Goal: Transaction & Acquisition: Purchase product/service

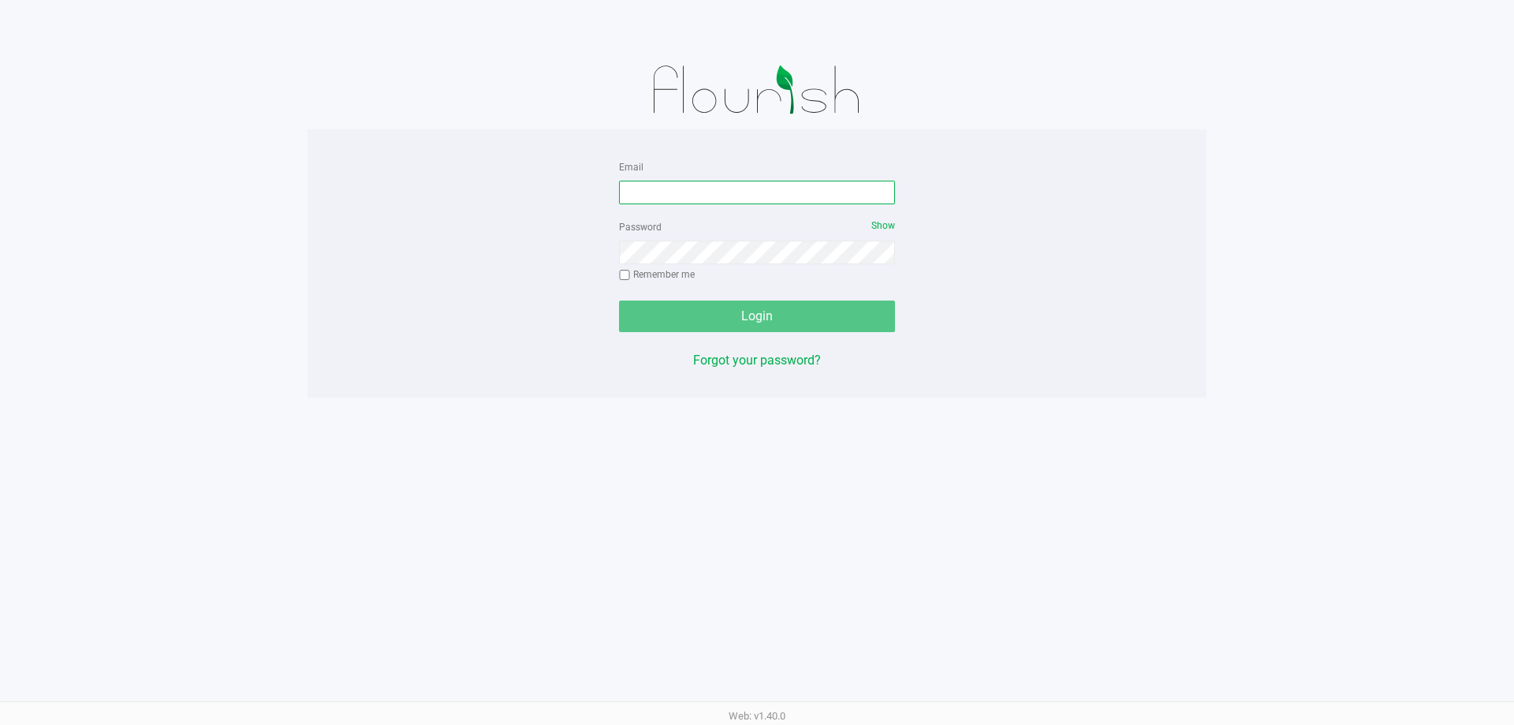
click at [661, 188] on input "Email" at bounding box center [757, 193] width 276 height 24
type input "[EMAIL_ADDRESS][DOMAIN_NAME]"
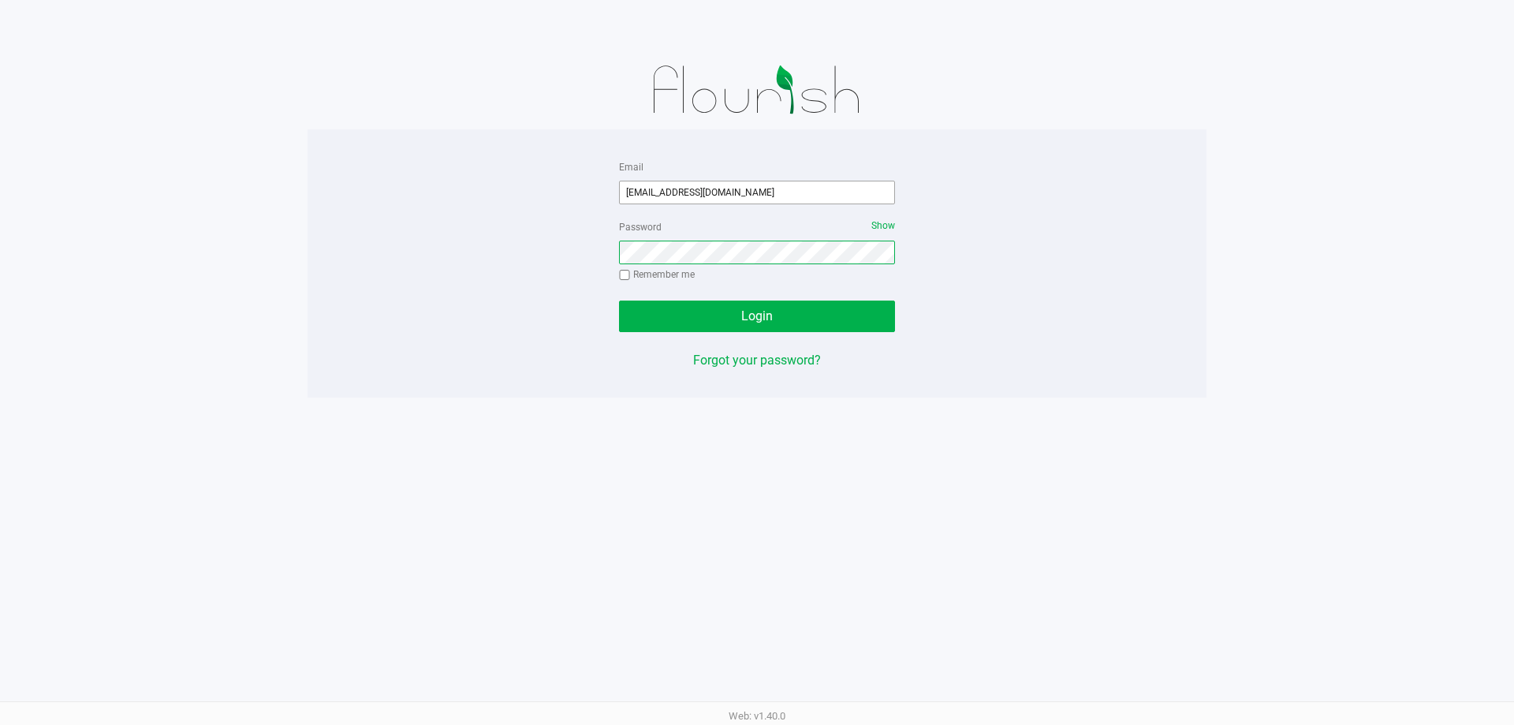
click at [619, 300] on button "Login" at bounding box center [757, 316] width 276 height 32
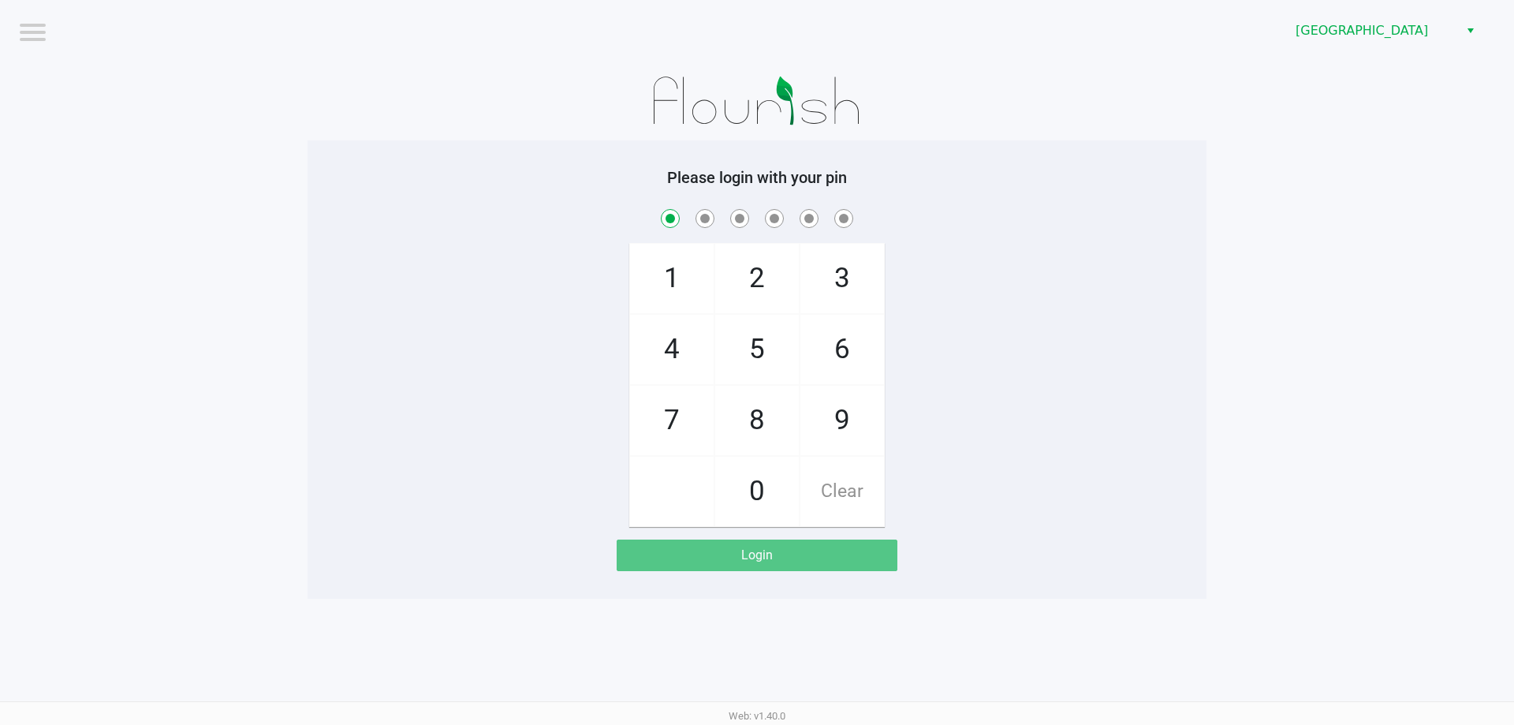
checkbox input "true"
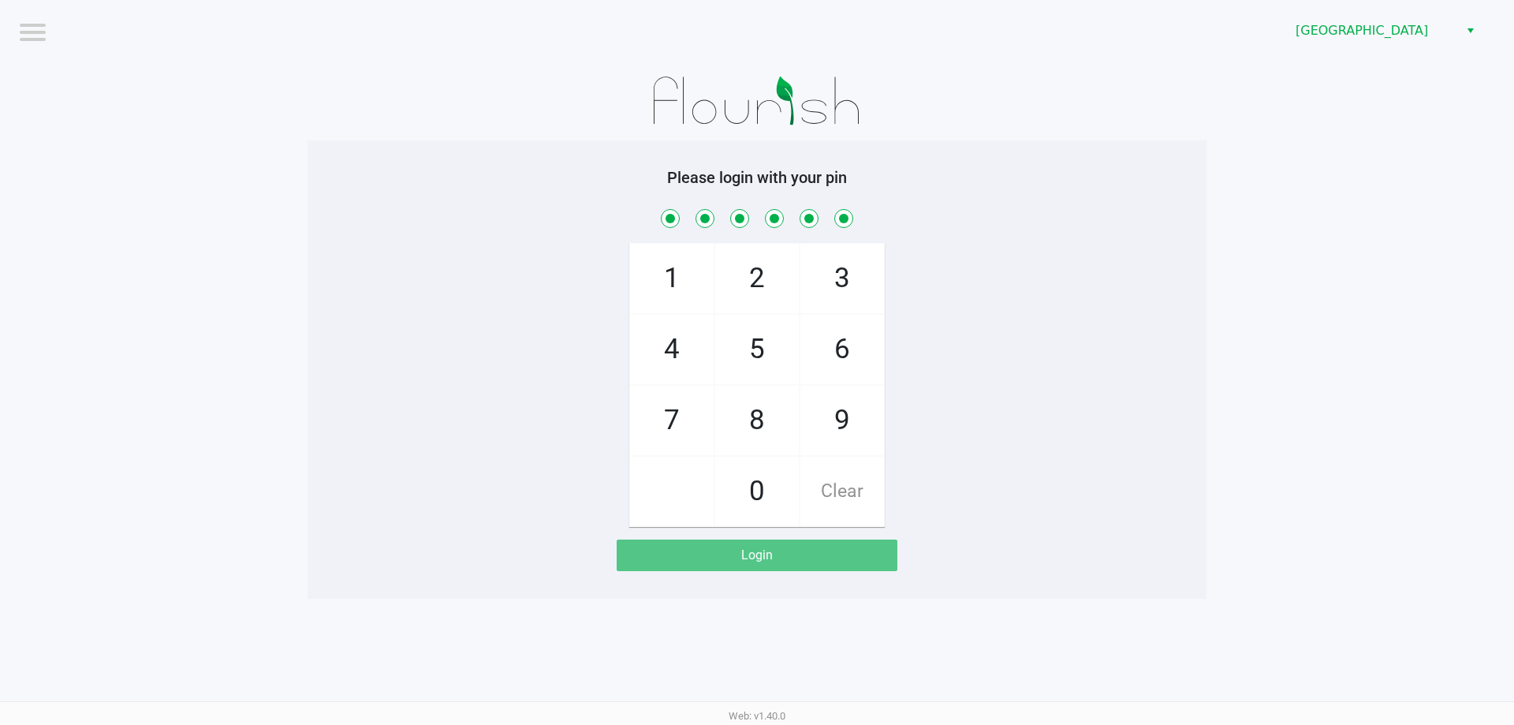
checkbox input "true"
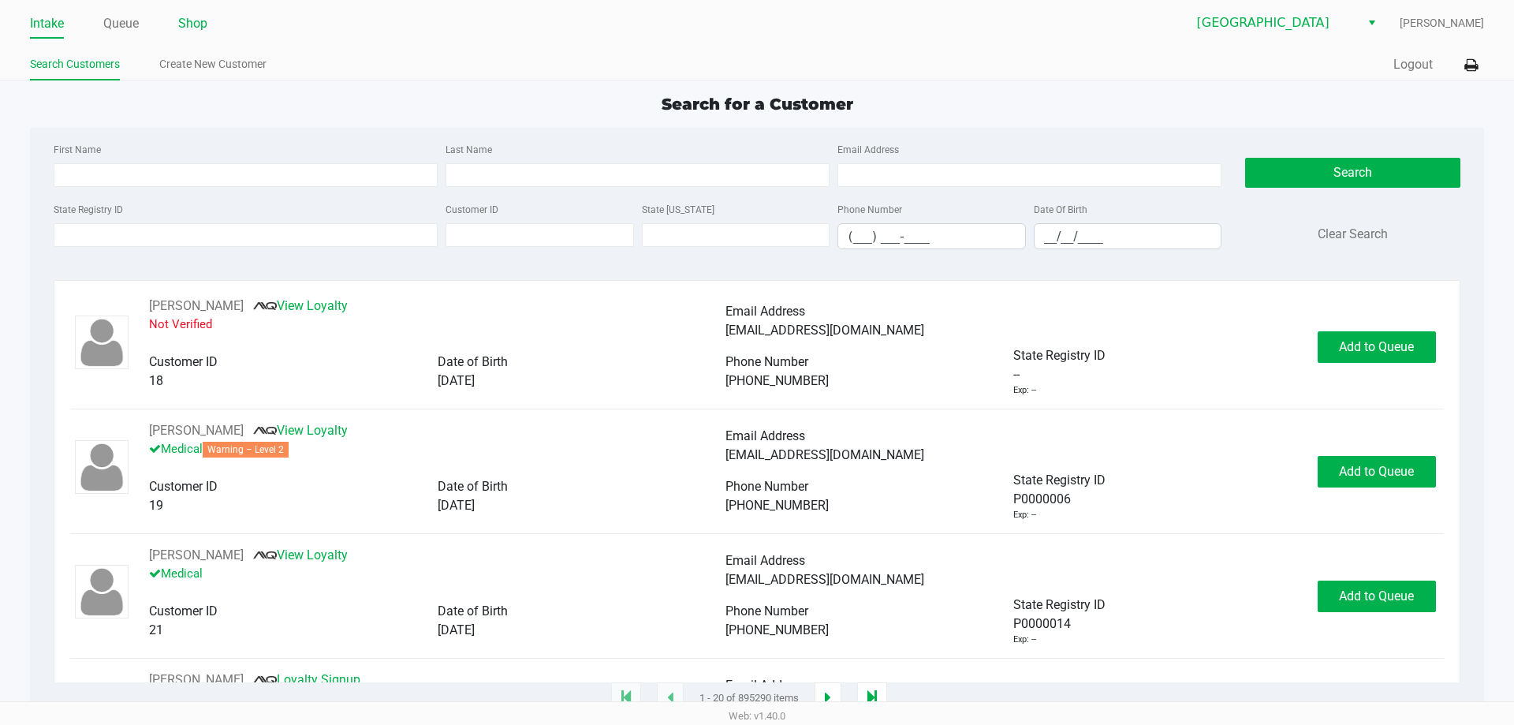
click at [186, 24] on link "Shop" at bounding box center [192, 24] width 29 height 22
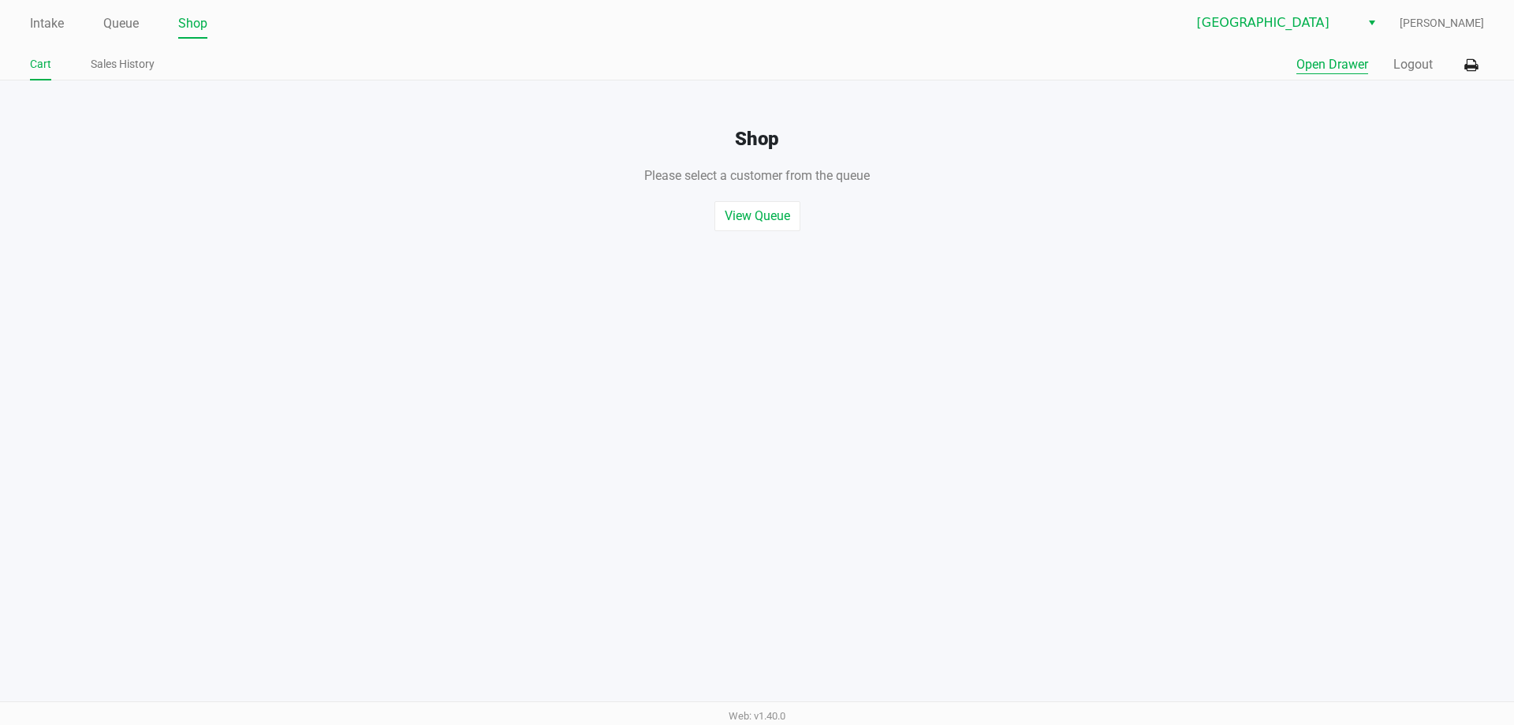
click at [1355, 68] on button "Open Drawer" at bounding box center [1332, 64] width 72 height 19
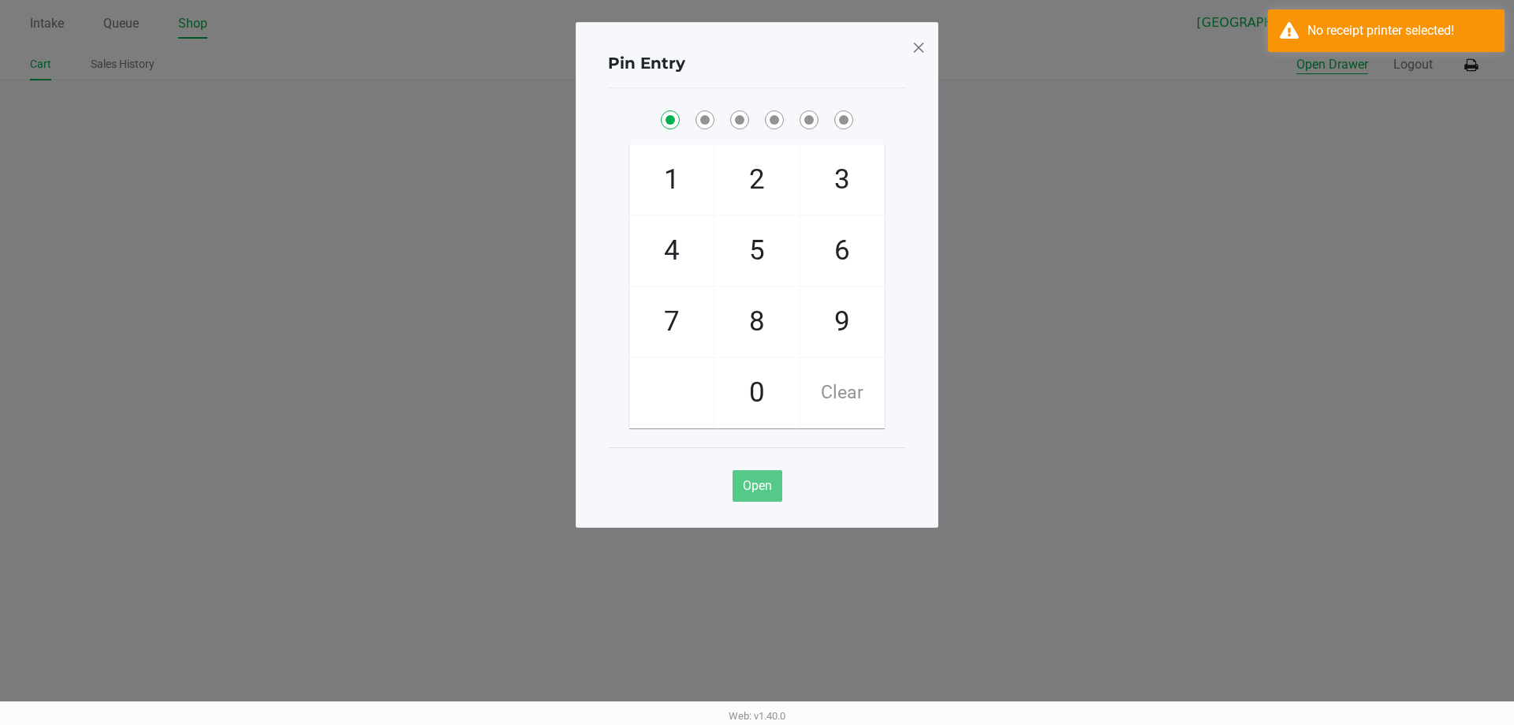
checkbox input "true"
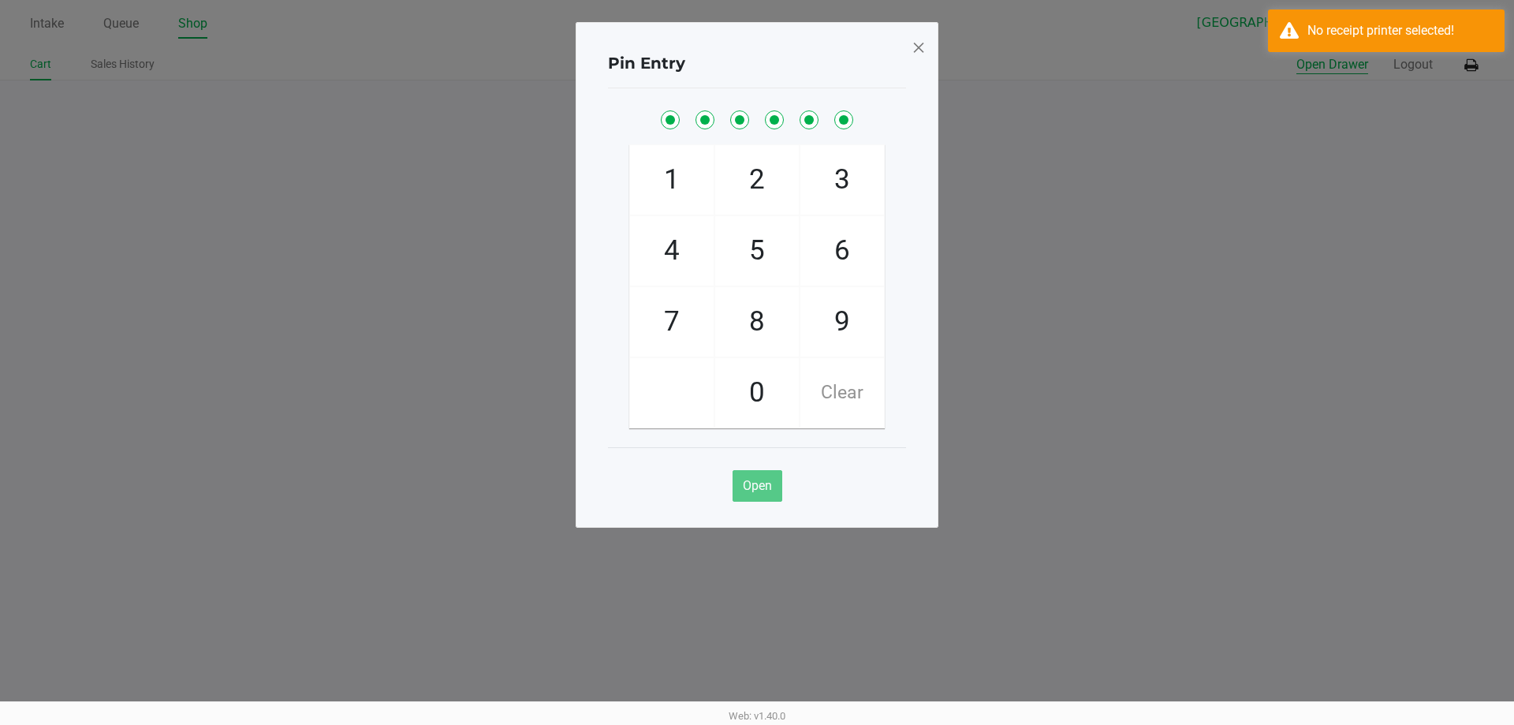
checkbox input "true"
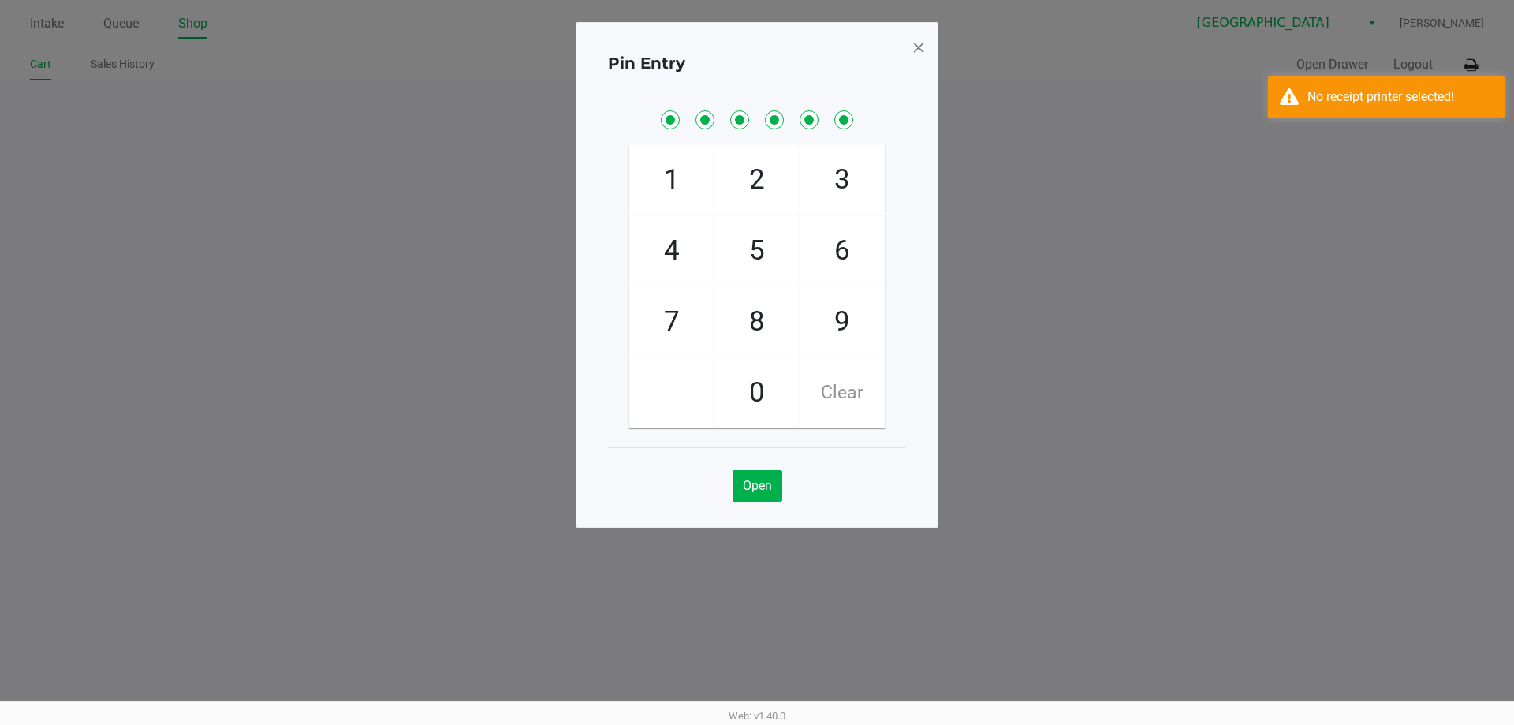
click at [1298, 342] on ngb-modal-window "Pin Entry 1 4 7 2 5 8 0 3 6 9 Clear Open" at bounding box center [757, 362] width 1514 height 725
click at [929, 51] on div "Pin Entry 1 4 7 2 5 8 0 3 6 9 Clear Open" at bounding box center [757, 274] width 363 height 505
click at [911, 47] on span at bounding box center [918, 47] width 14 height 25
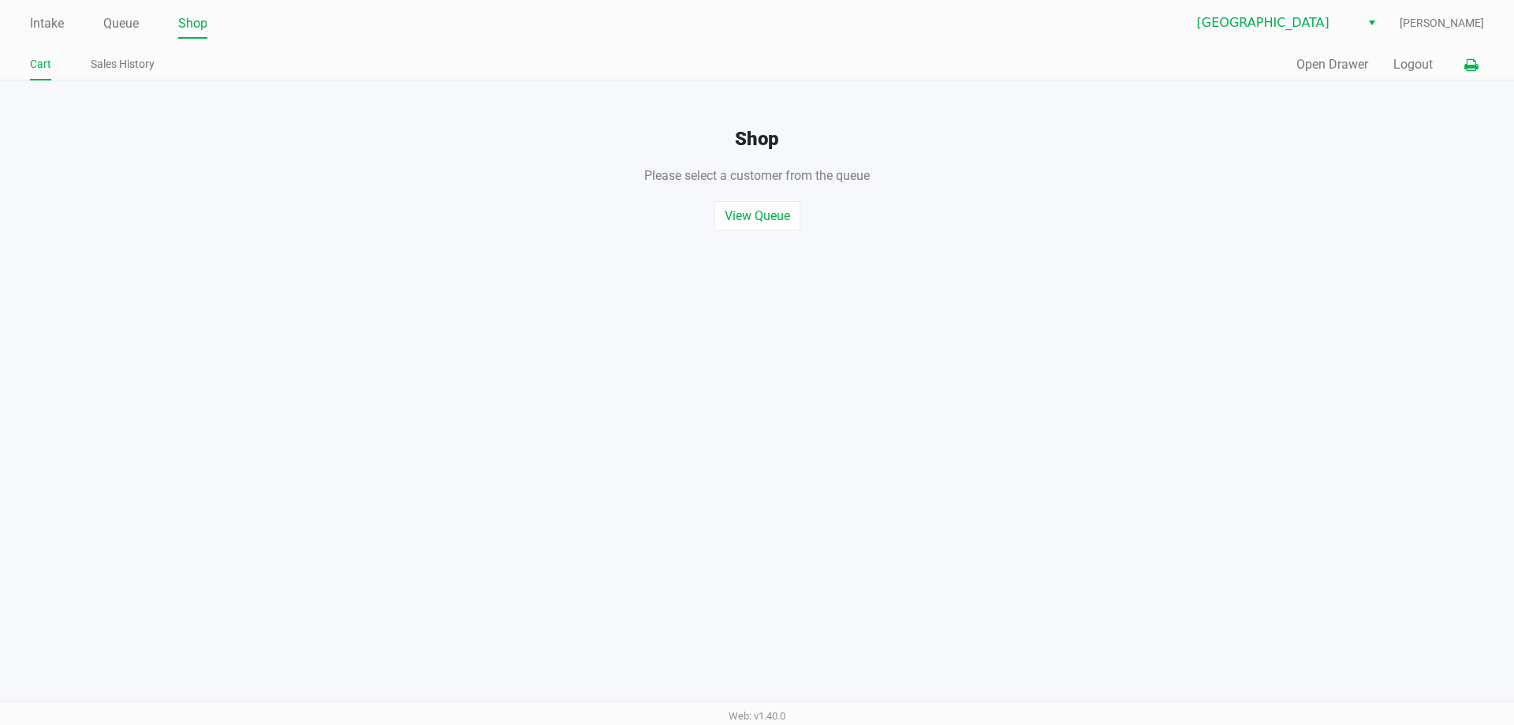
click at [1472, 66] on icon at bounding box center [1470, 65] width 13 height 11
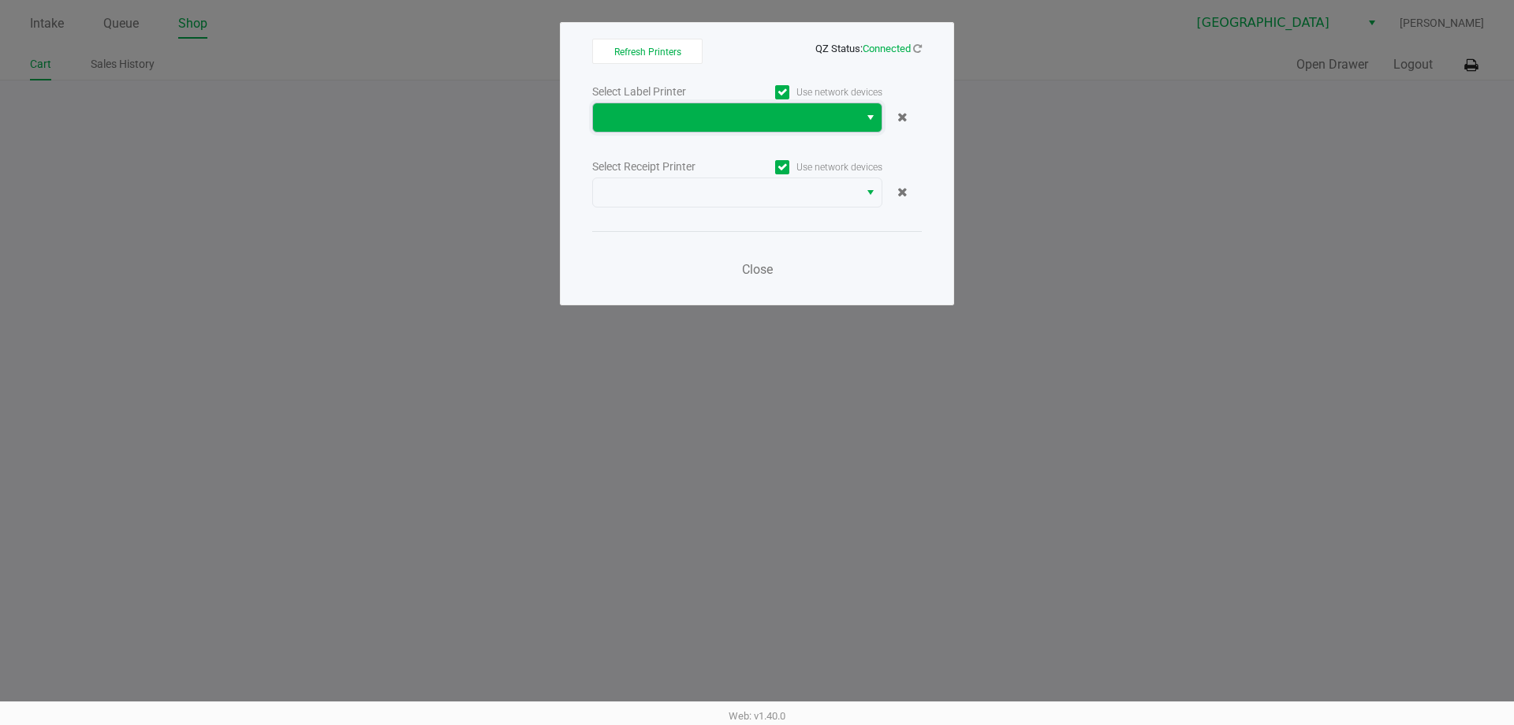
click at [736, 117] on span at bounding box center [725, 117] width 247 height 19
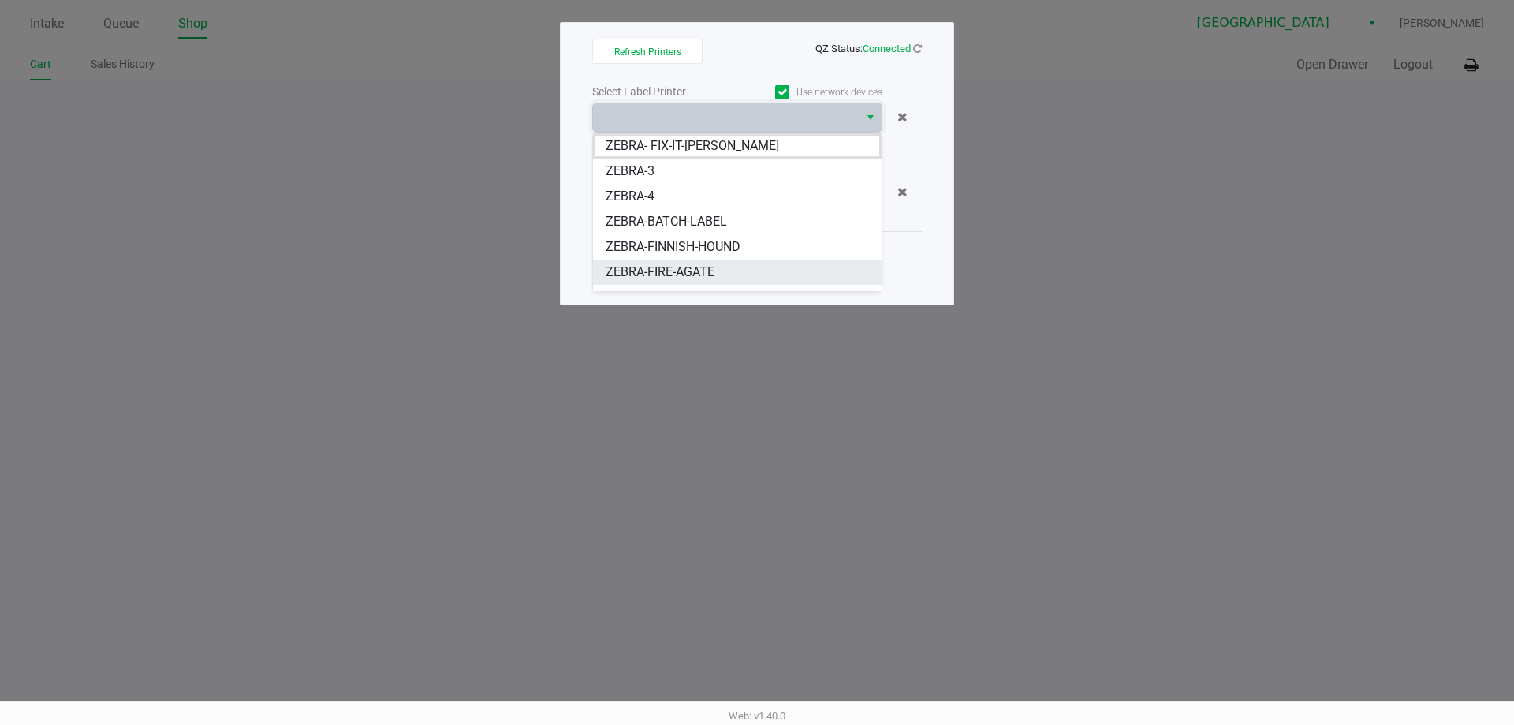
click at [698, 262] on li "ZEBRA-FIRE-AGATE" at bounding box center [737, 271] width 289 height 25
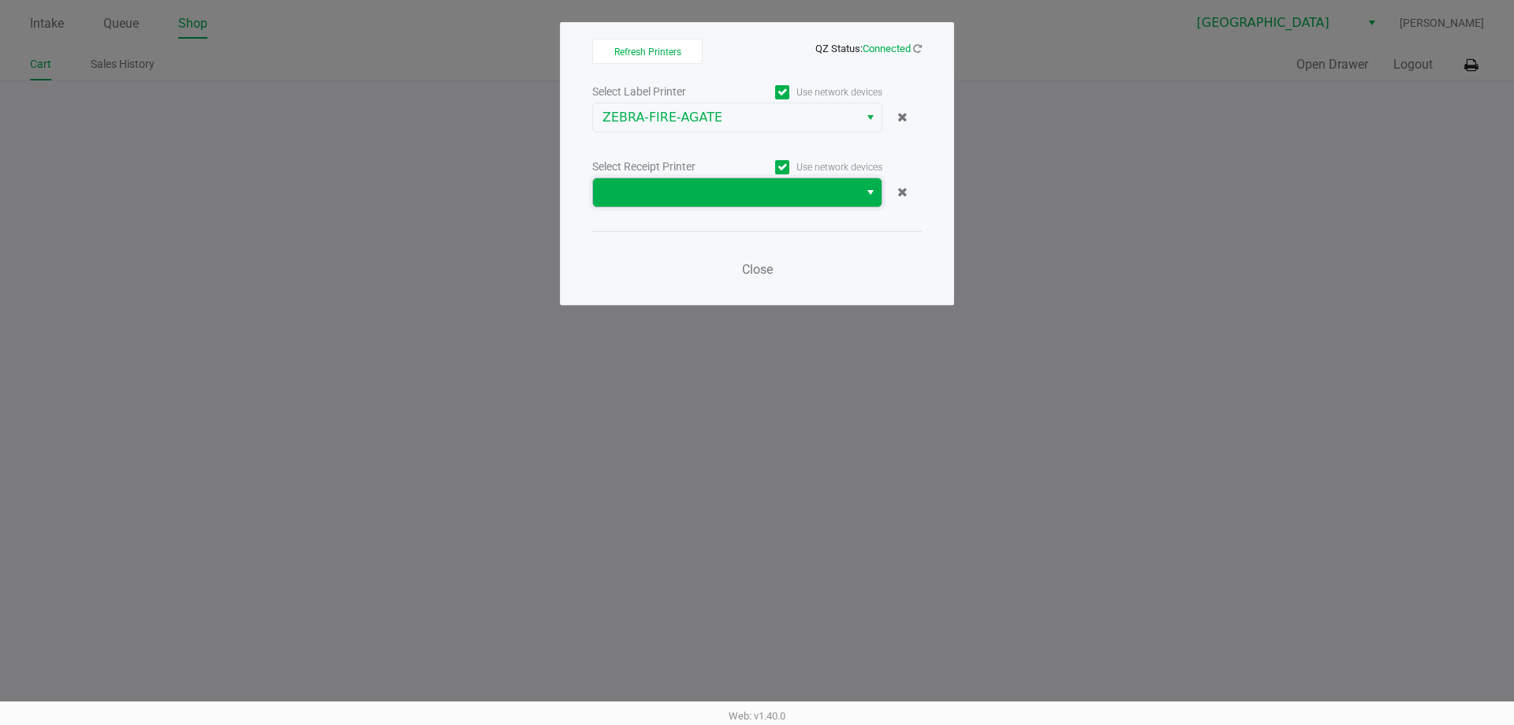
click at [753, 192] on span at bounding box center [725, 192] width 247 height 19
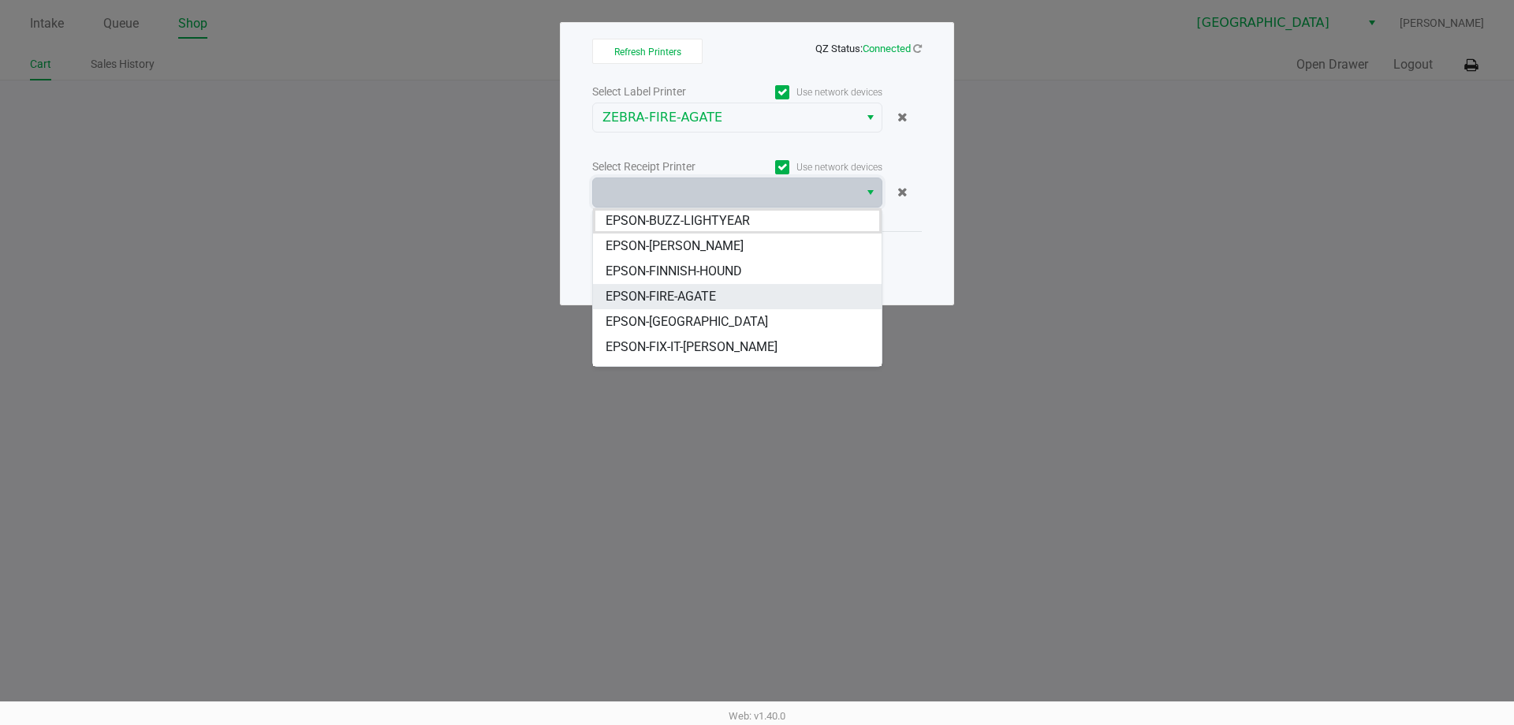
click at [732, 301] on li "EPSON-FIRE-AGATE" at bounding box center [737, 296] width 289 height 25
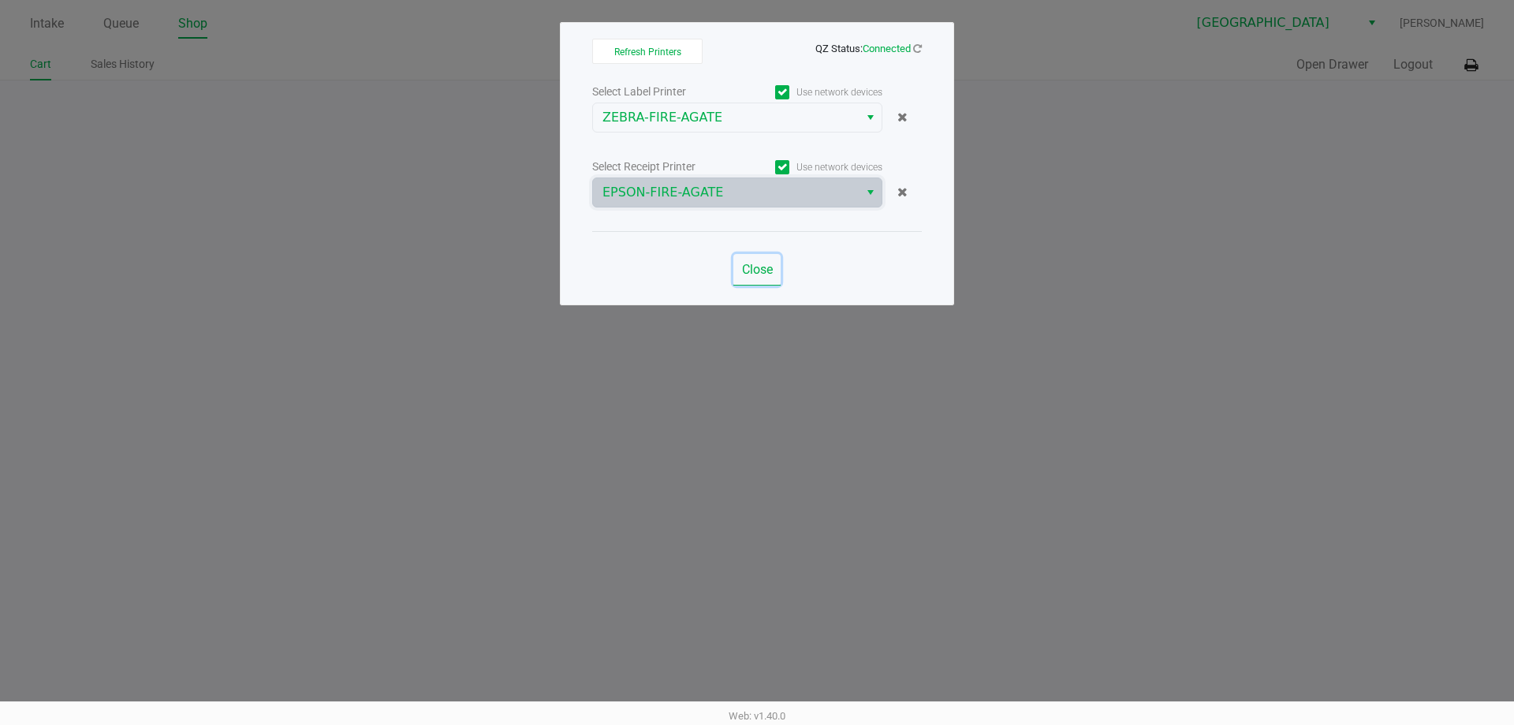
click at [763, 267] on span "Close" at bounding box center [757, 269] width 31 height 15
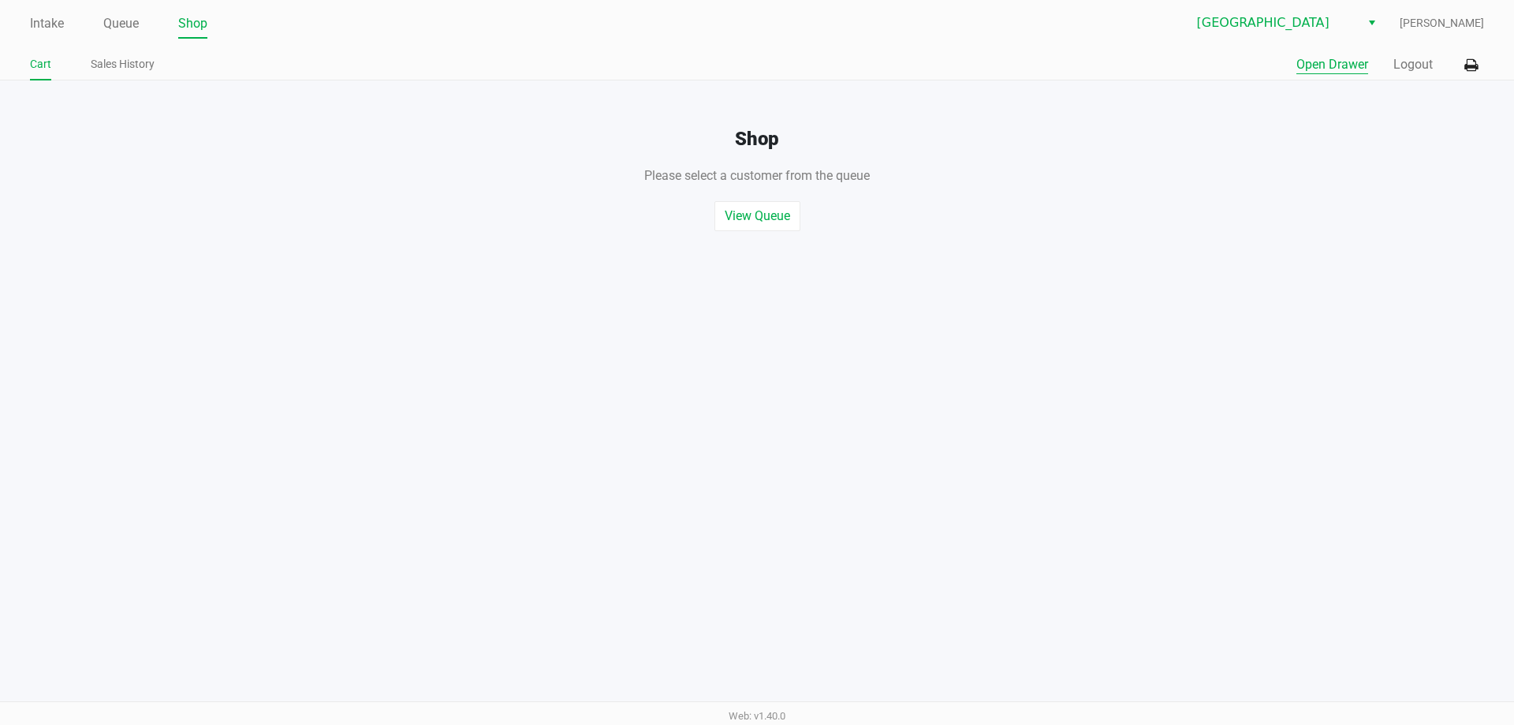
click at [1328, 67] on button "Open Drawer" at bounding box center [1332, 64] width 72 height 19
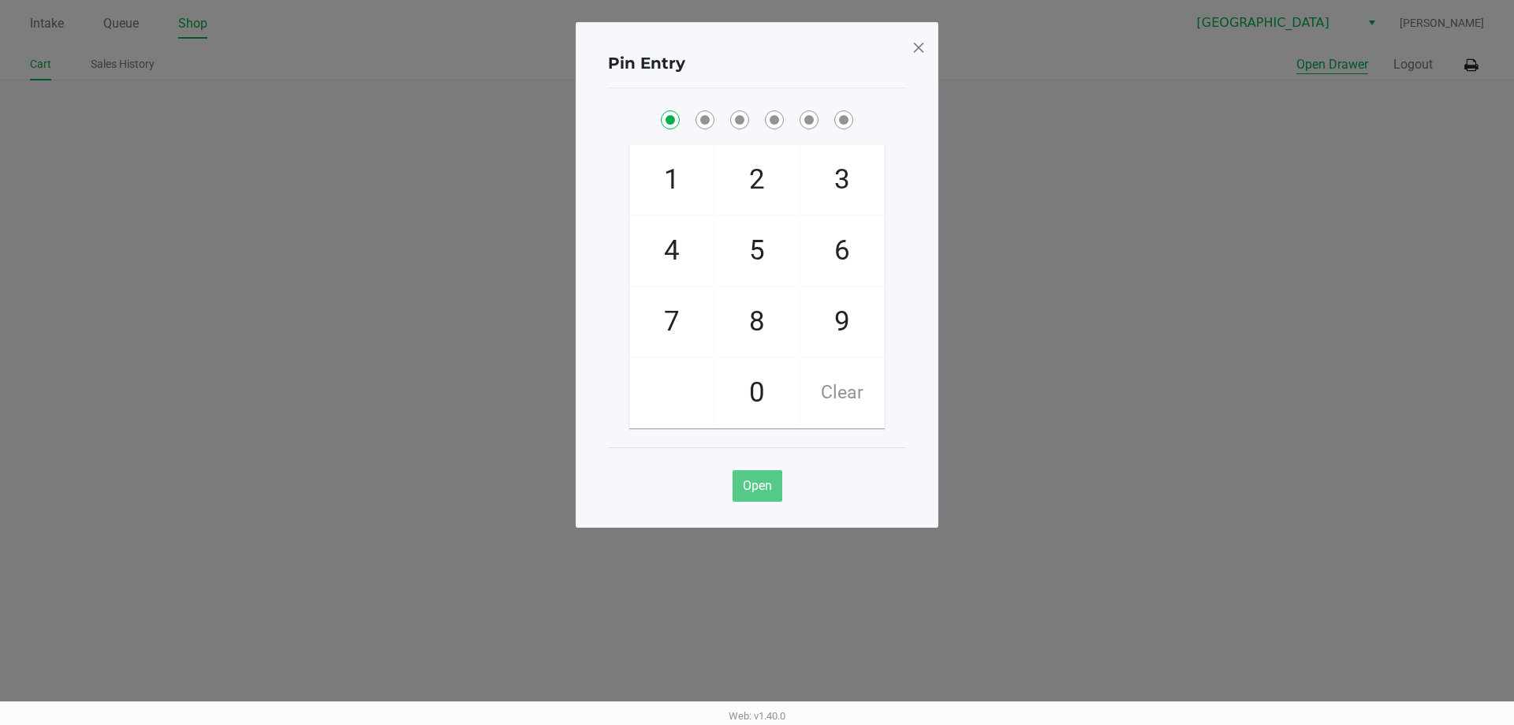
checkbox input "true"
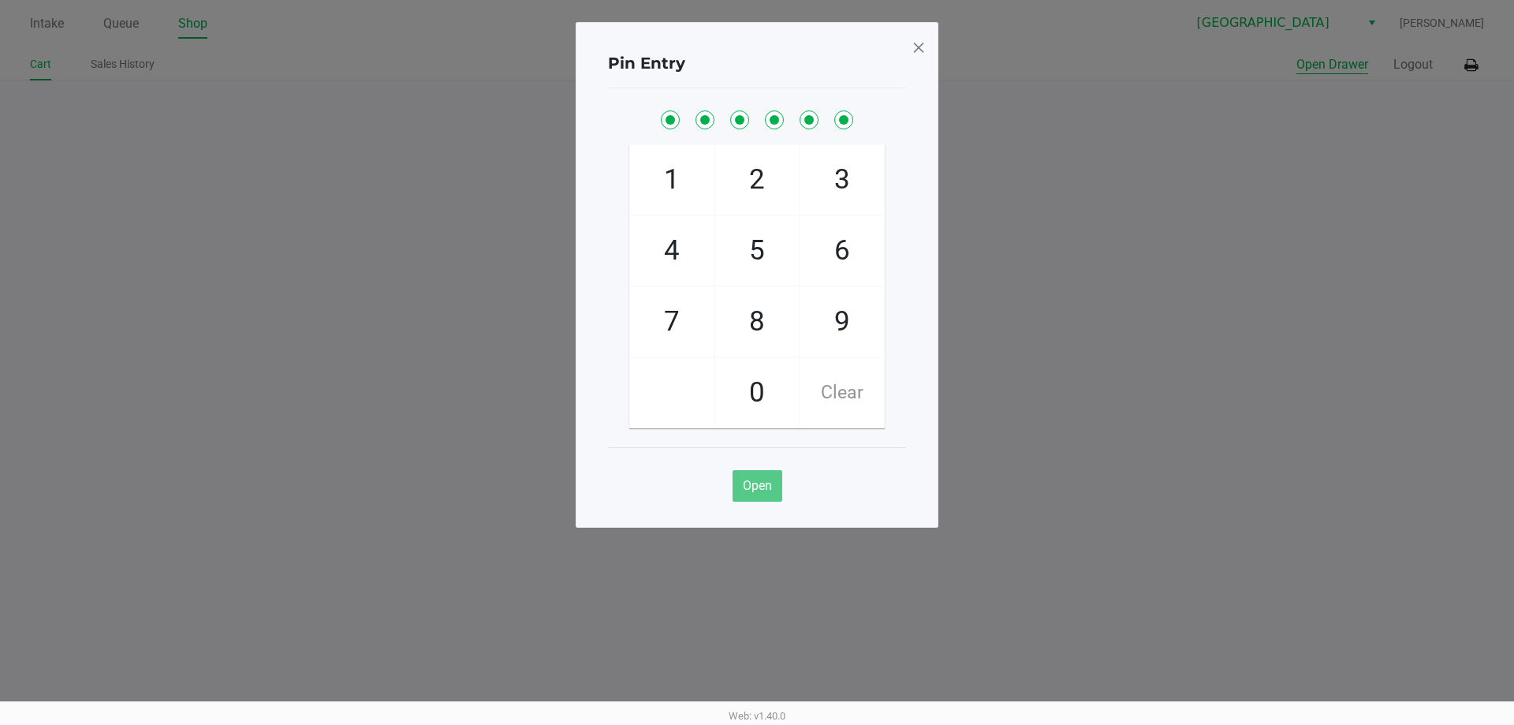
checkbox input "true"
click at [917, 50] on span at bounding box center [918, 47] width 14 height 25
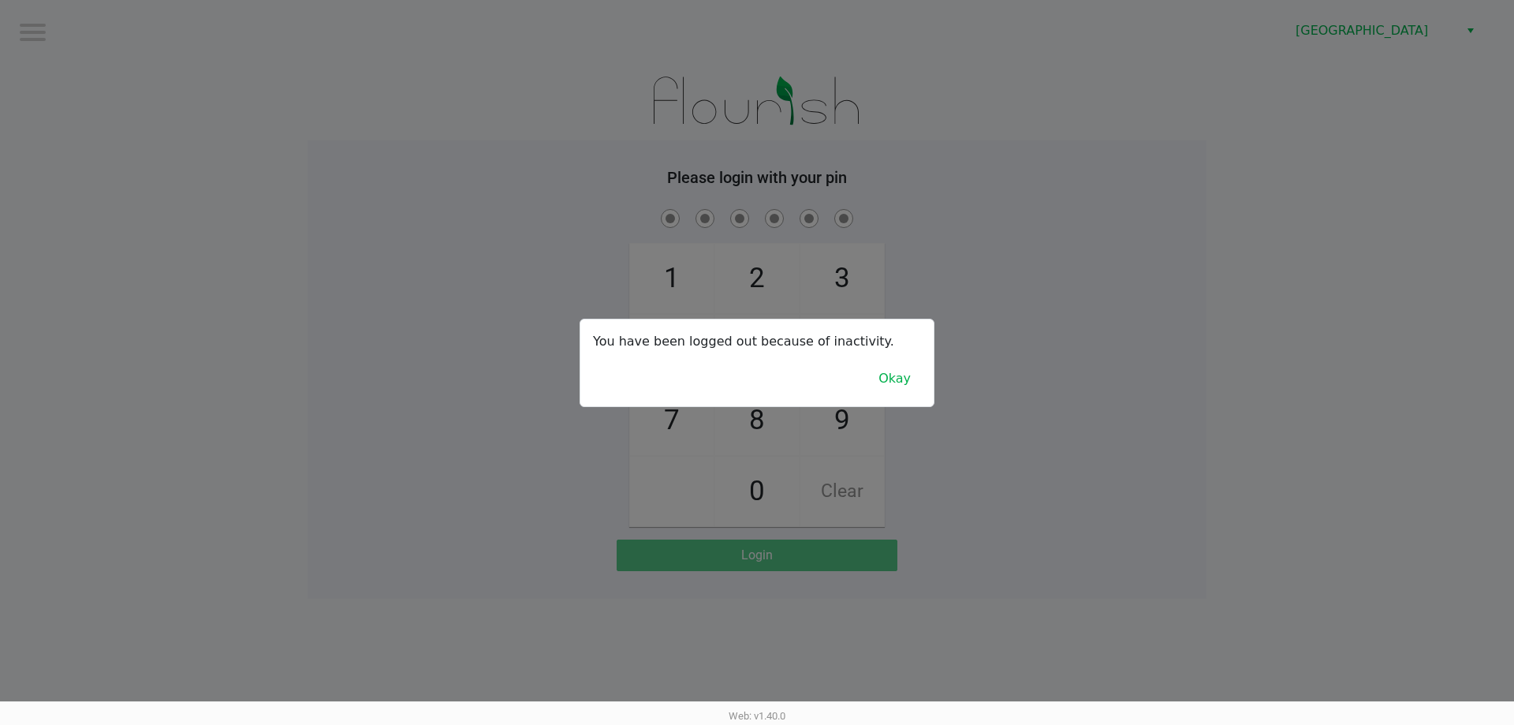
click at [889, 387] on button "Okay" at bounding box center [894, 378] width 53 height 30
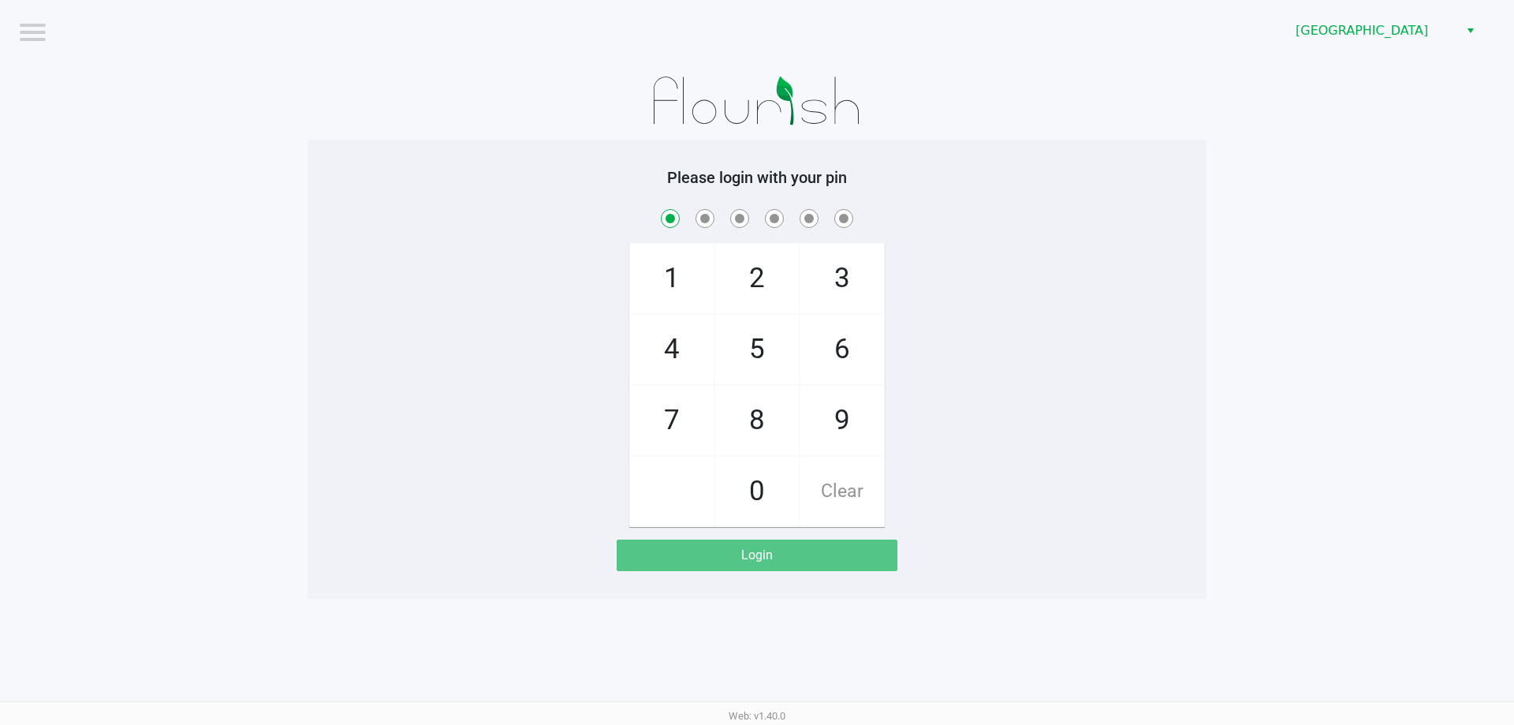
checkbox input "true"
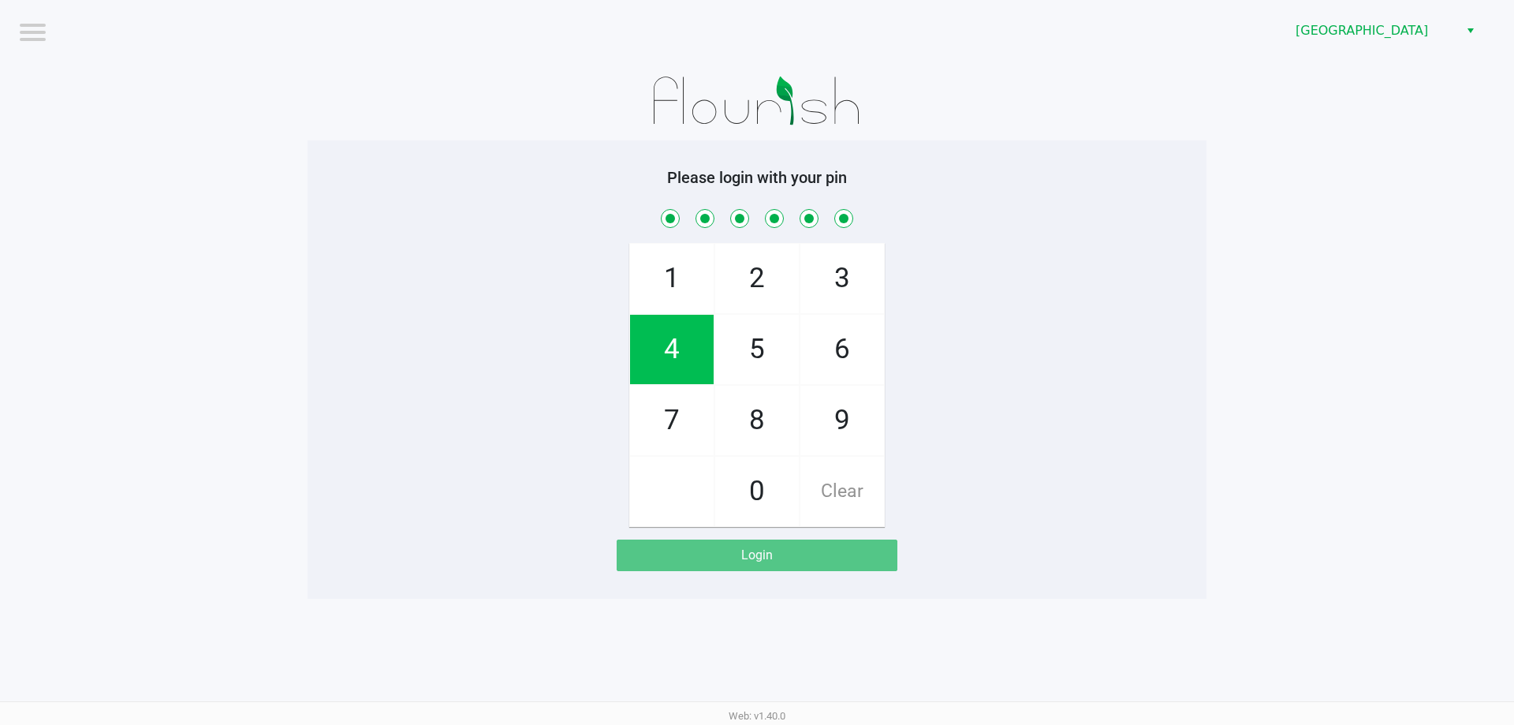
checkbox input "true"
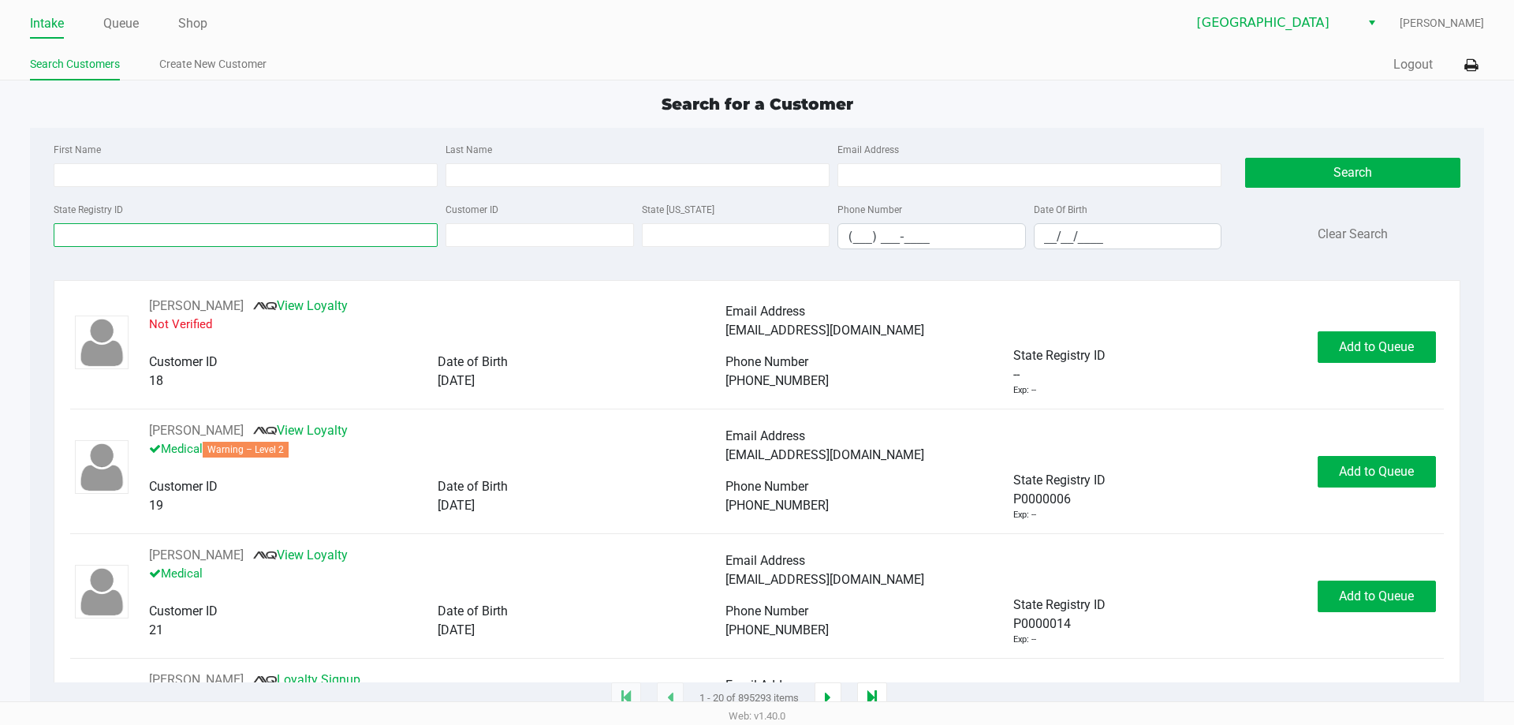
click at [291, 237] on input "State Registry ID" at bounding box center [246, 235] width 384 height 24
type input "p0xf2495"
click at [1288, 188] on button "Search" at bounding box center [1352, 173] width 214 height 30
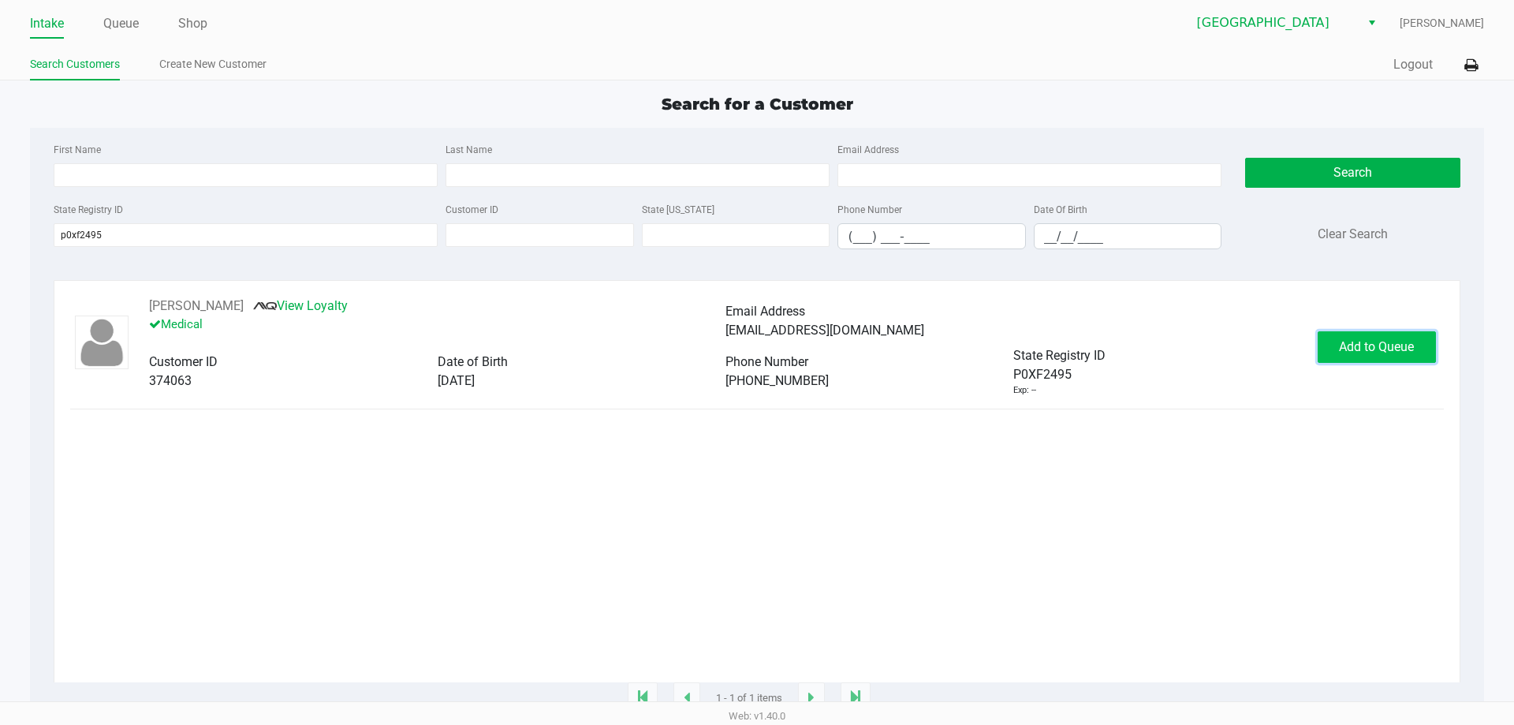
click at [1412, 350] on span "Add to Queue" at bounding box center [1376, 346] width 75 height 15
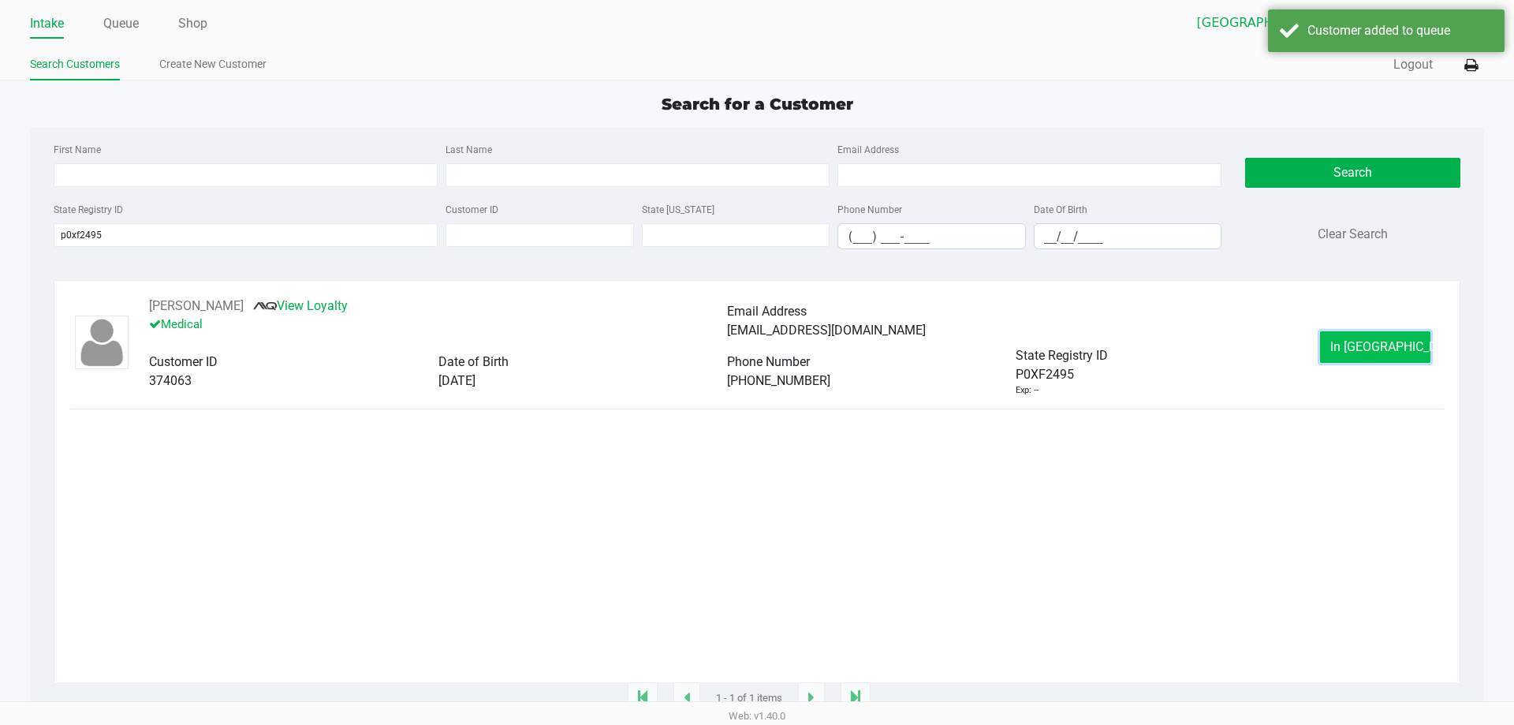
click at [1358, 352] on span "In Queue" at bounding box center [1396, 346] width 132 height 15
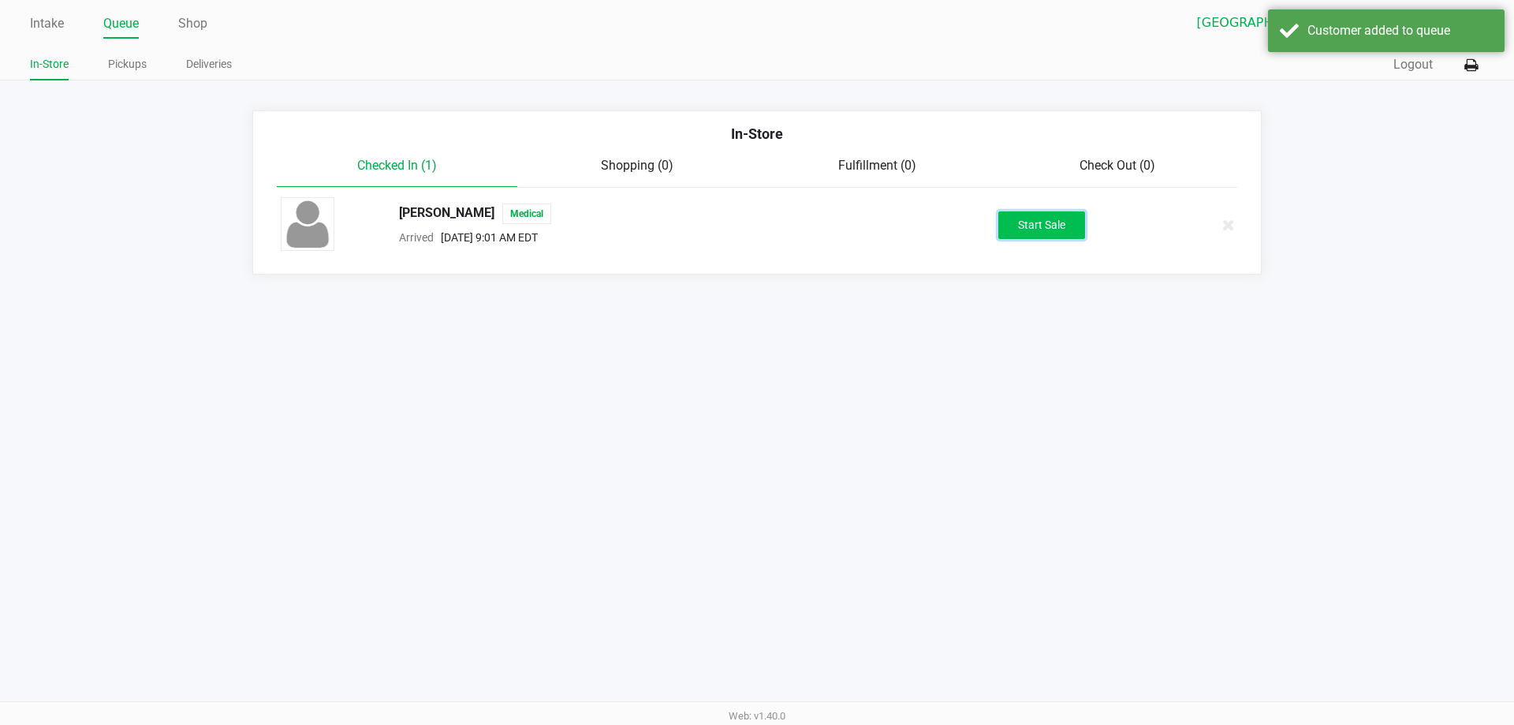
click at [1046, 211] on button "Start Sale" at bounding box center [1041, 225] width 87 height 28
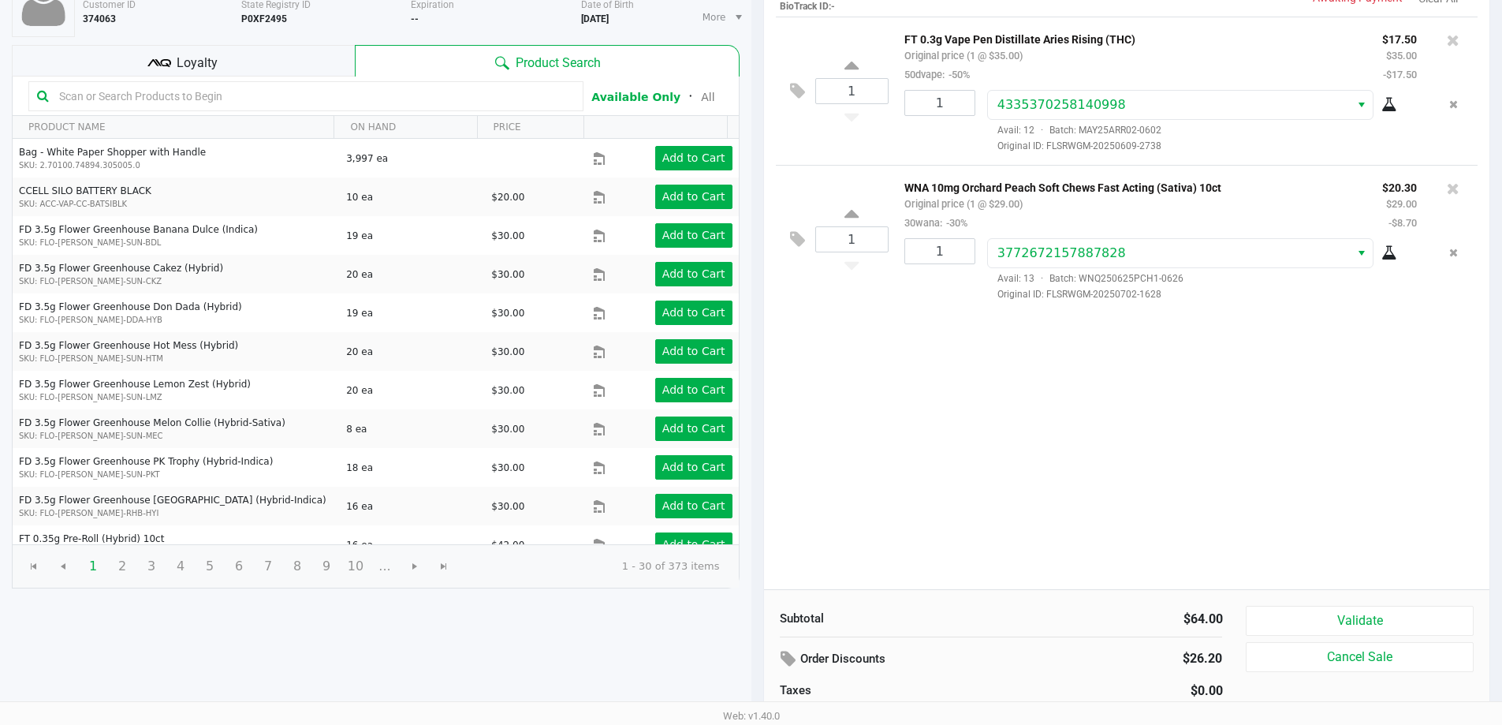
scroll to position [162, 0]
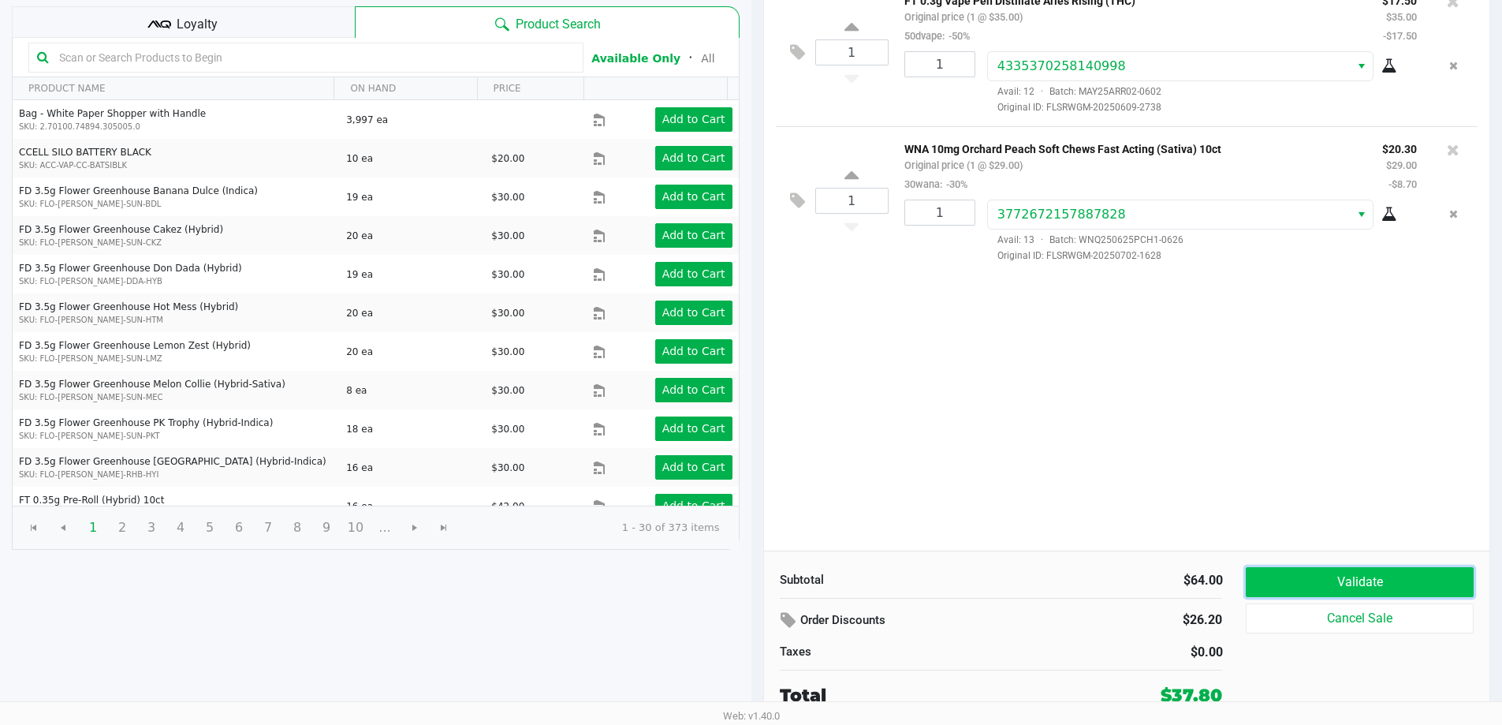
click at [1278, 582] on button "Validate" at bounding box center [1359, 582] width 227 height 30
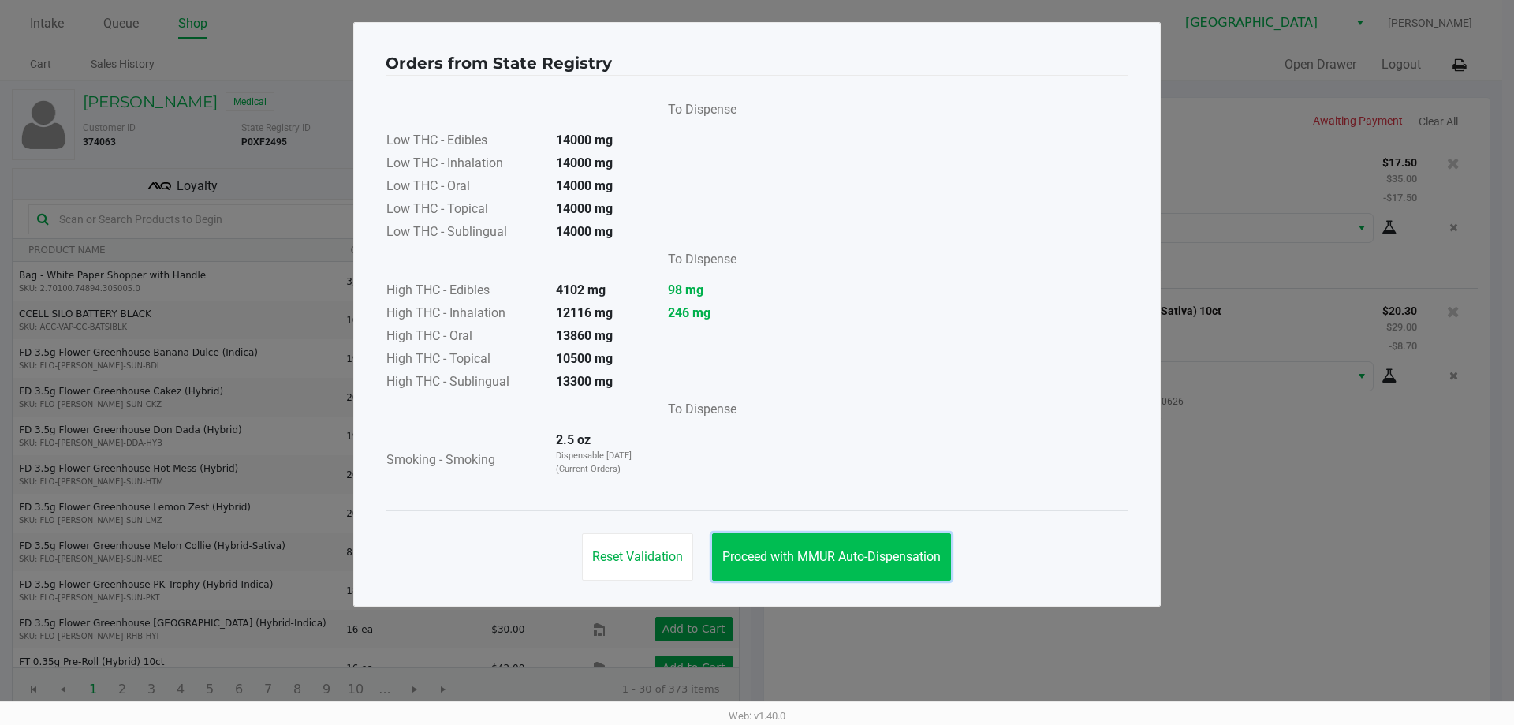
click at [896, 535] on button "Proceed with MMUR Auto-Dispensation" at bounding box center [831, 556] width 239 height 47
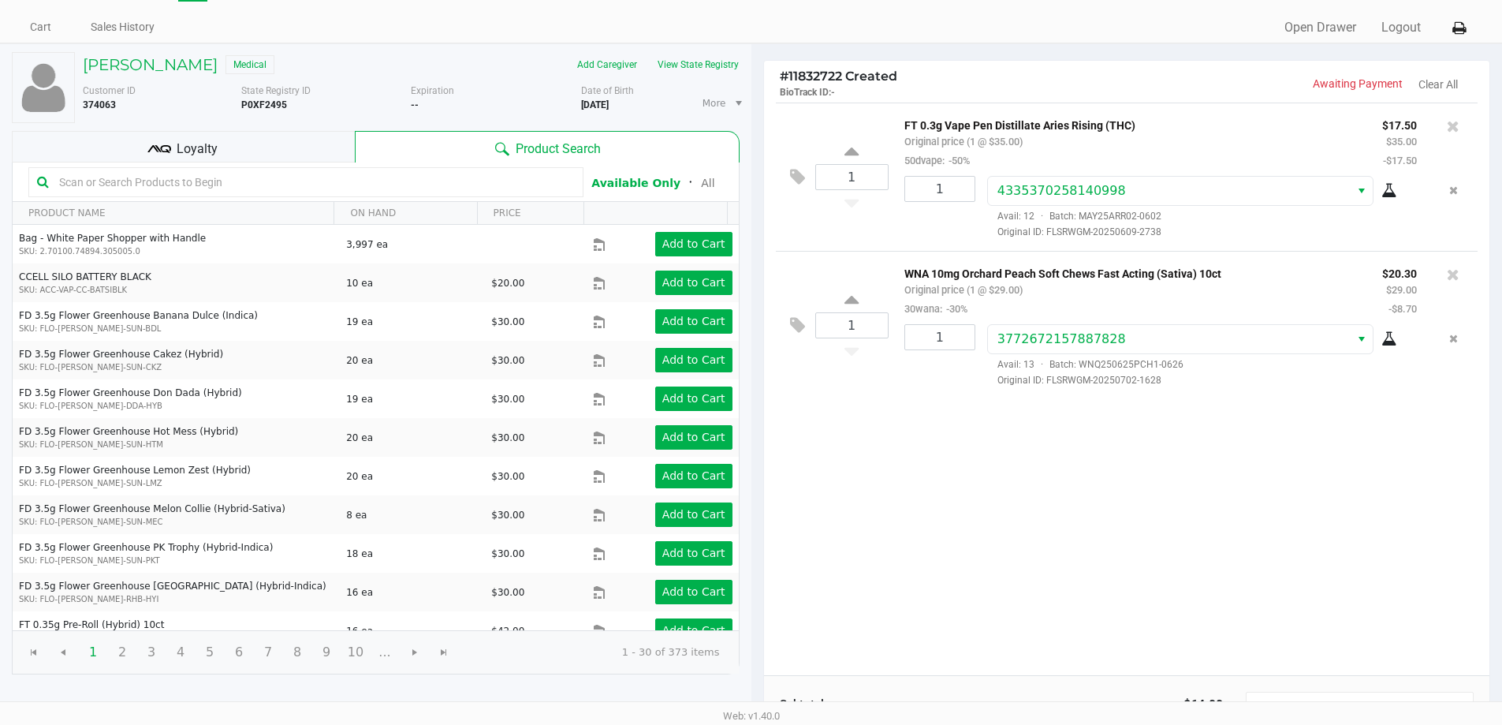
scroll to position [162, 0]
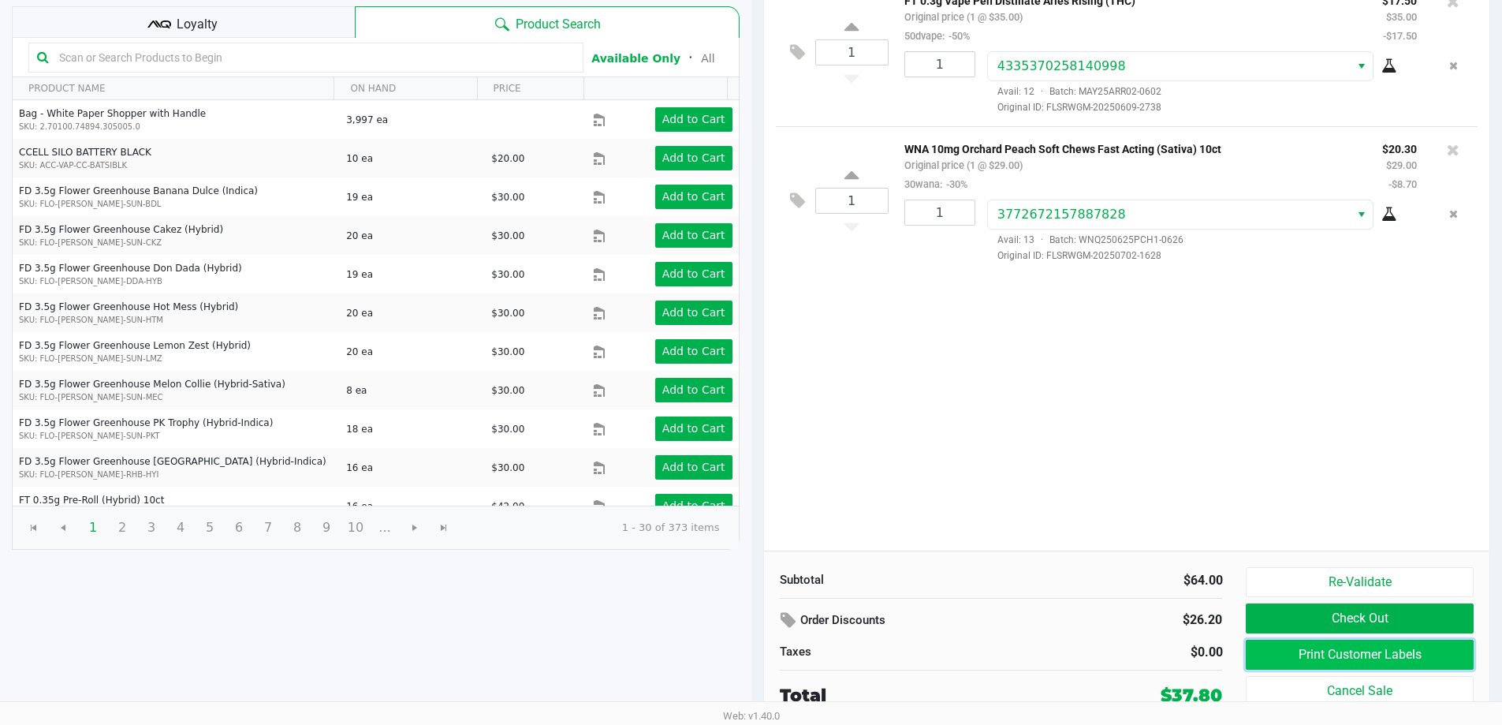
click at [1348, 650] on button "Print Customer Labels" at bounding box center [1359, 654] width 227 height 30
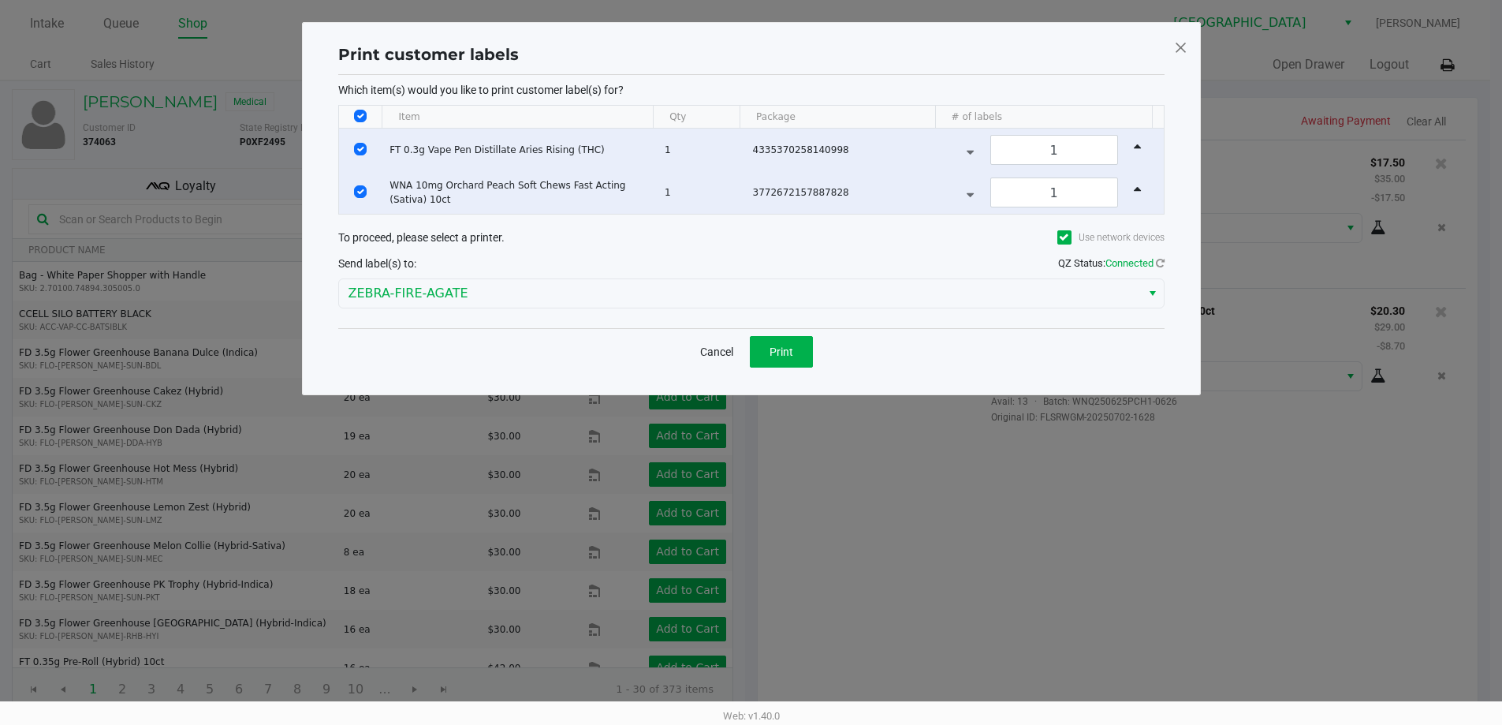
scroll to position [0, 0]
click at [816, 370] on div "Cancel Print" at bounding box center [757, 351] width 826 height 47
click at [785, 346] on span "Print" at bounding box center [787, 351] width 24 height 13
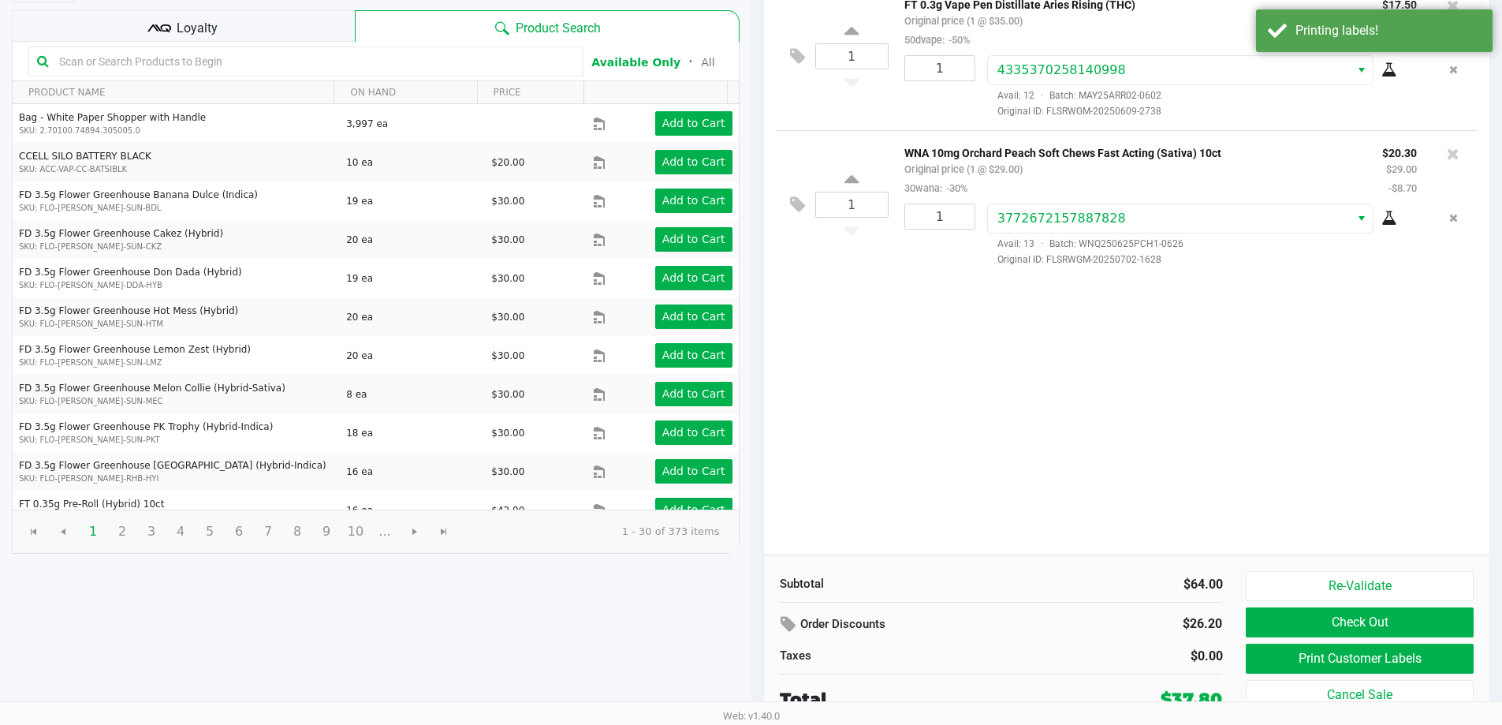
scroll to position [162, 0]
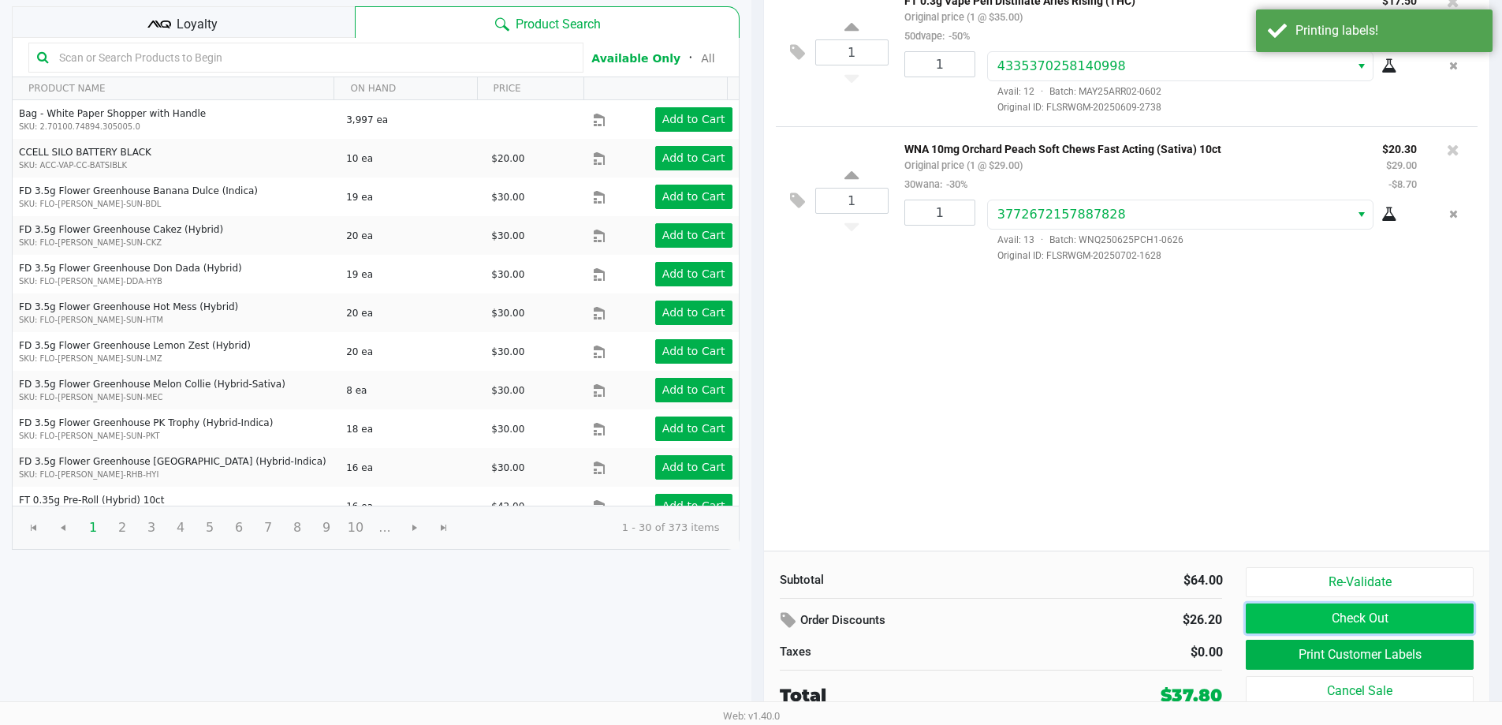
click at [1273, 606] on button "Check Out" at bounding box center [1359, 618] width 227 height 30
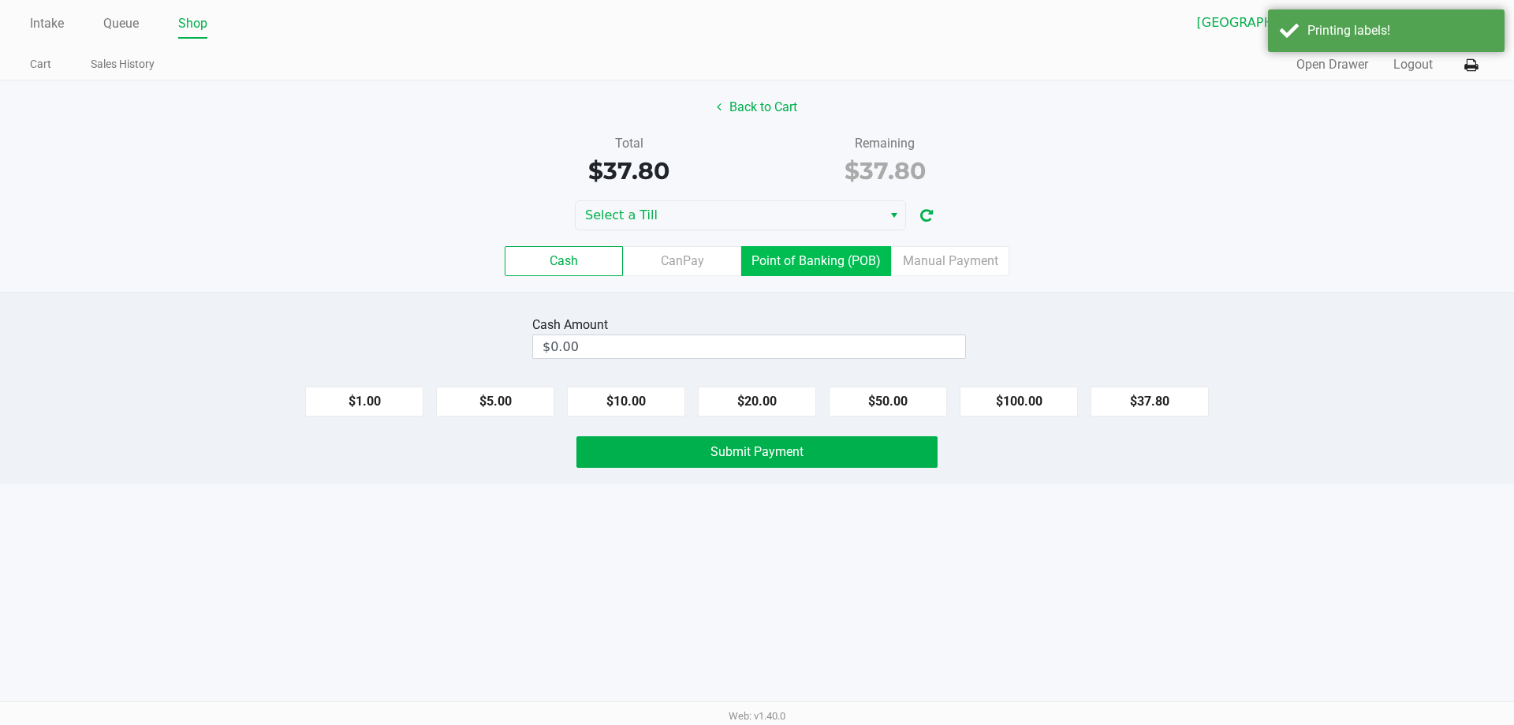
click at [846, 252] on label "Point of Banking (POB)" at bounding box center [816, 261] width 150 height 30
click at [0, 0] on 7 "Point of Banking (POB)" at bounding box center [0, 0] width 0 height 0
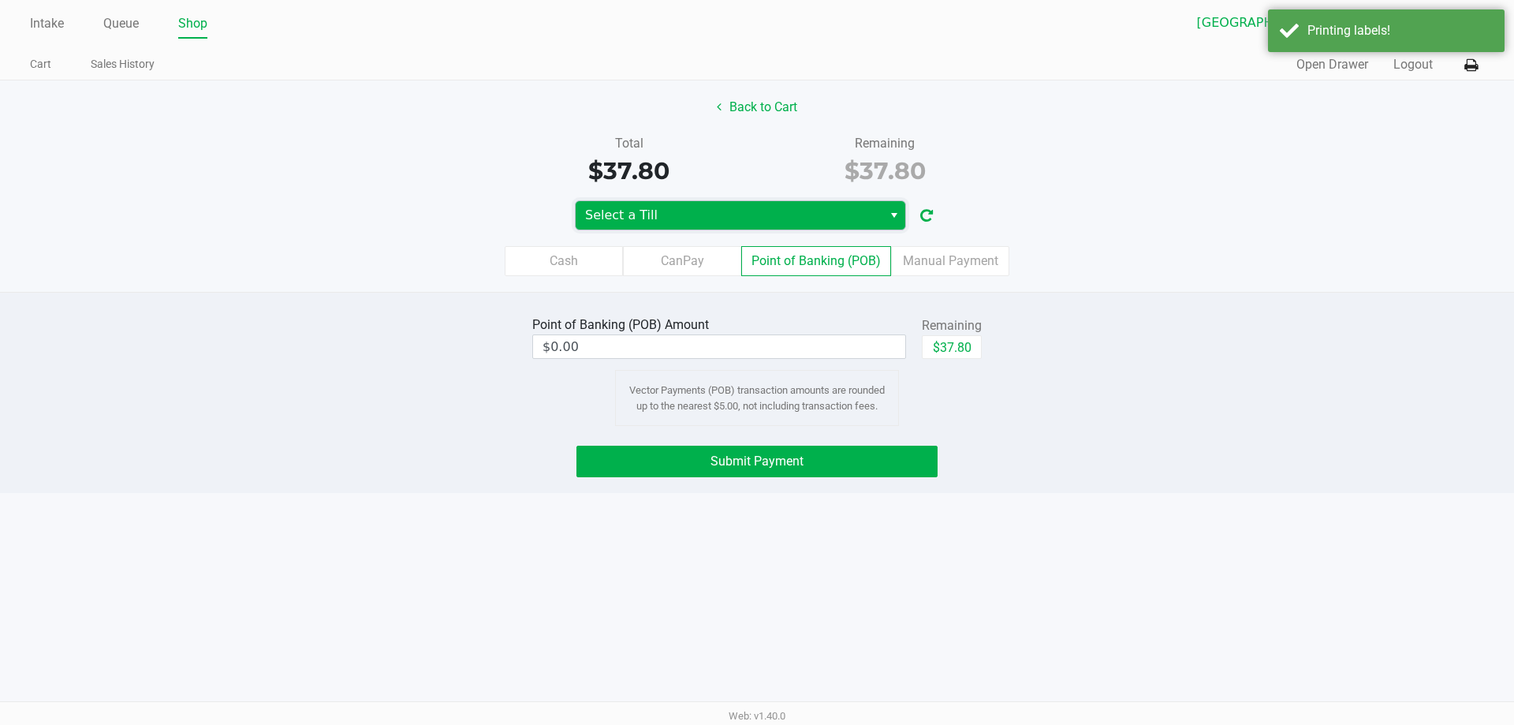
click at [876, 222] on span "Select a Till" at bounding box center [729, 215] width 307 height 28
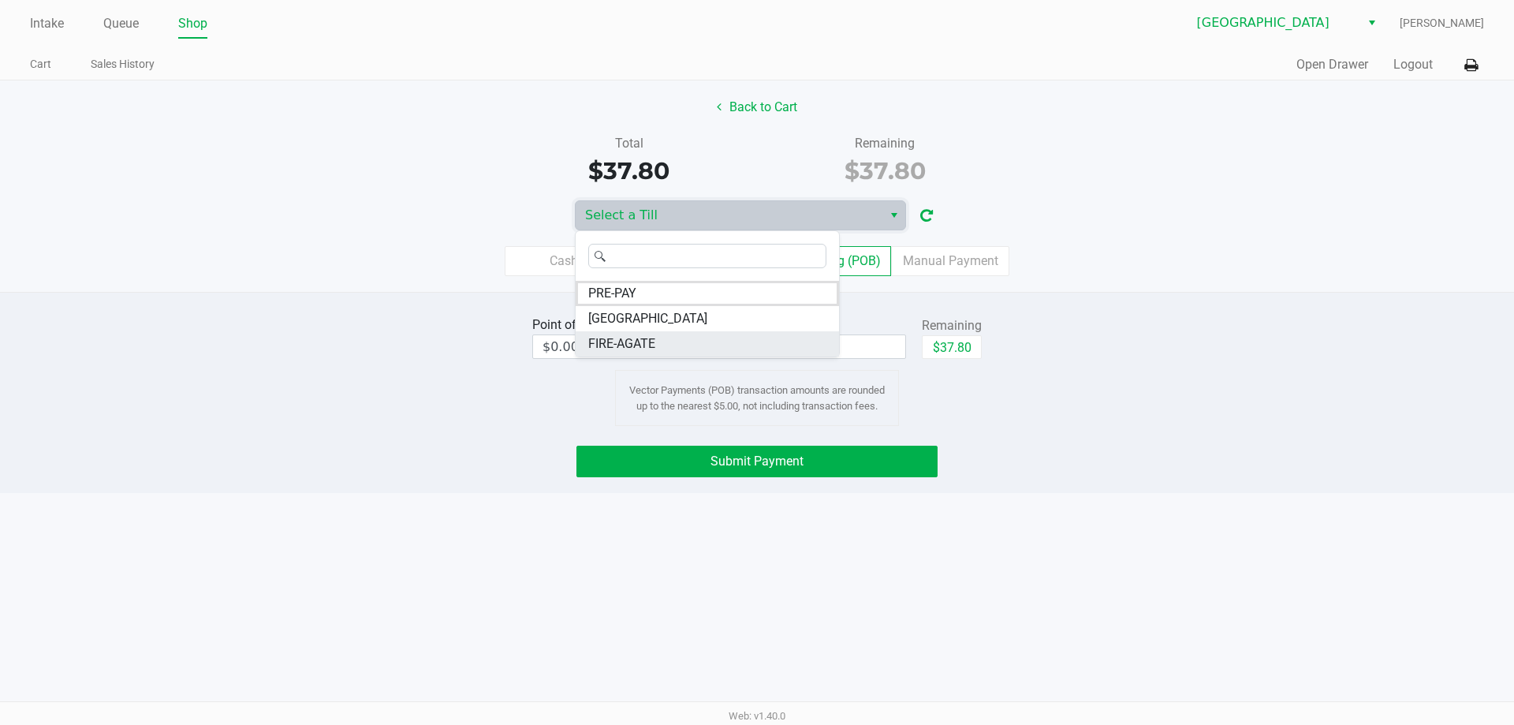
click at [766, 350] on li "FIRE-AGATE" at bounding box center [707, 343] width 263 height 25
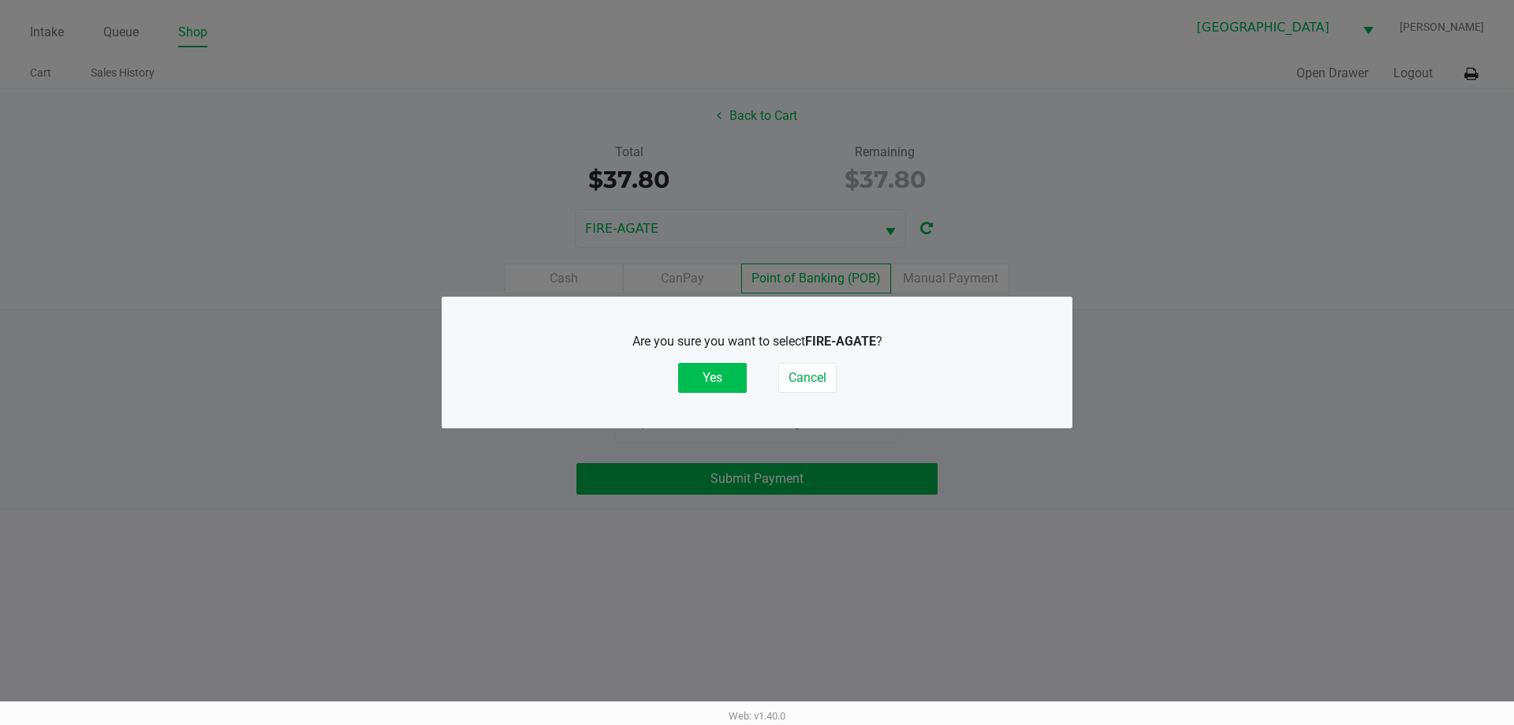
click at [706, 378] on button "Yes" at bounding box center [712, 378] width 69 height 30
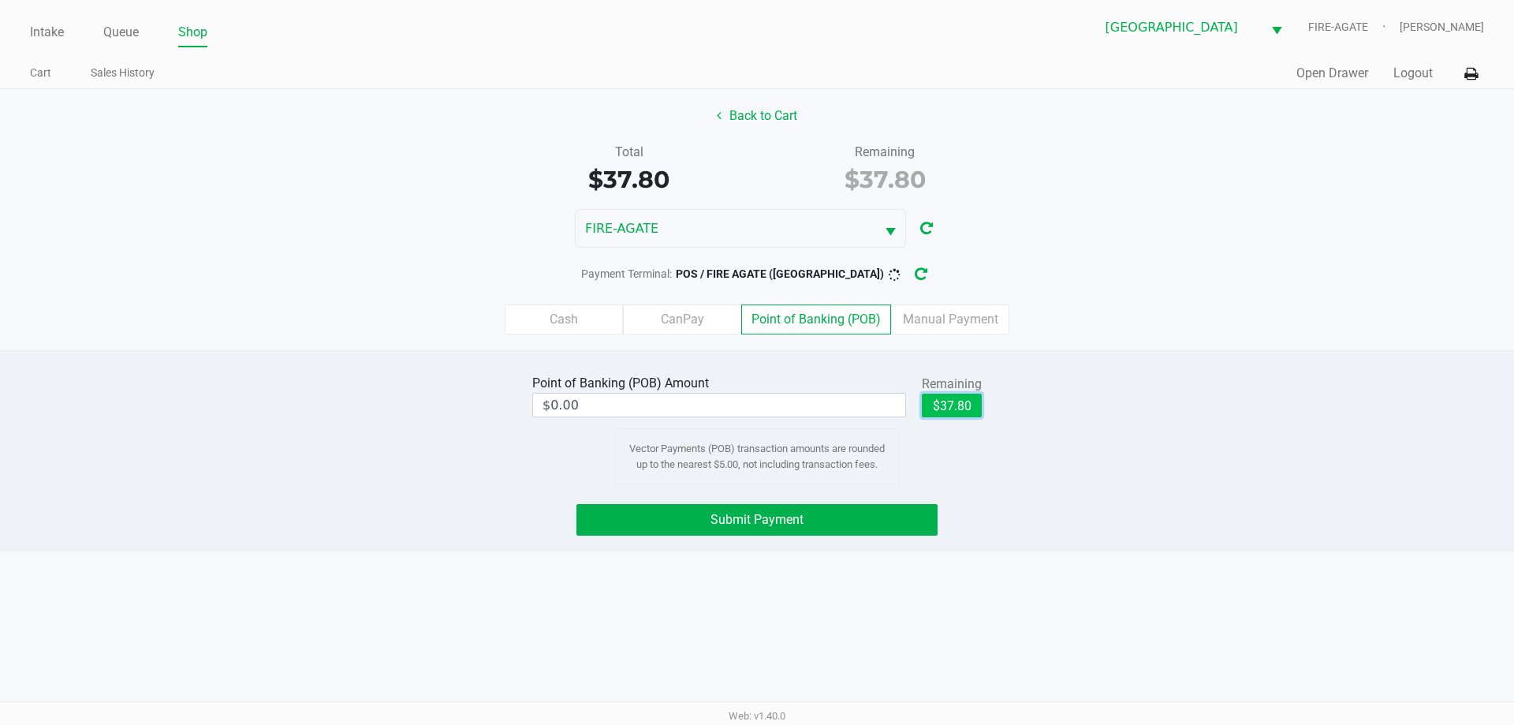
click at [956, 406] on button "$37.80" at bounding box center [952, 405] width 60 height 24
type input "$37.80"
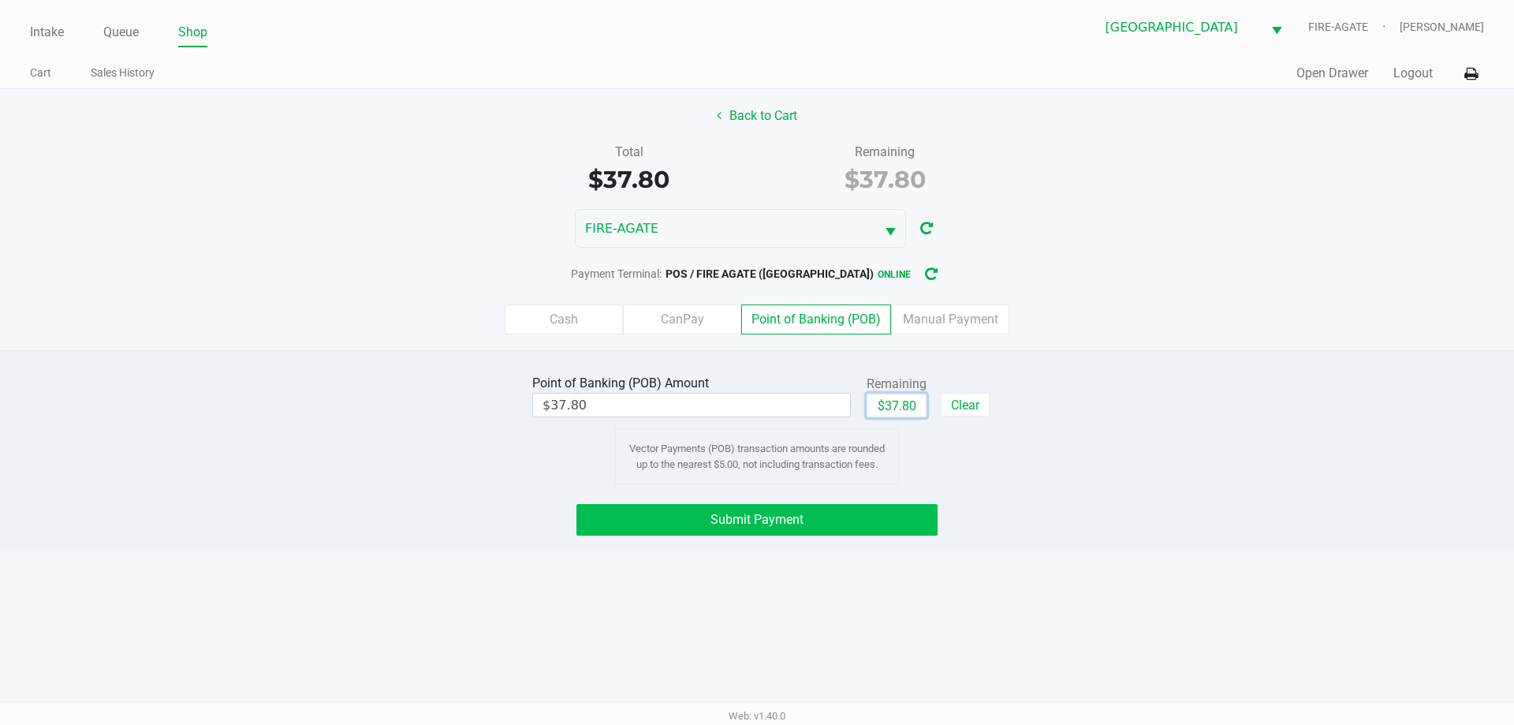
click at [721, 530] on button "Submit Payment" at bounding box center [756, 520] width 361 height 32
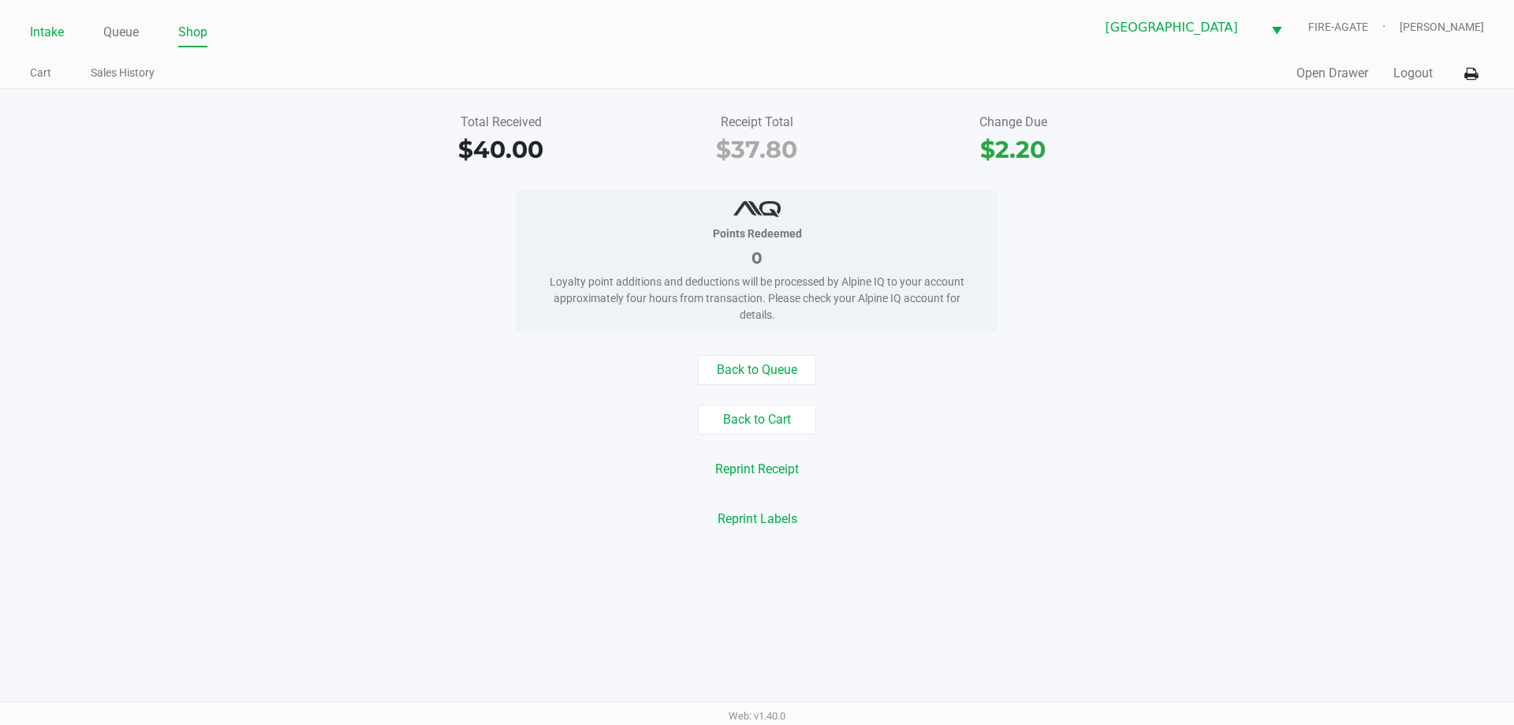
click at [34, 29] on link "Intake" at bounding box center [47, 32] width 34 height 22
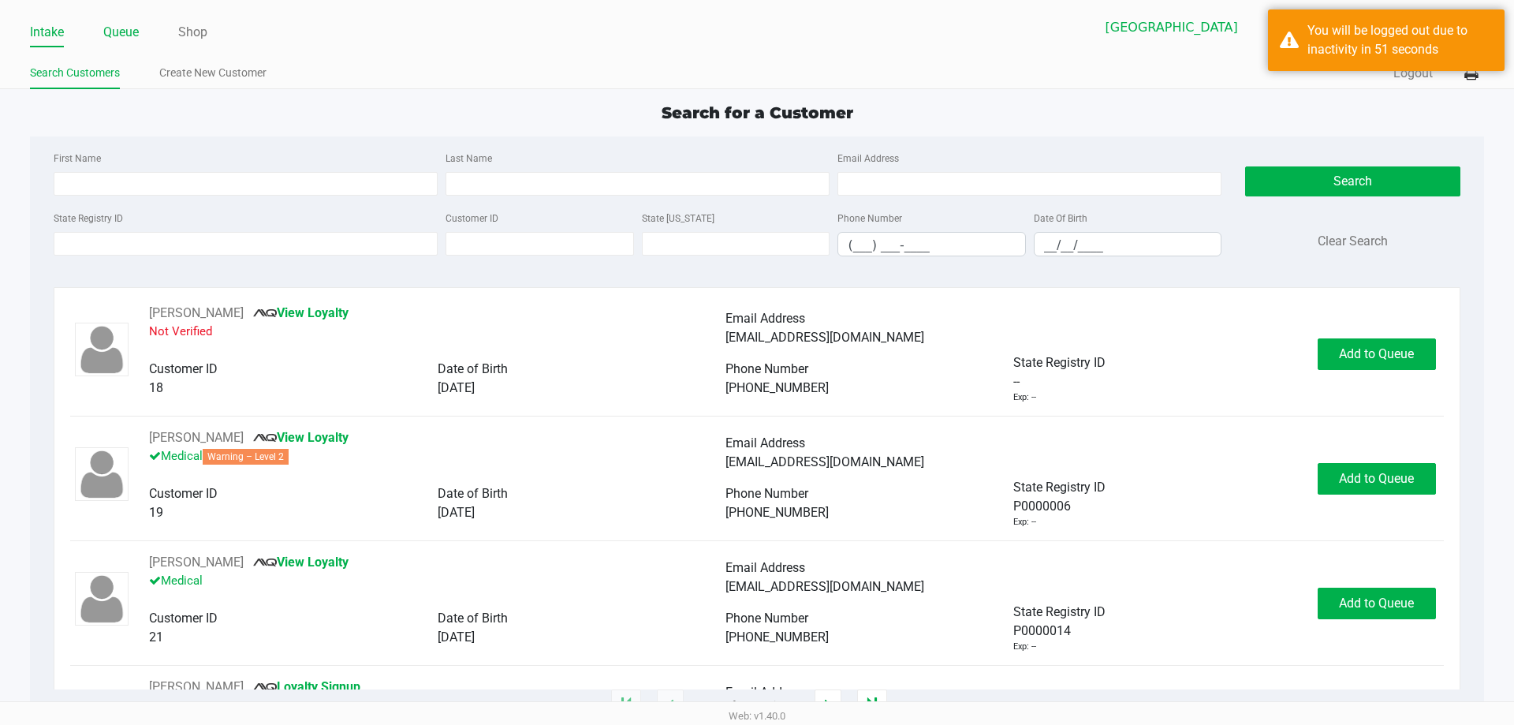
click at [118, 35] on link "Queue" at bounding box center [120, 32] width 35 height 22
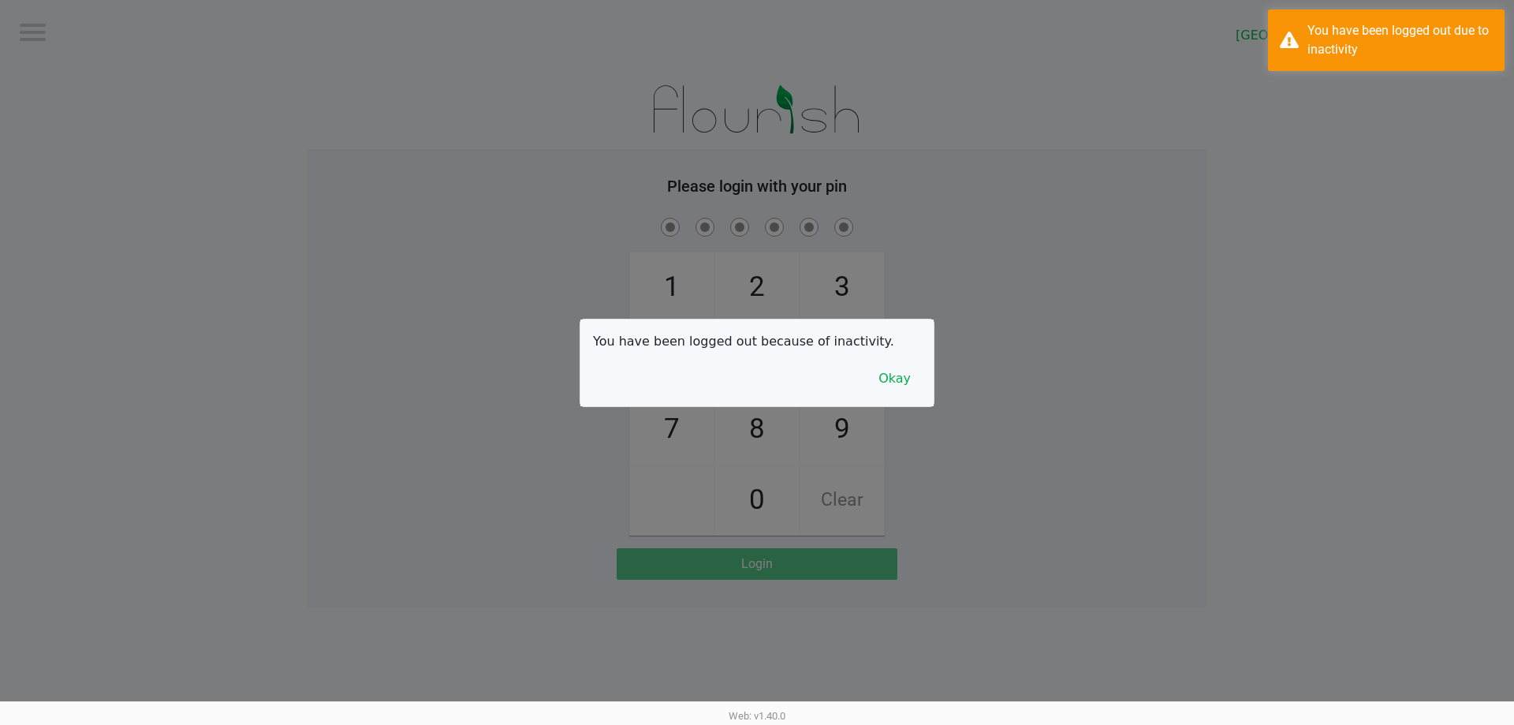
click at [889, 378] on button "Okay" at bounding box center [894, 378] width 53 height 30
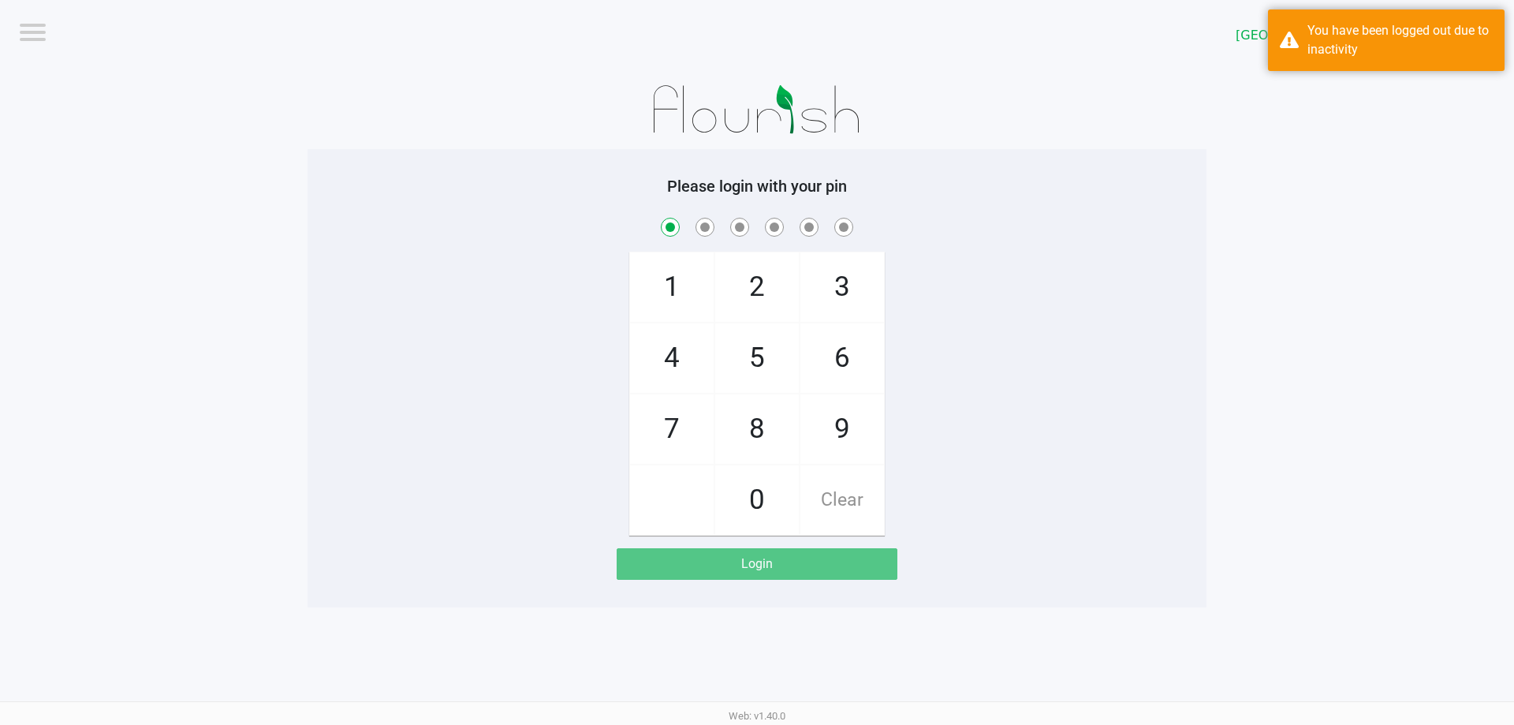
checkbox input "true"
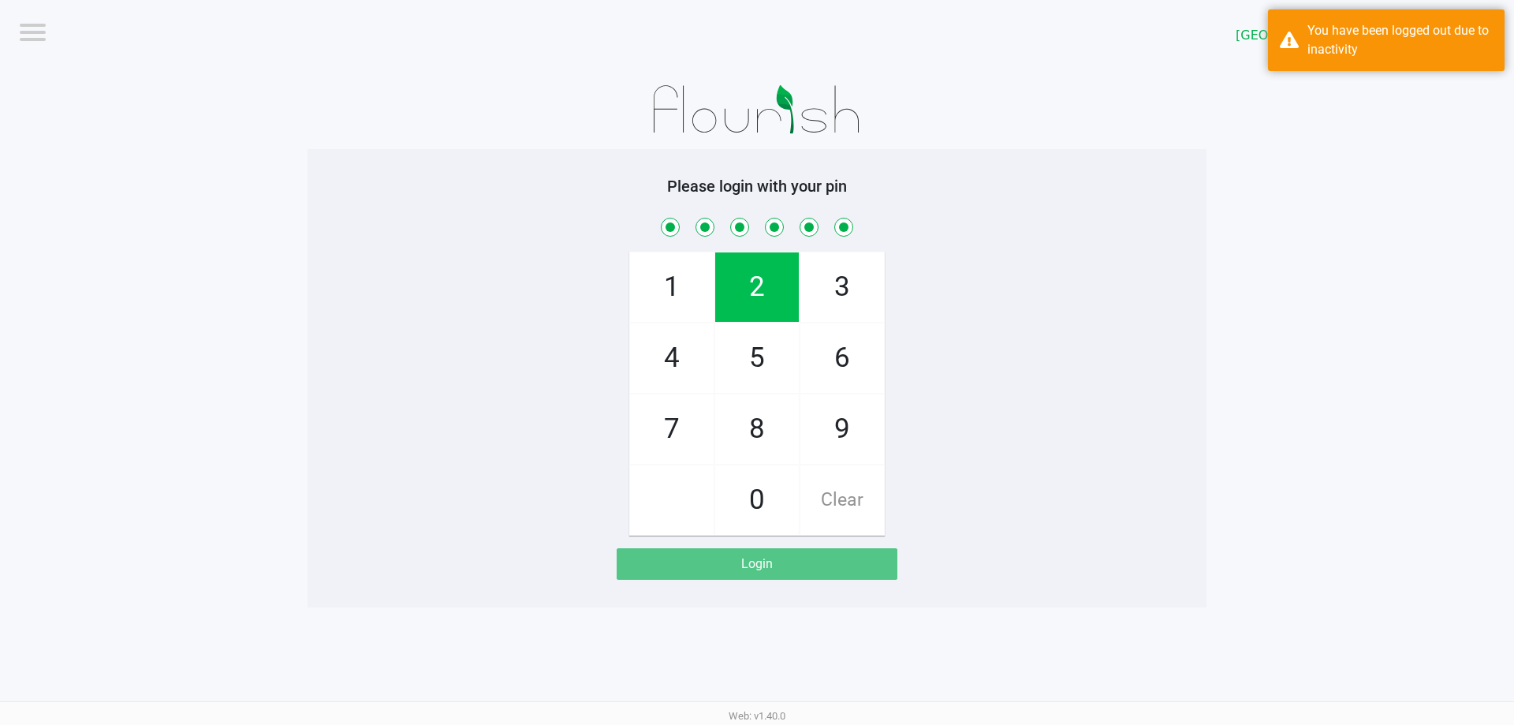
checkbox input "true"
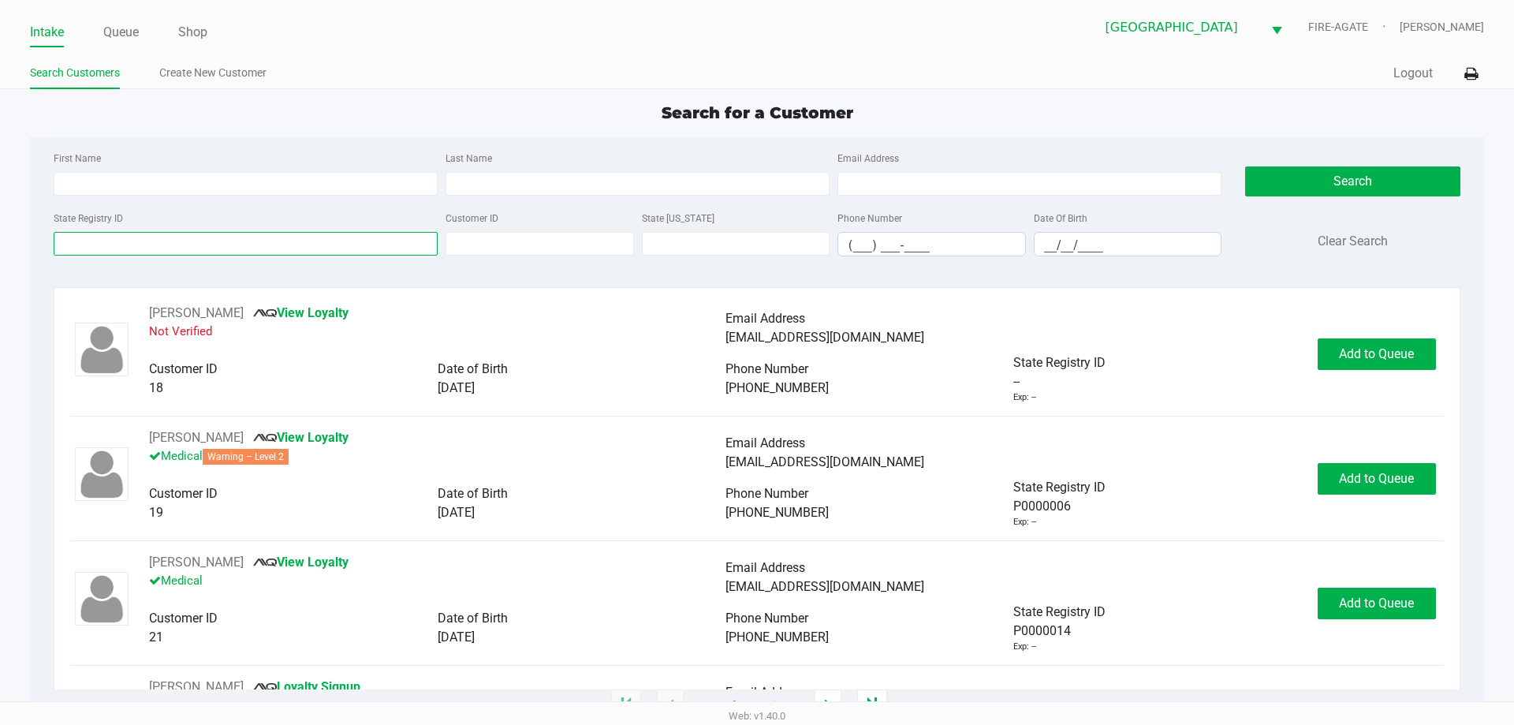
click at [360, 255] on input "State Registry ID" at bounding box center [246, 244] width 384 height 24
type input "p1xm9036"
click at [1330, 190] on button "Search" at bounding box center [1352, 181] width 214 height 30
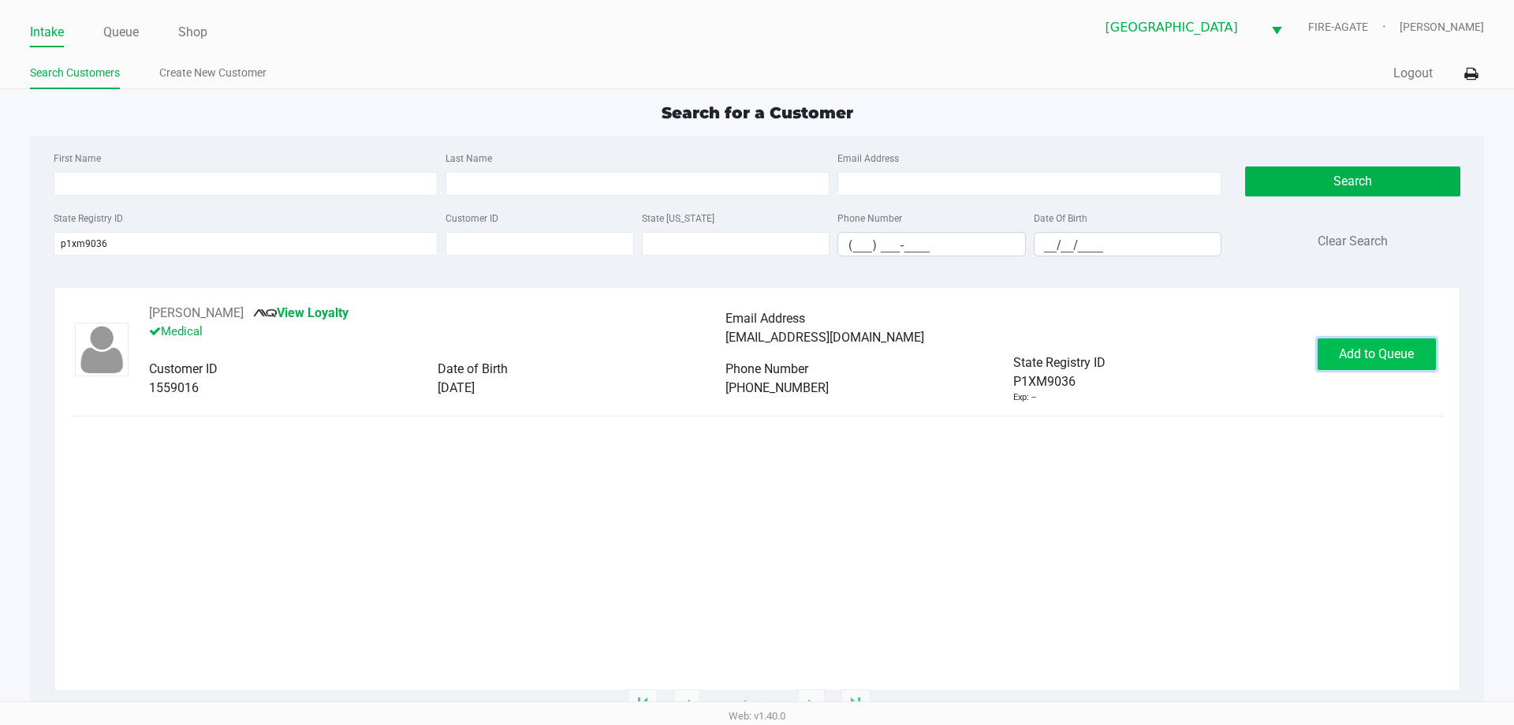
click at [1340, 351] on span "Add to Queue" at bounding box center [1376, 353] width 75 height 15
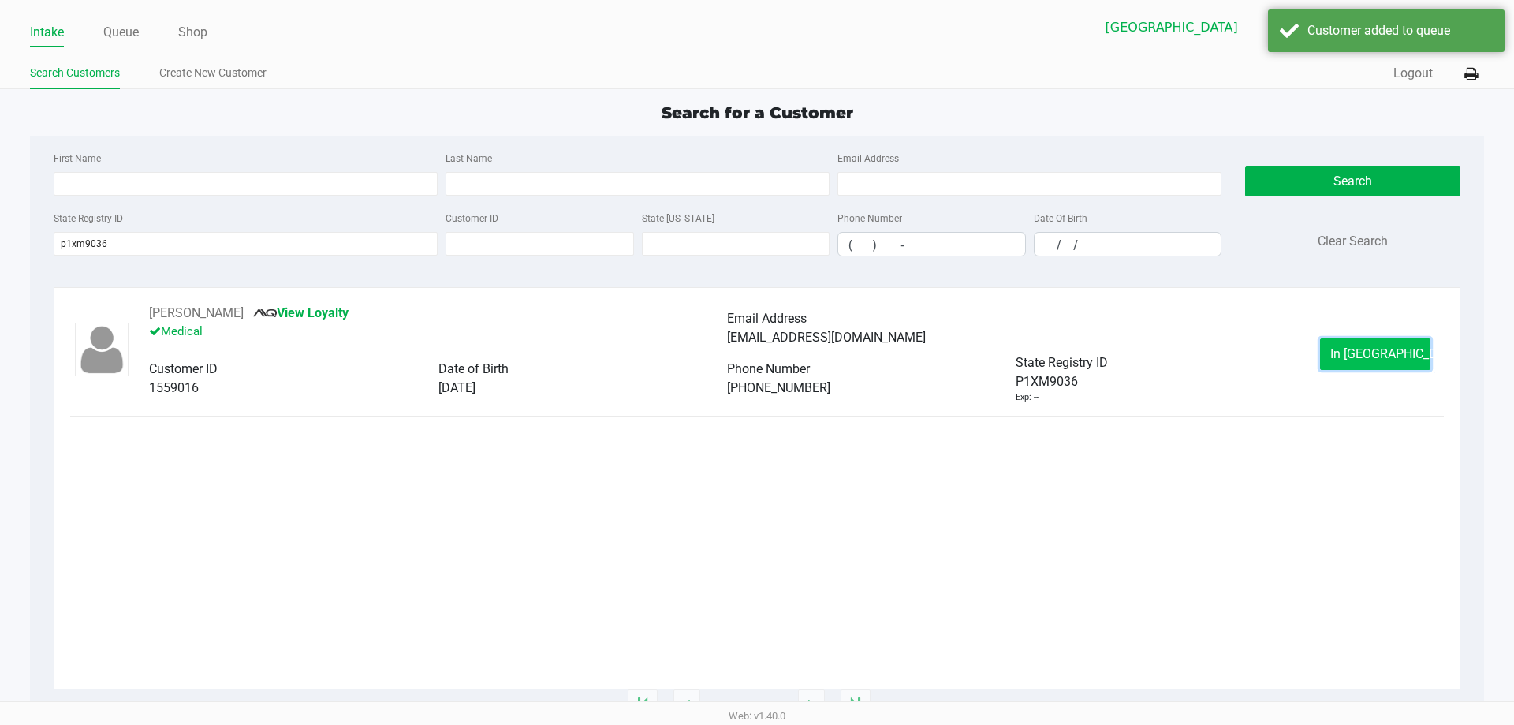
click at [1345, 350] on button "In Queue" at bounding box center [1375, 354] width 110 height 32
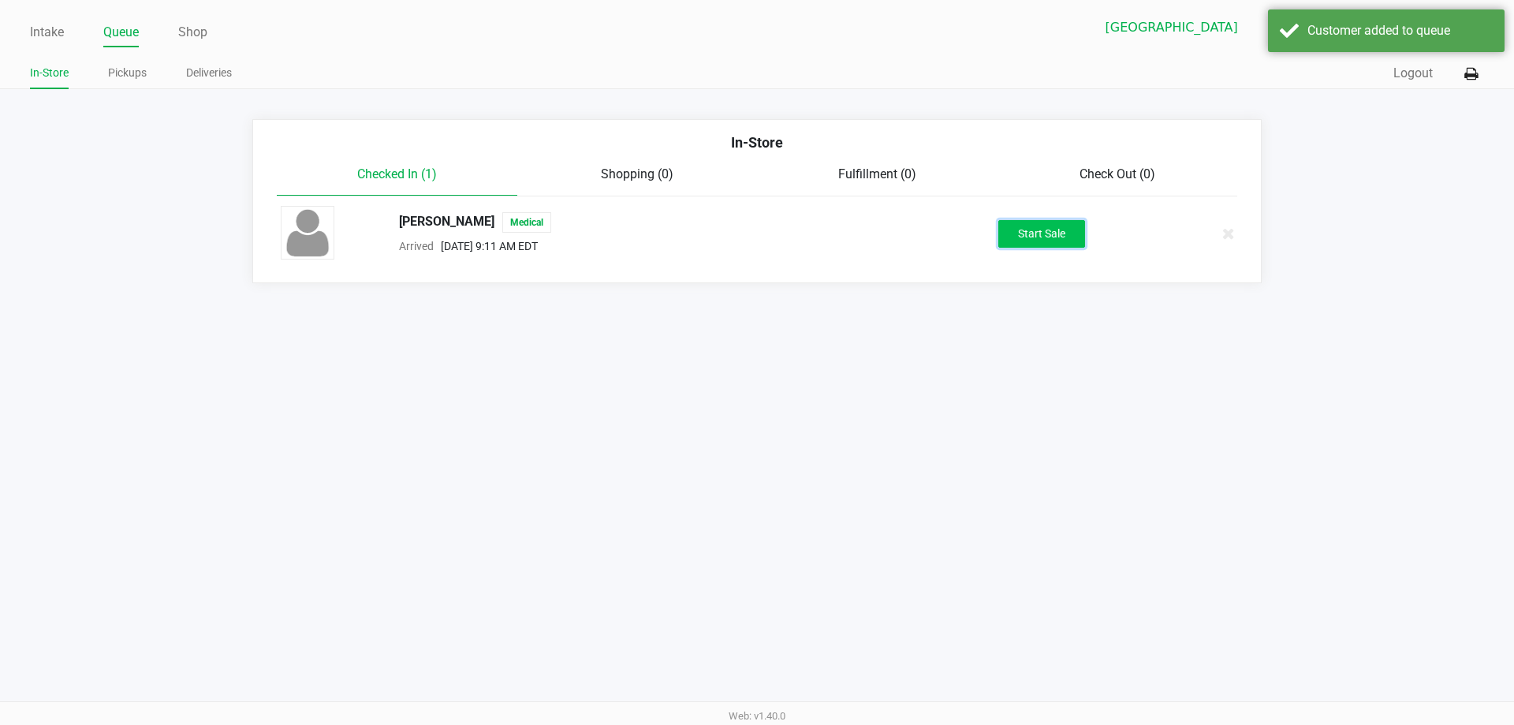
click at [1023, 233] on button "Start Sale" at bounding box center [1041, 234] width 87 height 28
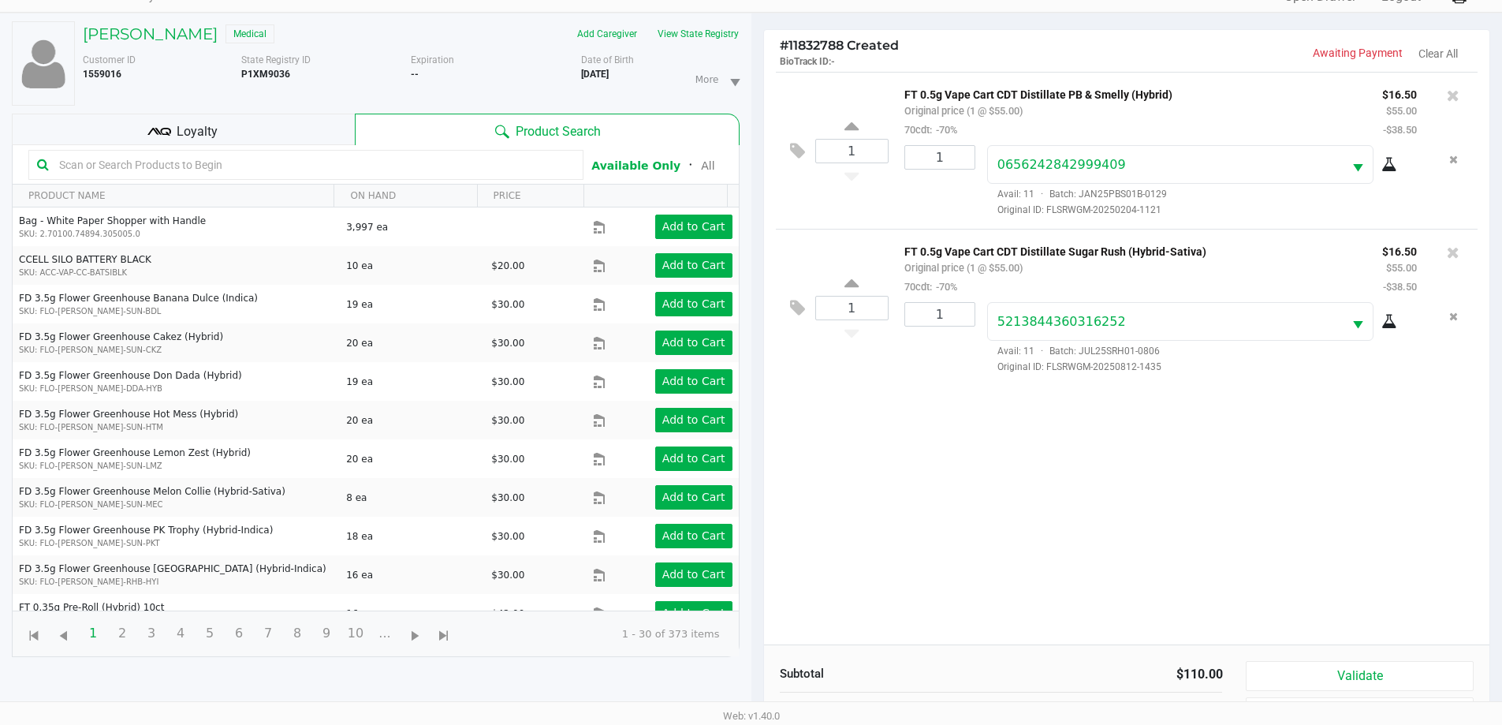
scroll to position [170, 0]
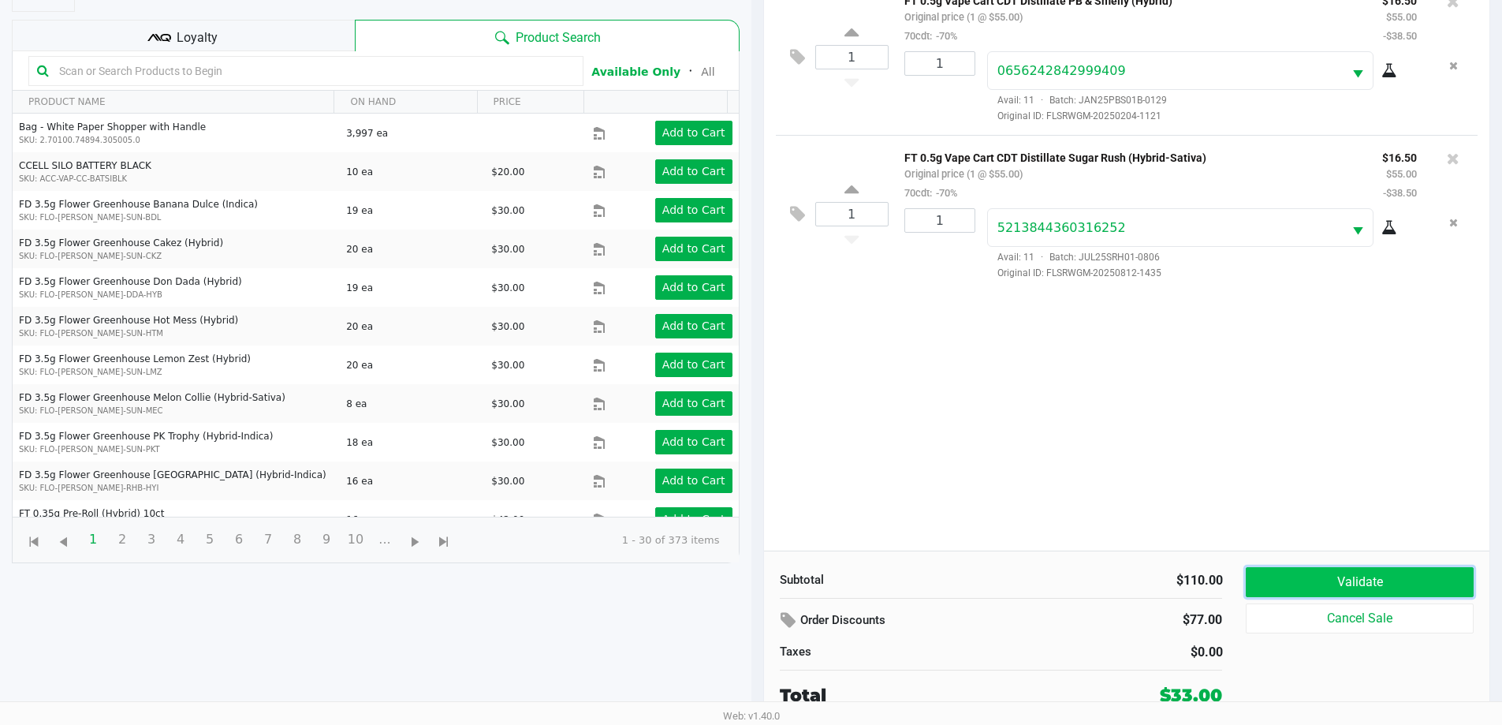
click at [1246, 576] on button "Validate" at bounding box center [1359, 582] width 227 height 30
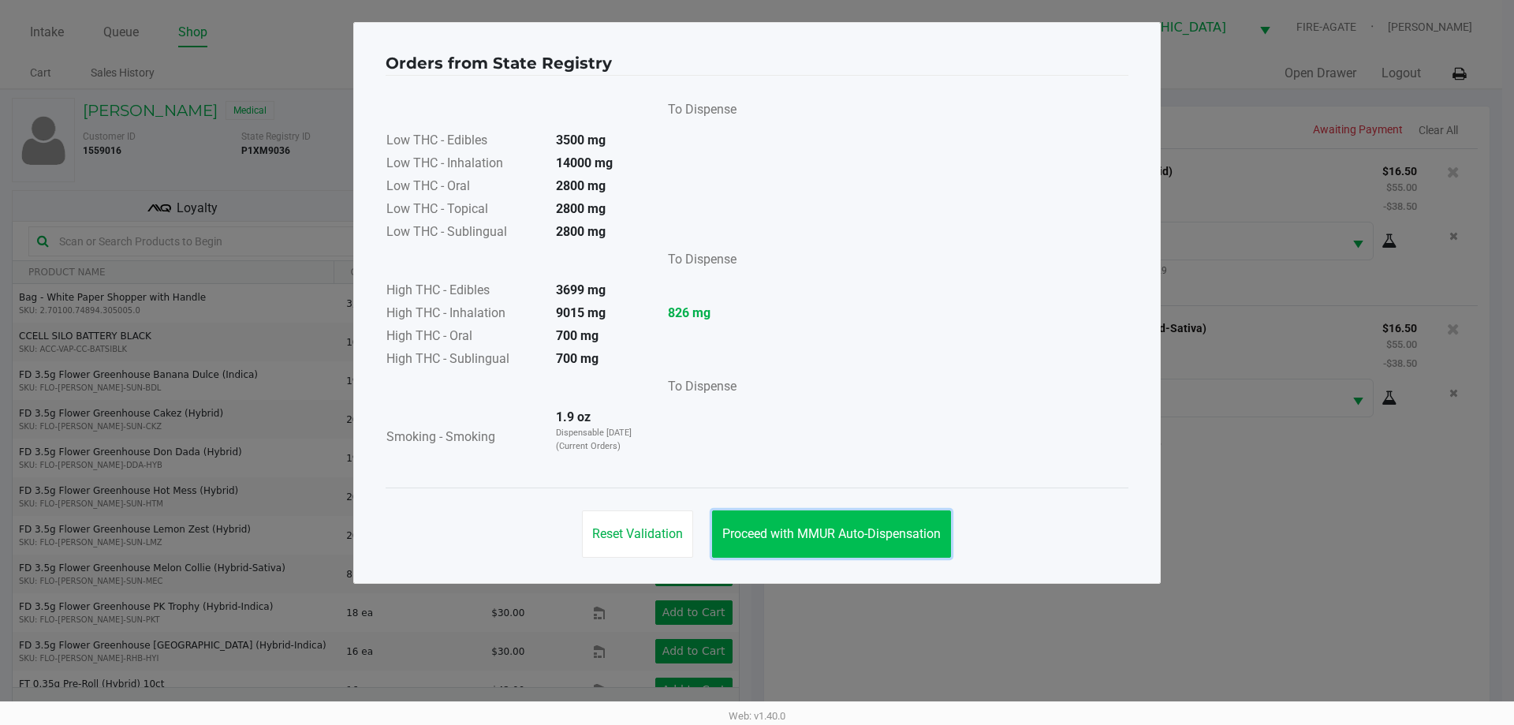
click at [873, 523] on button "Proceed with MMUR Auto-Dispensation" at bounding box center [831, 533] width 239 height 47
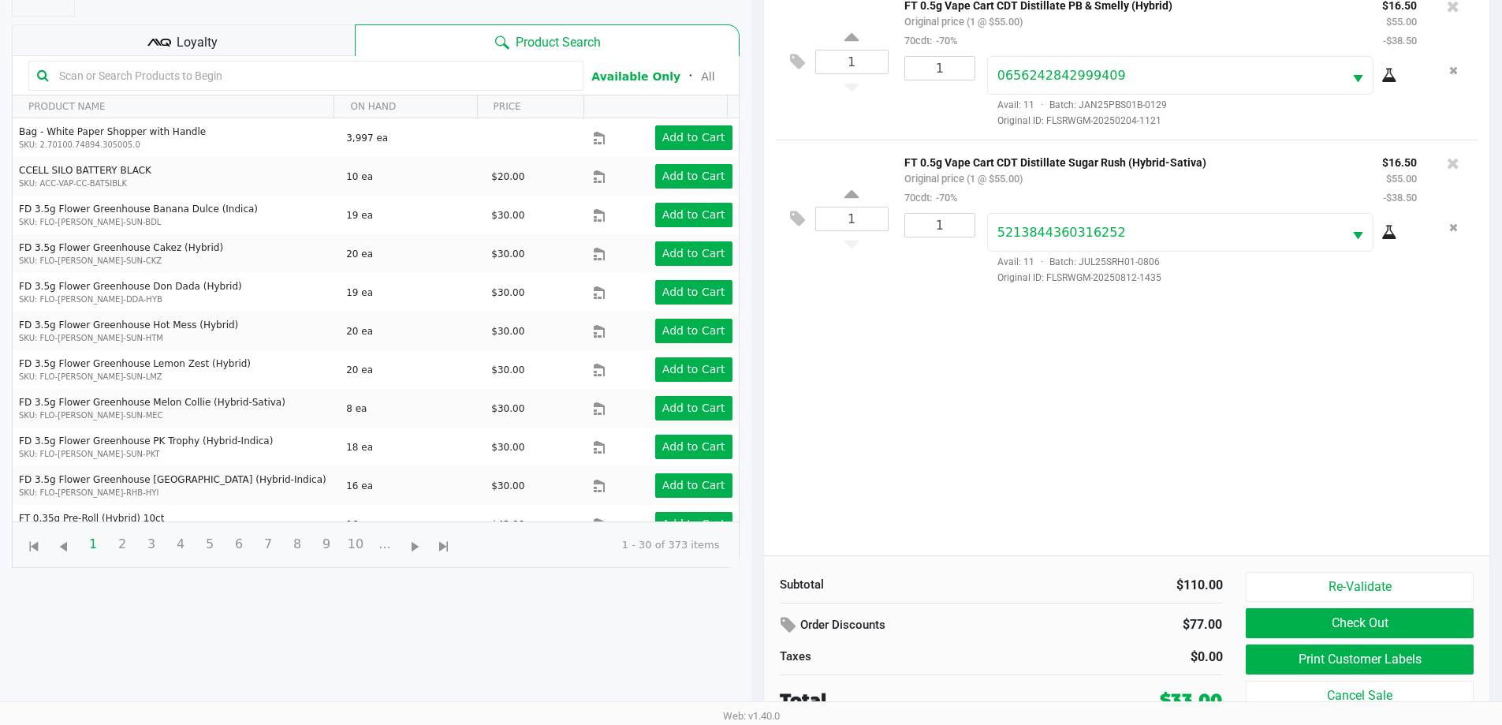
scroll to position [170, 0]
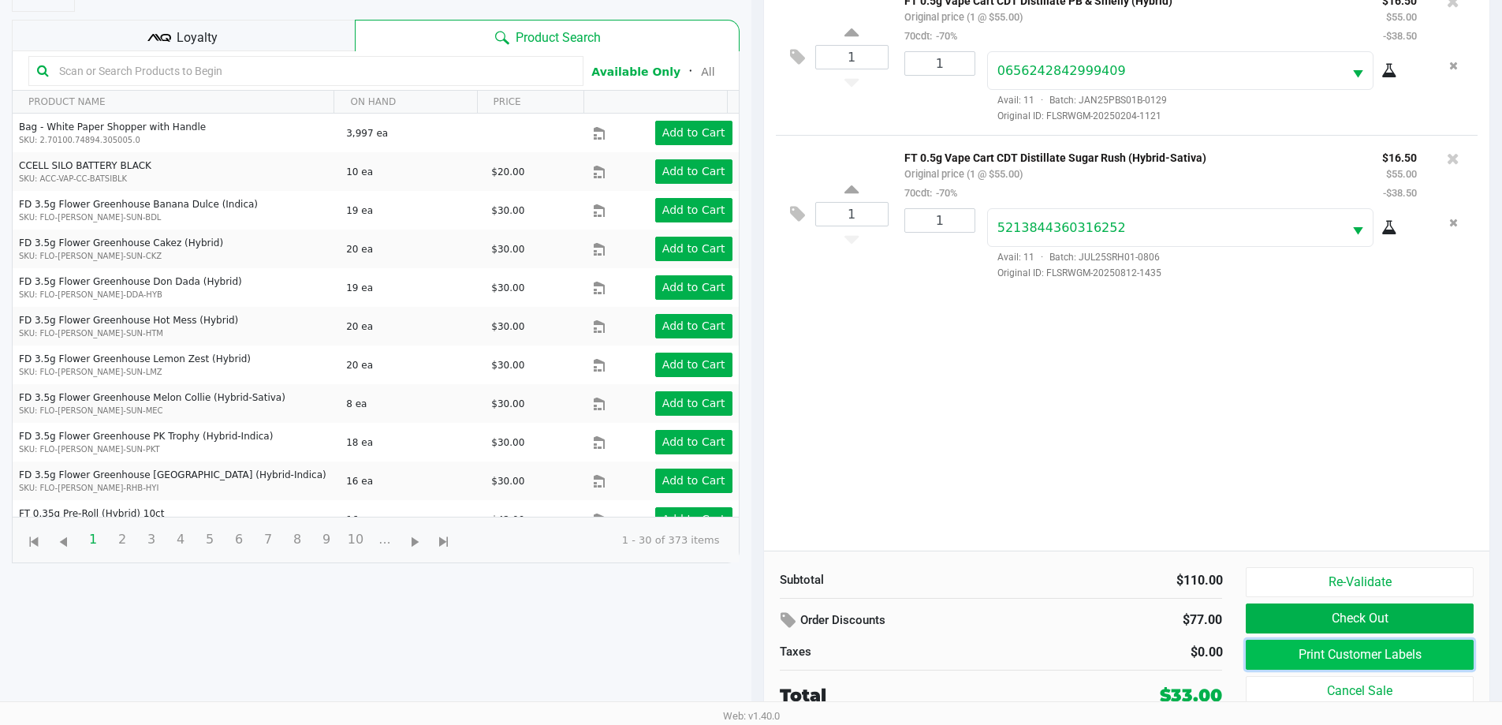
click at [1403, 643] on button "Print Customer Labels" at bounding box center [1359, 654] width 227 height 30
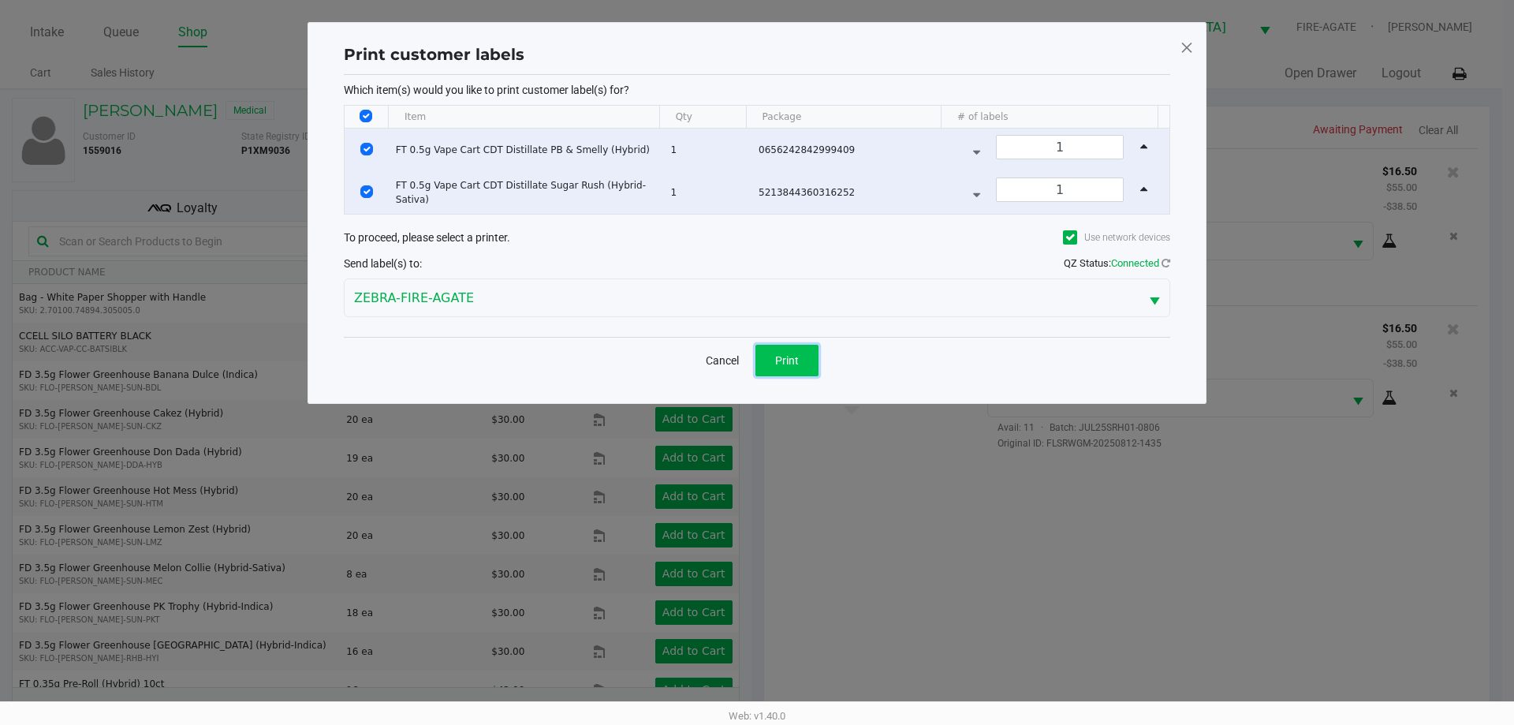
click at [814, 360] on button "Print" at bounding box center [786, 361] width 63 height 32
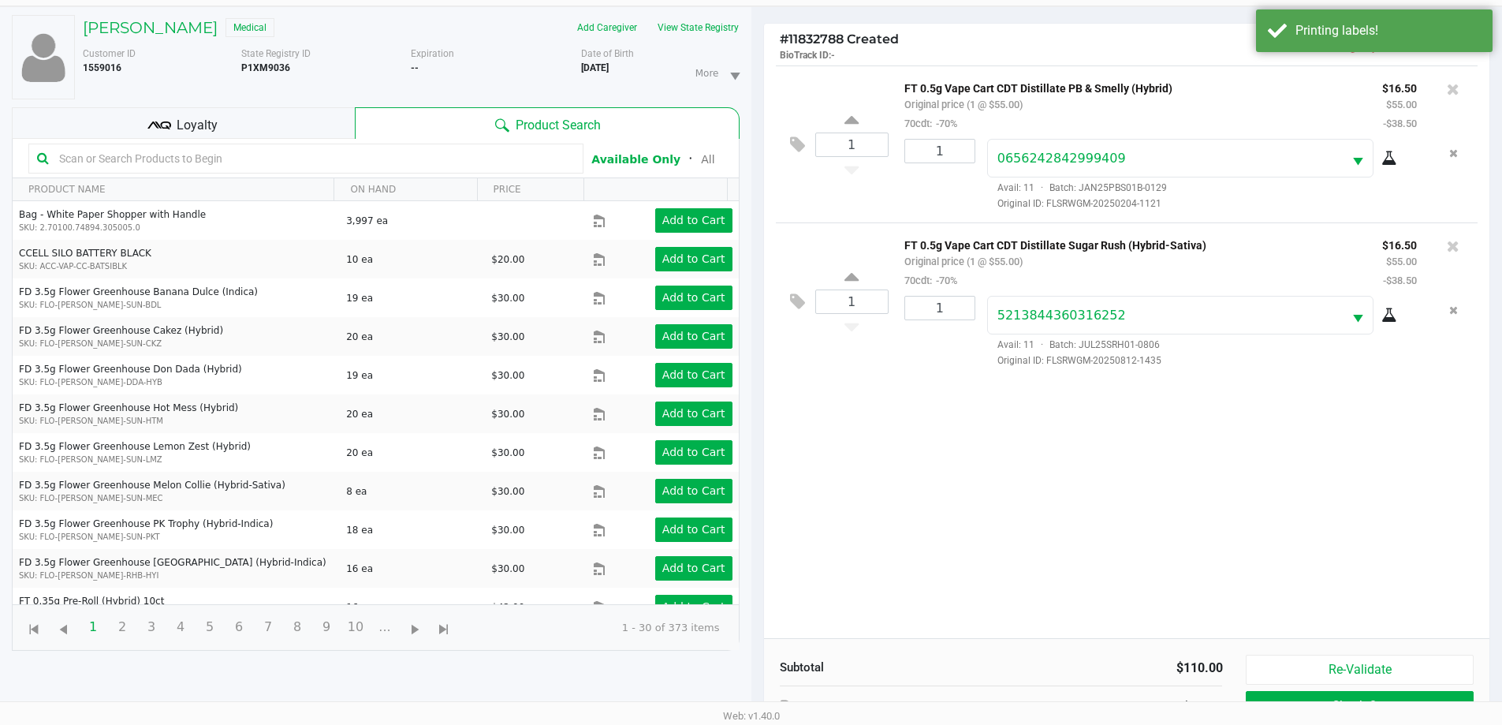
scroll to position [170, 0]
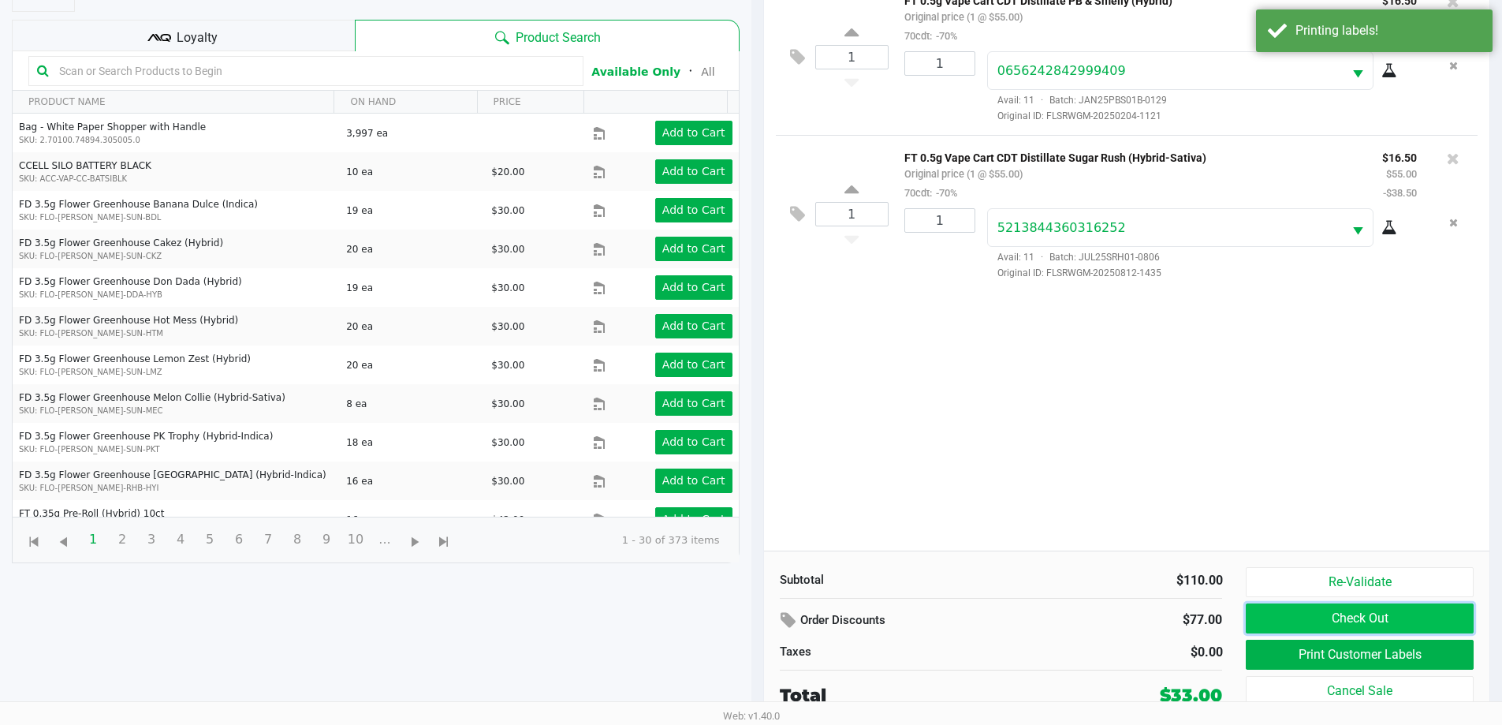
click at [1299, 618] on button "Check Out" at bounding box center [1359, 618] width 227 height 30
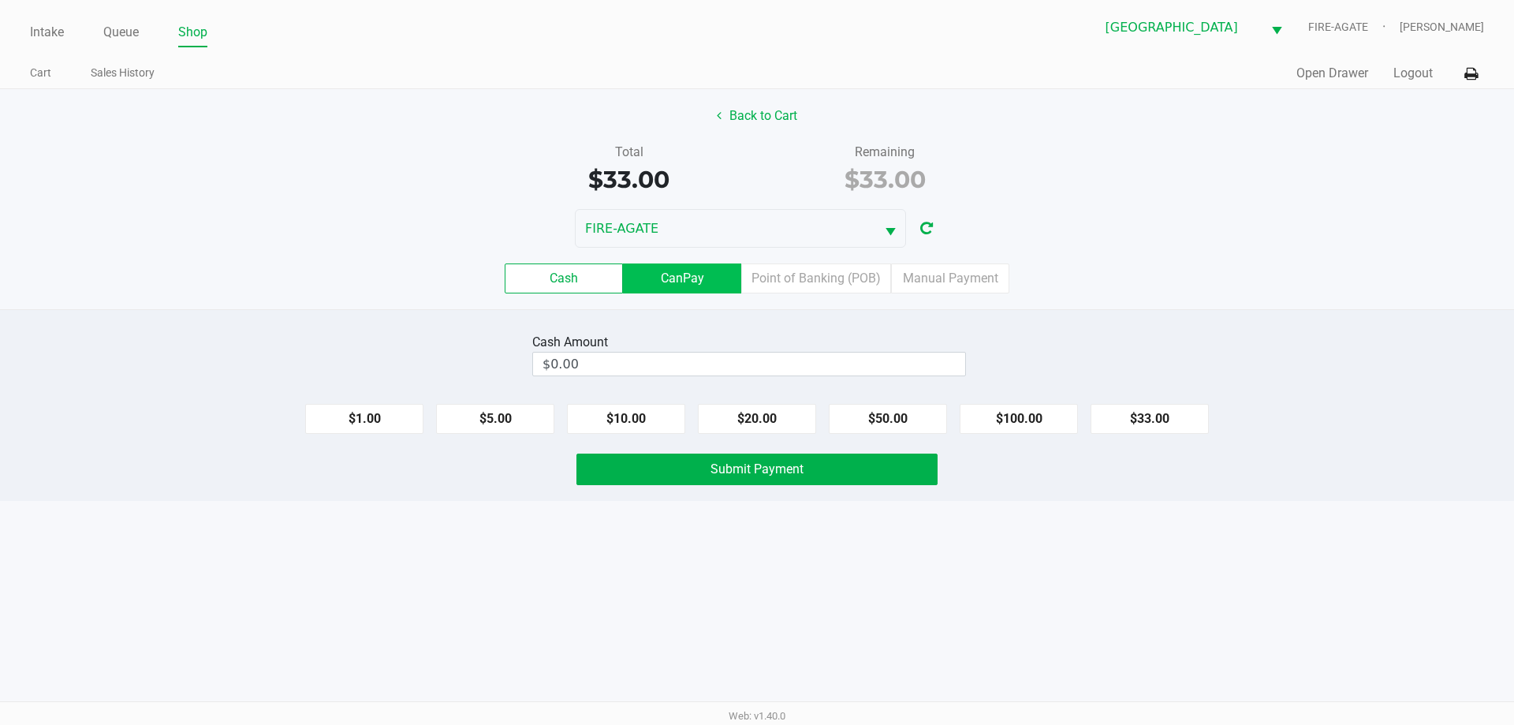
click at [672, 285] on label "CanPay" at bounding box center [682, 278] width 118 height 30
click at [0, 0] on 2 "CanPay" at bounding box center [0, 0] width 0 height 0
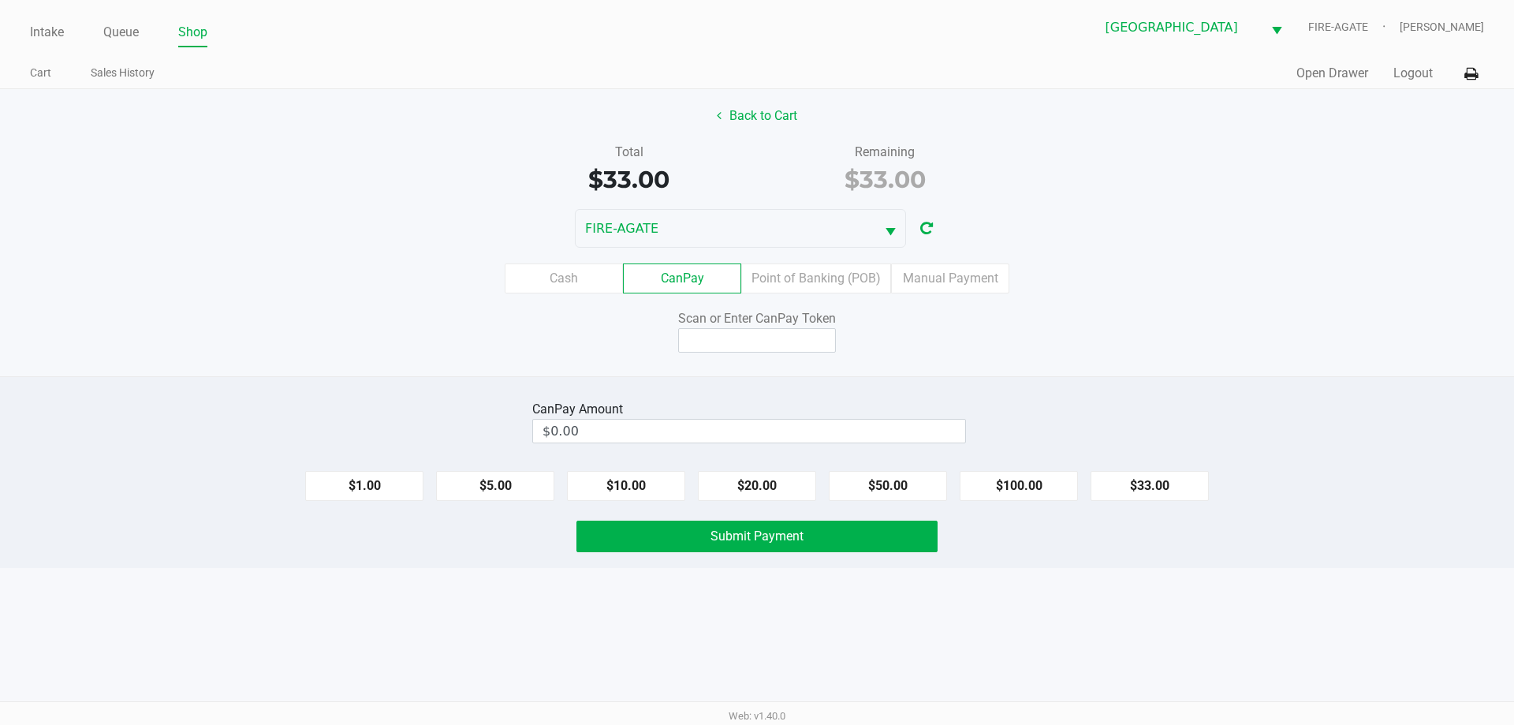
click at [1165, 495] on button "$33.00" at bounding box center [1149, 486] width 118 height 30
type input "$33.00"
click at [766, 337] on input at bounding box center [757, 340] width 158 height 24
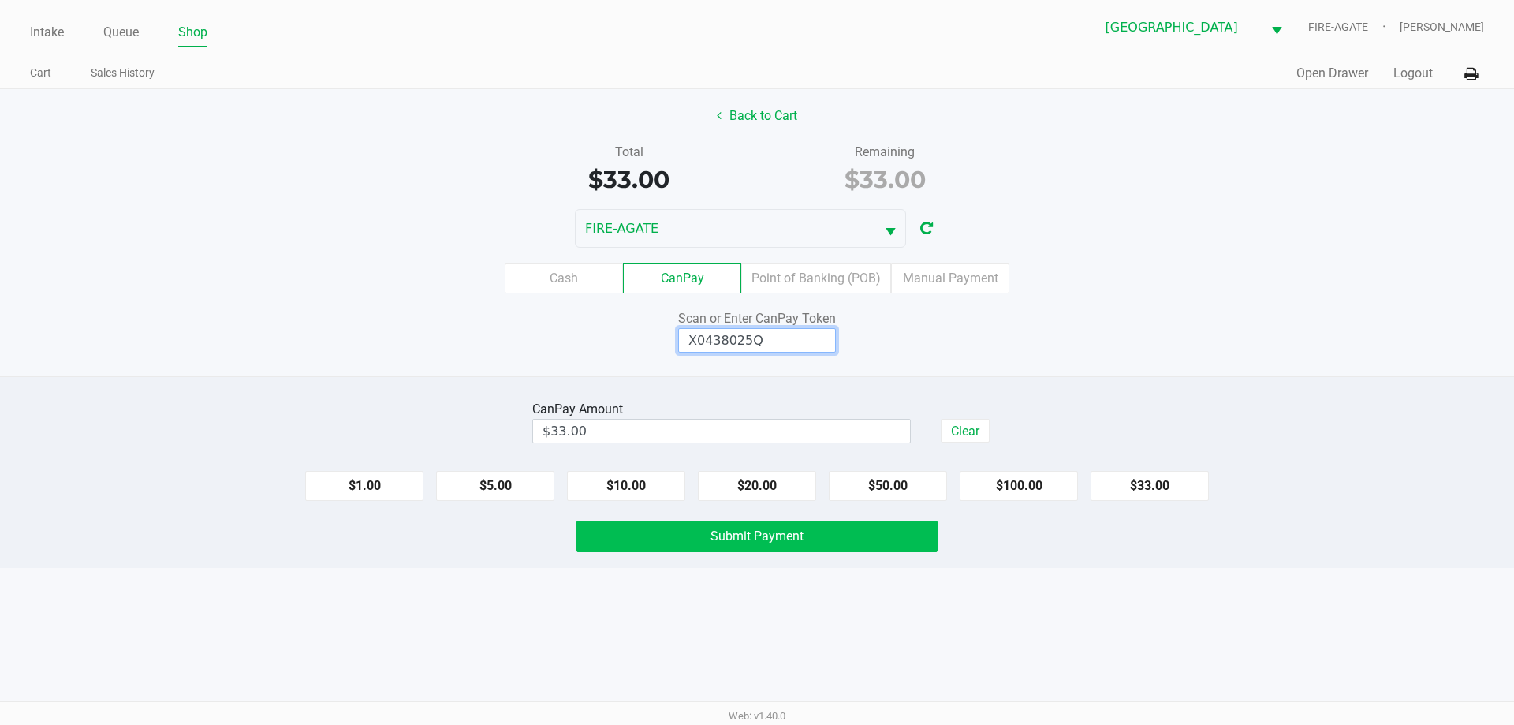
type input "X0438025Q"
click at [622, 539] on button "Submit Payment" at bounding box center [756, 536] width 361 height 32
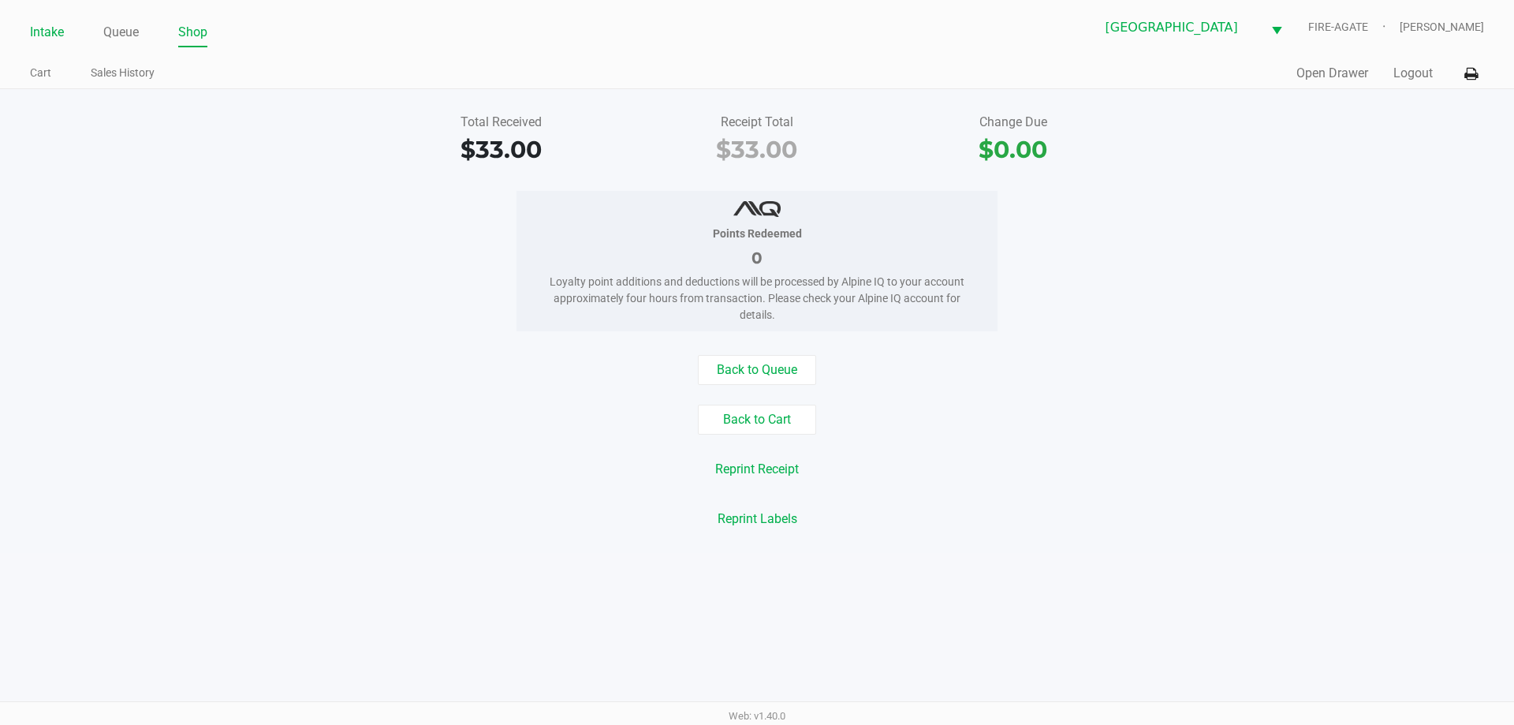
click at [58, 35] on link "Intake" at bounding box center [47, 32] width 34 height 22
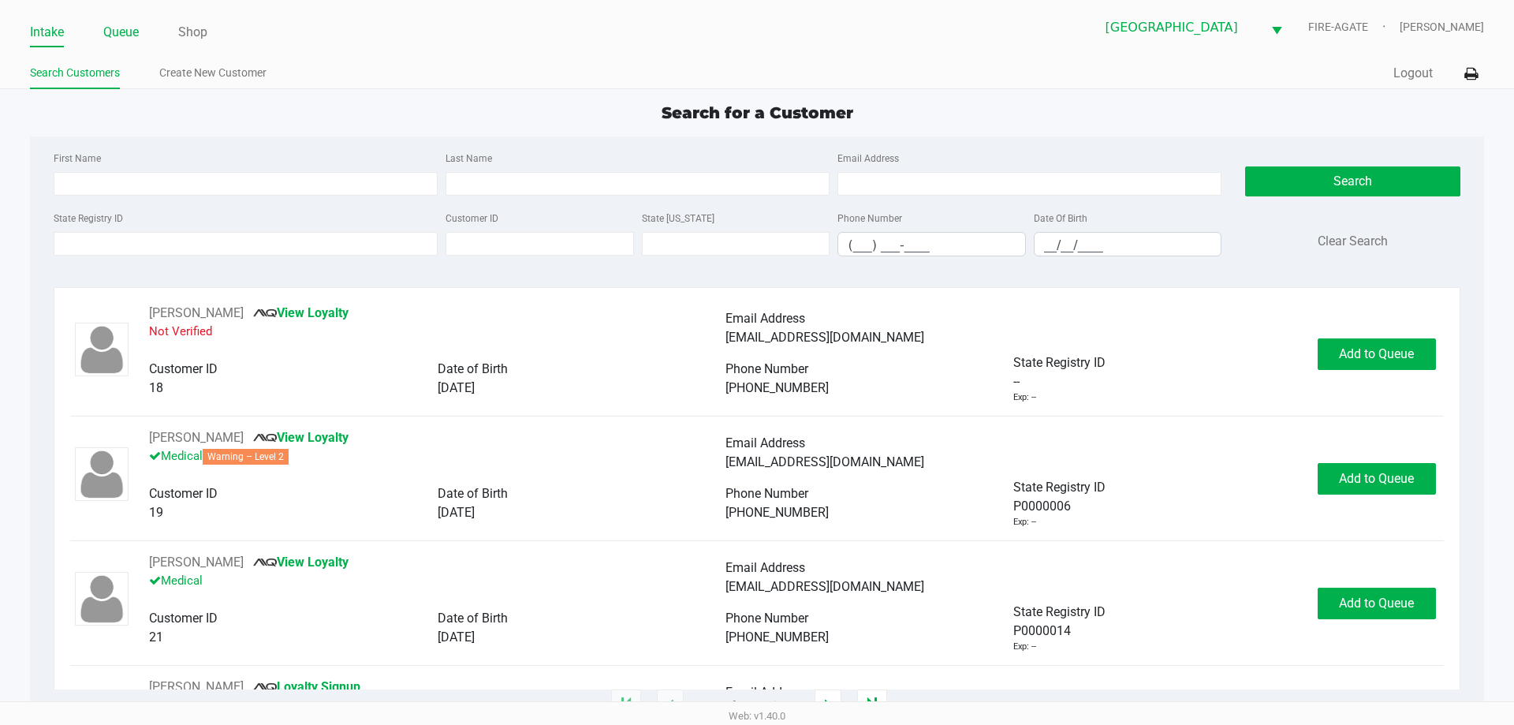
click at [109, 33] on link "Queue" at bounding box center [120, 32] width 35 height 22
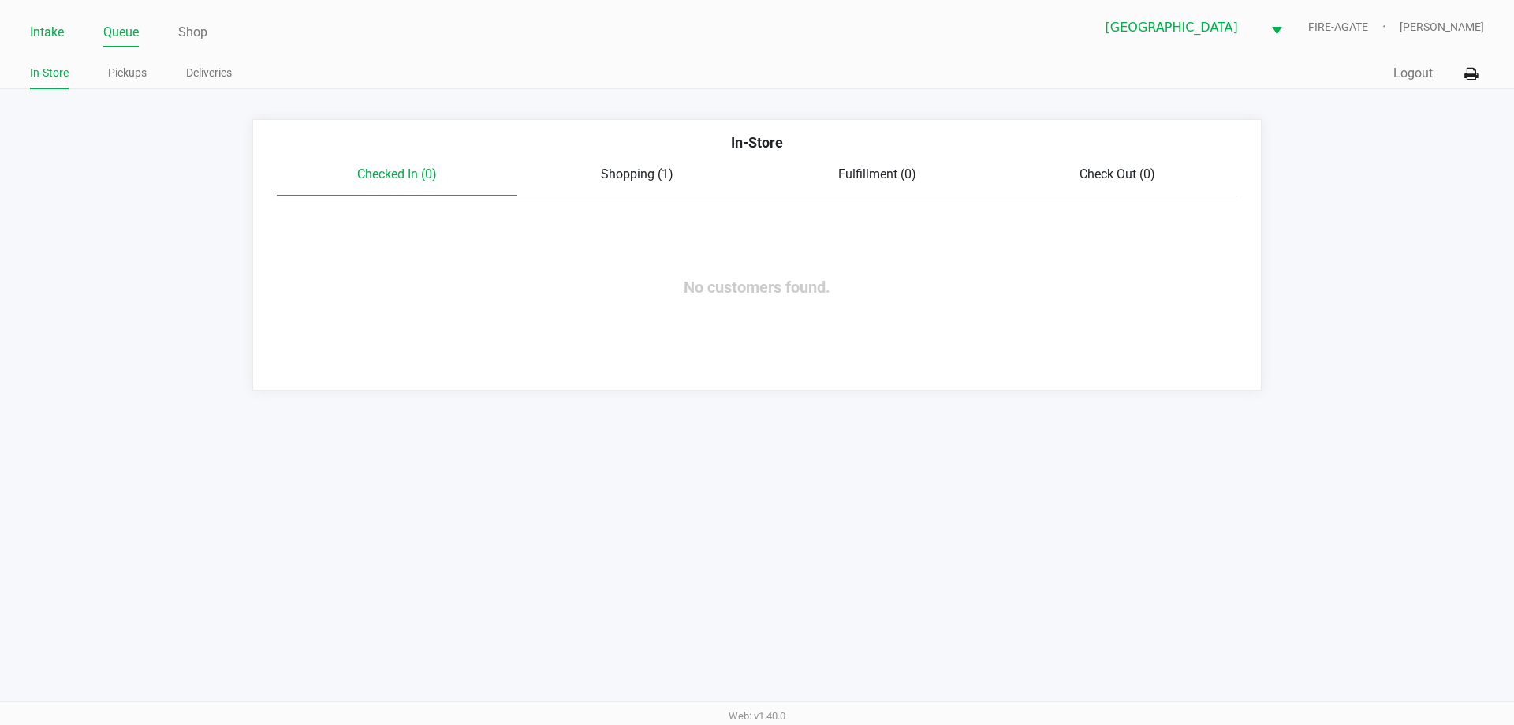
click at [30, 32] on link "Intake" at bounding box center [47, 32] width 34 height 22
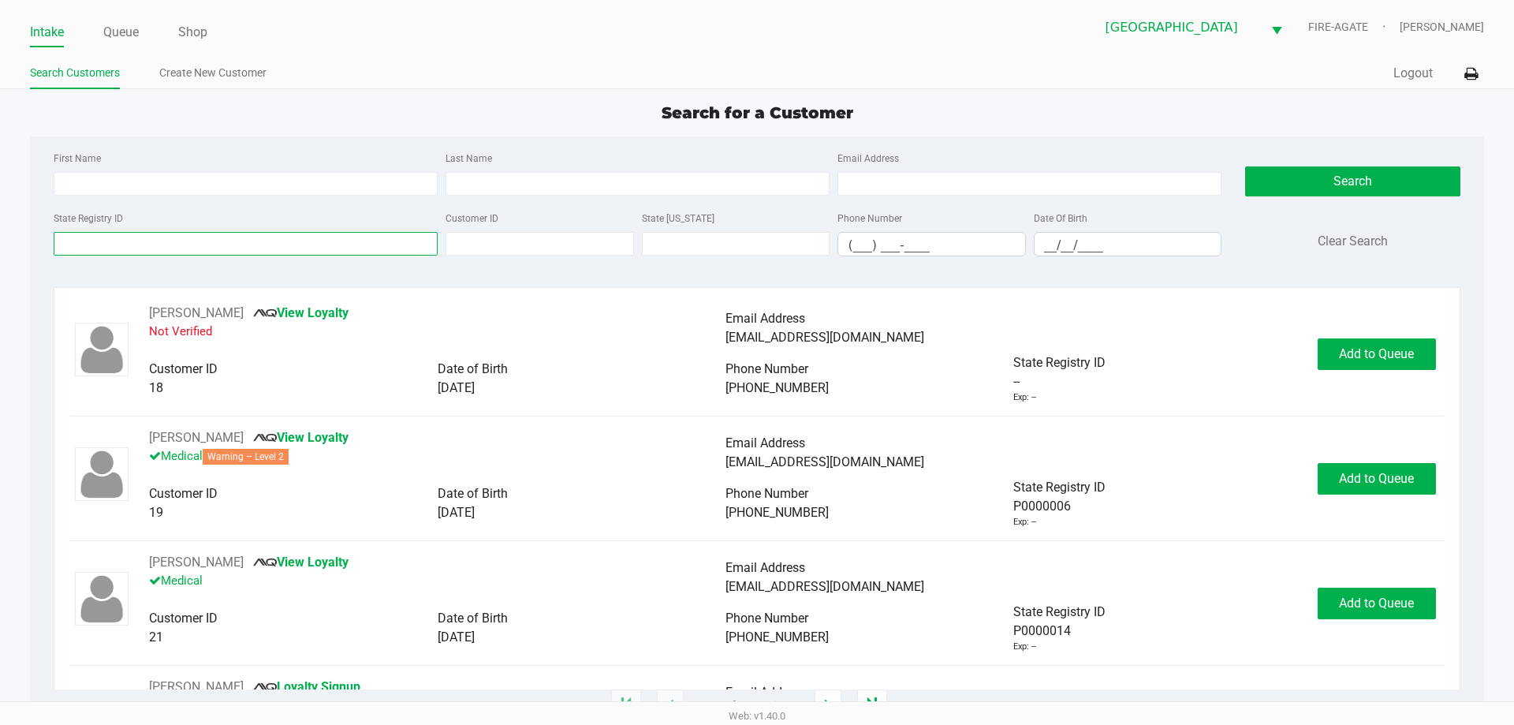
click at [347, 241] on input "State Registry ID" at bounding box center [246, 244] width 384 height 24
type input "p2mm9891"
click at [1321, 181] on button "Search" at bounding box center [1352, 181] width 214 height 30
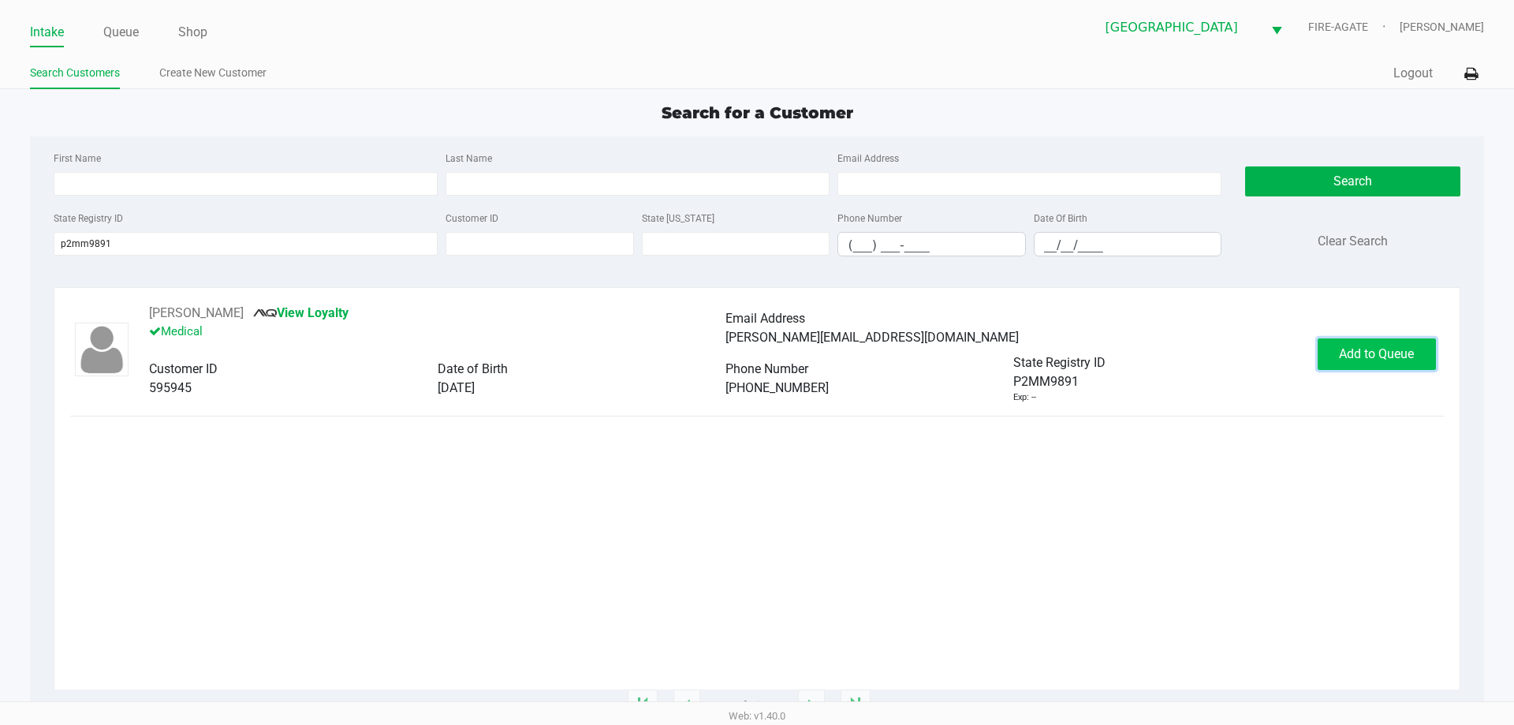
click at [1350, 363] on button "Add to Queue" at bounding box center [1377, 354] width 118 height 32
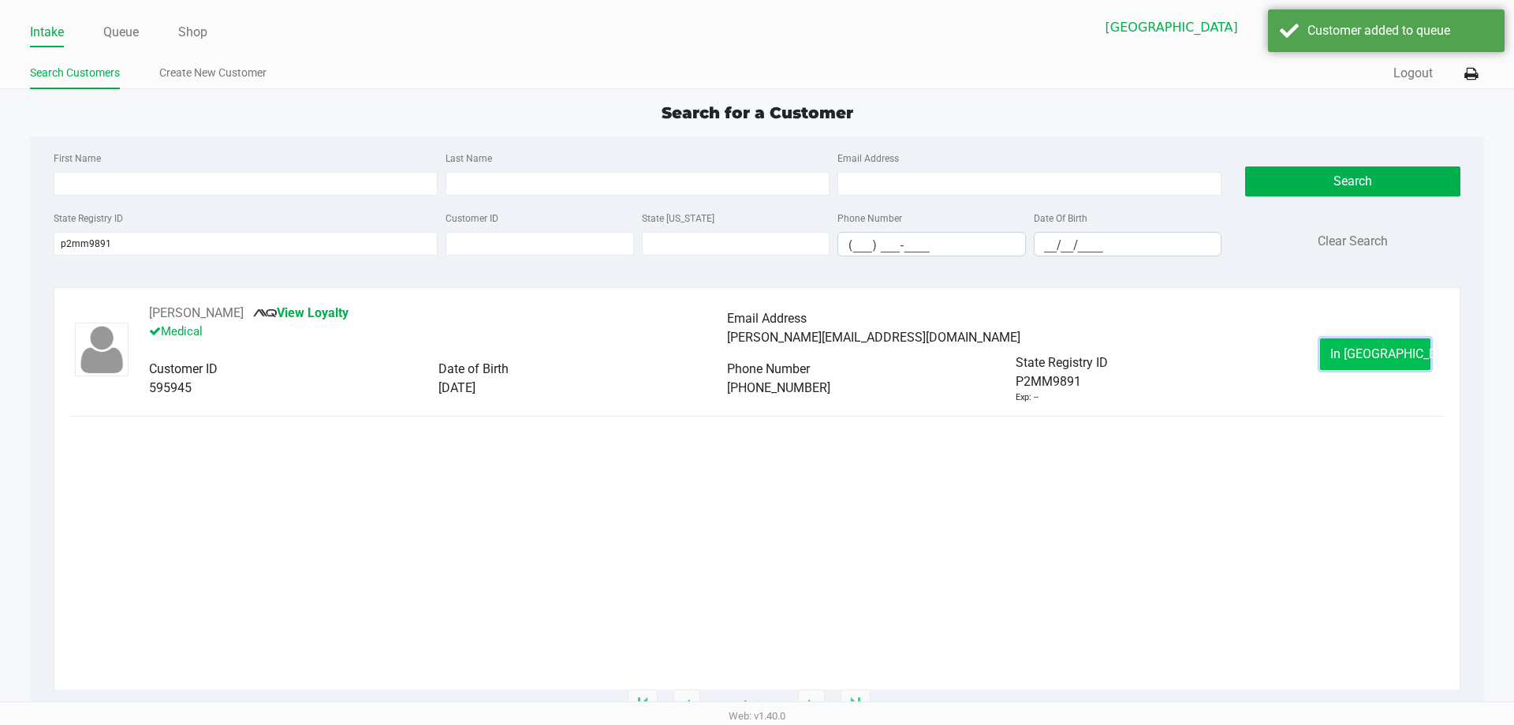
click at [1366, 361] on button "In Queue" at bounding box center [1375, 354] width 110 height 32
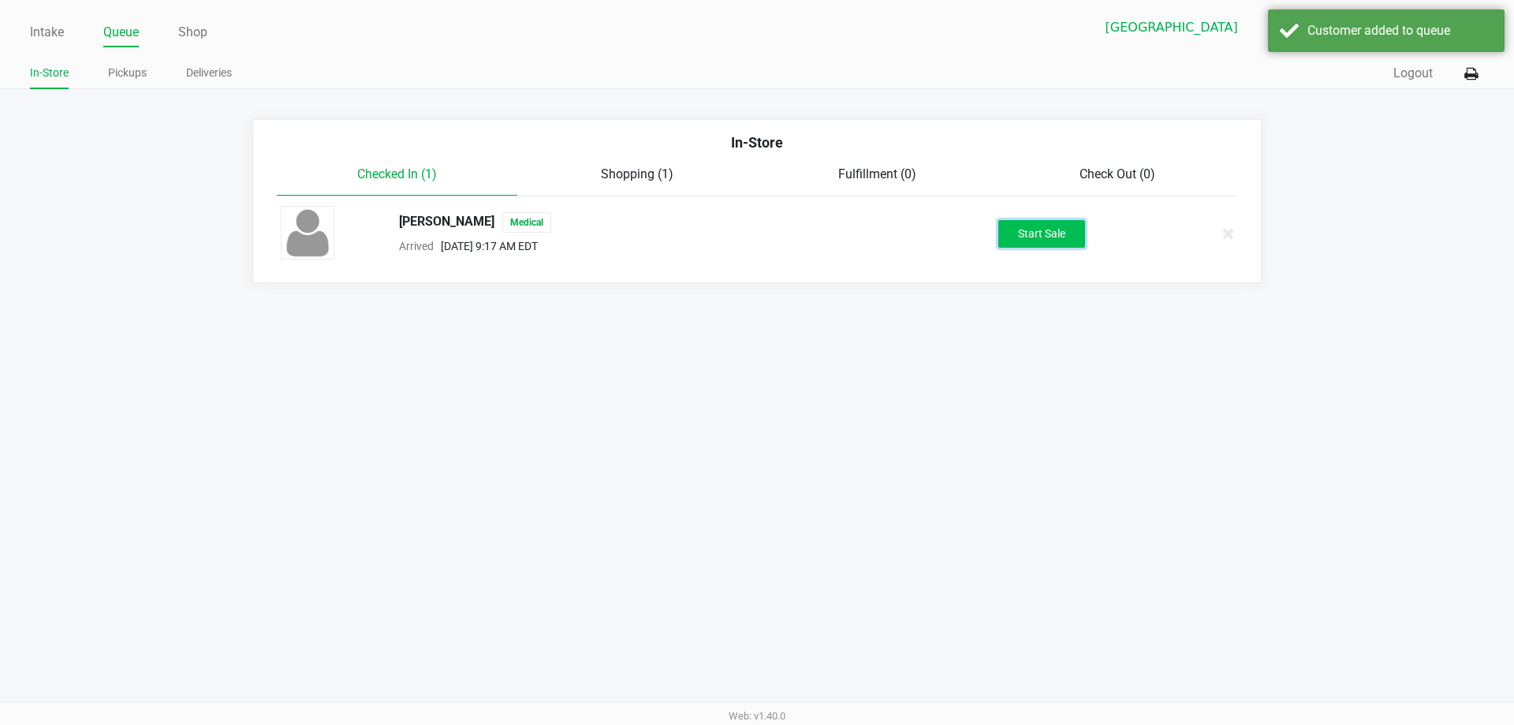
click at [1023, 241] on button "Start Sale" at bounding box center [1041, 234] width 87 height 28
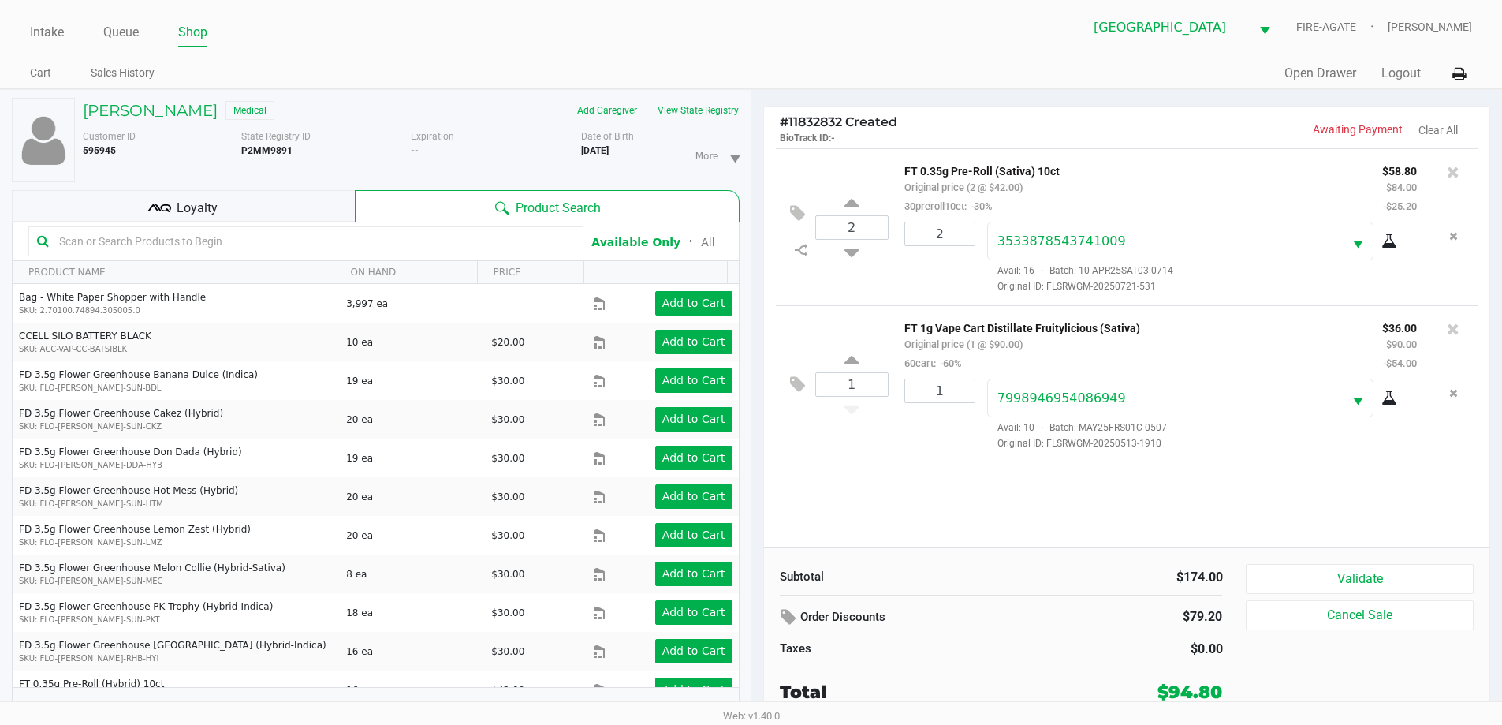
click at [239, 242] on input "text" at bounding box center [314, 241] width 522 height 24
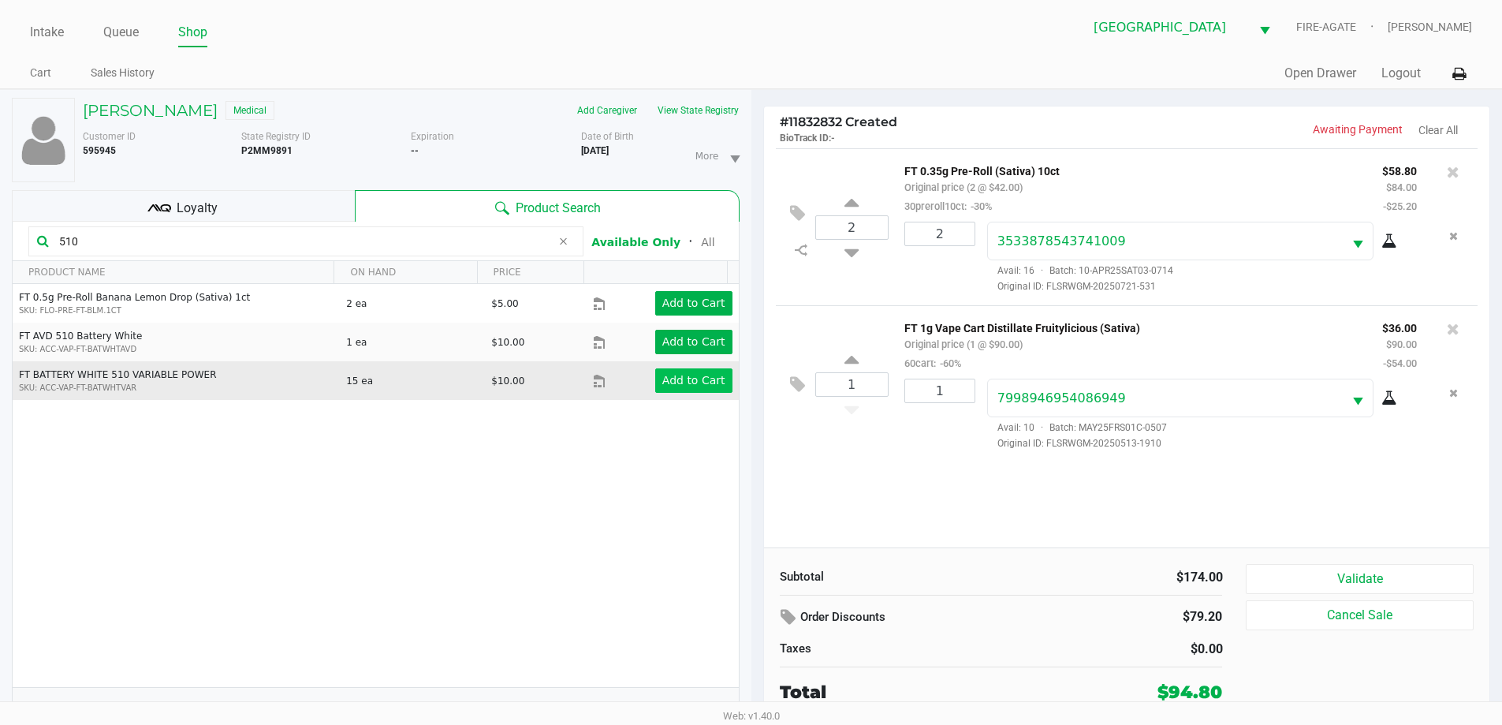
type input "510"
click at [662, 379] on app-button-loader "Add to Cart" at bounding box center [693, 380] width 63 height 13
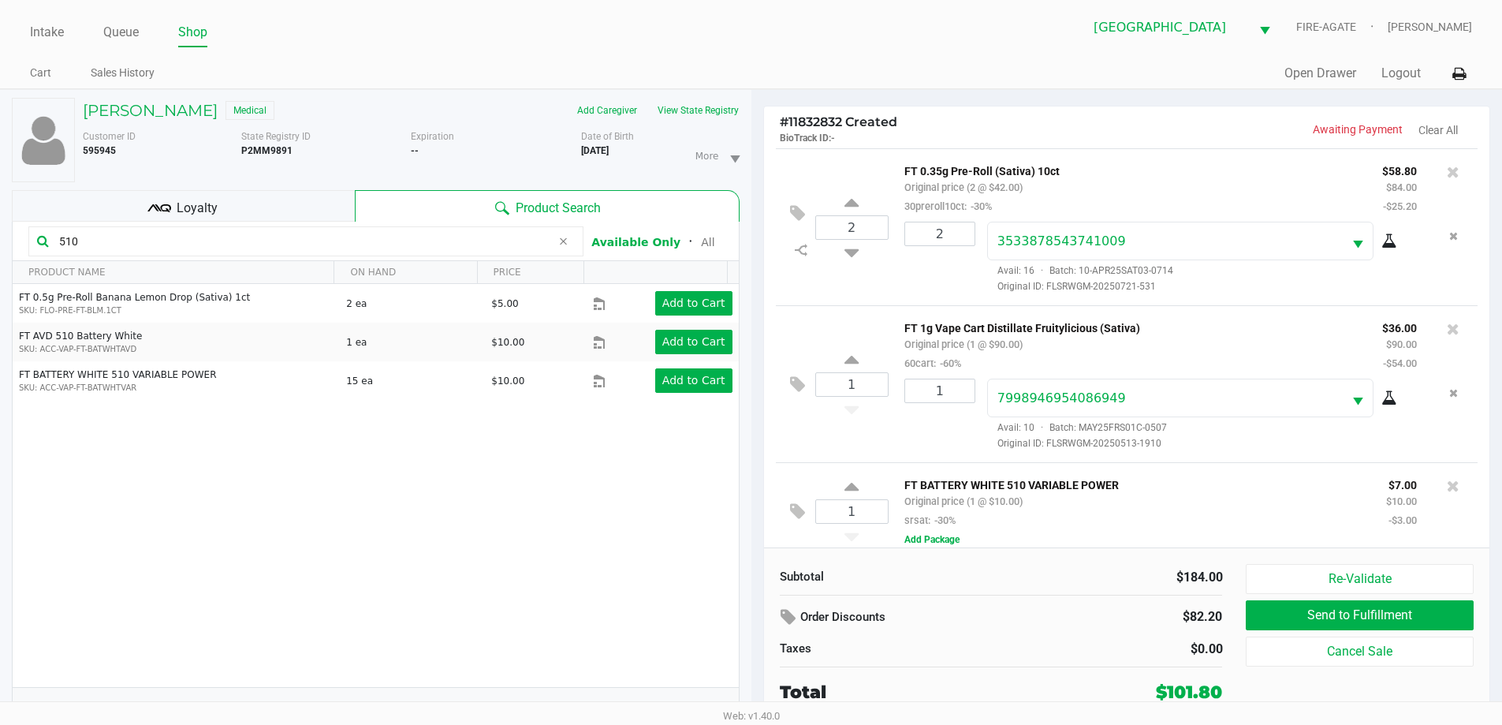
scroll to position [15, 0]
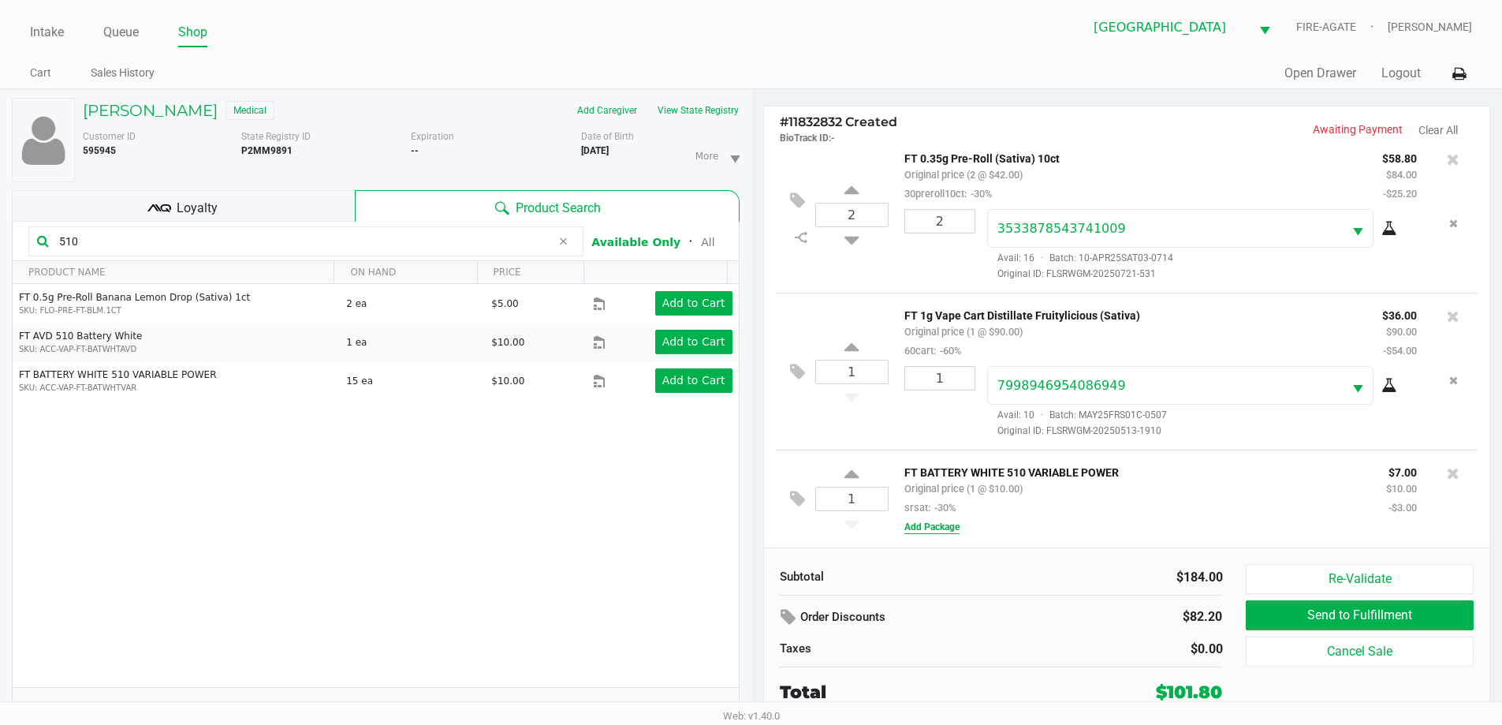
click at [937, 529] on button "Add Package" at bounding box center [931, 527] width 55 height 14
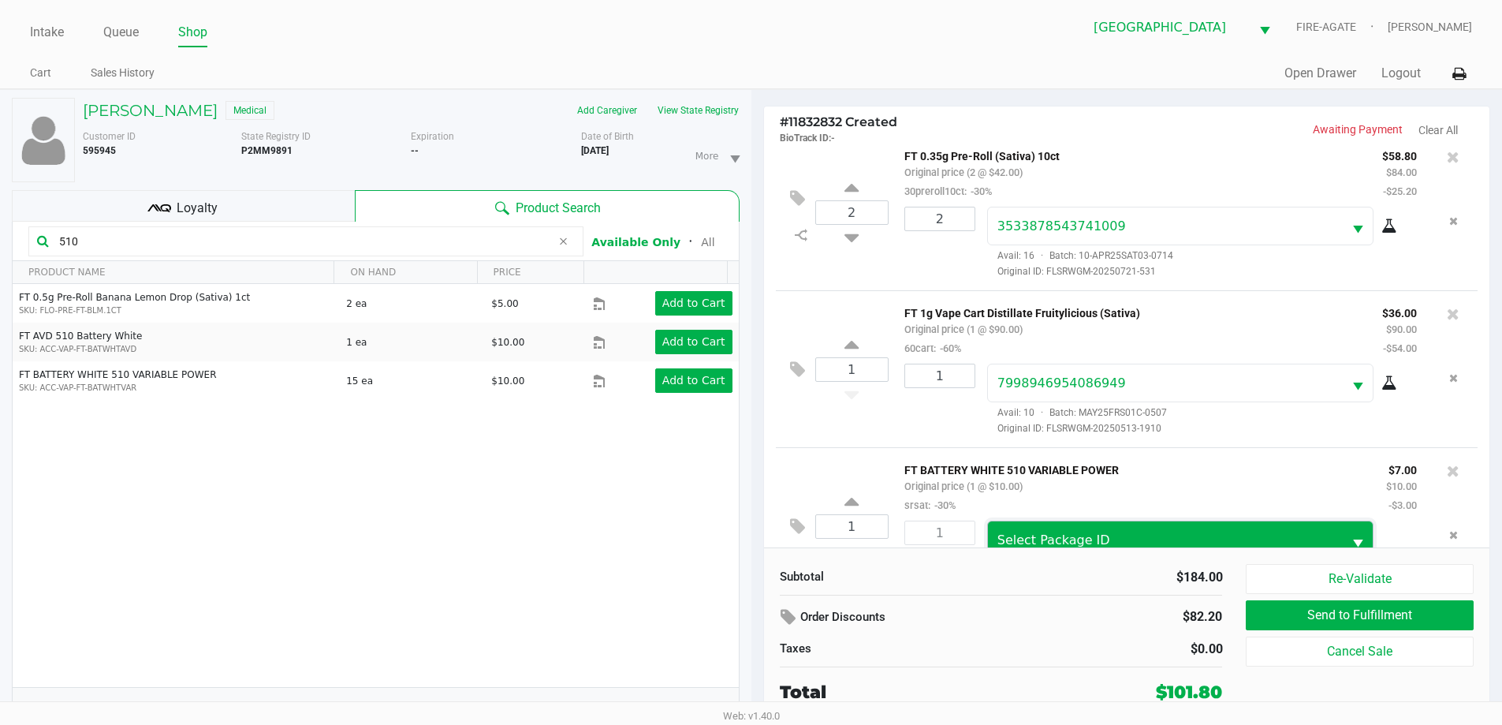
click at [1091, 534] on span "Select Package ID" at bounding box center [1053, 539] width 113 height 15
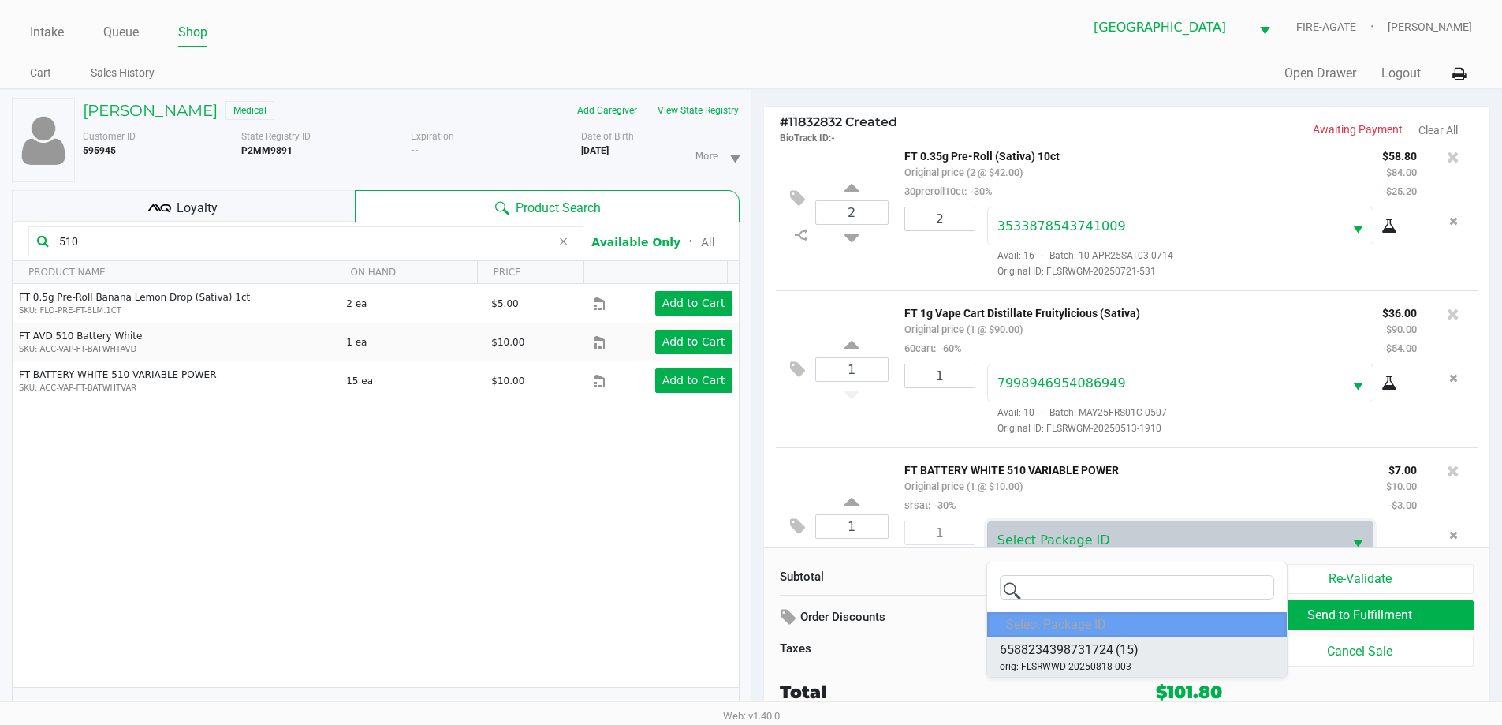
drag, startPoint x: 1120, startPoint y: 643, endPoint x: 1251, endPoint y: 632, distance: 131.3
click at [1120, 645] on span "(15)" at bounding box center [1127, 649] width 23 height 19
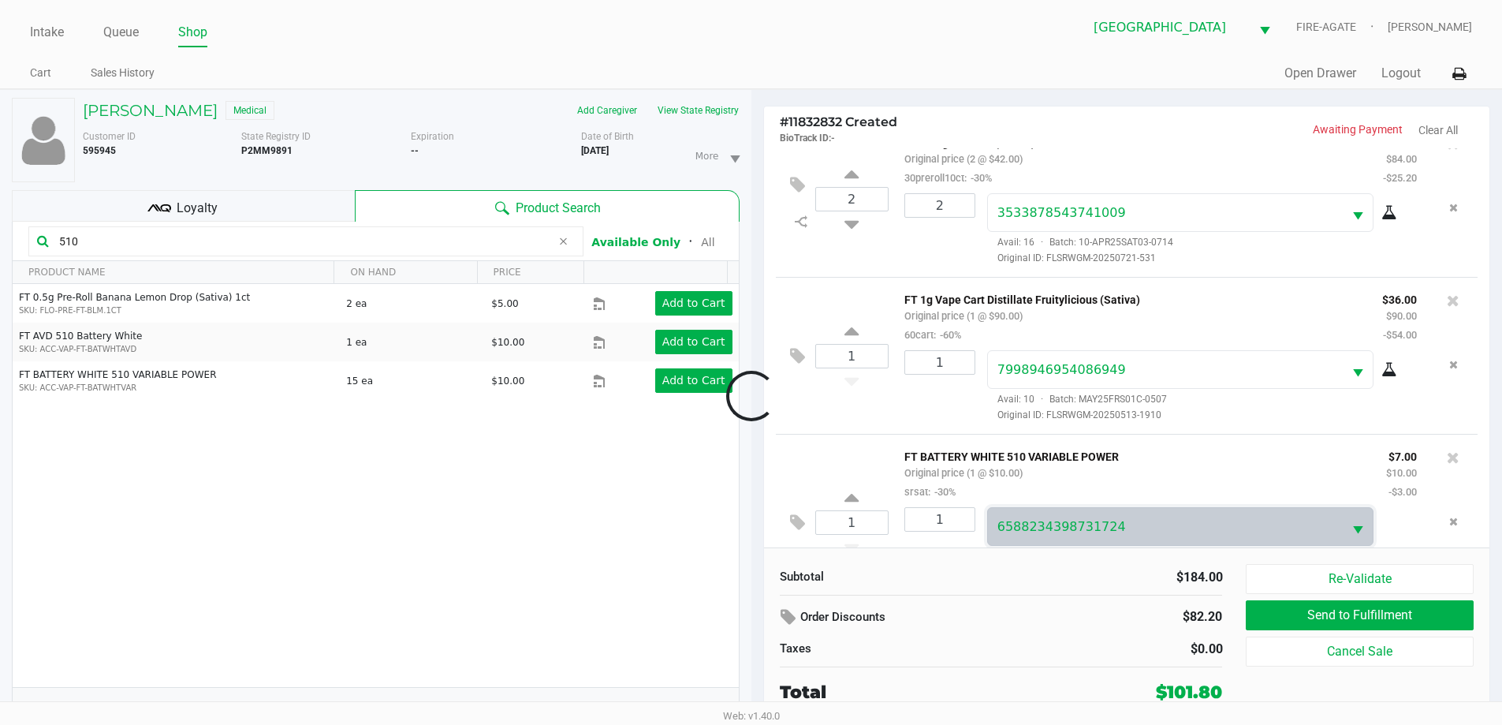
scroll to position [74, 0]
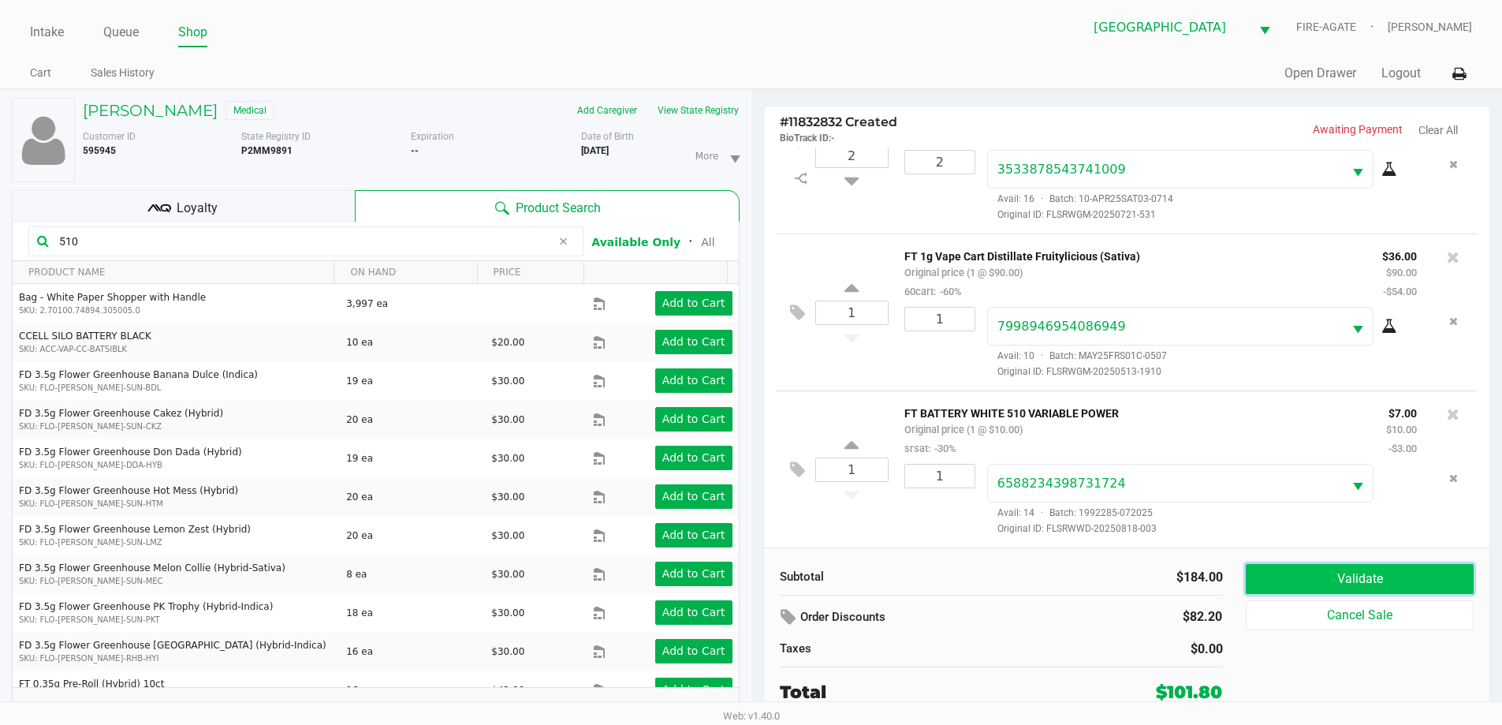
click at [1348, 573] on button "Validate" at bounding box center [1359, 579] width 227 height 30
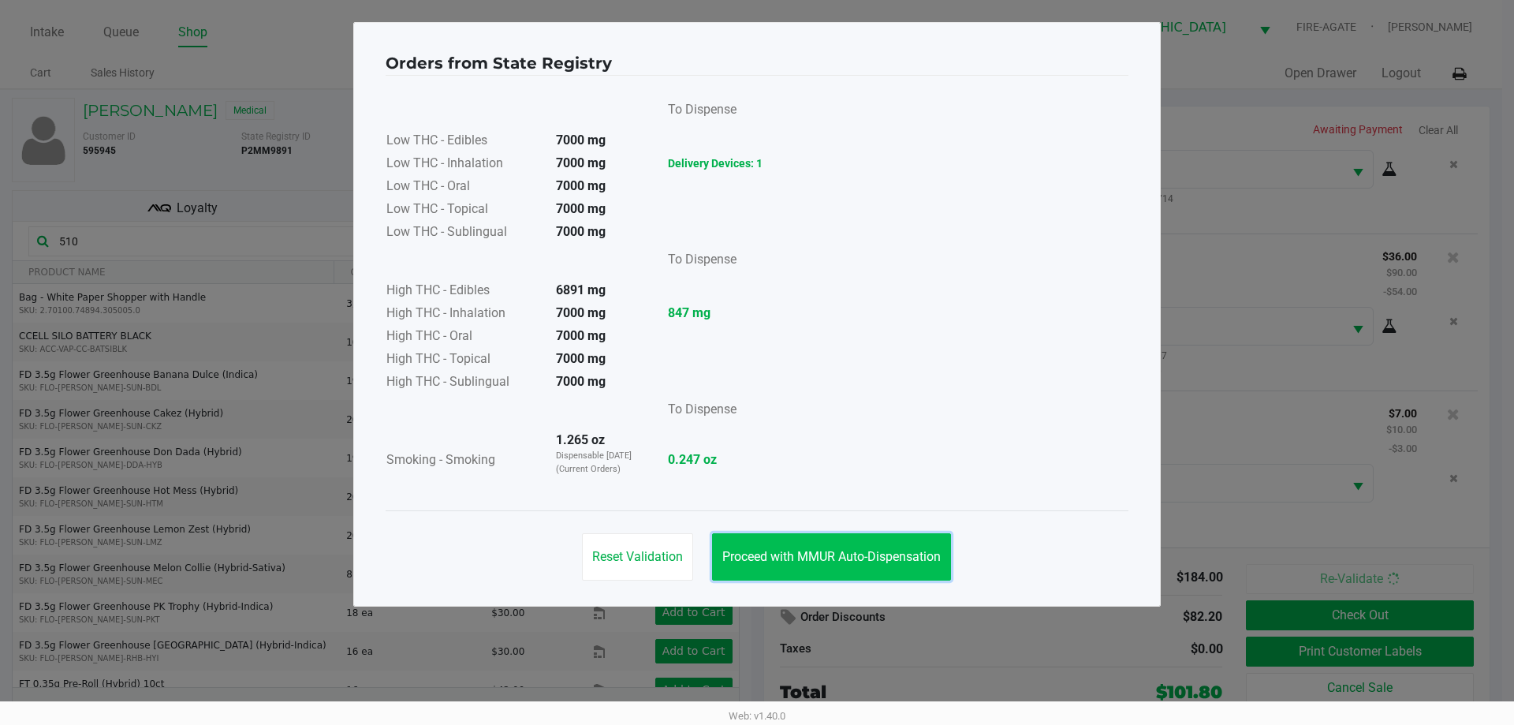
click at [796, 558] on span "Proceed with MMUR Auto-Dispensation" at bounding box center [831, 556] width 218 height 15
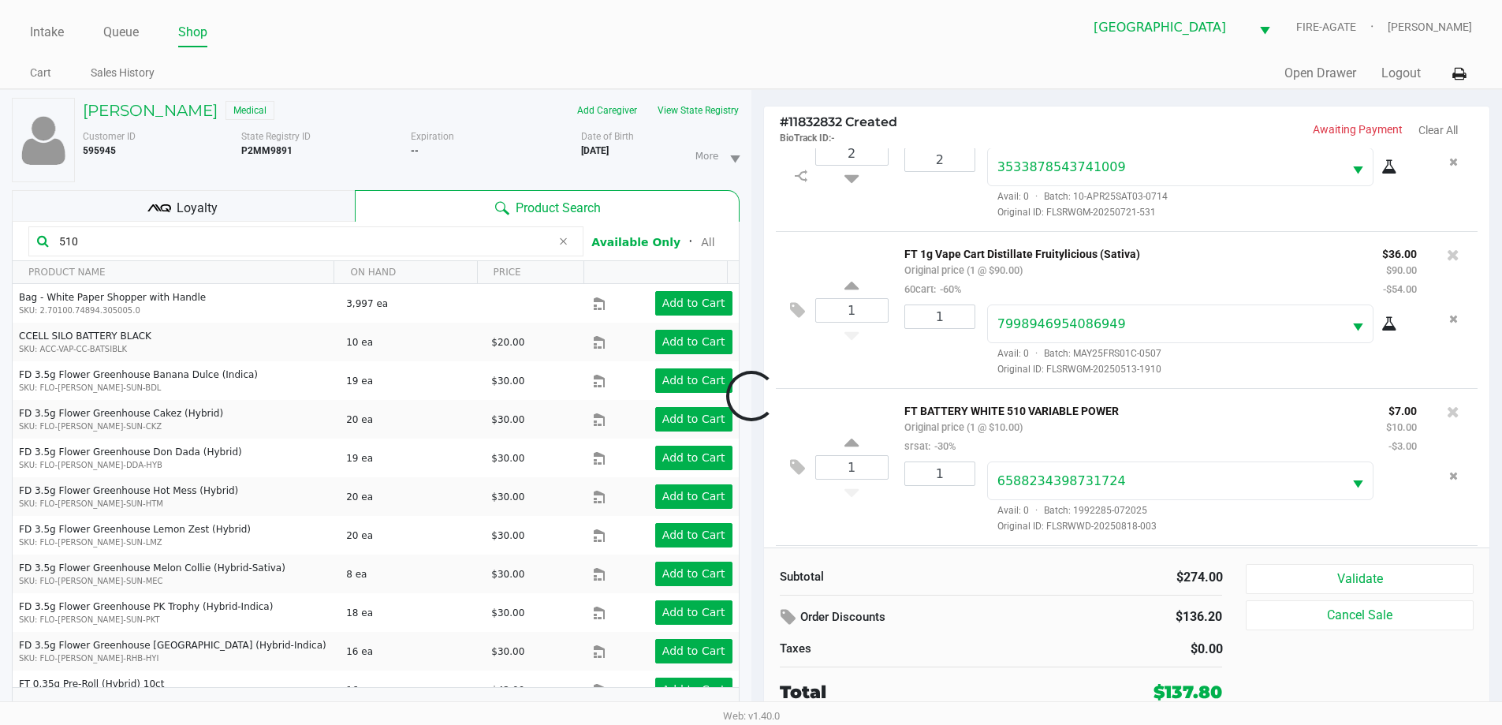
scroll to position [232, 0]
click at [809, 475] on button at bounding box center [802, 470] width 28 height 38
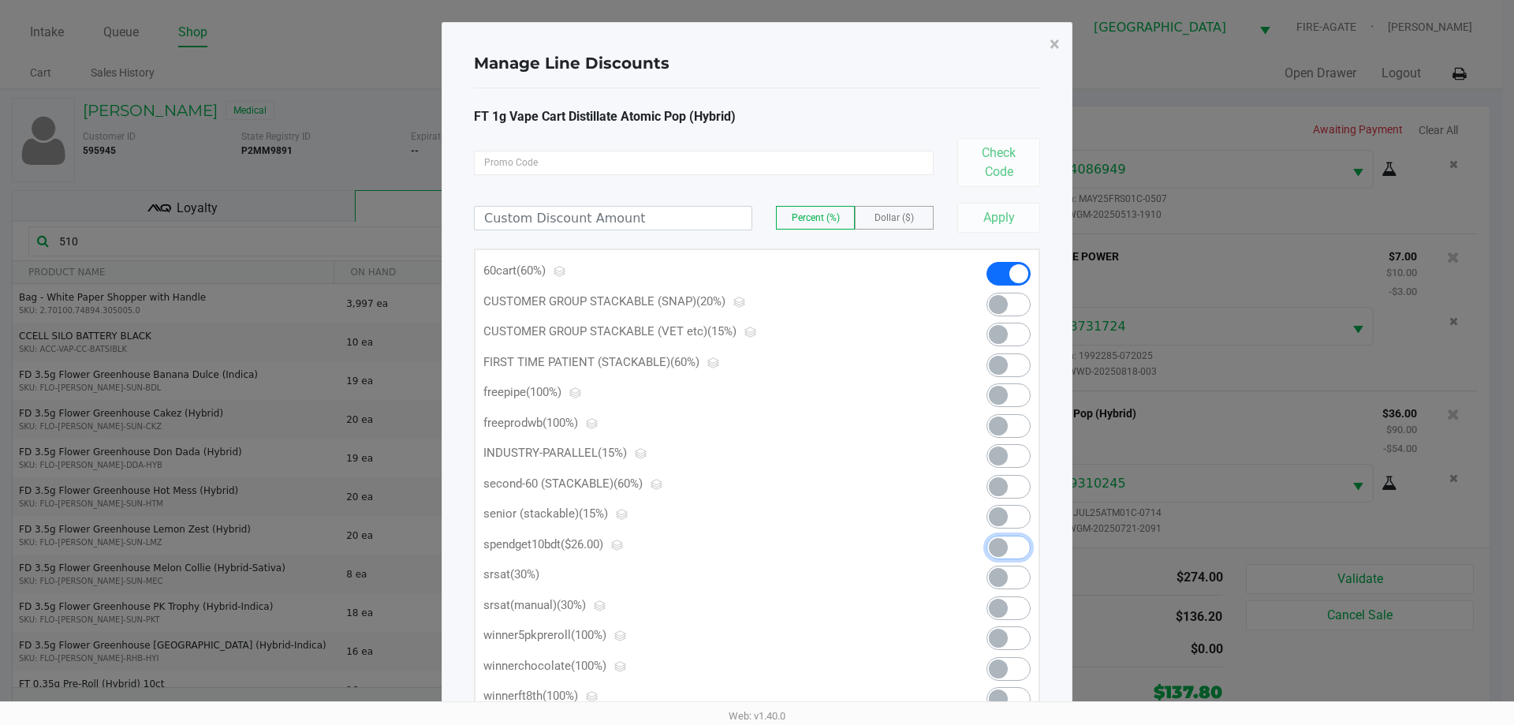
click at [997, 545] on span at bounding box center [998, 547] width 19 height 19
click at [1042, 43] on button "×" at bounding box center [1054, 44] width 35 height 44
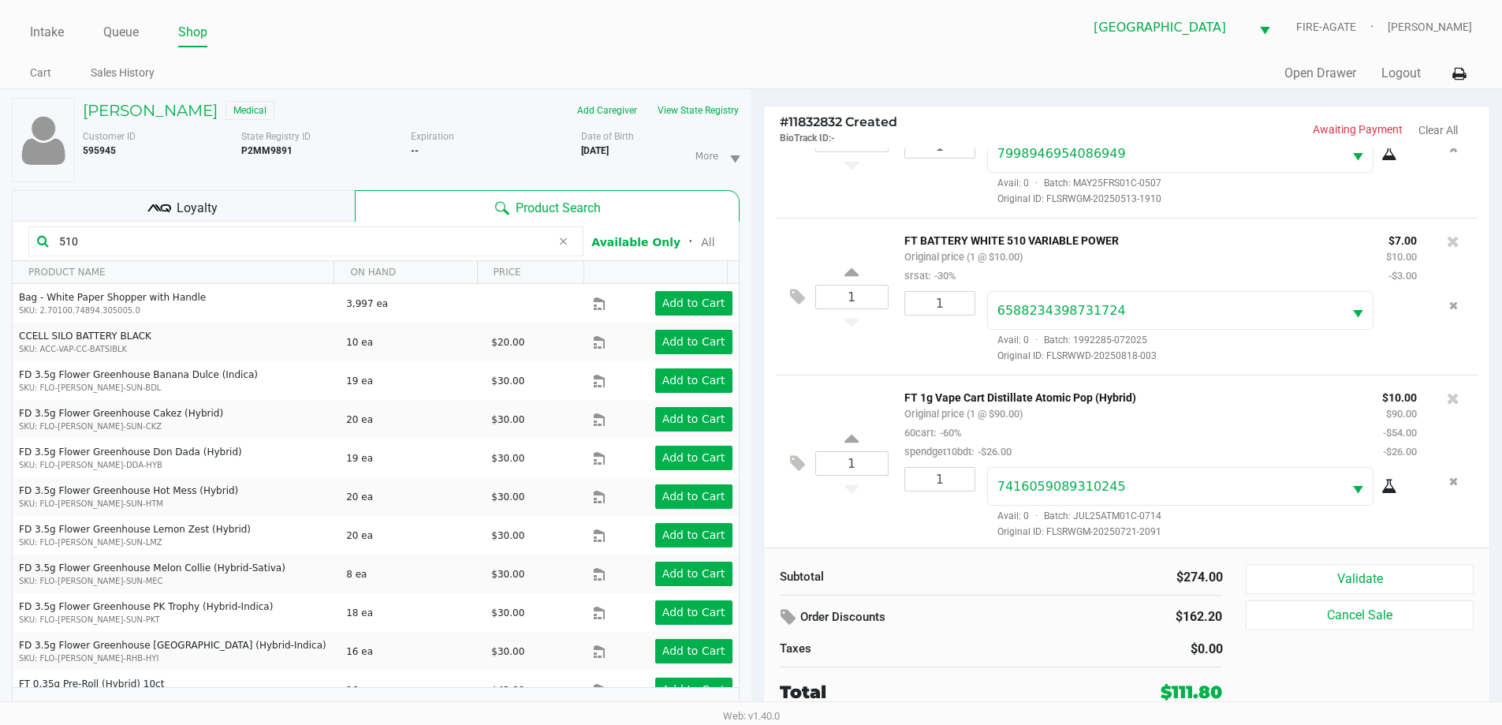
scroll to position [251, 0]
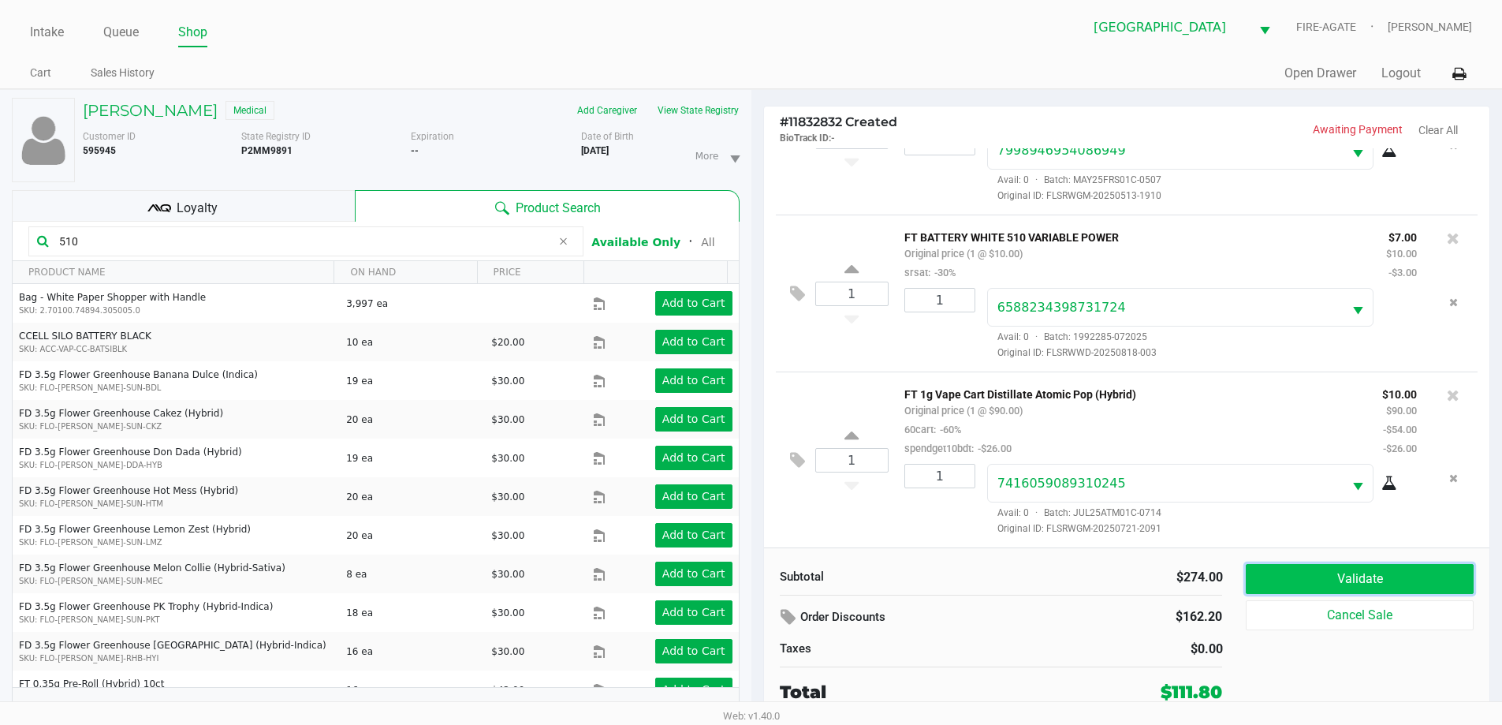
click at [1362, 585] on button "Validate" at bounding box center [1359, 579] width 227 height 30
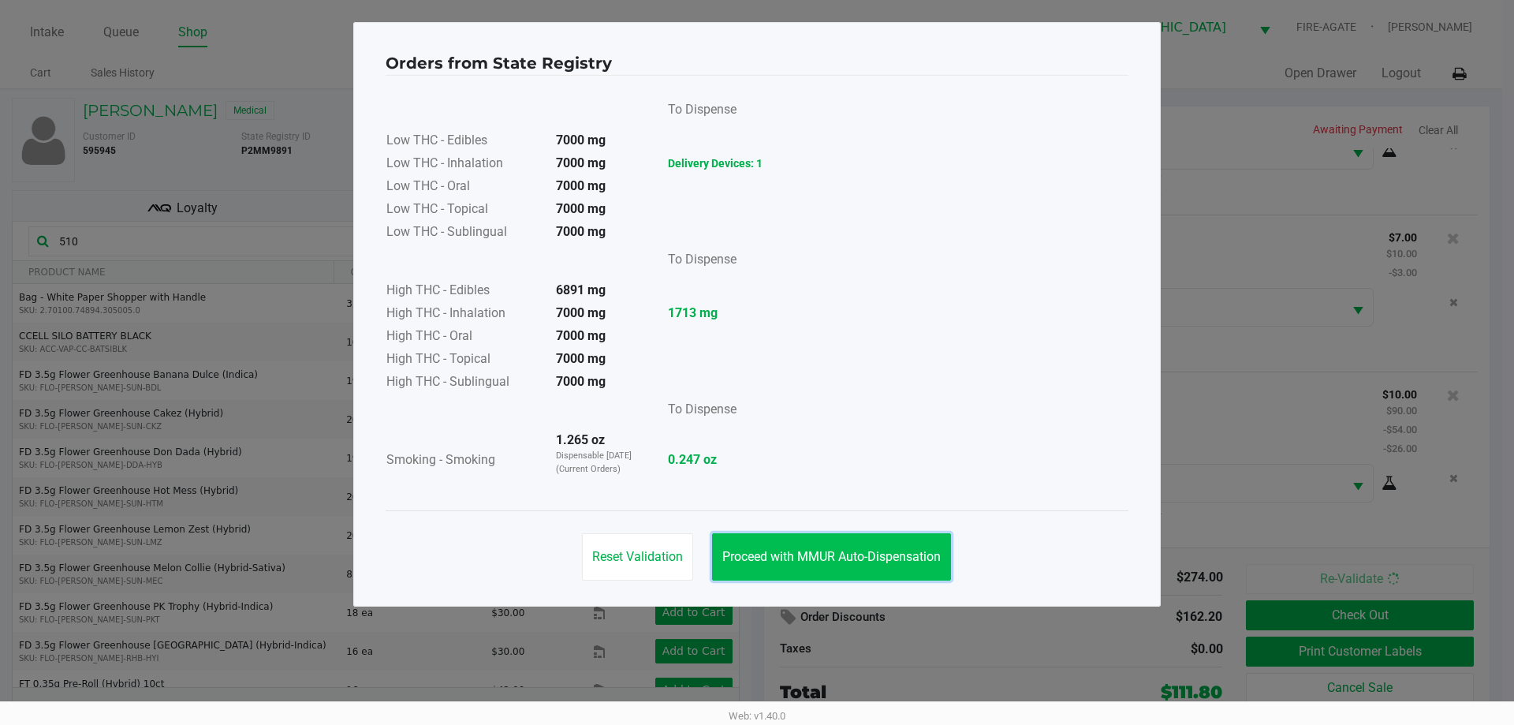
click at [792, 569] on button "Proceed with MMUR Auto-Dispensation" at bounding box center [831, 556] width 239 height 47
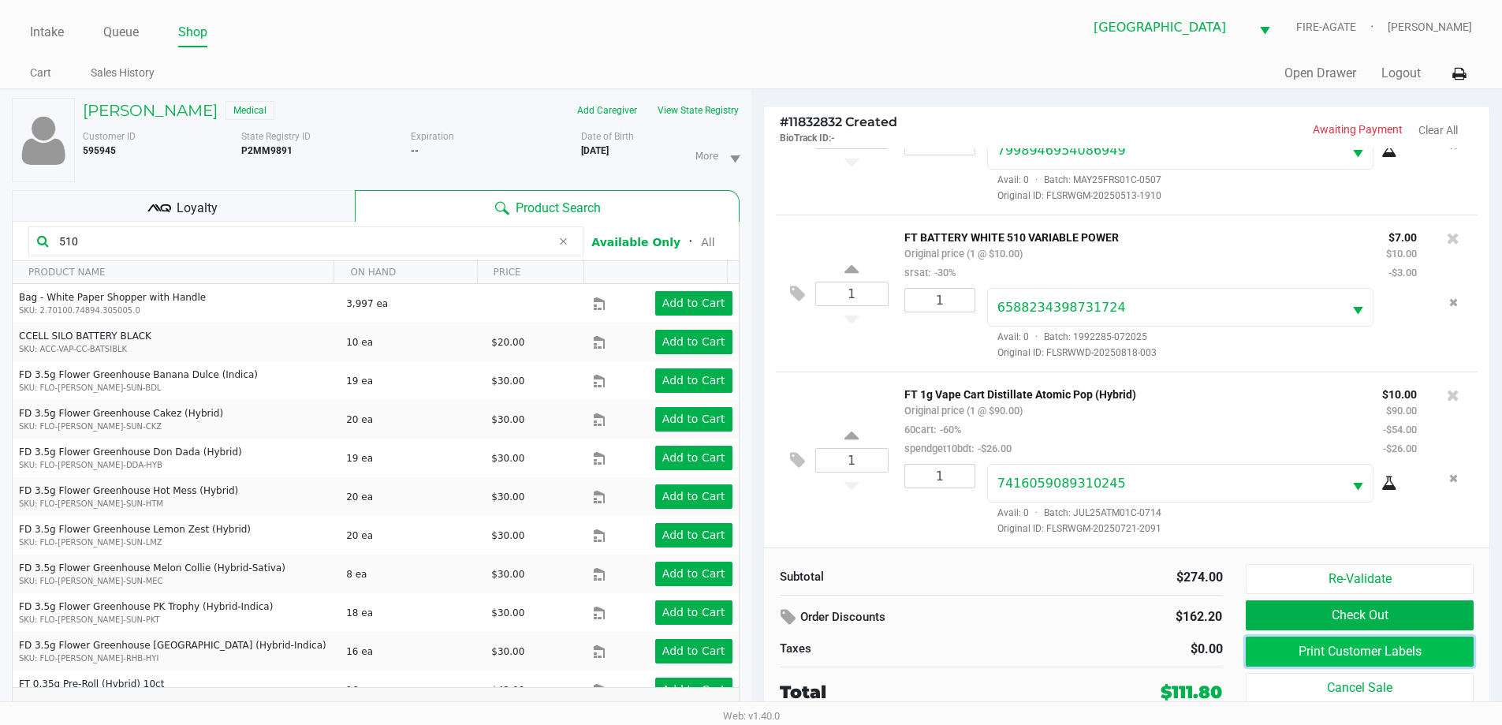
click at [1252, 650] on button "Print Customer Labels" at bounding box center [1359, 651] width 227 height 30
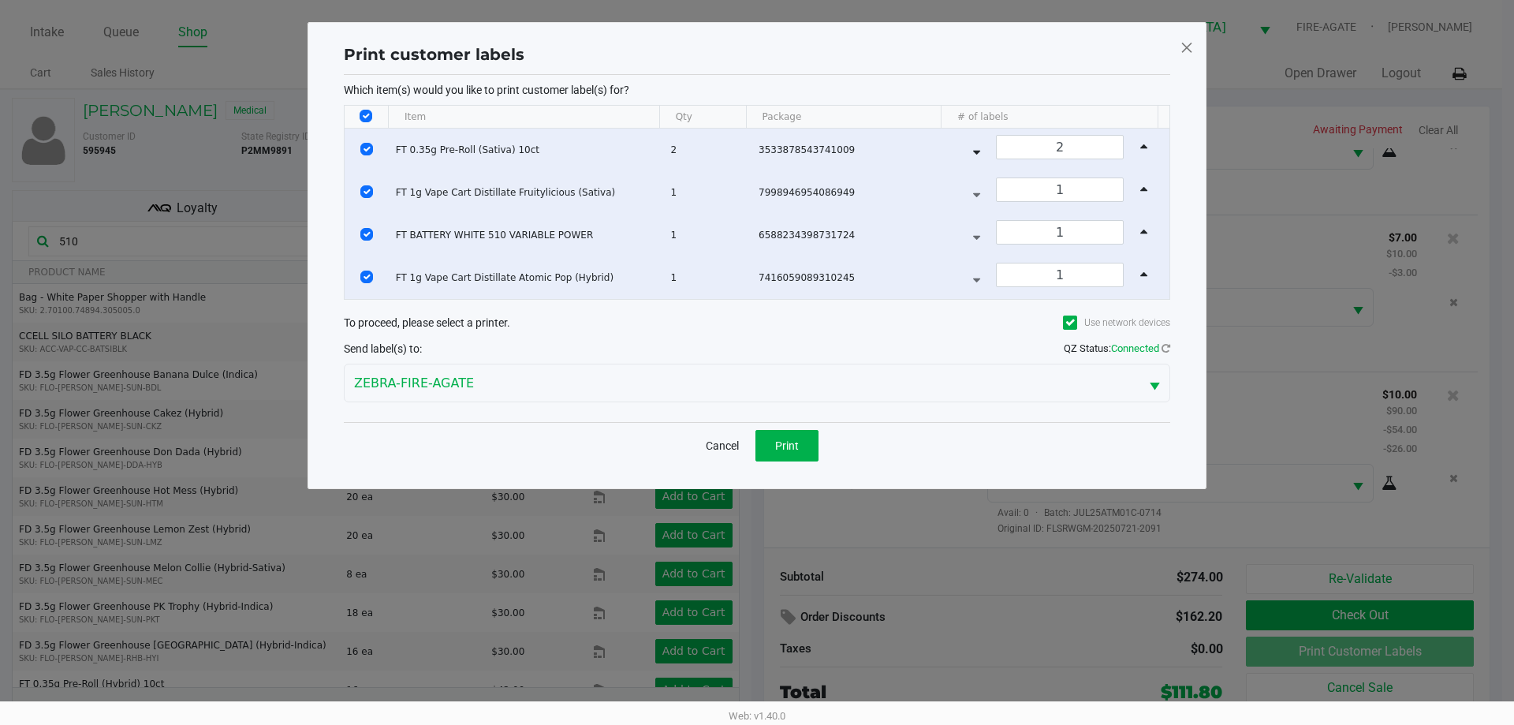
click at [360, 122] on th "Data table" at bounding box center [366, 117] width 43 height 23
click at [367, 117] on input "Select All Rows" at bounding box center [366, 116] width 13 height 13
checkbox input "false"
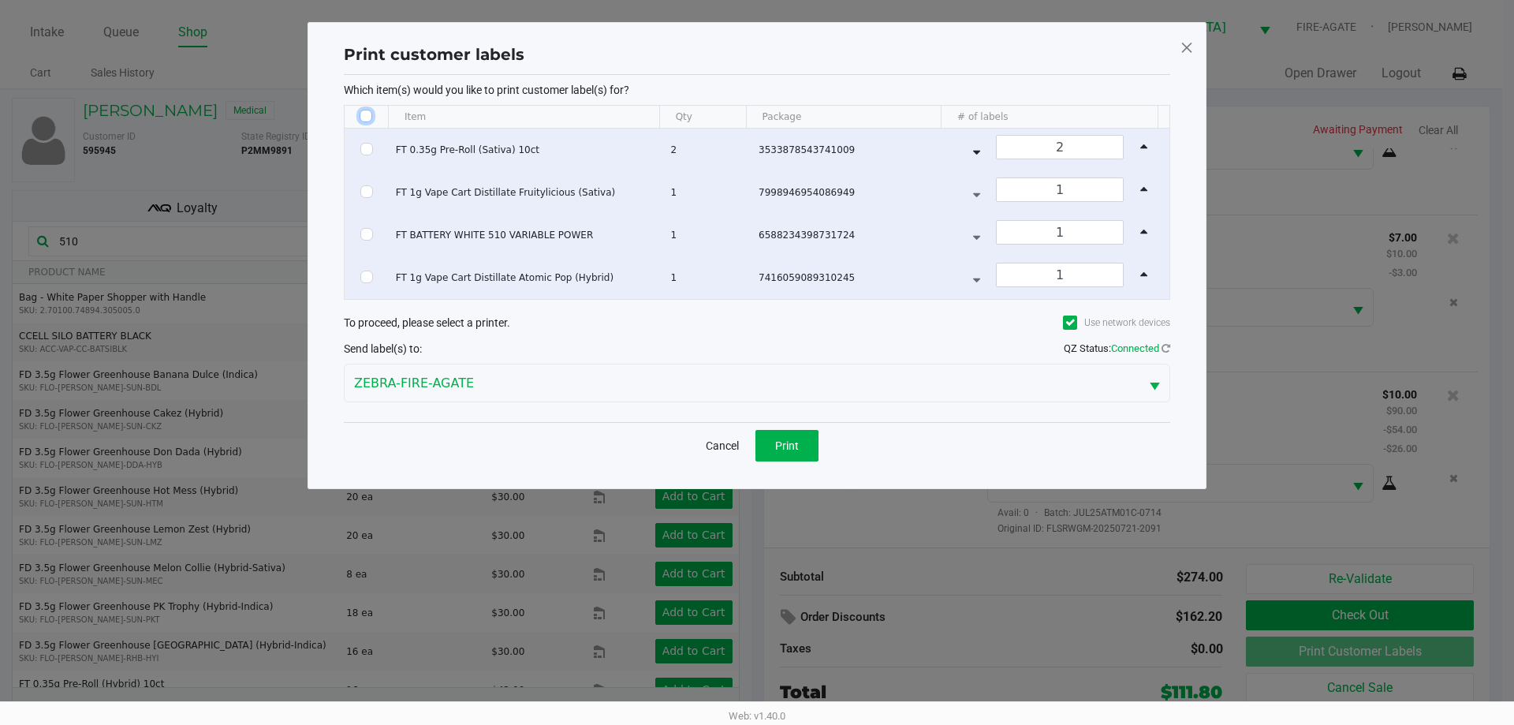
checkbox input "false"
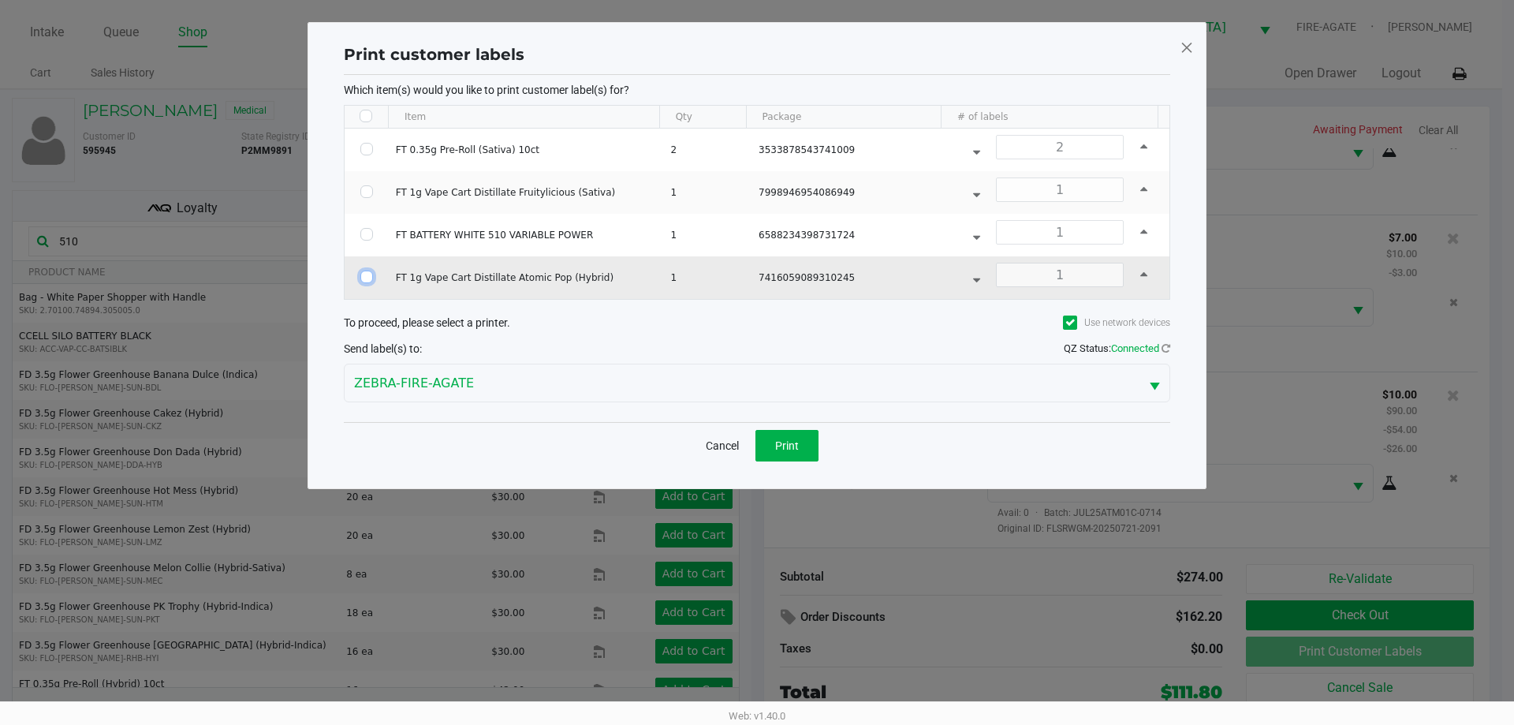
click at [367, 274] on input "Select Row" at bounding box center [366, 276] width 13 height 13
checkbox input "true"
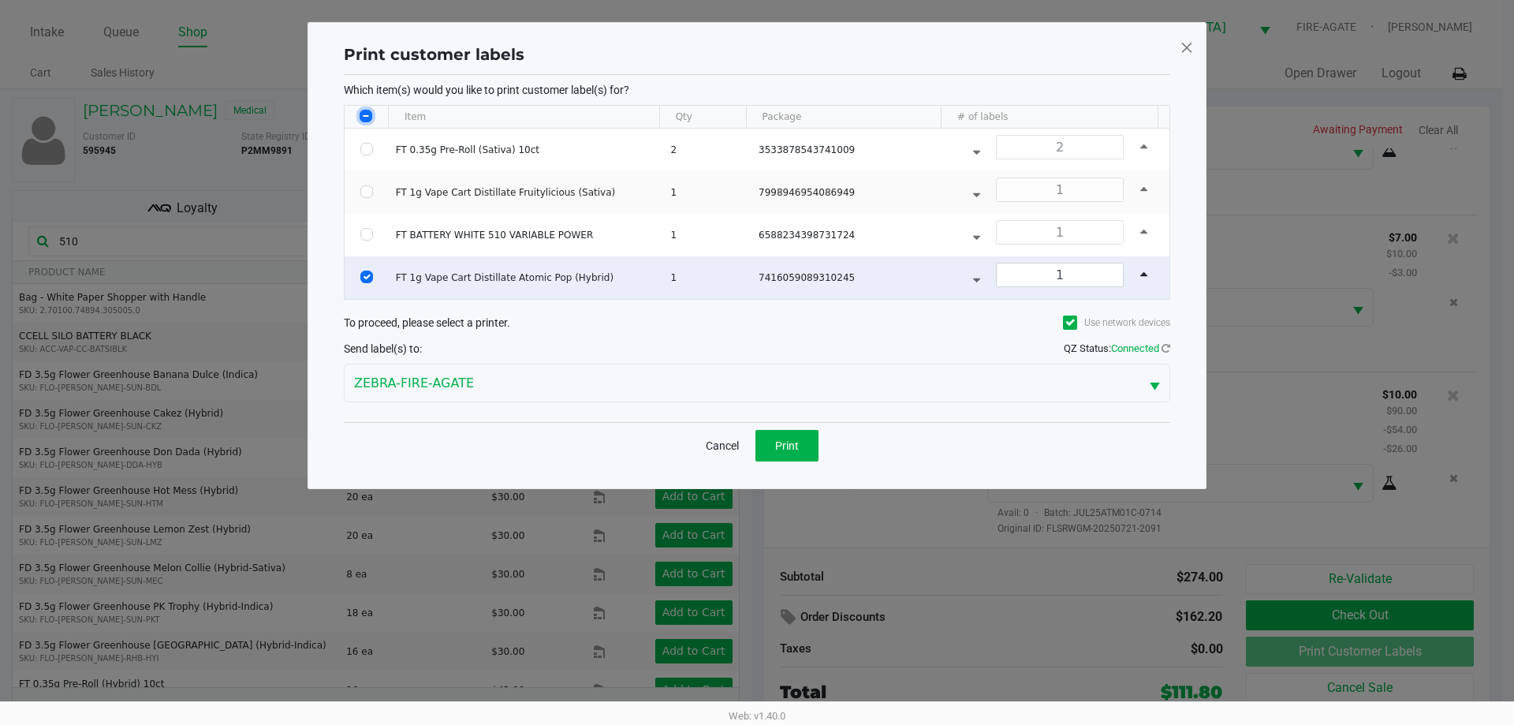
click at [367, 120] on input "Select All Rows" at bounding box center [366, 116] width 13 height 13
checkbox input "true"
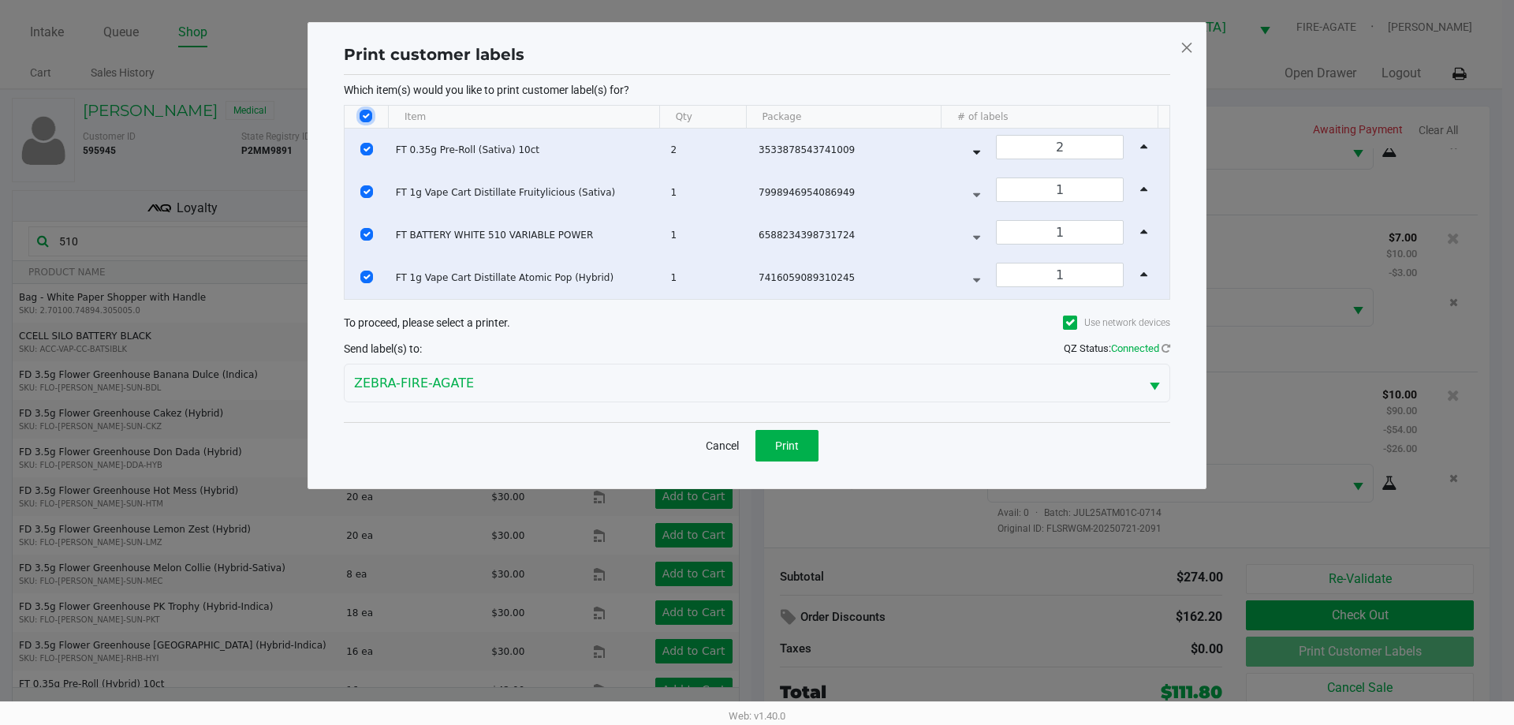
click at [367, 120] on input "Select All Rows" at bounding box center [366, 116] width 13 height 13
checkbox input "false"
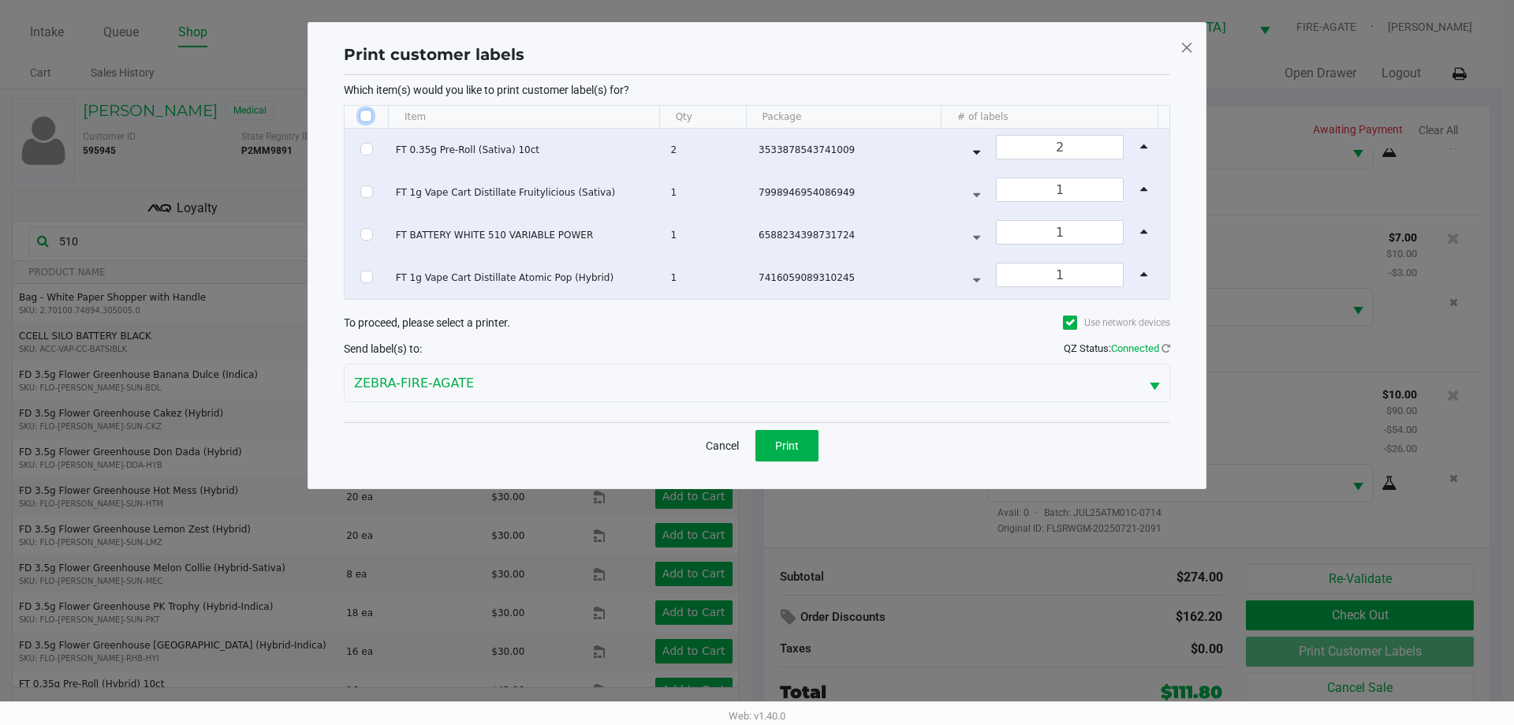
checkbox input "false"
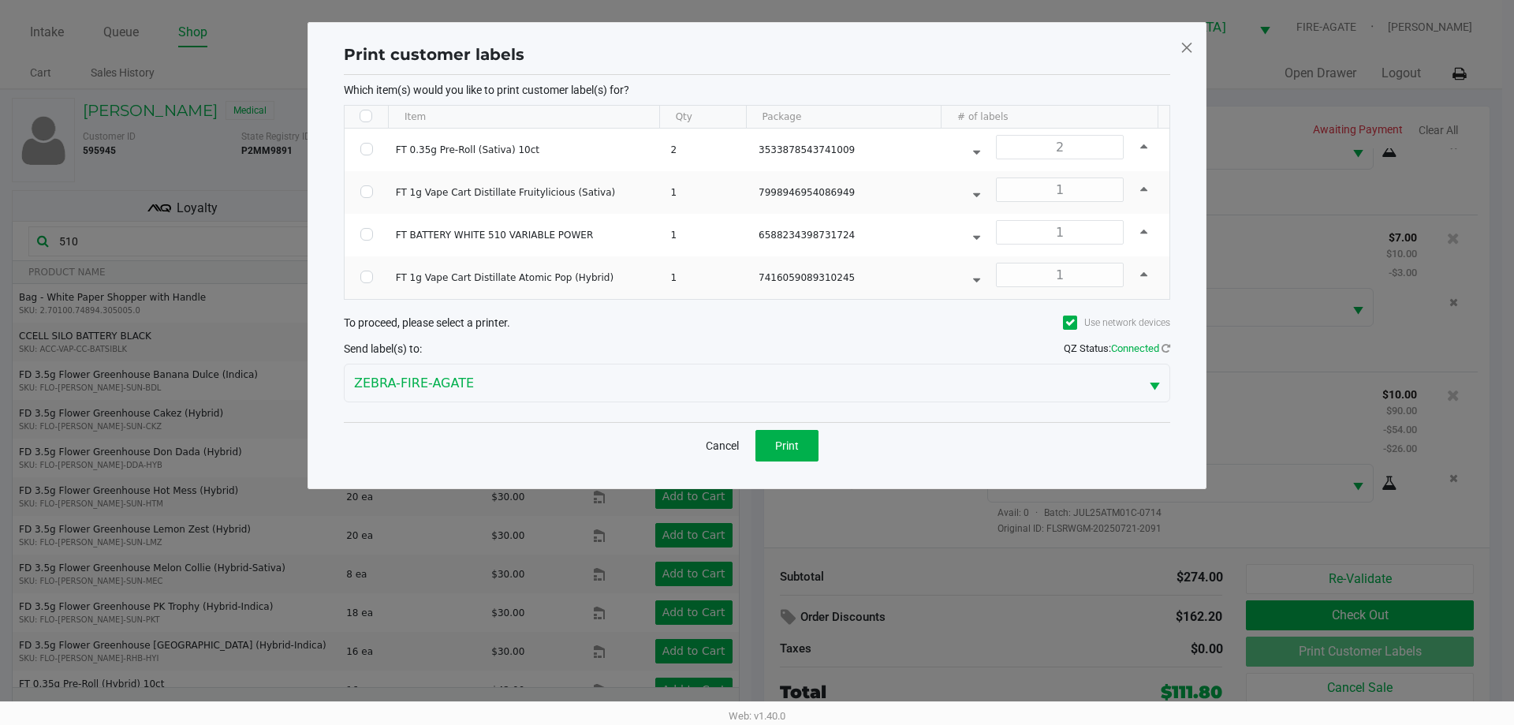
click at [362, 122] on th "Data table" at bounding box center [366, 117] width 43 height 23
click at [360, 118] on input "Select All Rows" at bounding box center [366, 116] width 13 height 13
checkbox input "true"
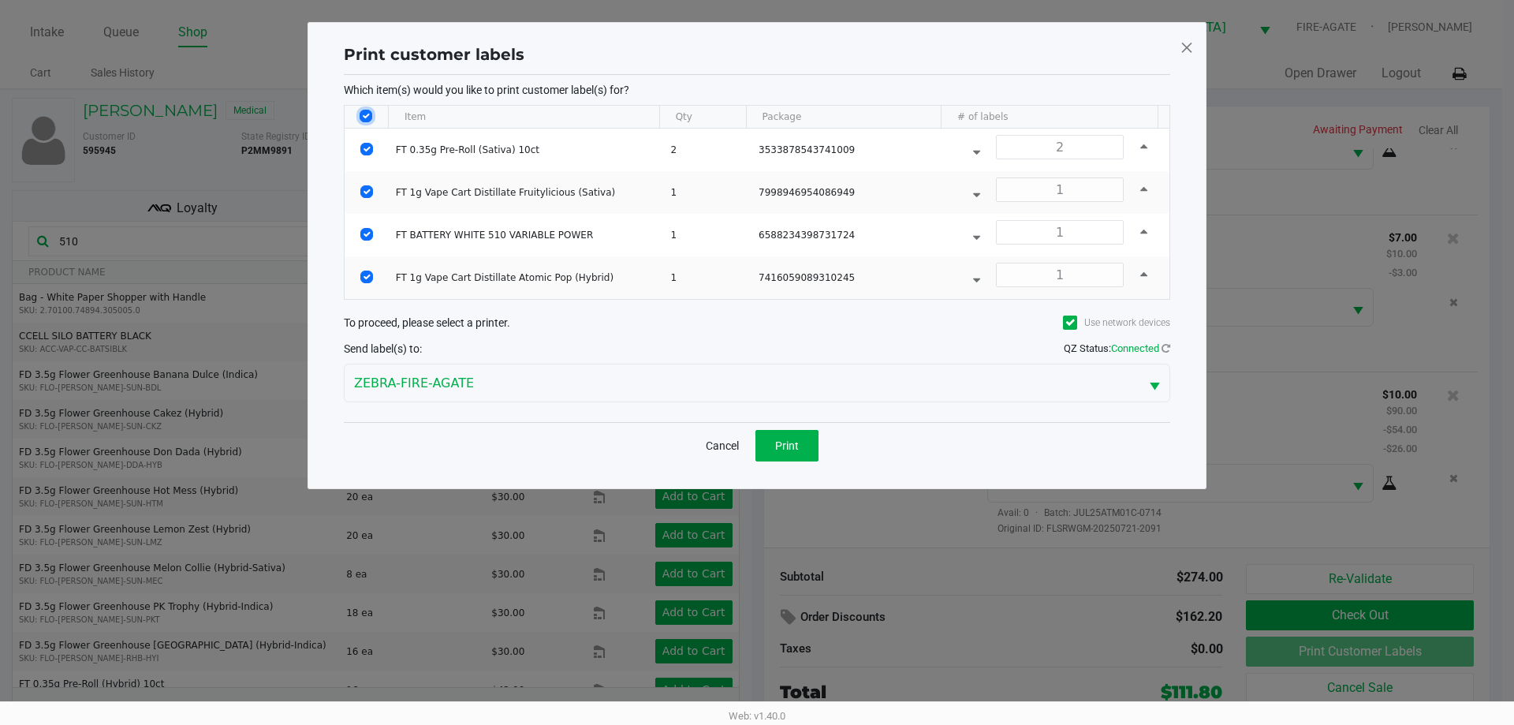
checkbox input "true"
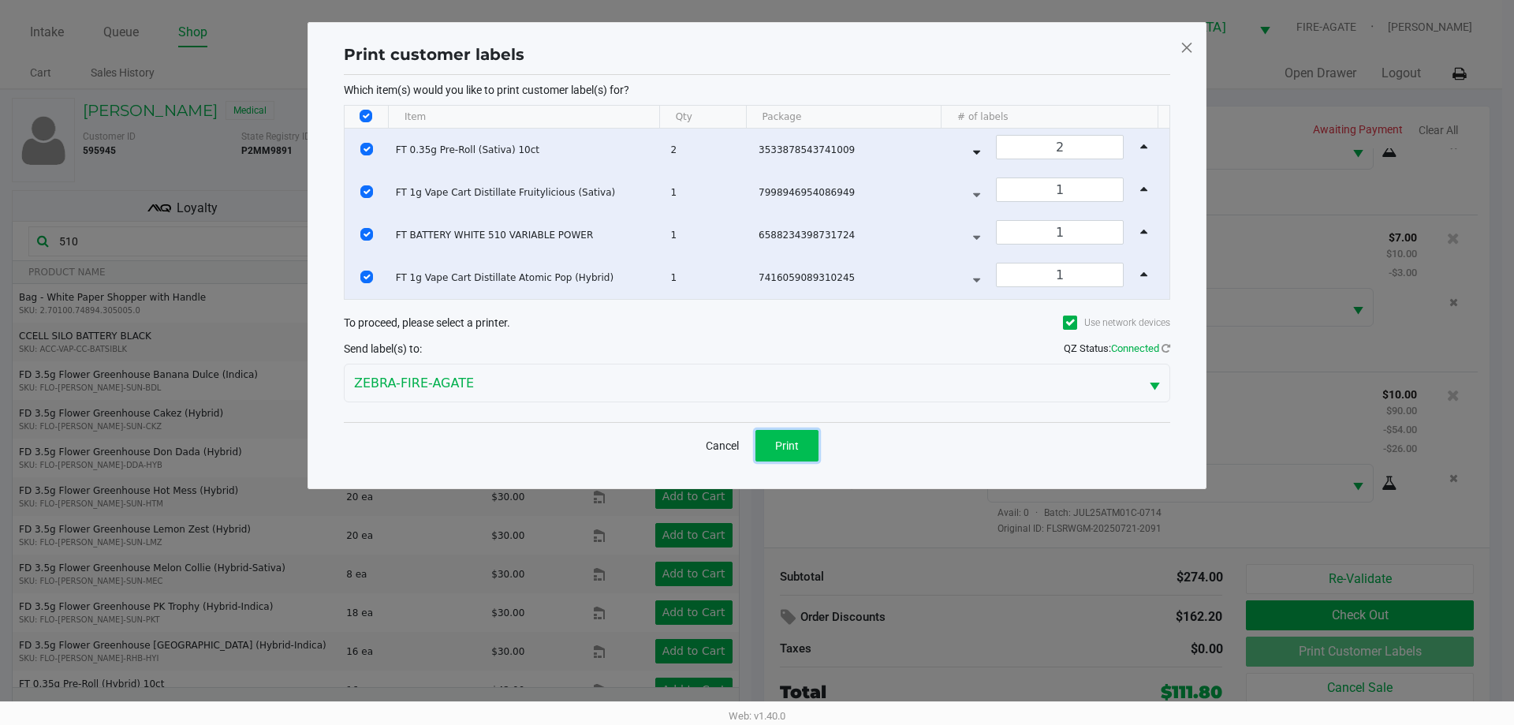
click at [800, 452] on button "Print" at bounding box center [786, 446] width 63 height 32
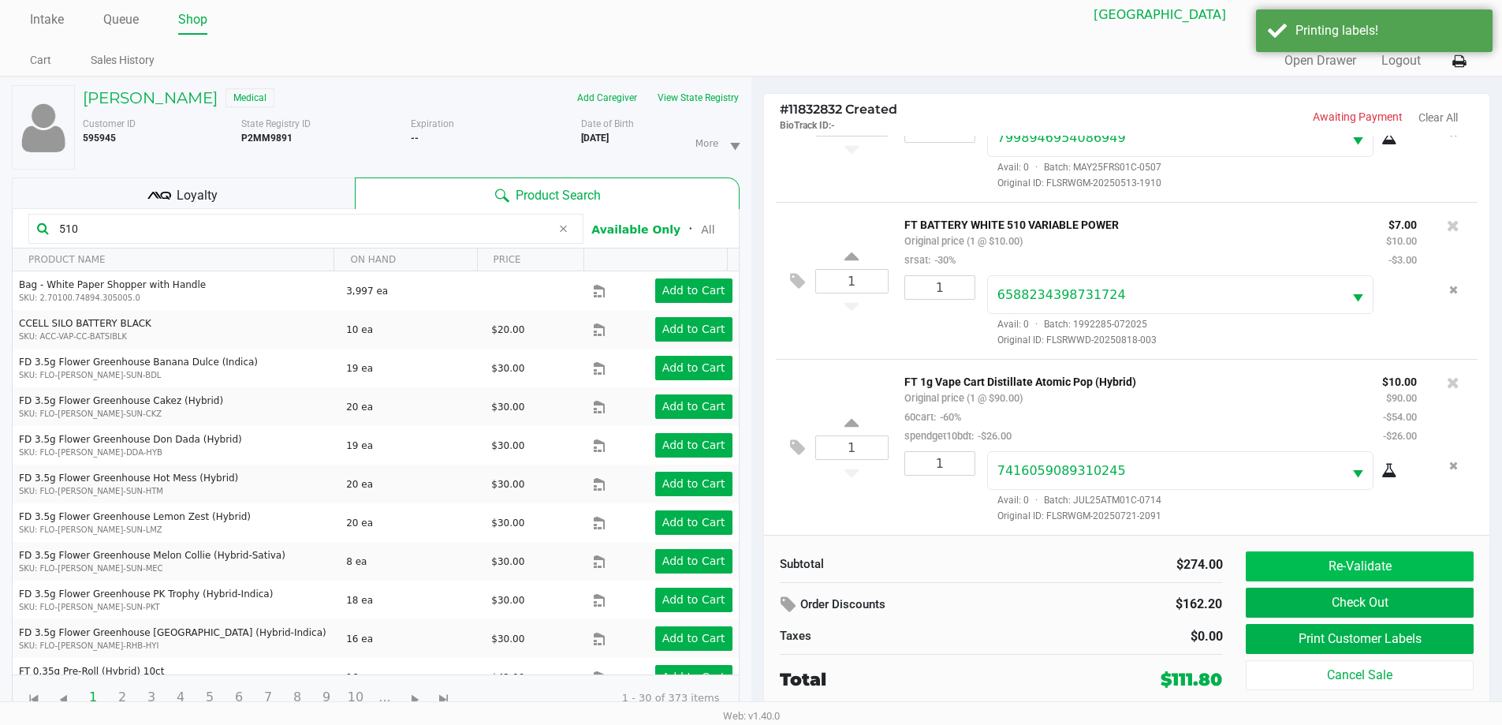
scroll to position [17, 0]
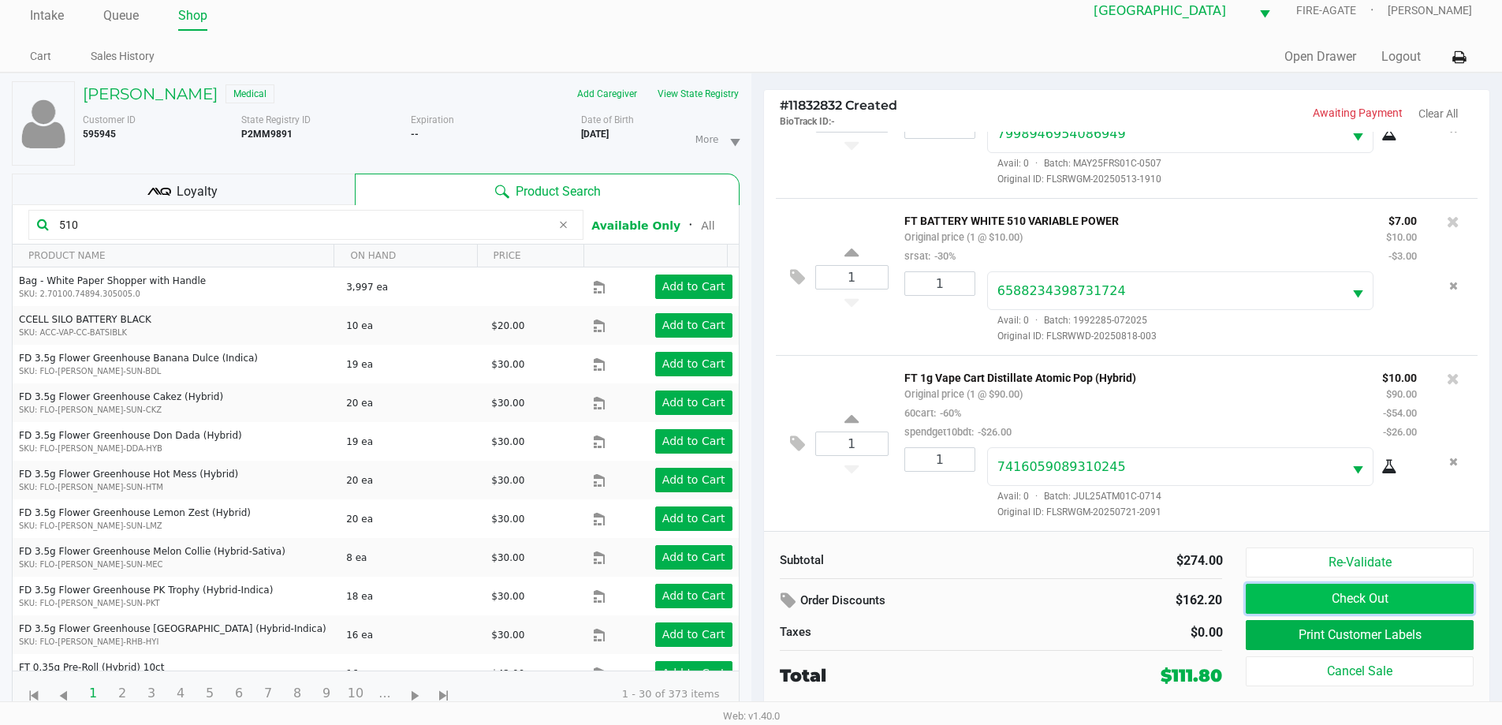
click at [1421, 604] on button "Check Out" at bounding box center [1359, 598] width 227 height 30
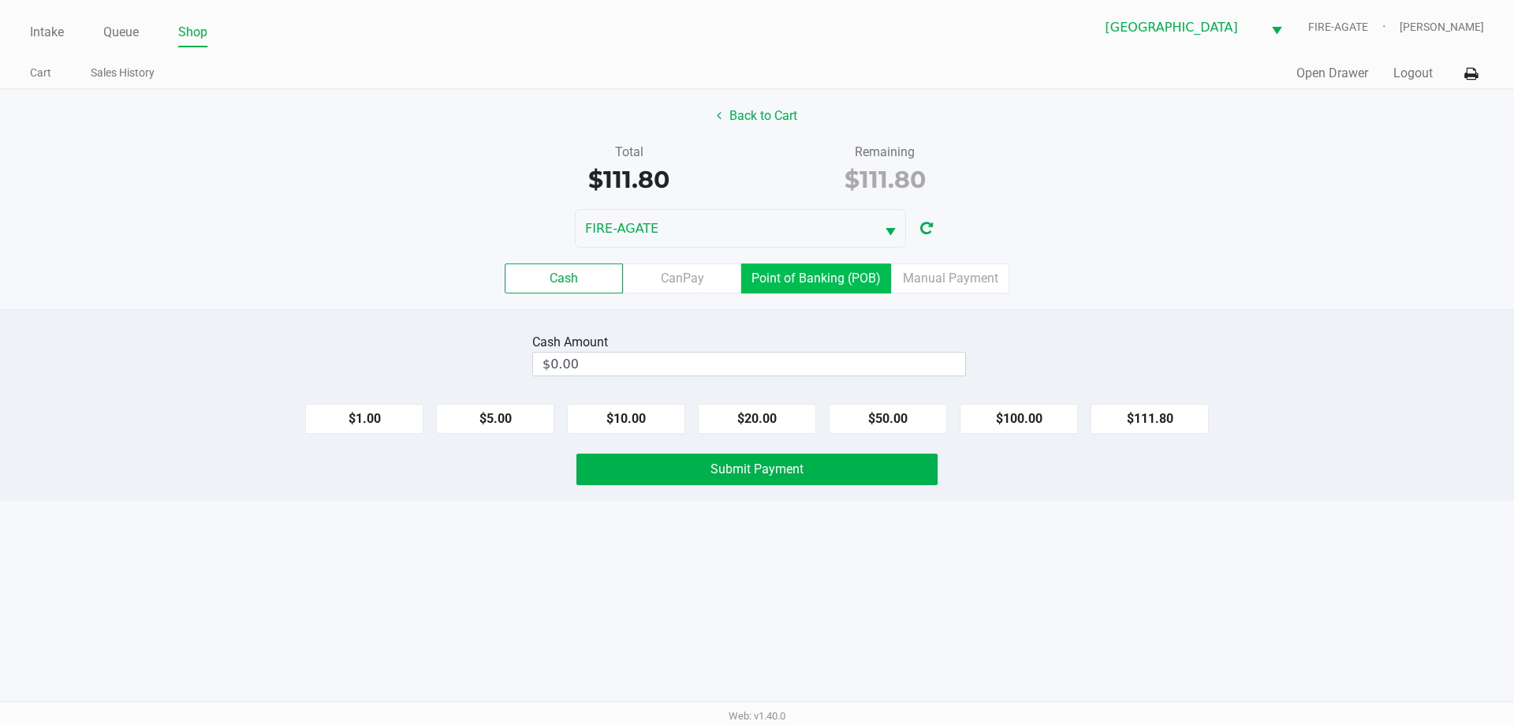
click at [841, 270] on label "Point of Banking (POB)" at bounding box center [816, 278] width 150 height 30
click at [0, 0] on 7 "Point of Banking (POB)" at bounding box center [0, 0] width 0 height 0
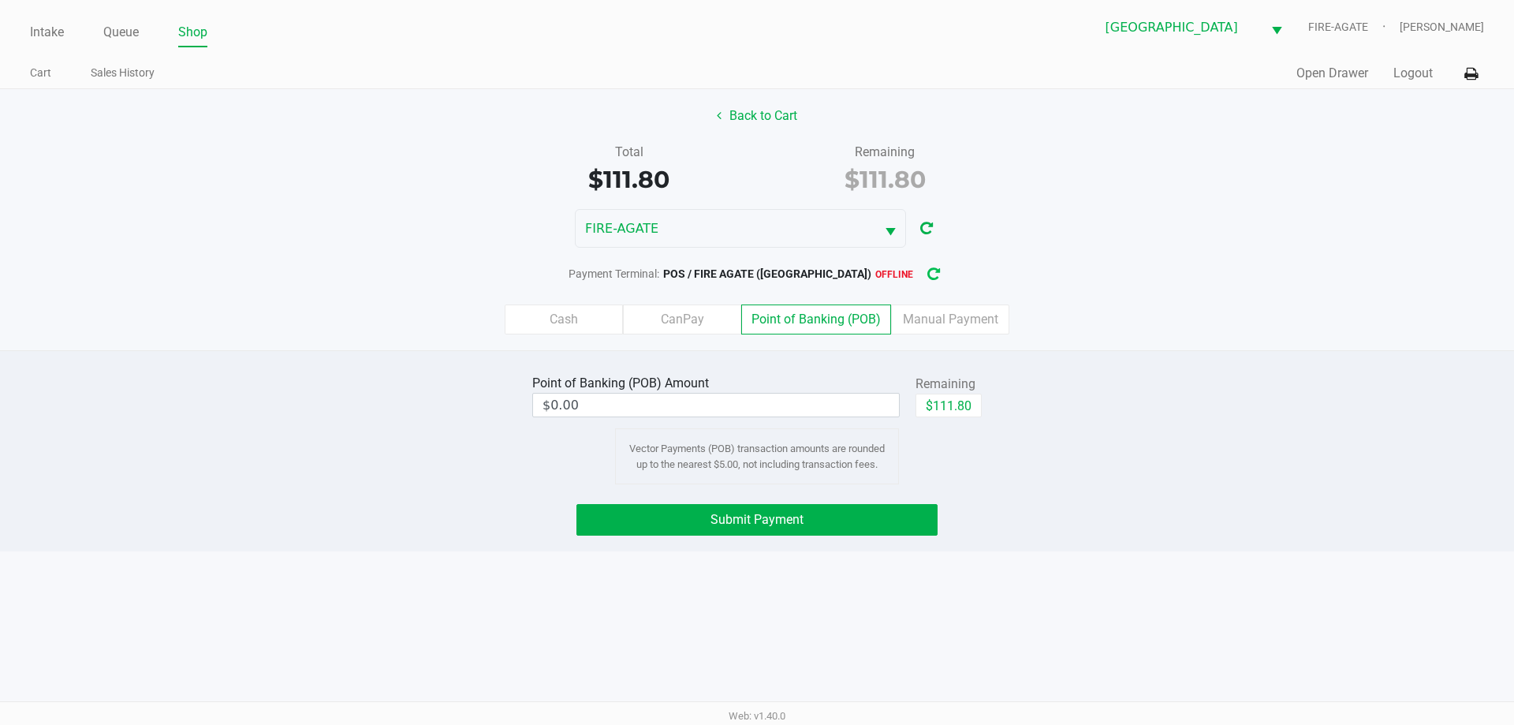
click at [921, 283] on button "button" at bounding box center [933, 273] width 25 height 29
click at [822, 529] on button "Submit Payment" at bounding box center [756, 520] width 361 height 32
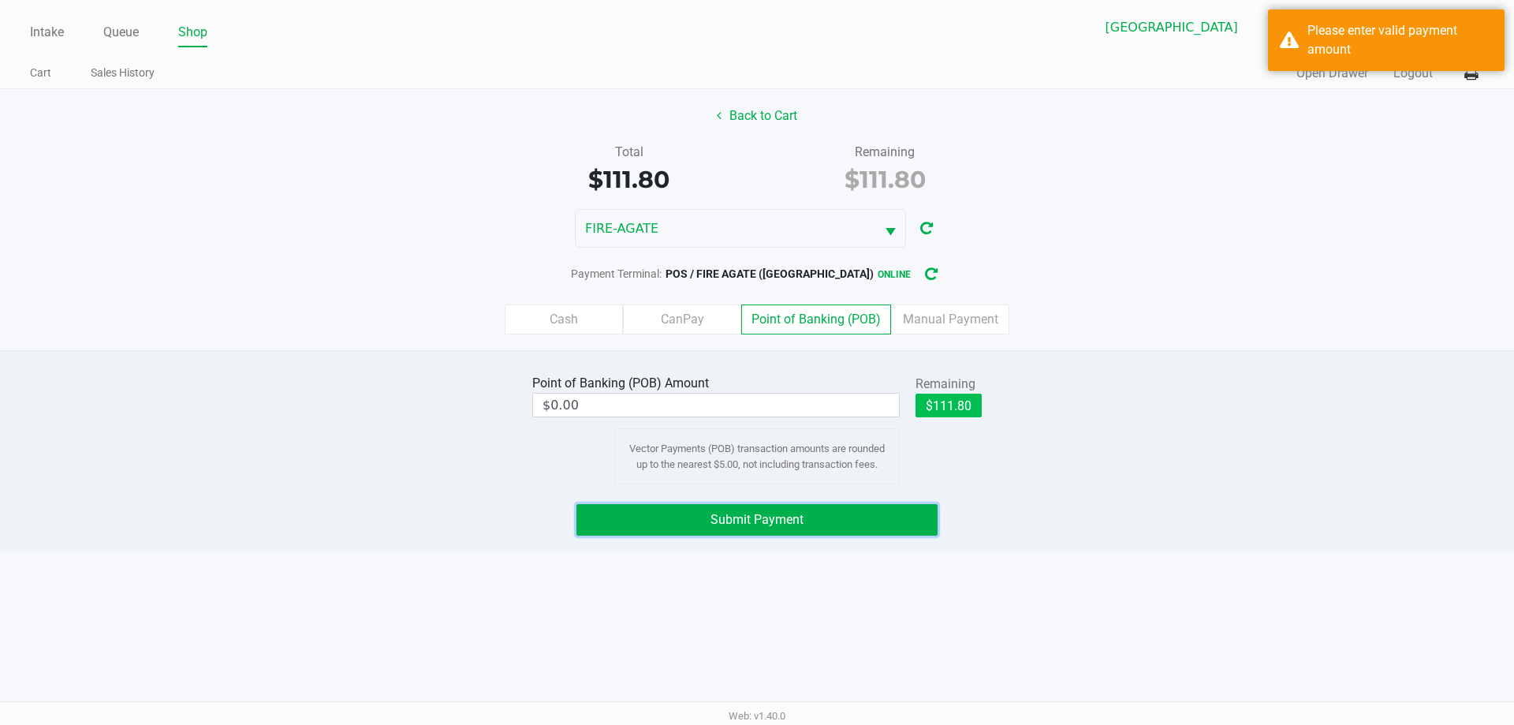
click at [958, 397] on button "$111.80" at bounding box center [948, 405] width 66 height 24
type input "$111.80"
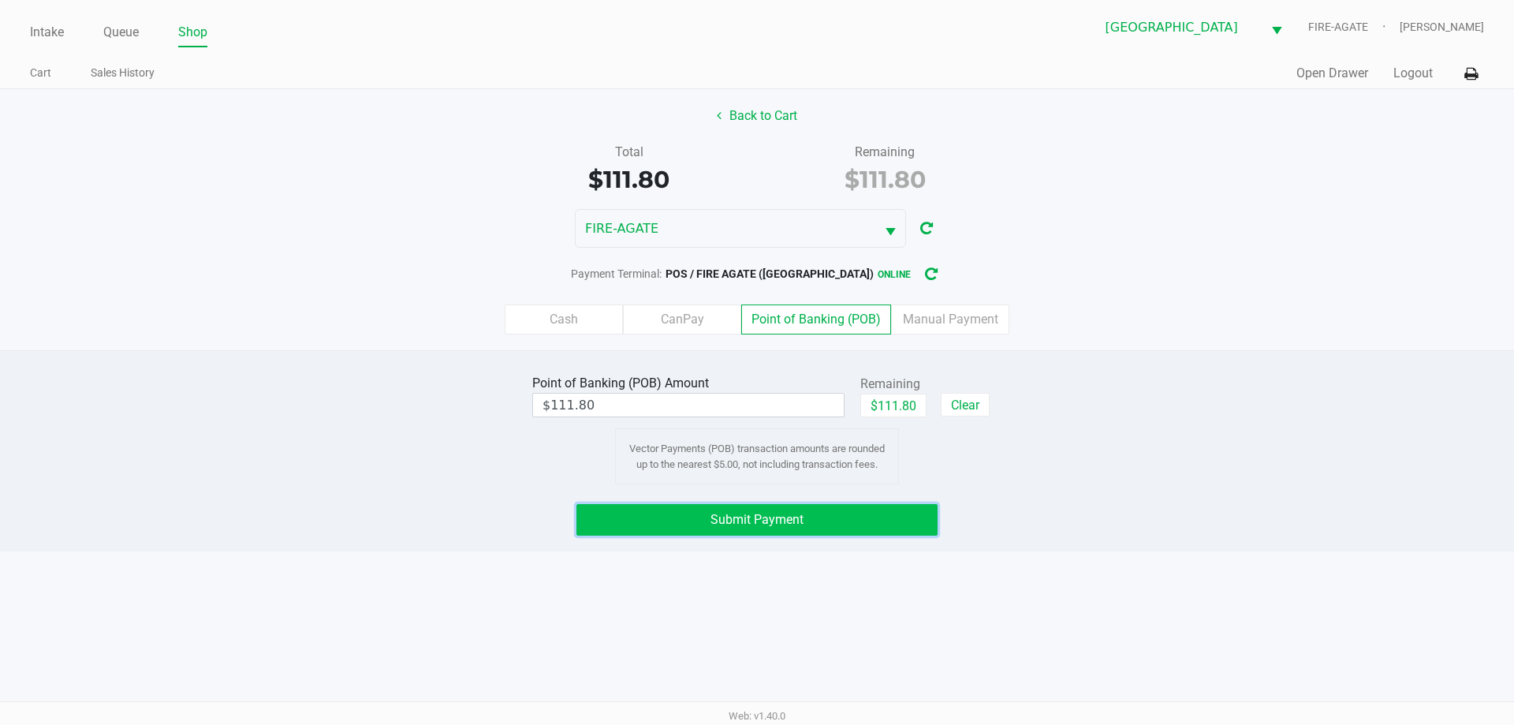
click at [819, 524] on button "Submit Payment" at bounding box center [756, 520] width 361 height 32
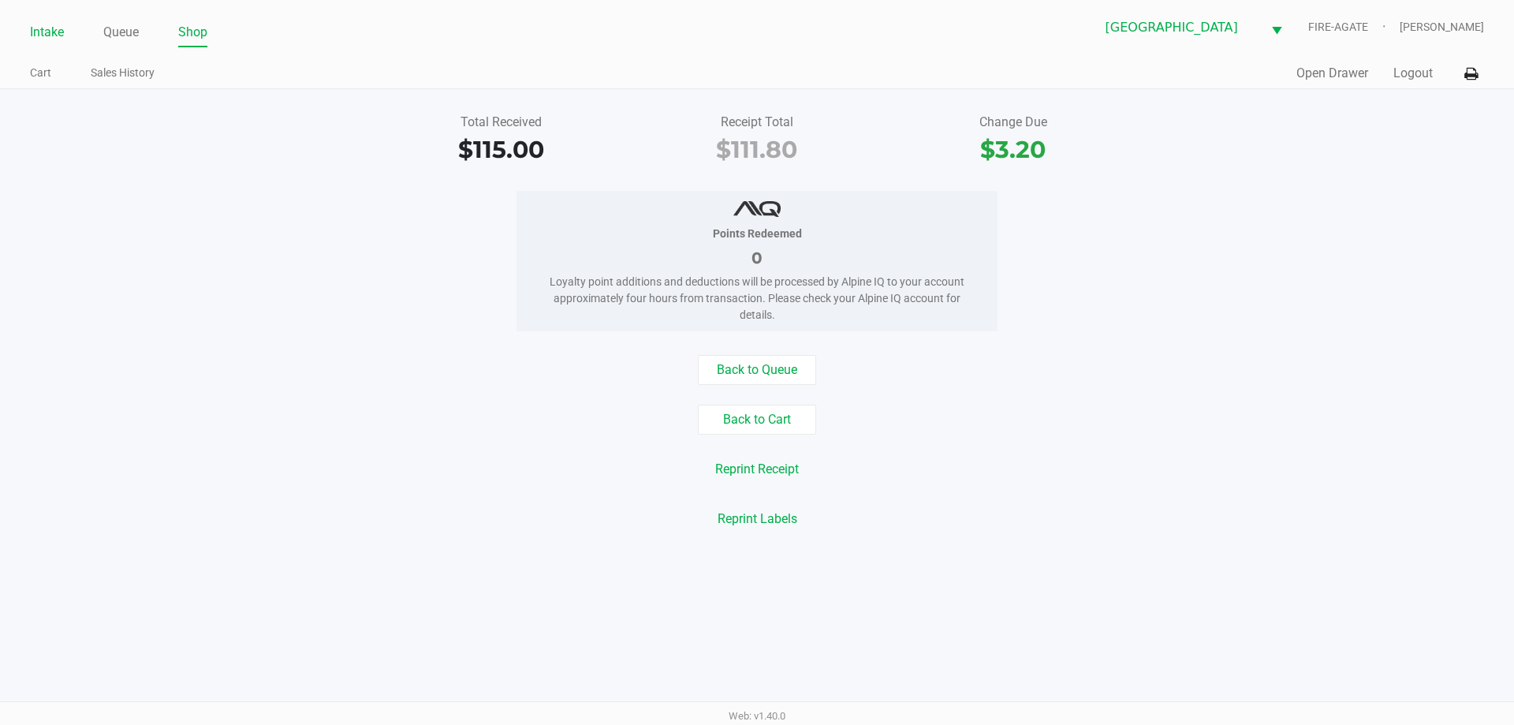
click at [53, 31] on link "Intake" at bounding box center [47, 32] width 34 height 22
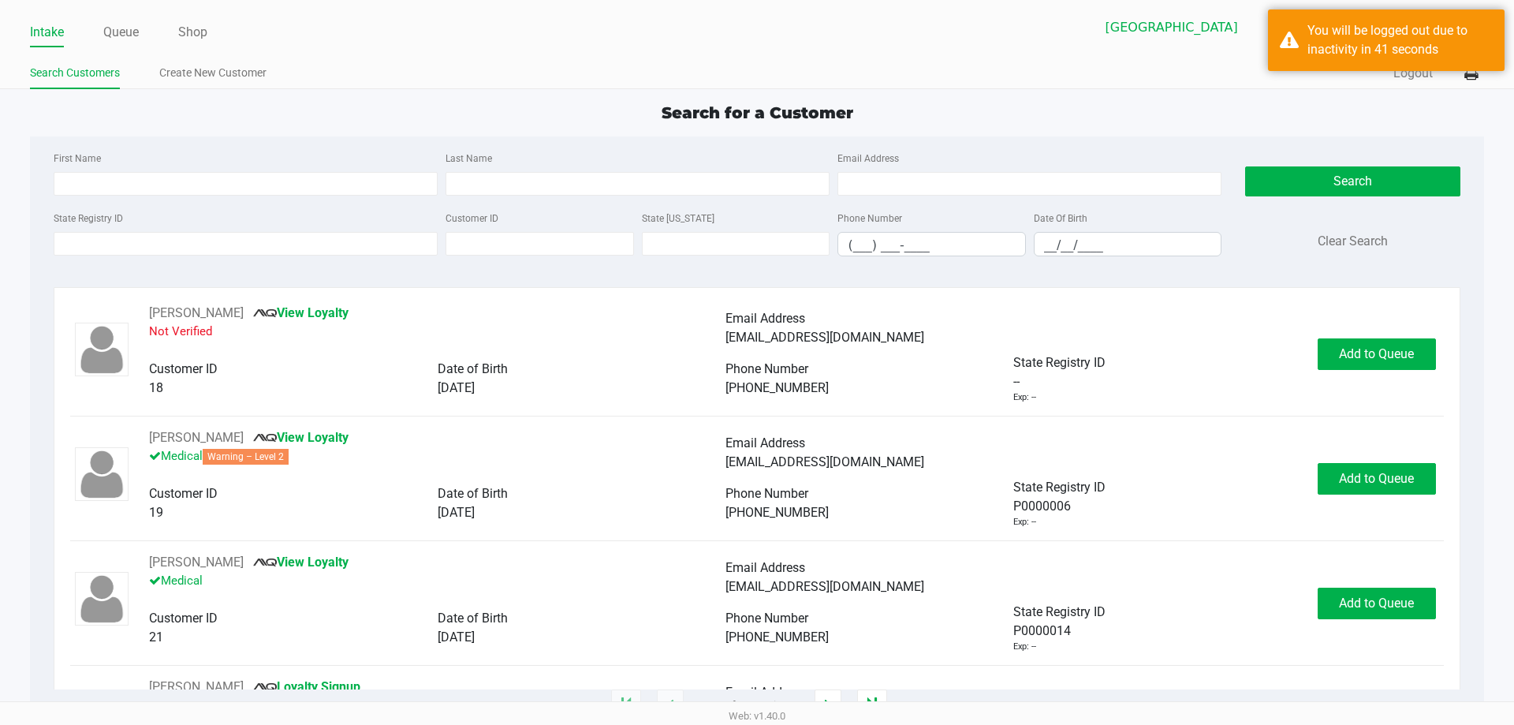
click at [563, 62] on ul "Search Customers Create New Customer" at bounding box center [393, 75] width 727 height 27
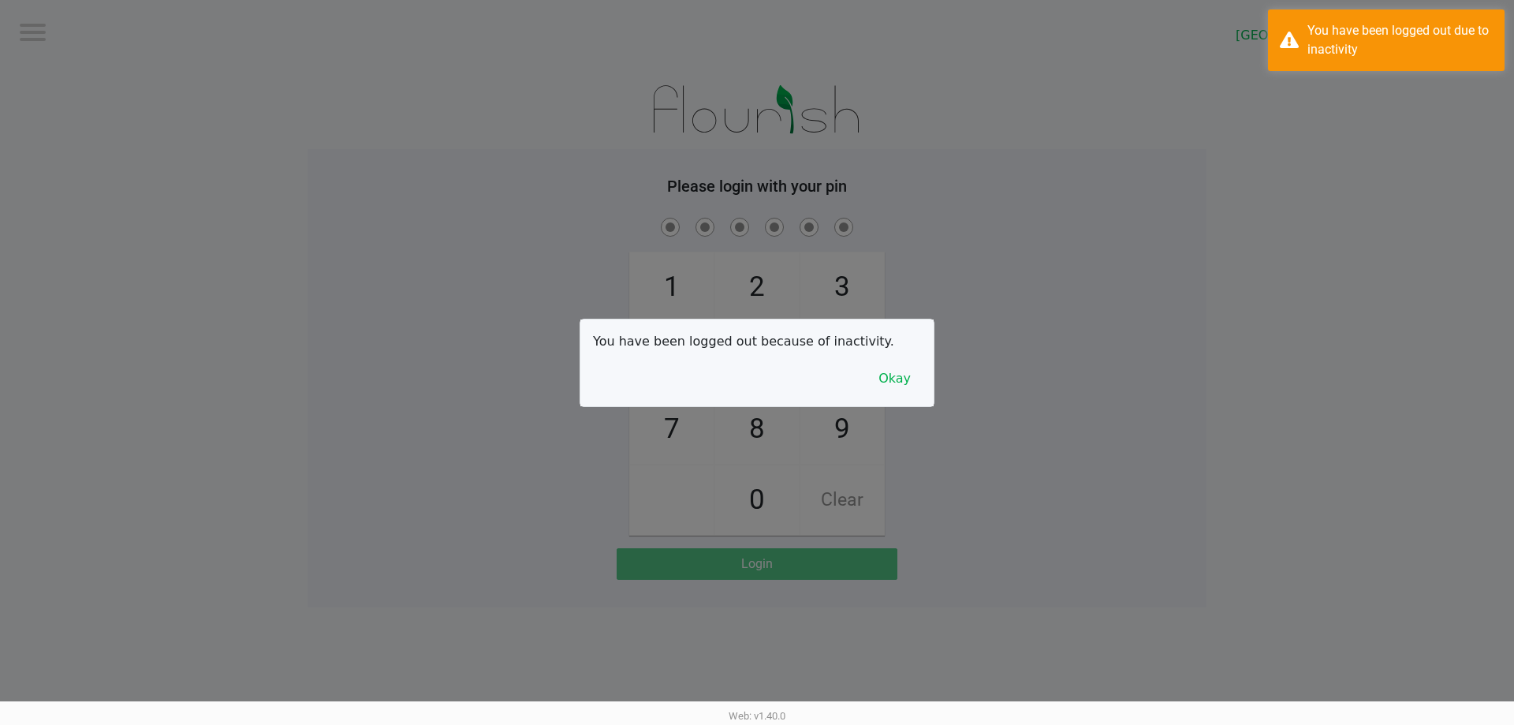
click at [878, 367] on button "Okay" at bounding box center [894, 378] width 53 height 30
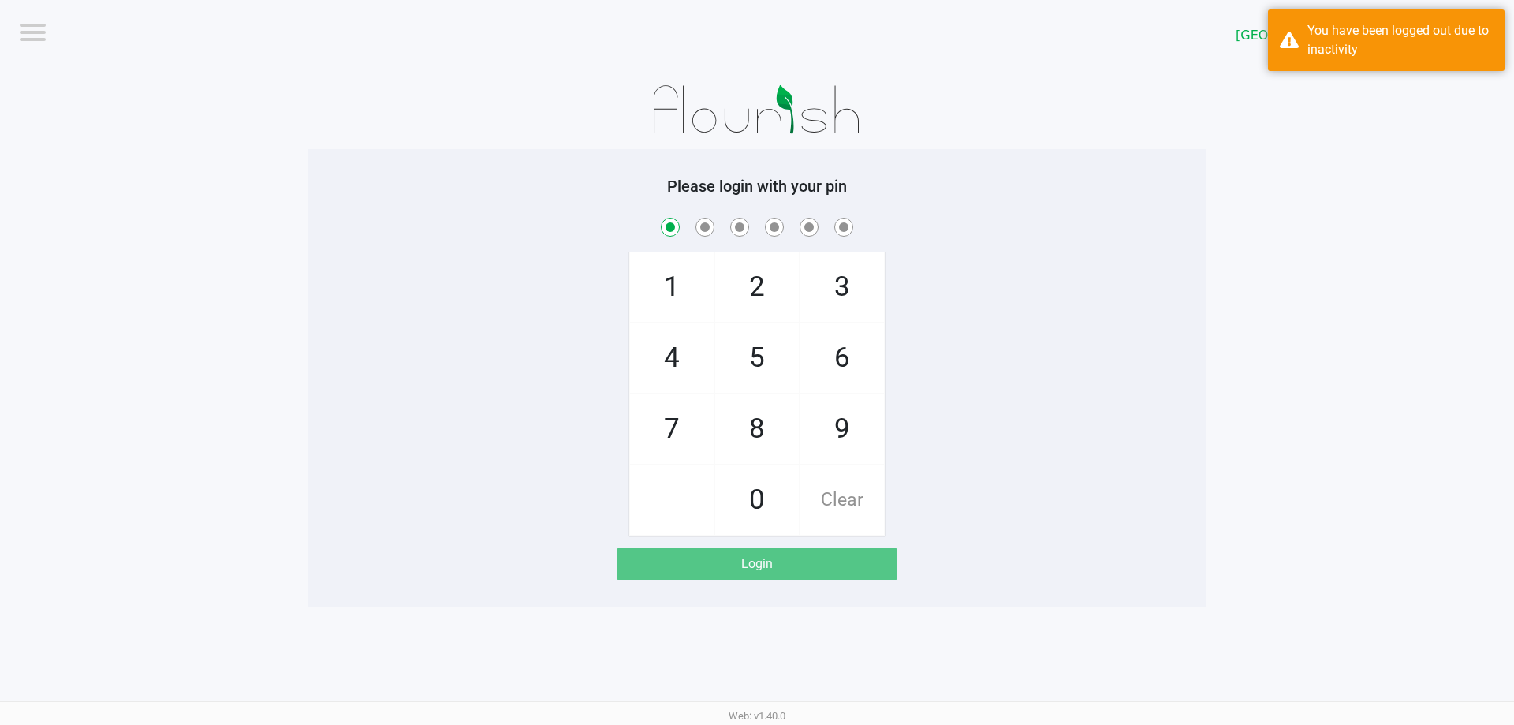
checkbox input "true"
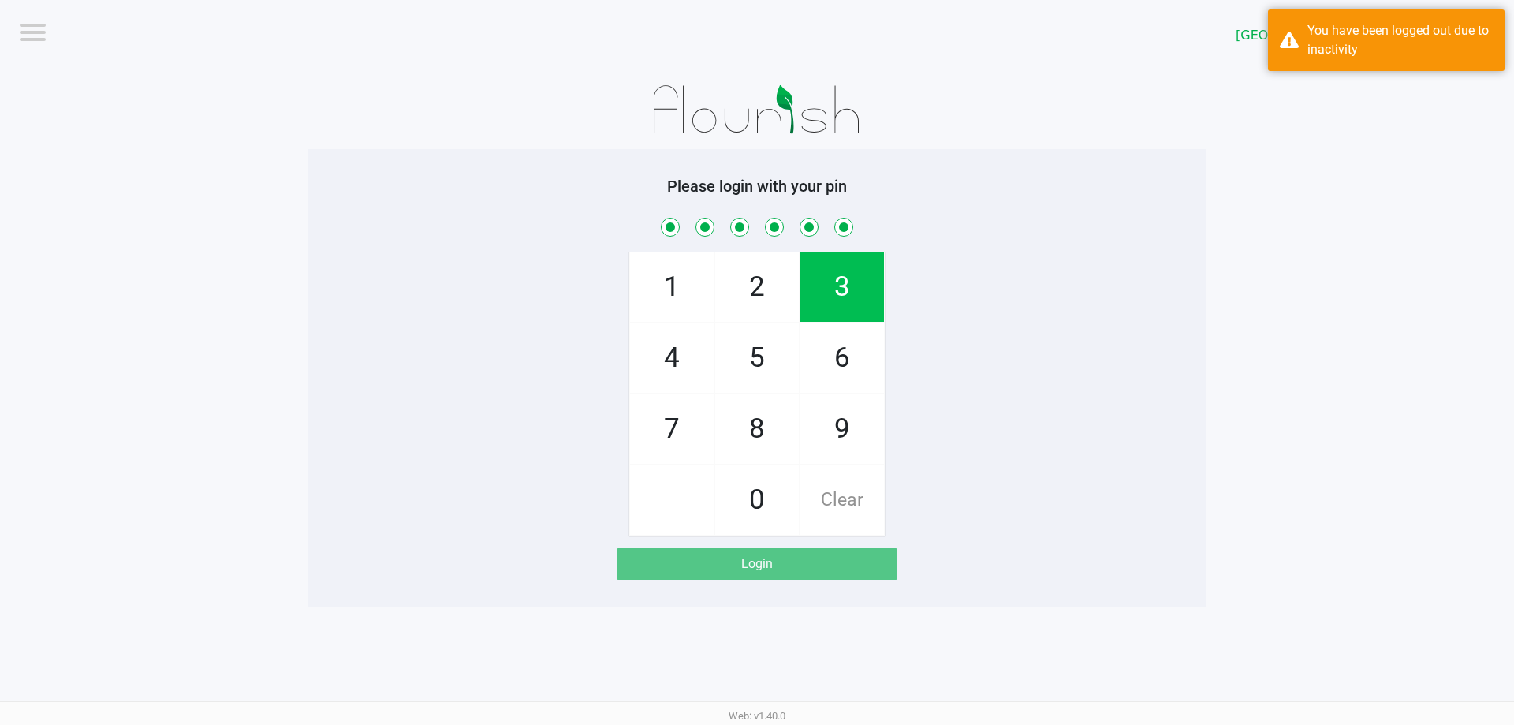
checkbox input "true"
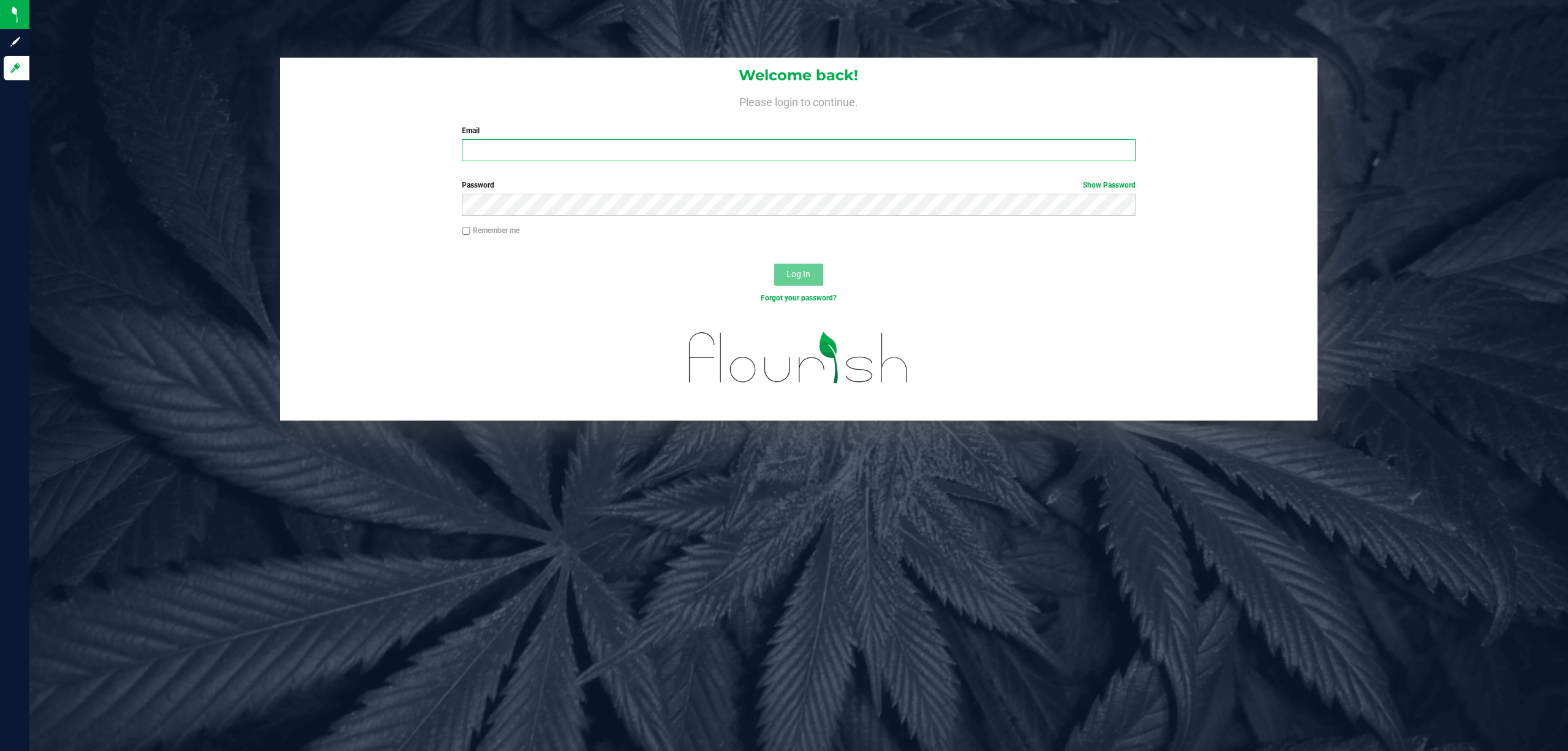
click at [523, 155] on input "Email" at bounding box center [799, 150] width 674 height 22
type input "[EMAIL_ADDRESS][DOMAIN_NAME]"
click at [775, 264] on button "Log In" at bounding box center [799, 274] width 49 height 22
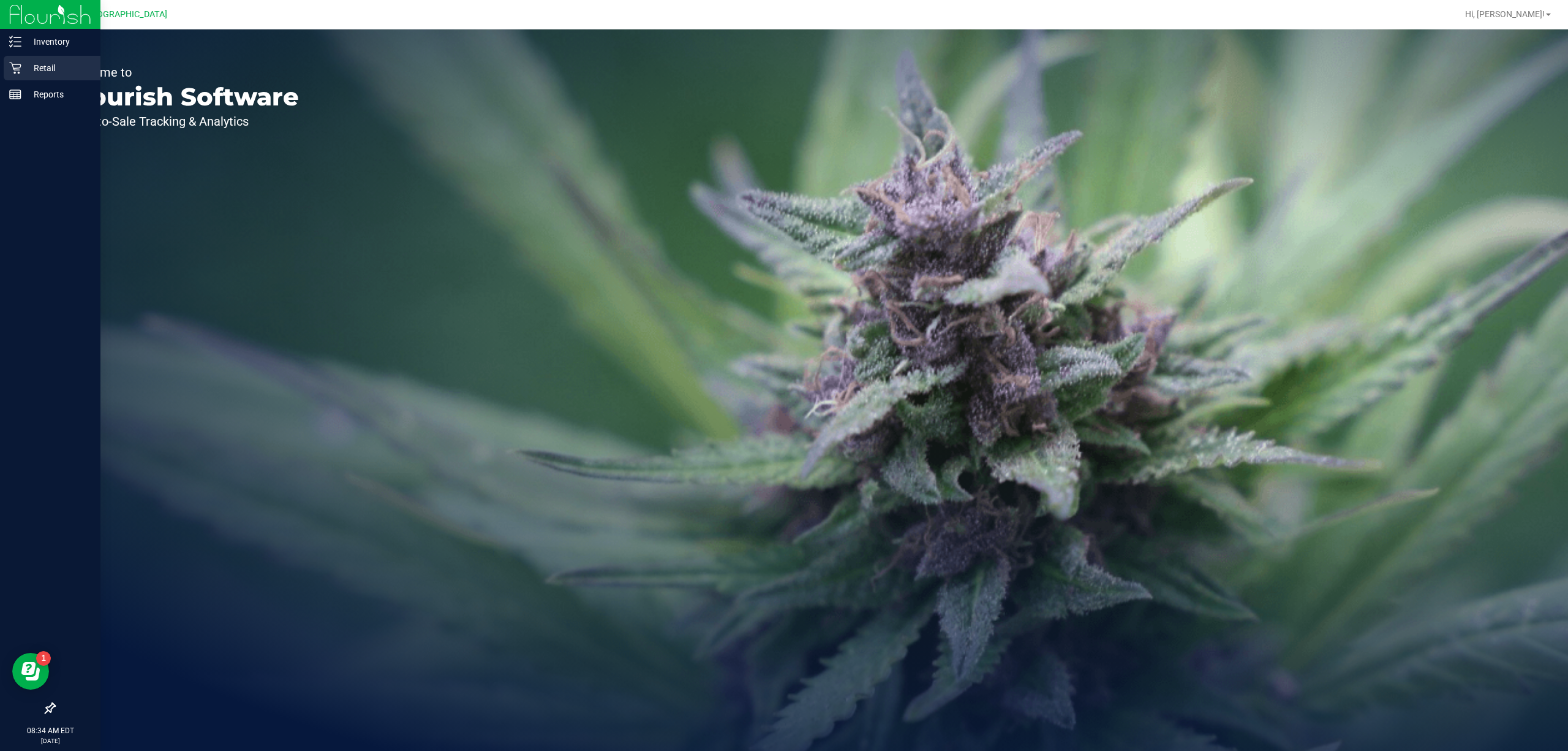
click at [16, 62] on icon at bounding box center [16, 68] width 12 height 12
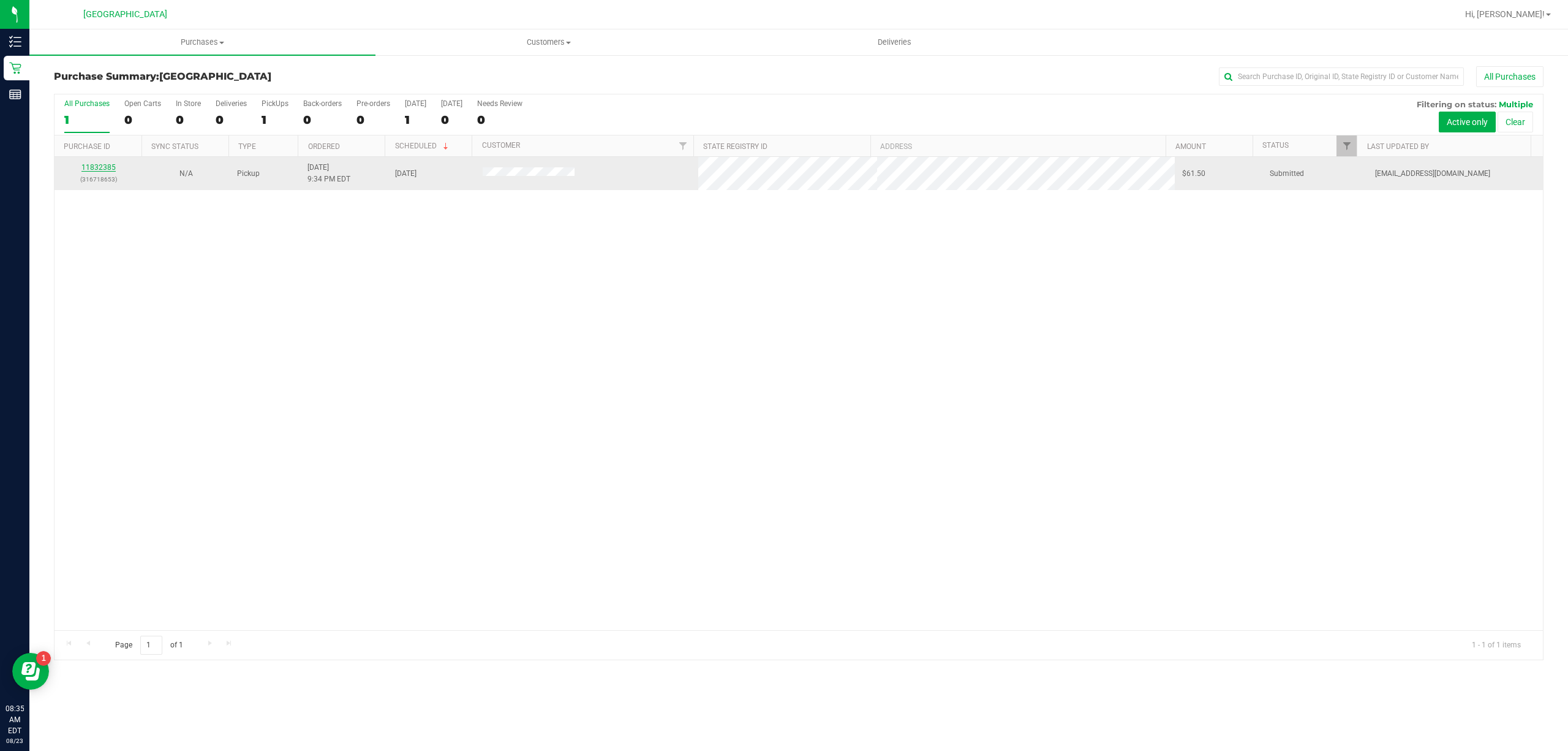
click at [104, 165] on link "11832385" at bounding box center [99, 167] width 34 height 9
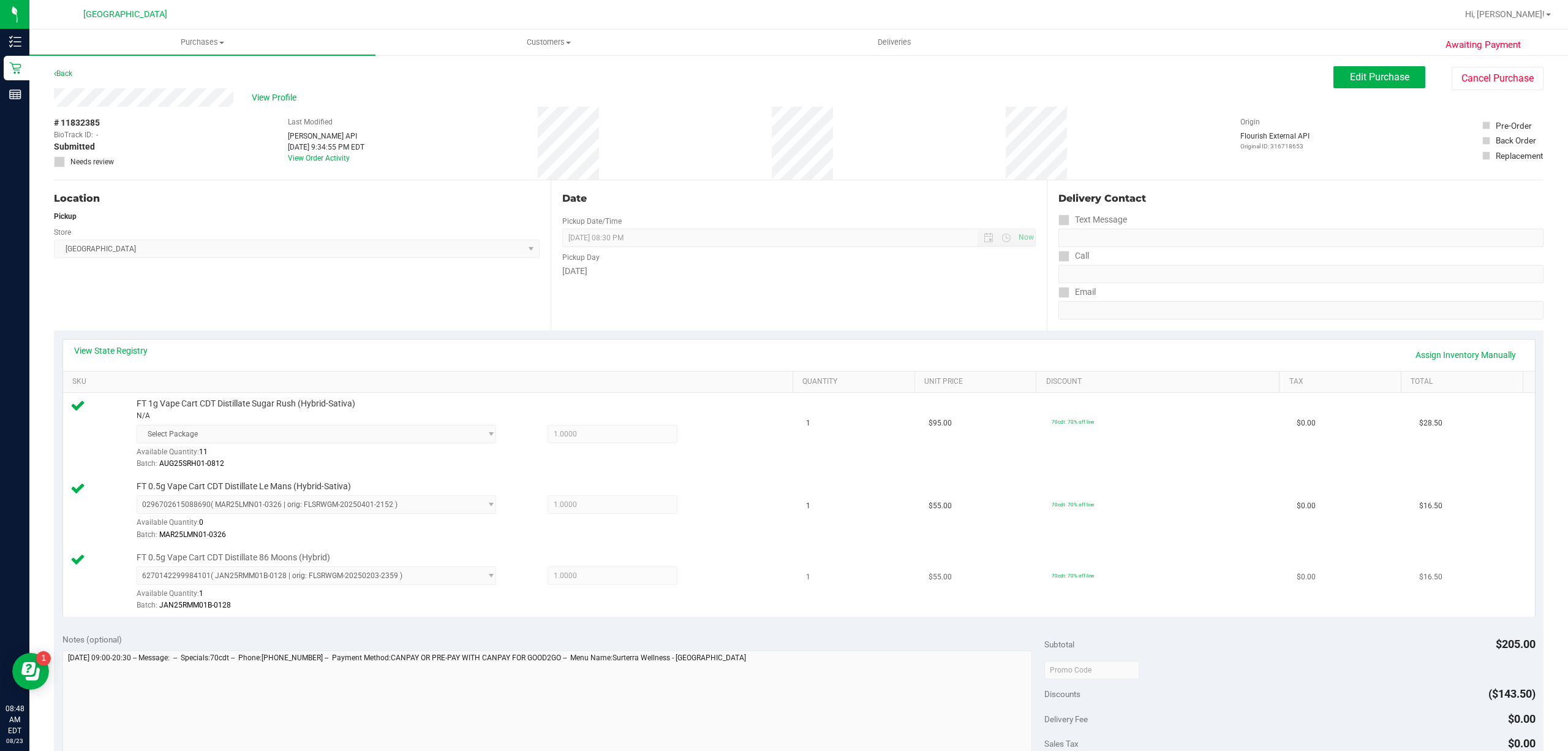
scroll to position [407, 0]
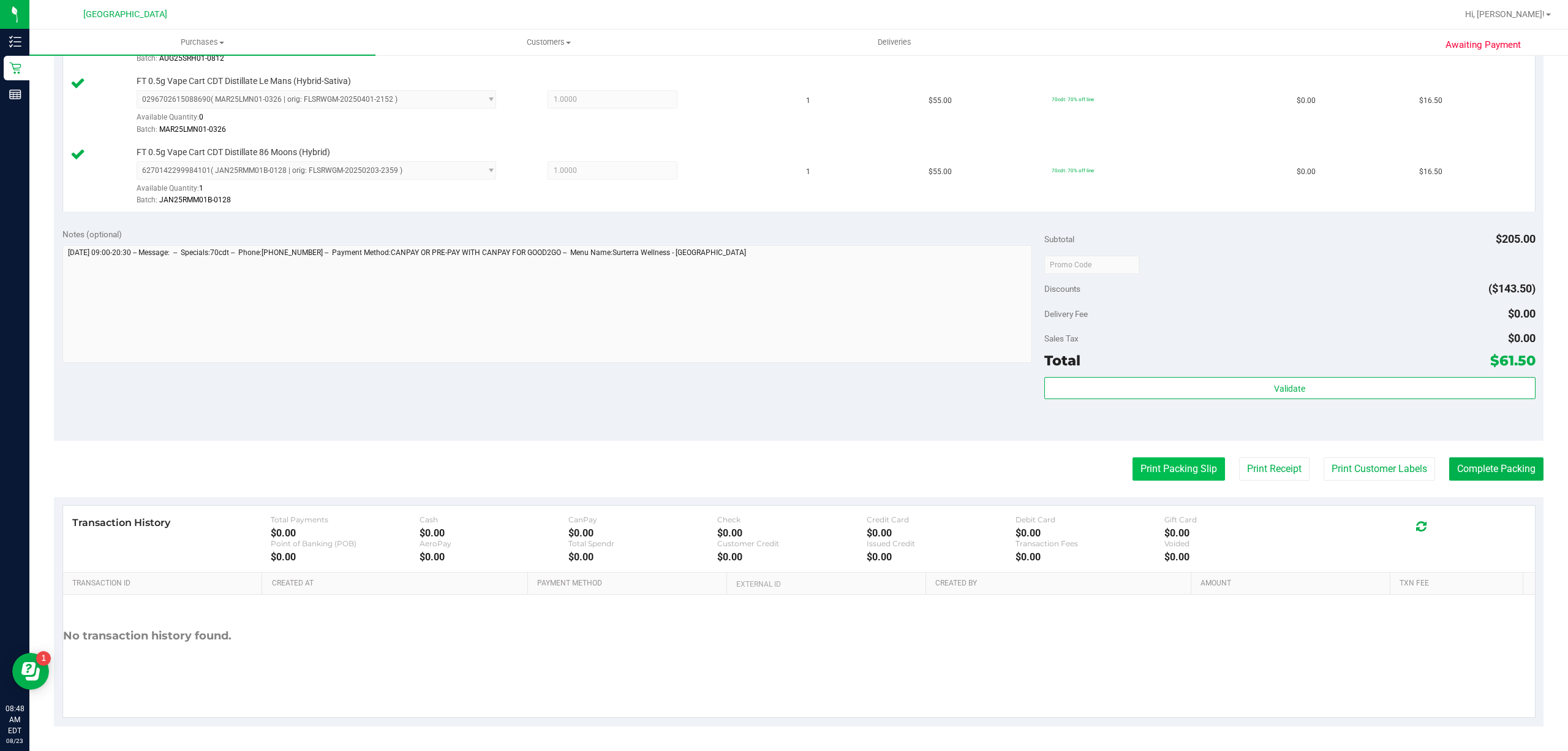
click at [1207, 468] on button "Print Packing Slip" at bounding box center [1179, 469] width 92 height 23
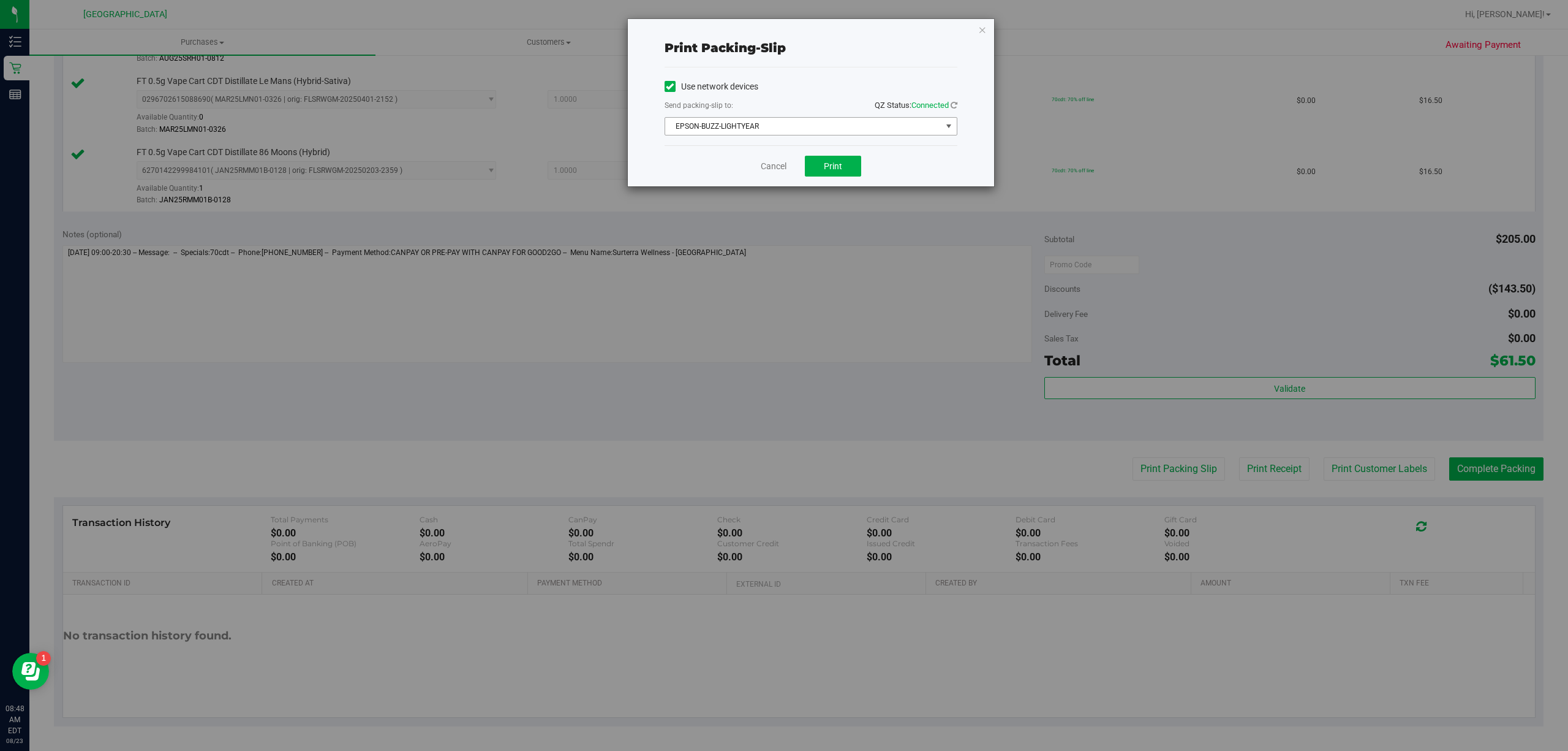
click at [931, 131] on span "EPSON-BUZZ-LIGHTYEAR" at bounding box center [803, 126] width 277 height 17
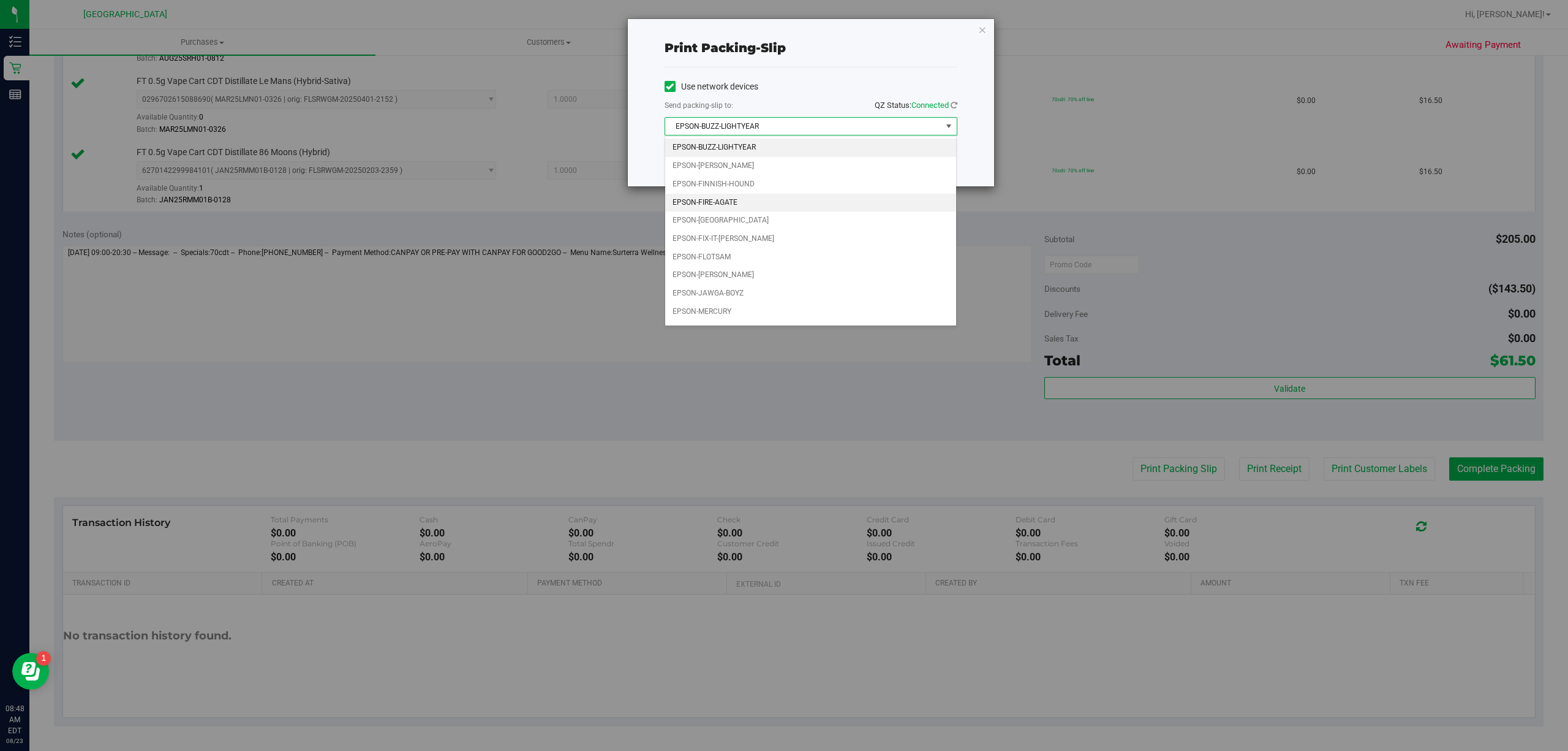
click at [853, 204] on li "EPSON-FIRE-AGATE" at bounding box center [810, 203] width 291 height 19
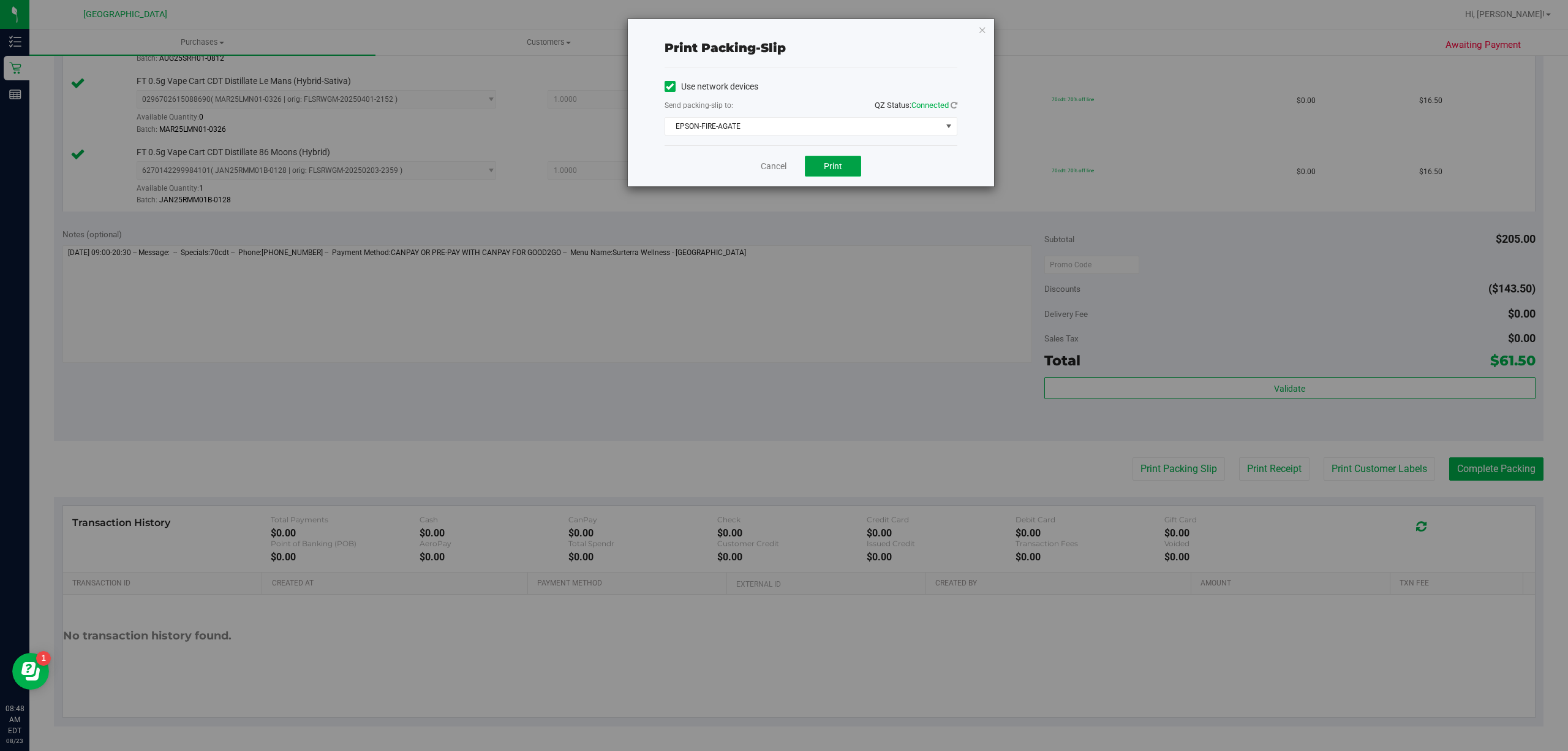
click at [848, 173] on button "Print" at bounding box center [833, 166] width 57 height 21
click at [978, 30] on icon "button" at bounding box center [982, 29] width 9 height 15
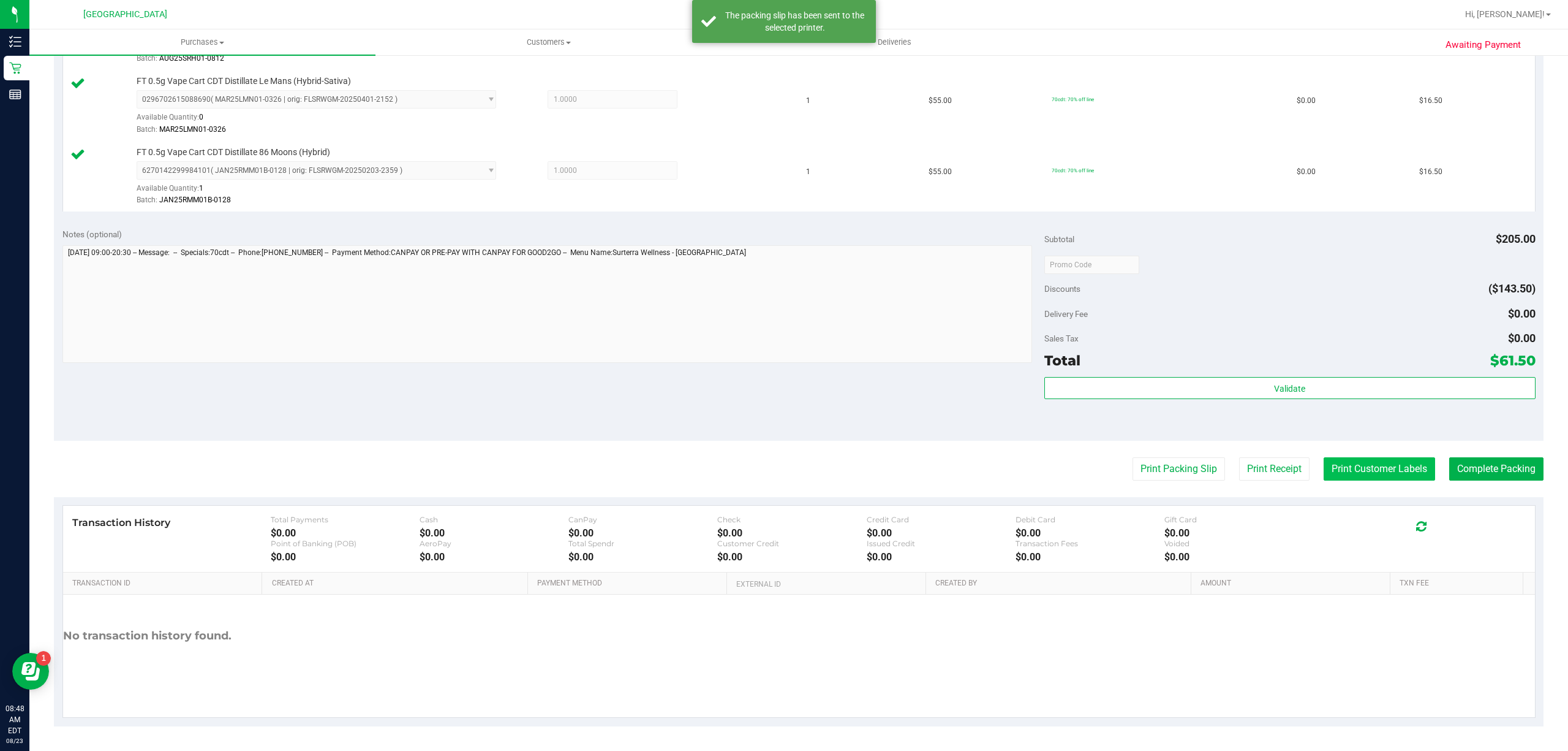
click at [1348, 464] on button "Print Customer Labels" at bounding box center [1380, 469] width 112 height 23
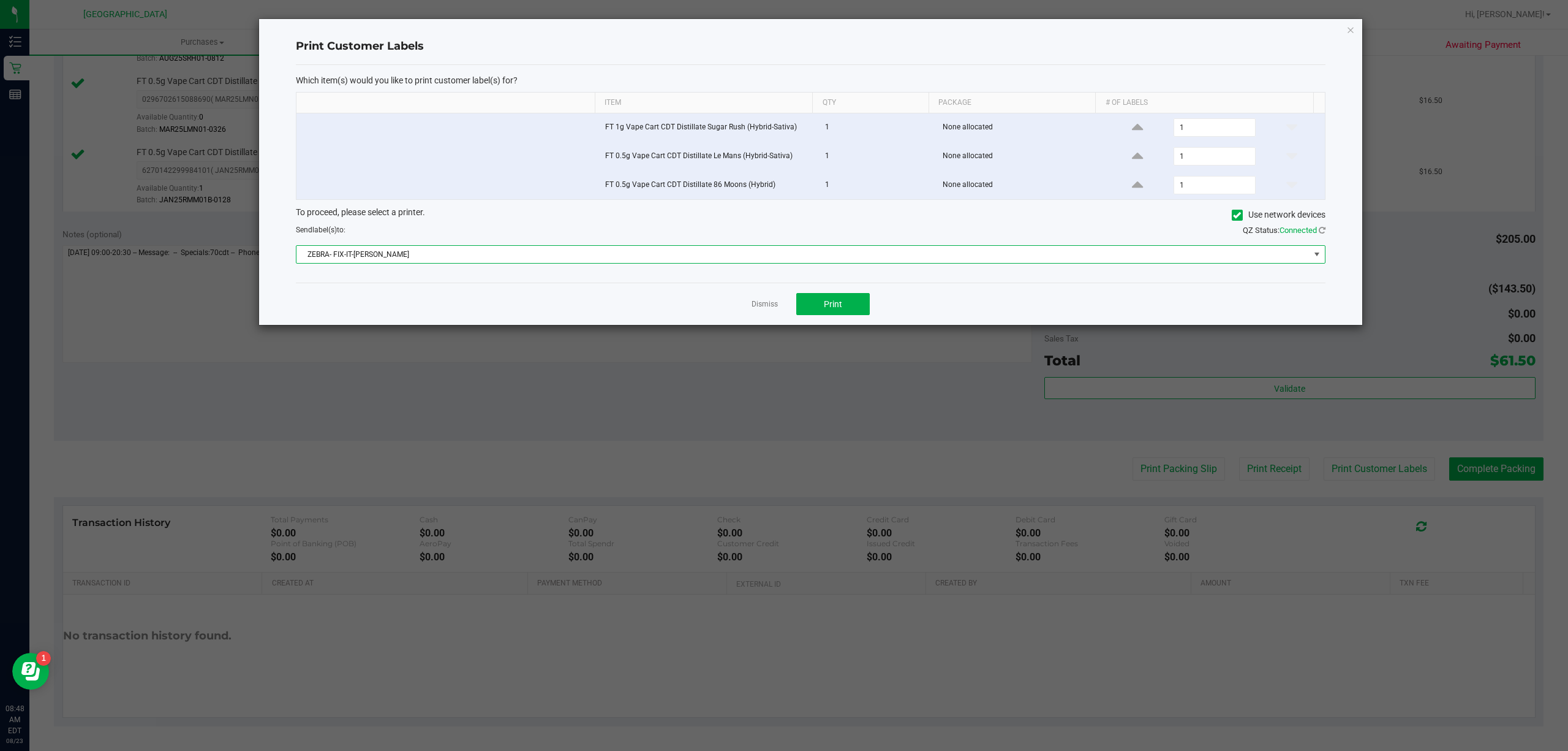
click at [1040, 257] on span "ZEBRA- FIX-IT-[PERSON_NAME]" at bounding box center [803, 254] width 1013 height 17
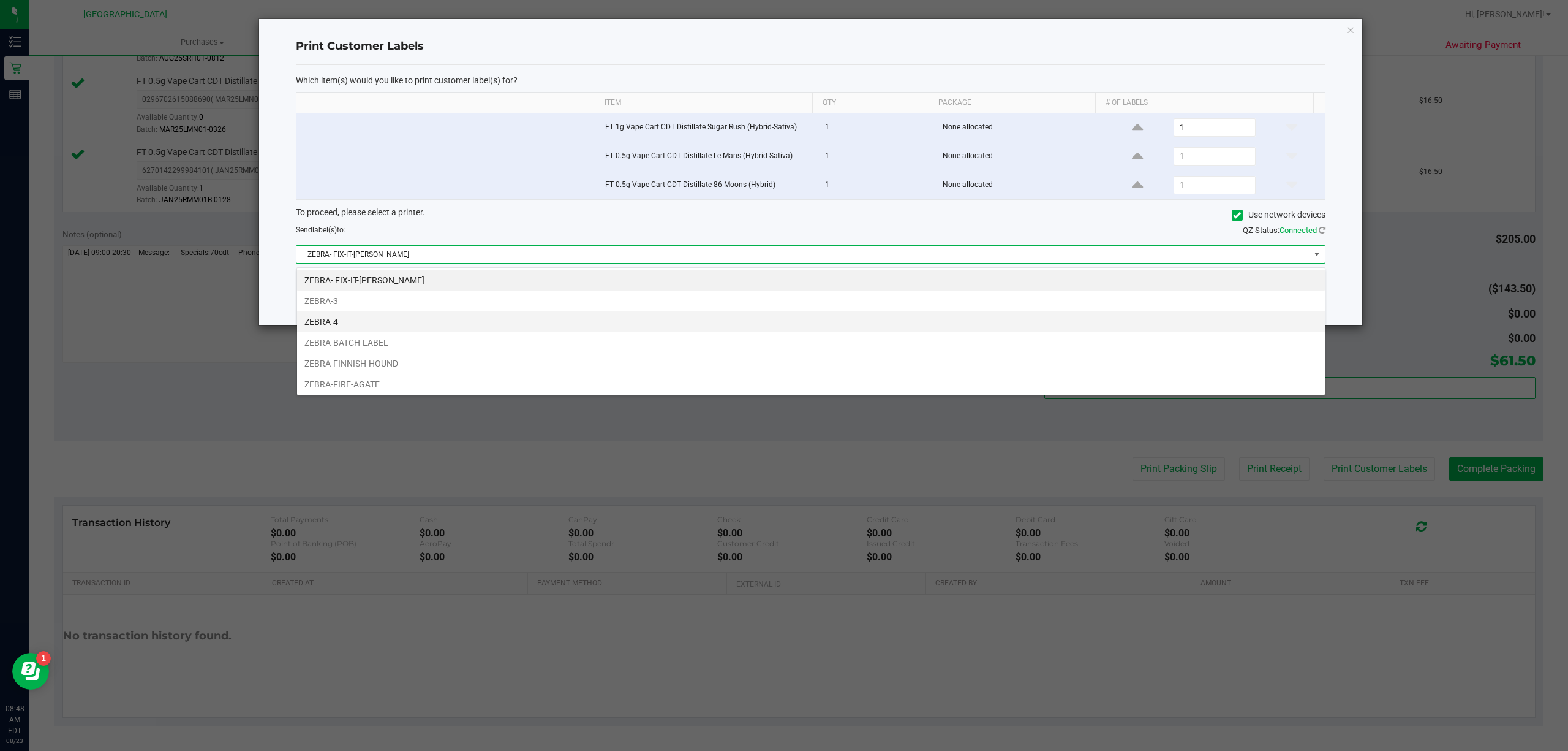
scroll to position [19, 1030]
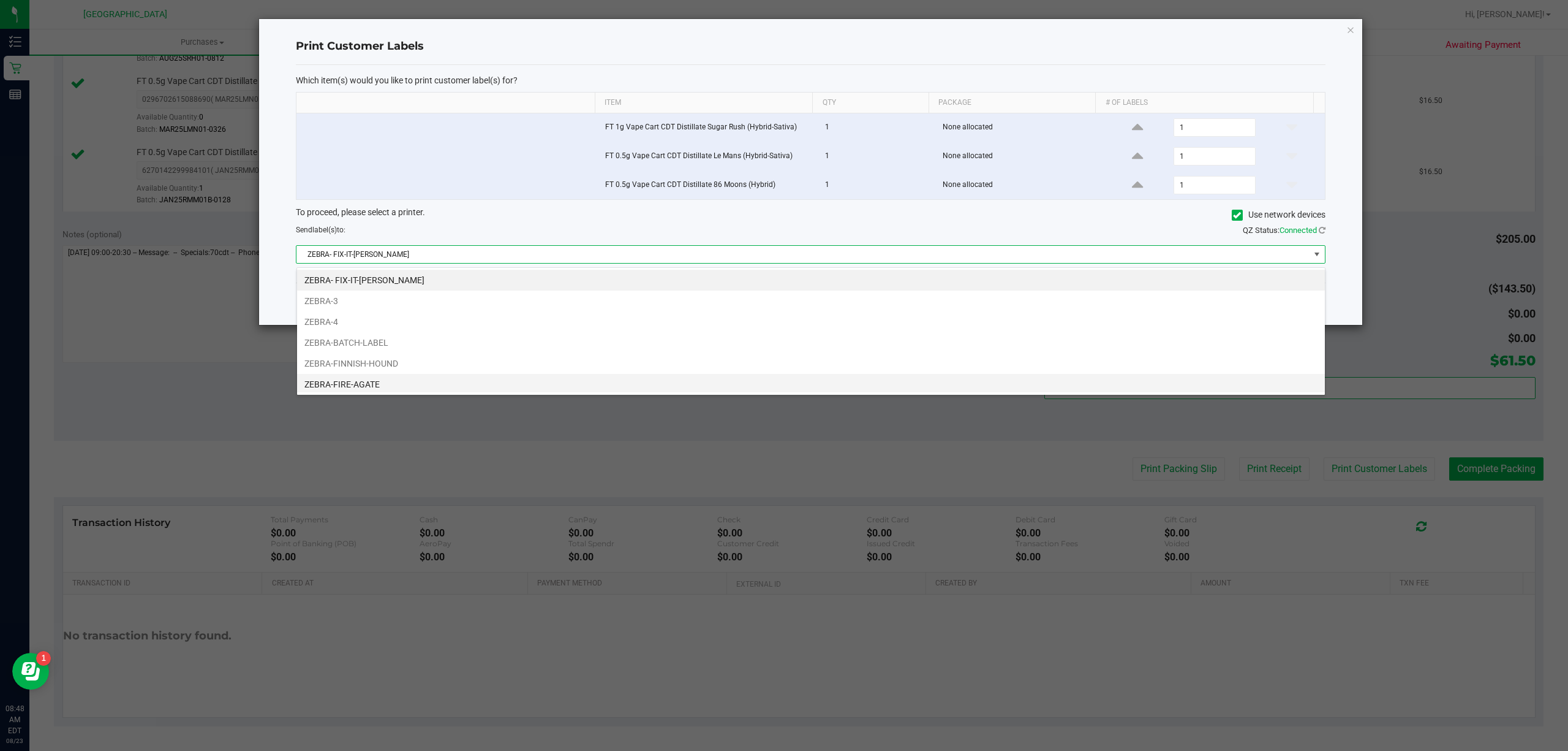
click at [835, 387] on li "ZEBRA-FIRE-AGATE" at bounding box center [810, 384] width 1028 height 21
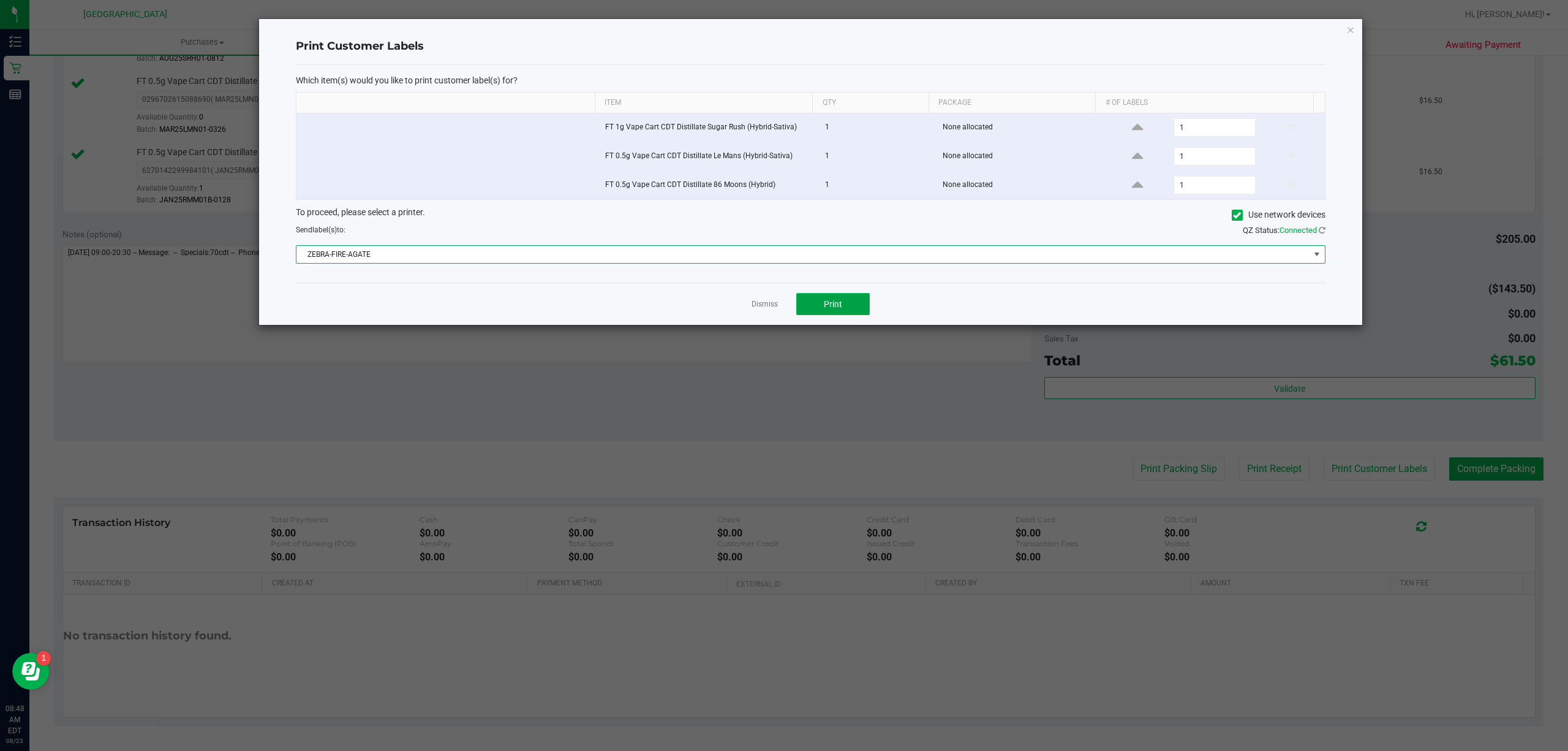
click at [862, 313] on button "Print" at bounding box center [833, 304] width 74 height 22
click at [1349, 27] on icon "button" at bounding box center [1350, 29] width 9 height 15
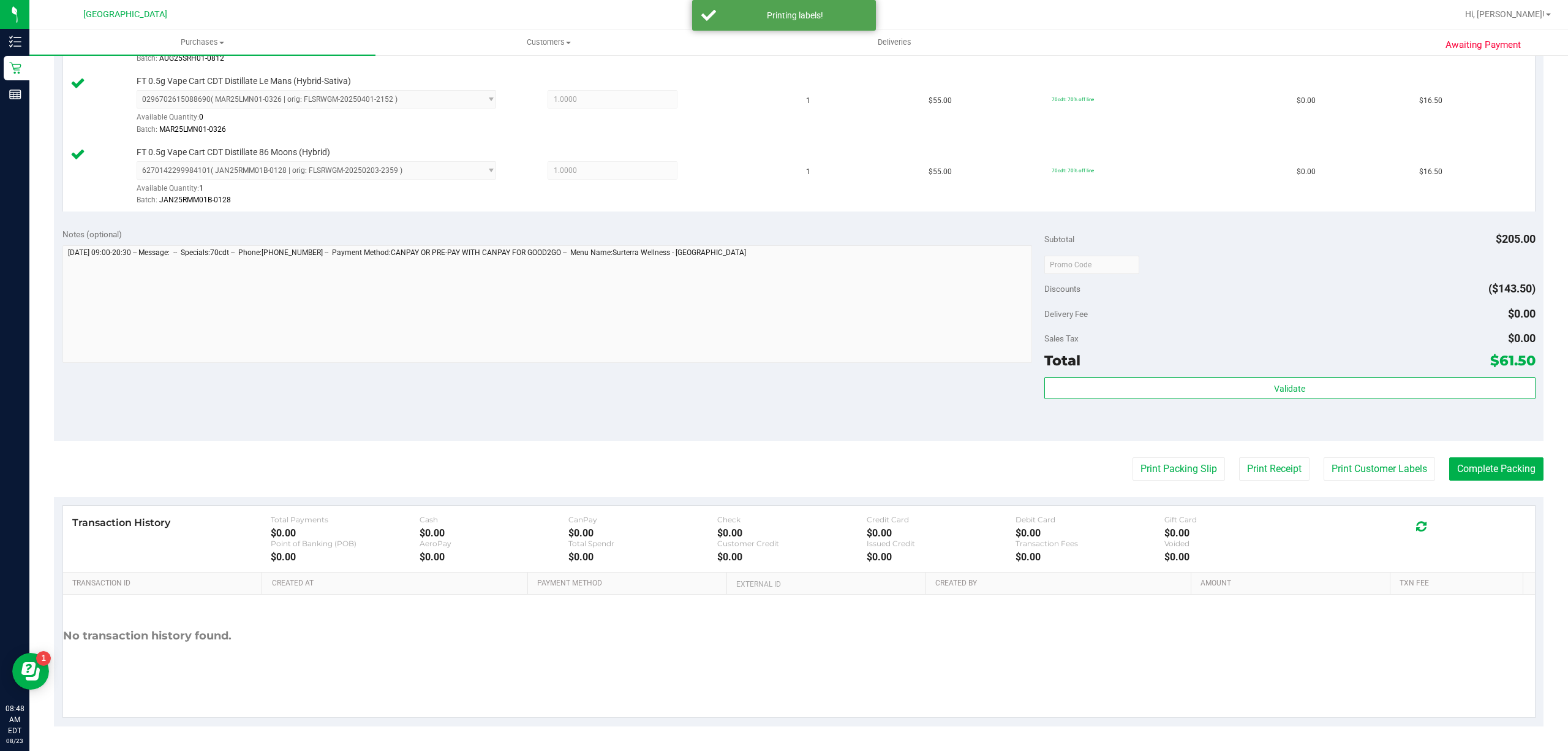
click at [1478, 481] on purchase-details "Back Edit Purchase Cancel Purchase View Profile # 11832385 BioTrack ID: - Submi…" at bounding box center [799, 194] width 1490 height 1065
click at [1491, 477] on button "Complete Packing" at bounding box center [1497, 469] width 94 height 23
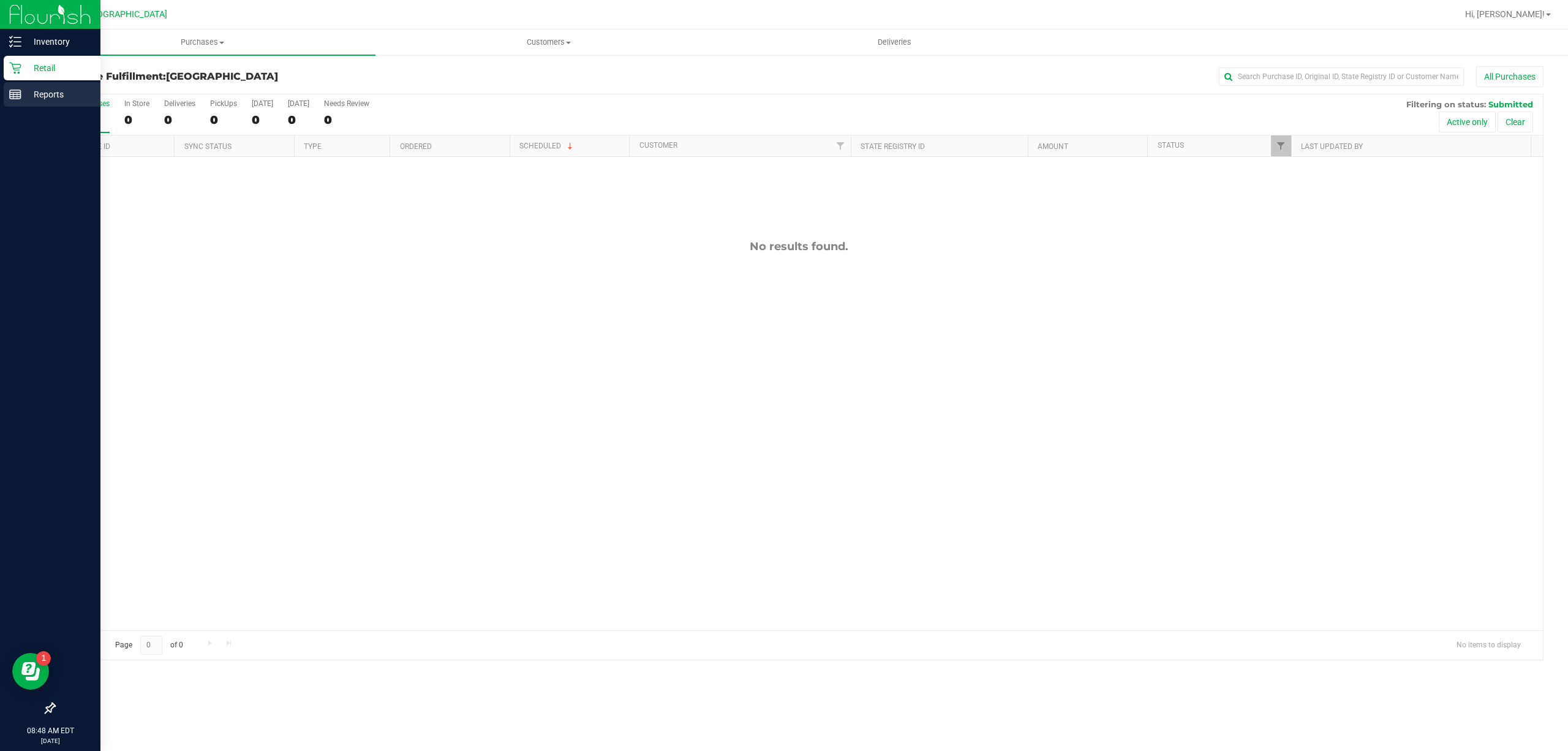
click at [27, 101] on p "Reports" at bounding box center [58, 94] width 74 height 15
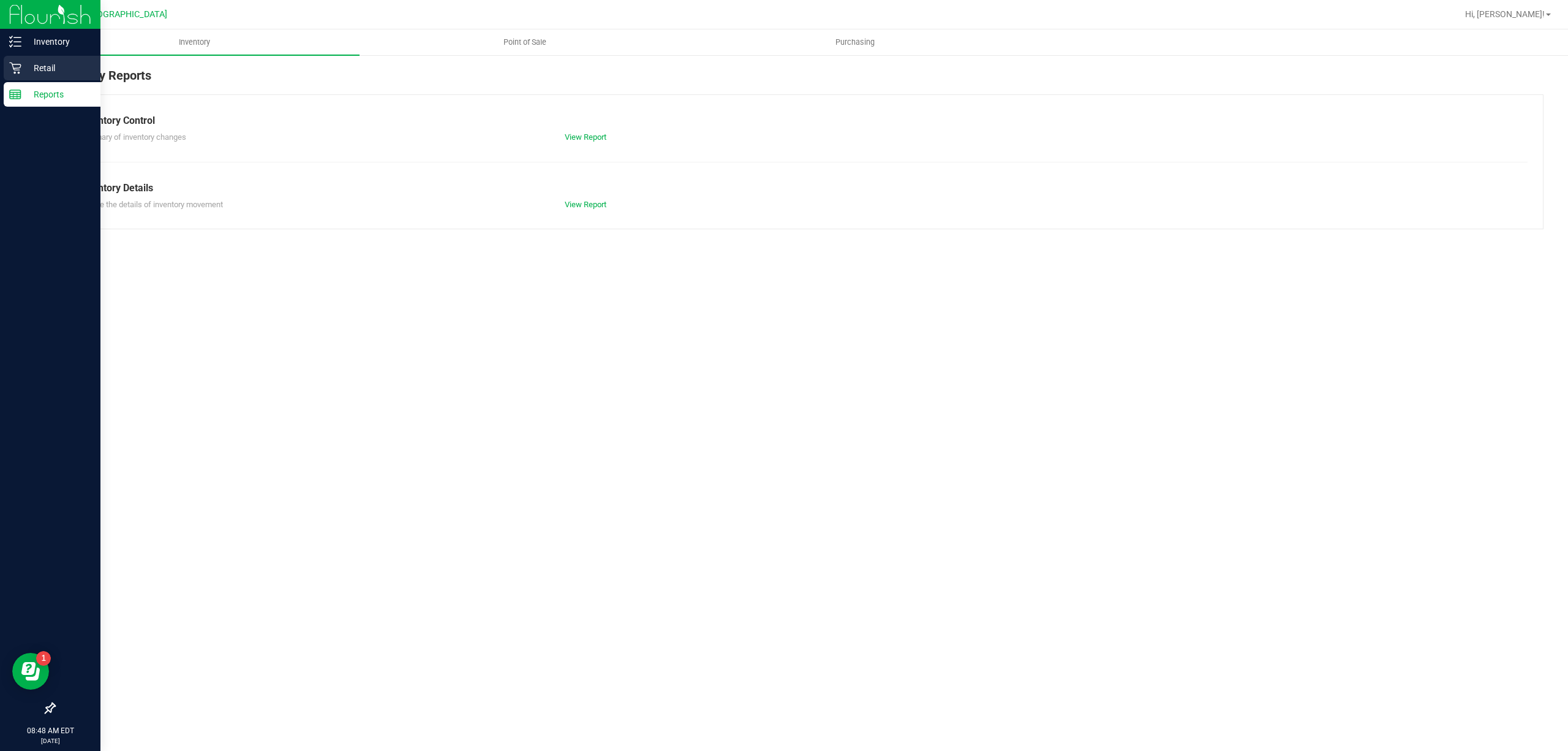
click at [65, 65] on p "Retail" at bounding box center [58, 68] width 74 height 15
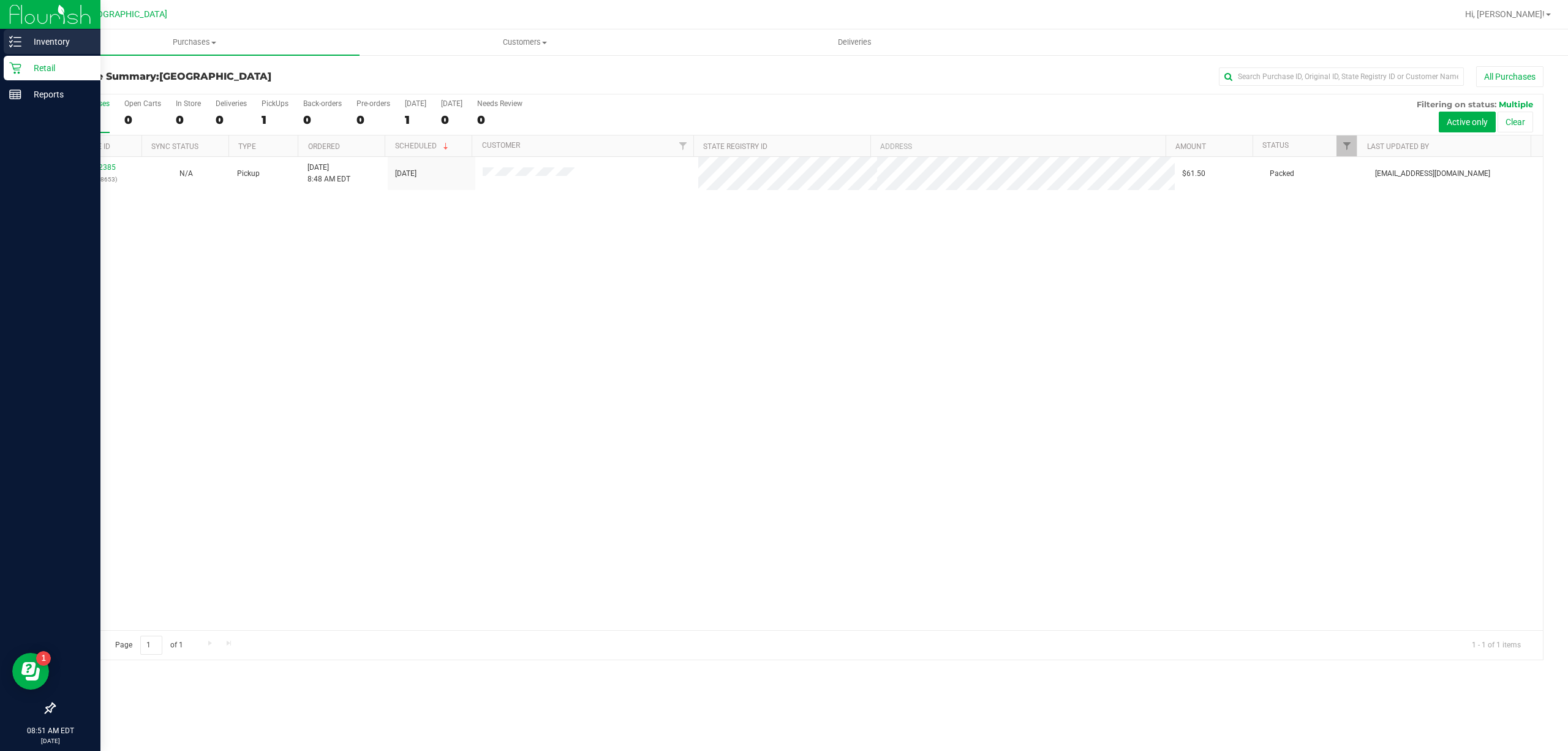
click at [74, 53] on div "Inventory" at bounding box center [52, 42] width 97 height 25
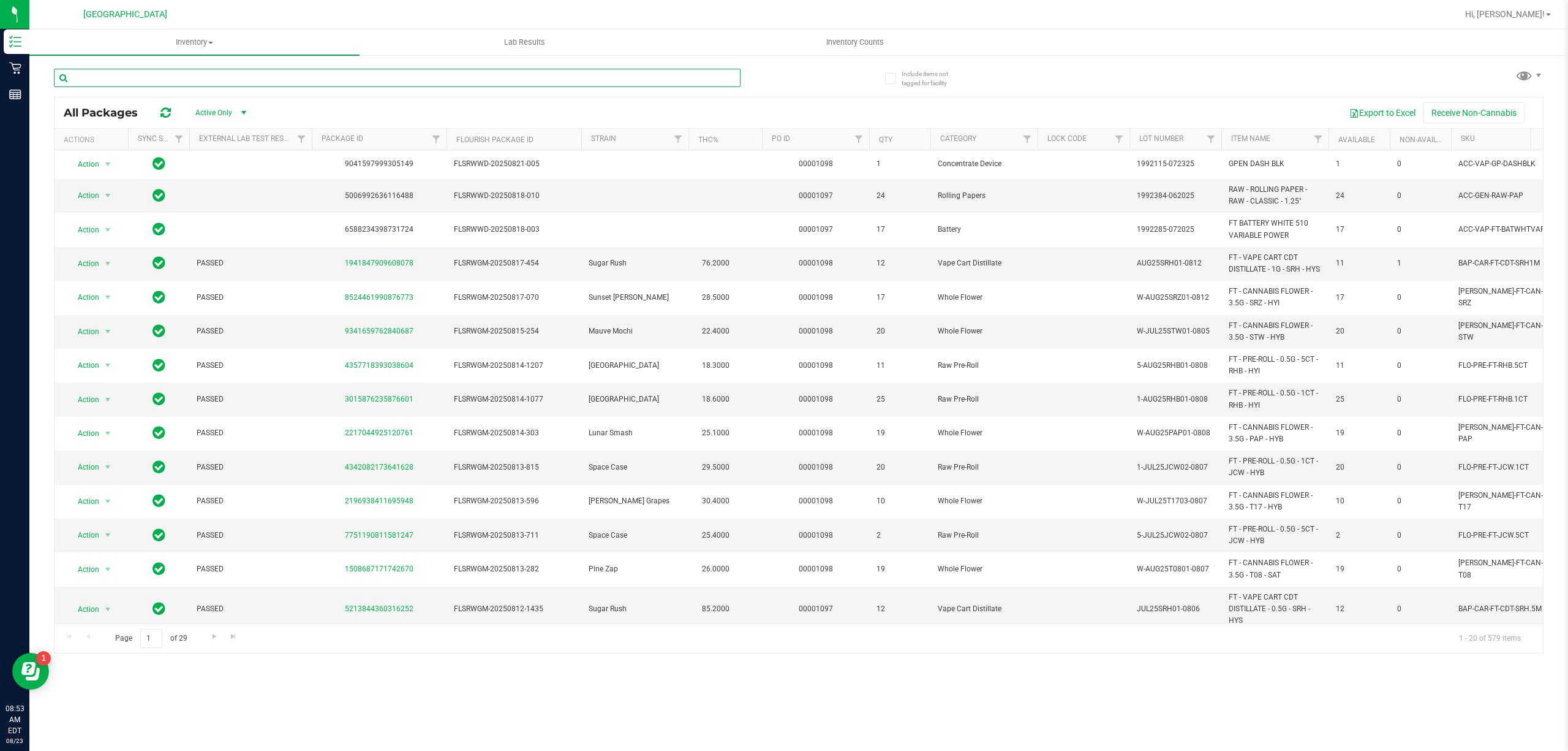
click at [106, 77] on input "text" at bounding box center [397, 78] width 687 height 19
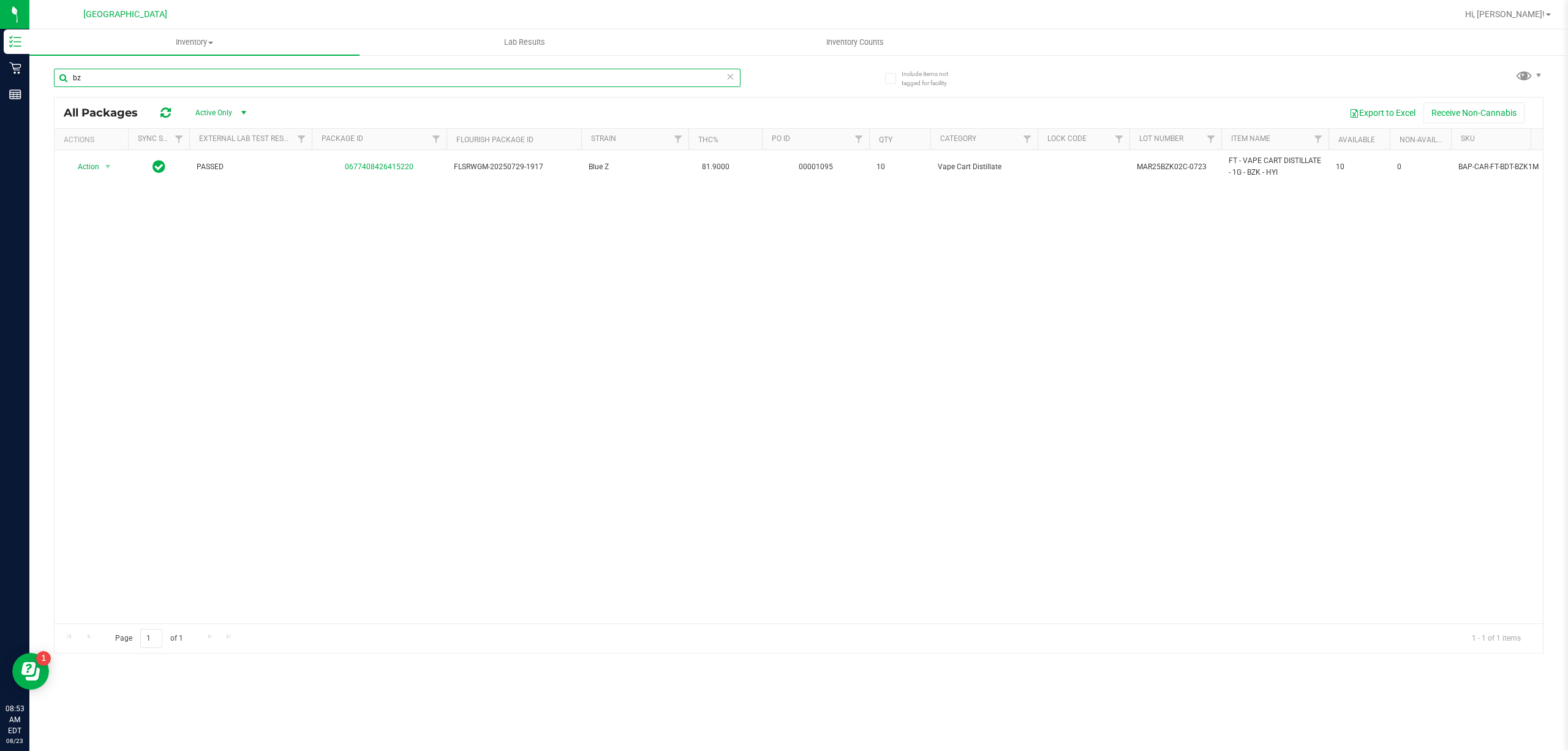
type input "b"
type input "d"
click at [239, 82] on input "msa" at bounding box center [397, 78] width 687 height 19
type input "m"
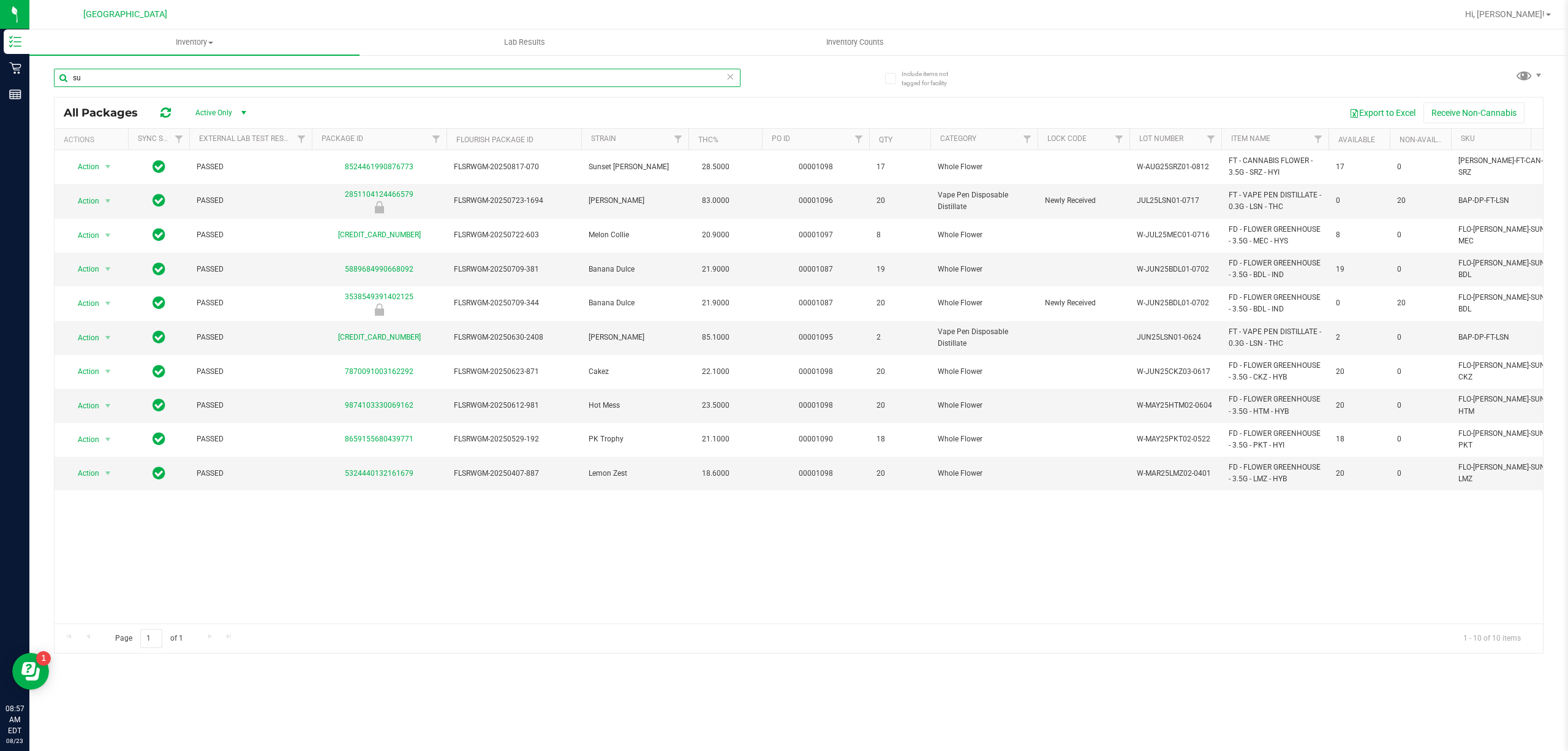
type input "s"
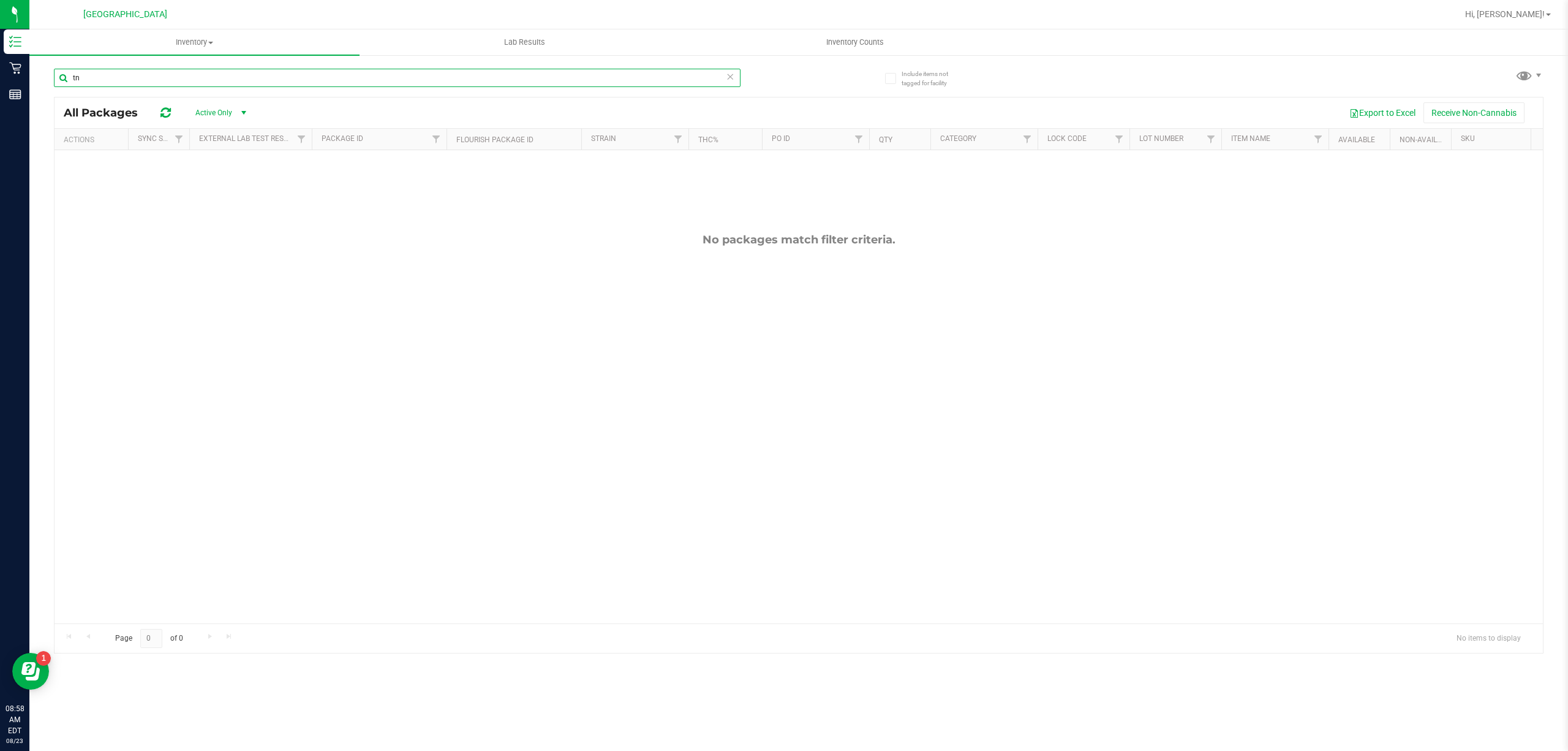
type input "t"
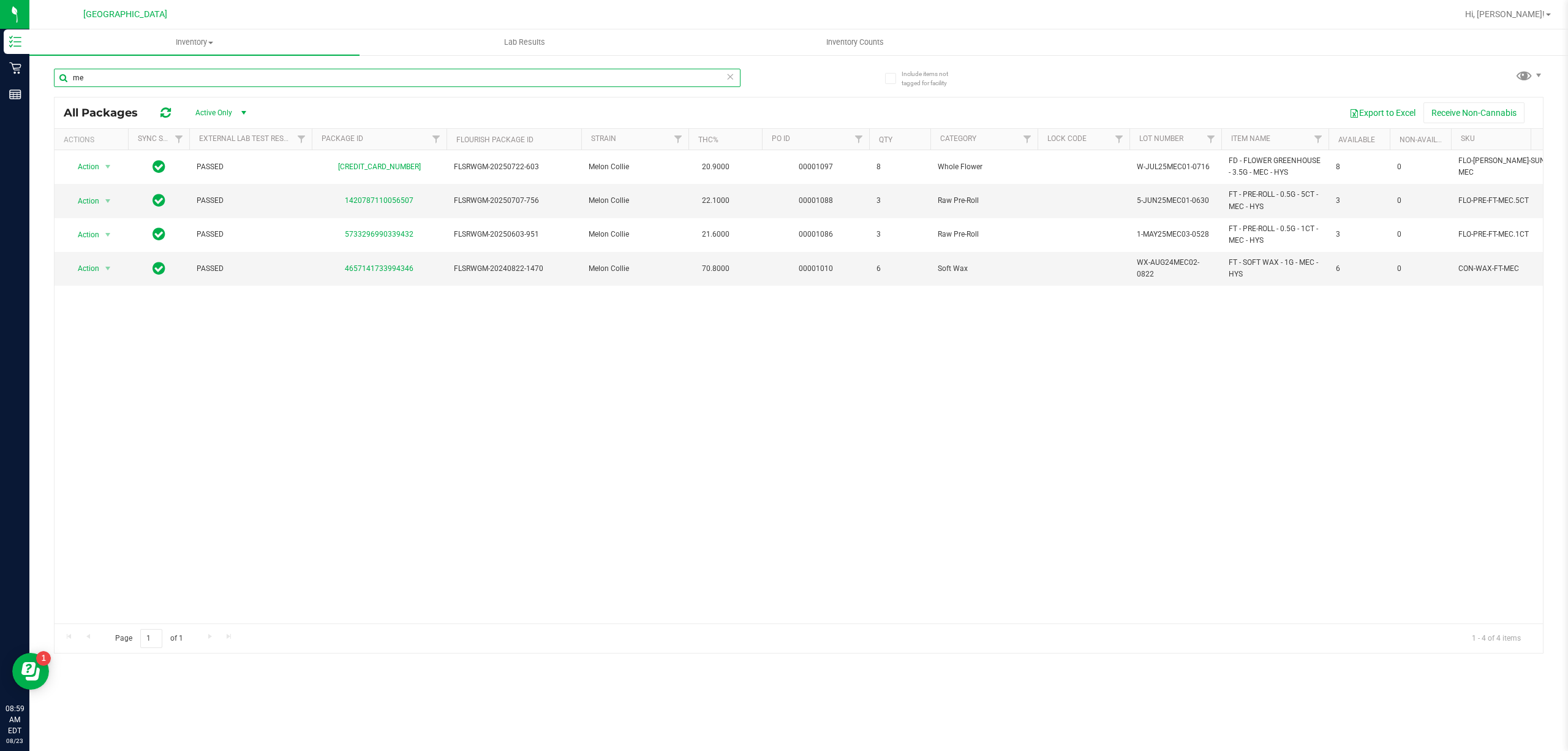
type input "m"
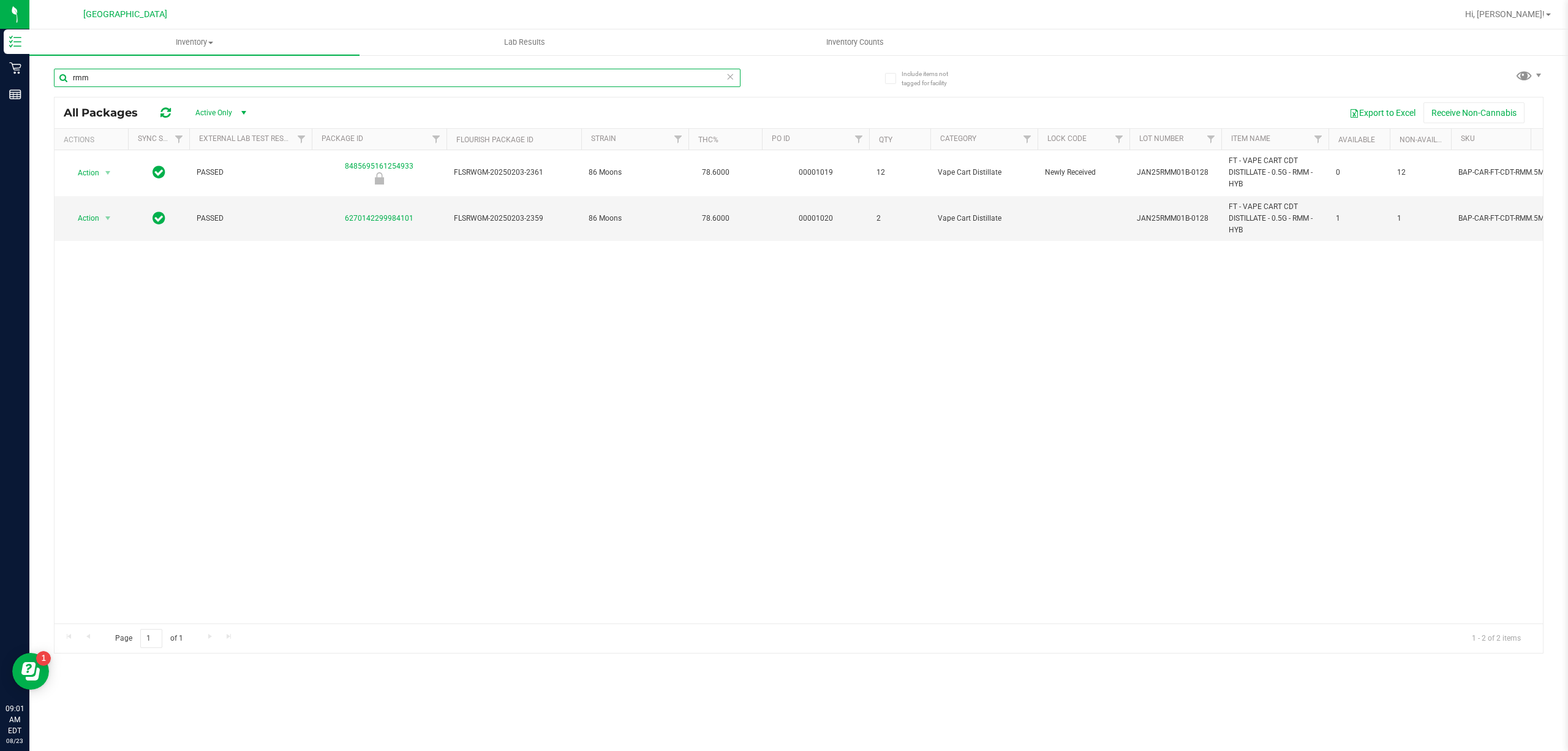
type input "rmm"
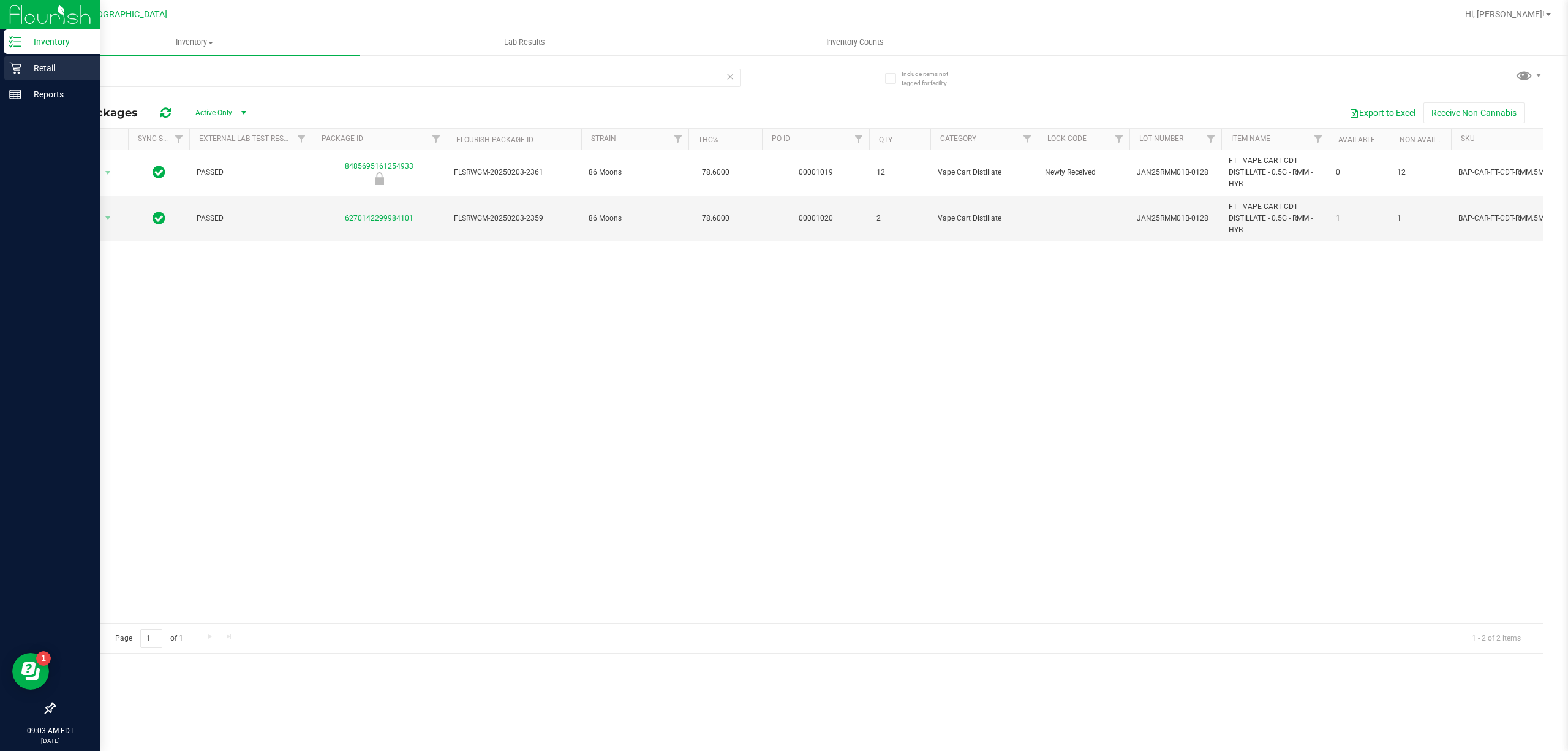
click at [57, 67] on p "Retail" at bounding box center [58, 68] width 74 height 15
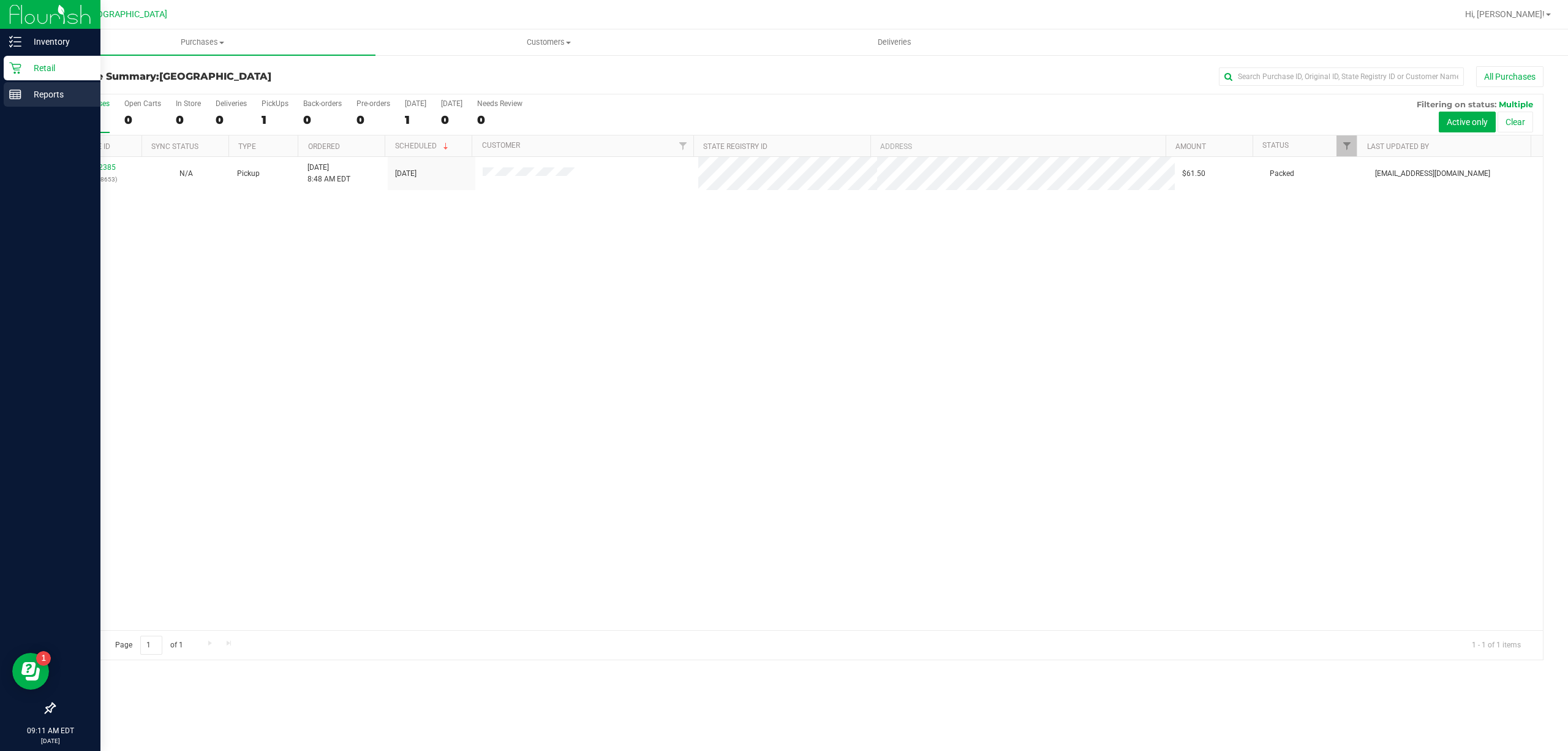
click at [13, 96] on line at bounding box center [13, 96] width 0 height 6
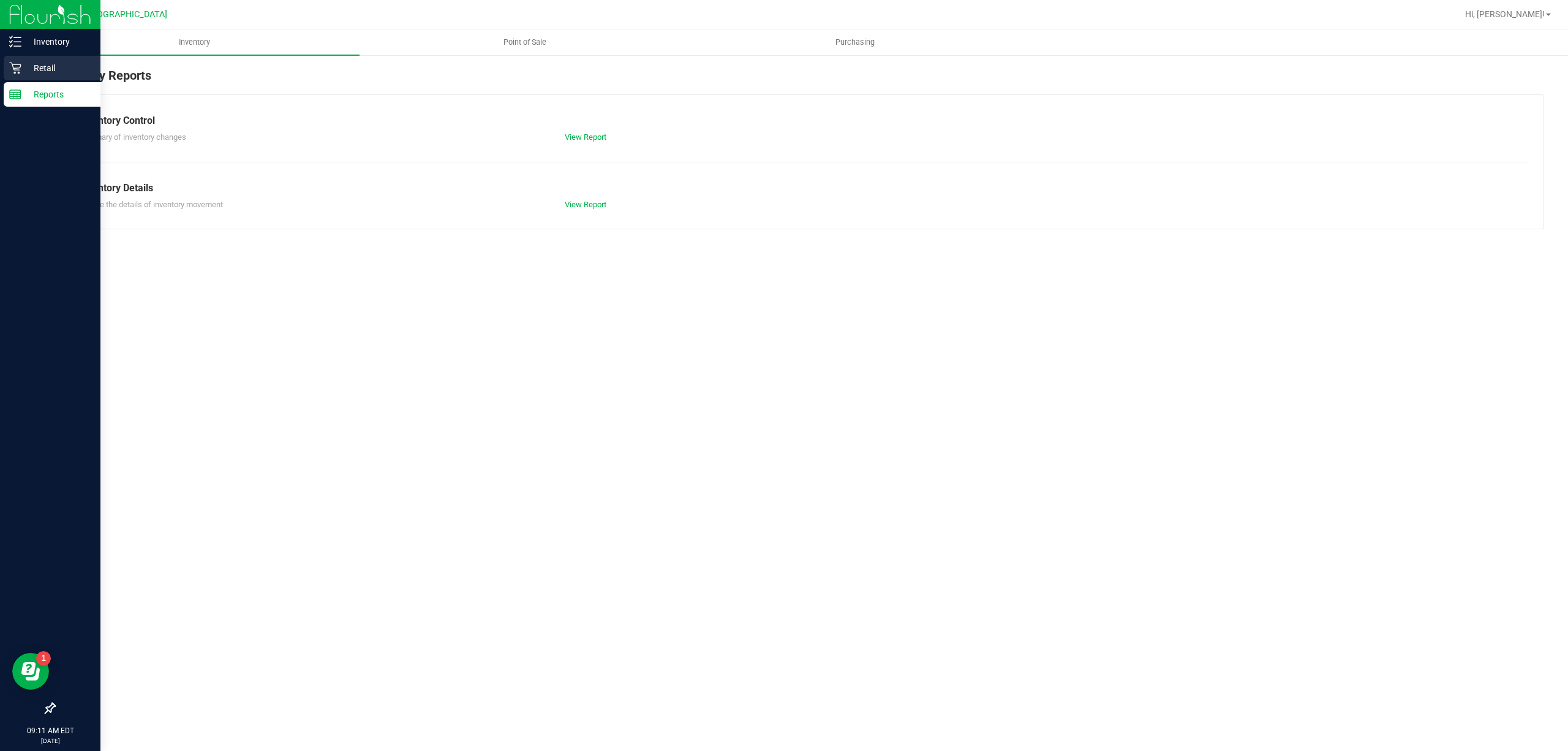
click at [26, 65] on p "Retail" at bounding box center [58, 68] width 74 height 15
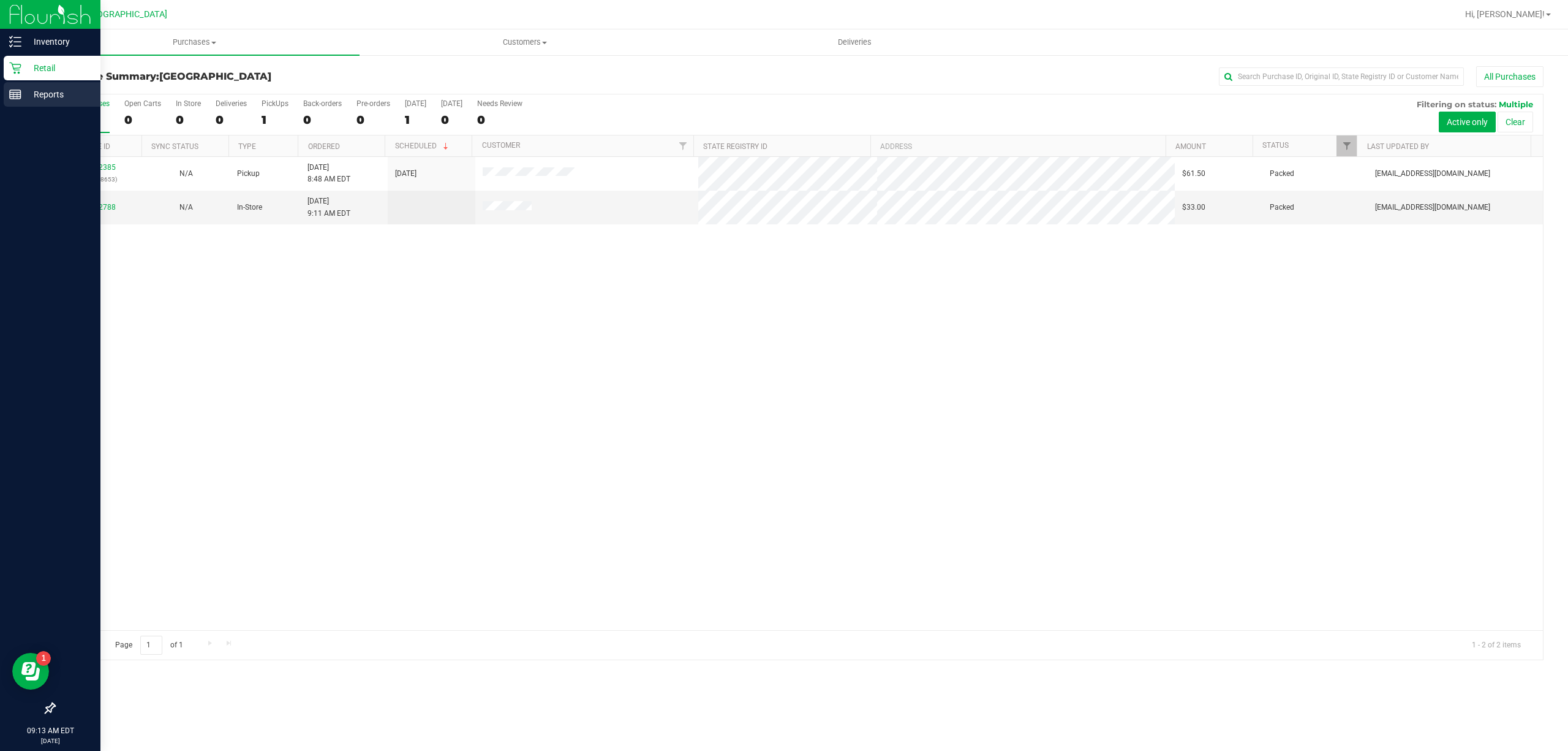
click at [12, 100] on icon at bounding box center [16, 95] width 12 height 12
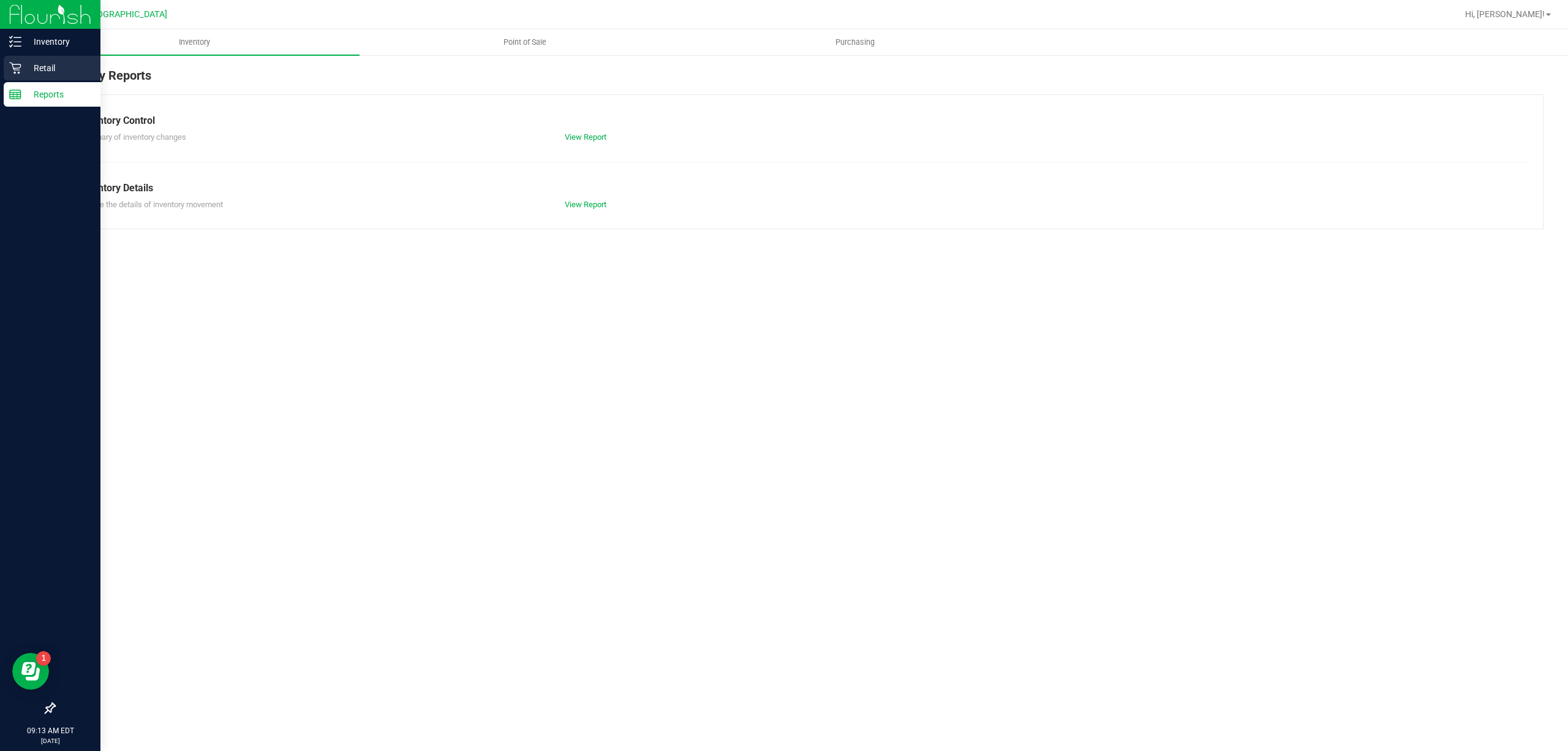
click at [70, 74] on p "Retail" at bounding box center [58, 68] width 74 height 15
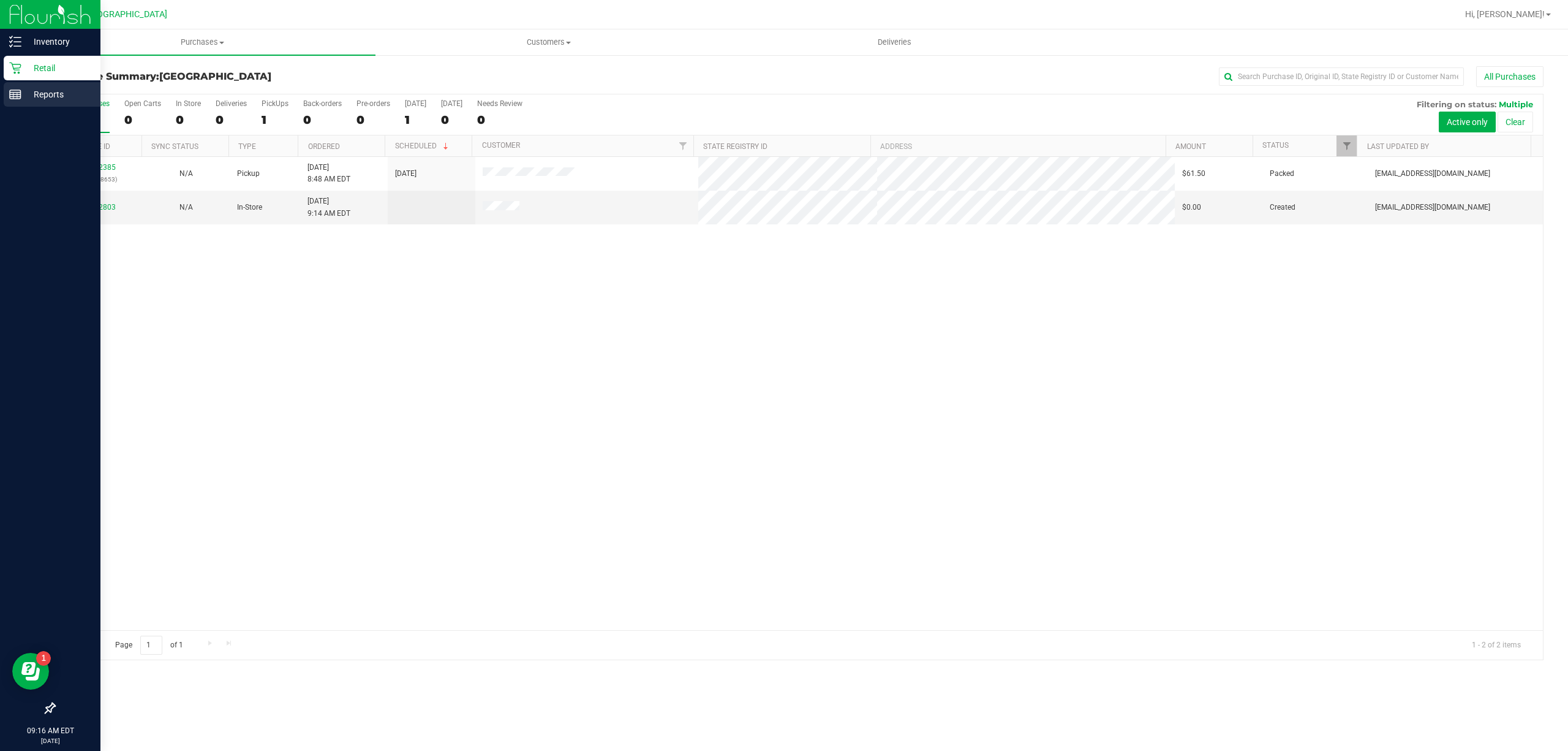
click at [27, 91] on p "Reports" at bounding box center [58, 94] width 74 height 15
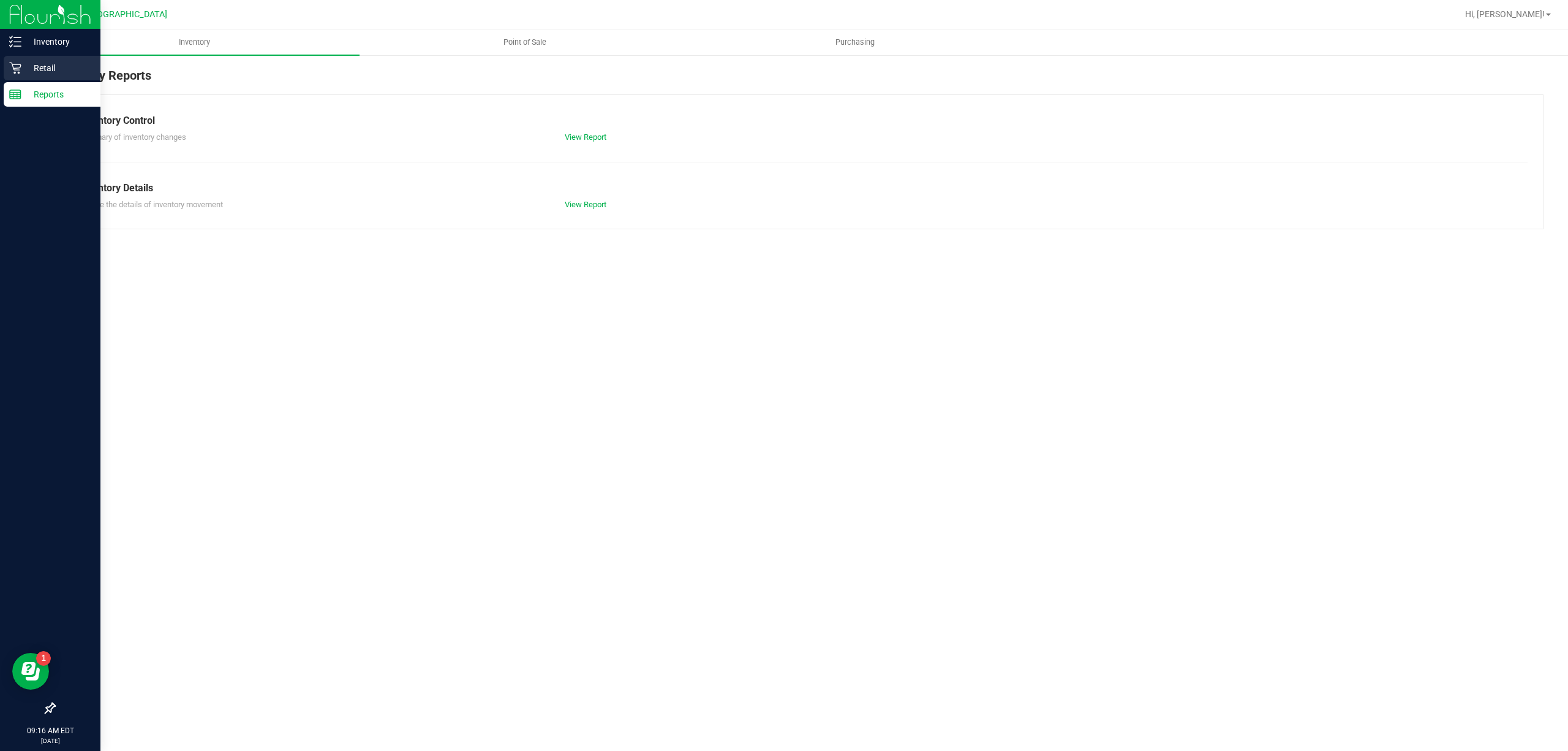
click at [64, 68] on p "Retail" at bounding box center [58, 68] width 74 height 15
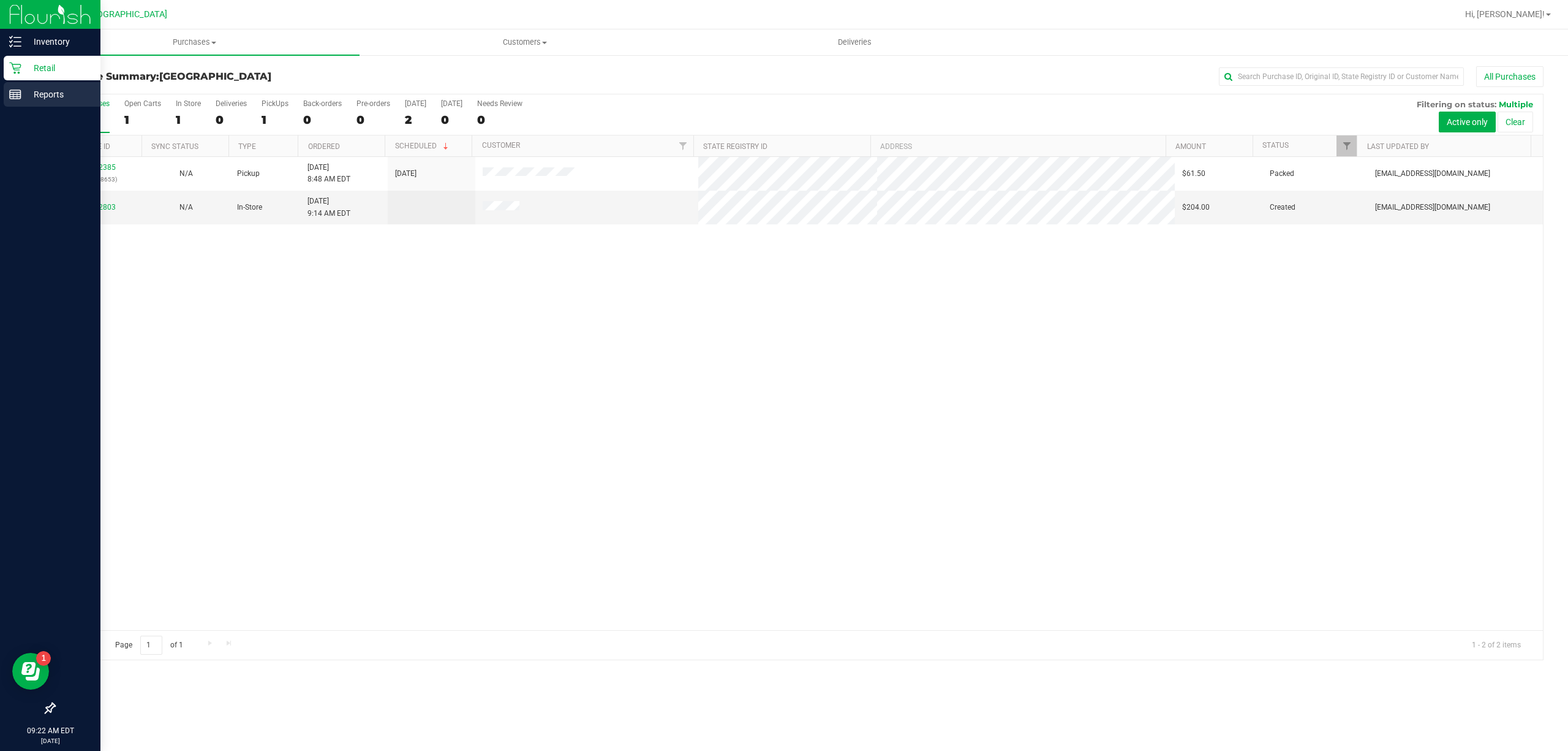
click at [33, 89] on p "Reports" at bounding box center [58, 94] width 74 height 15
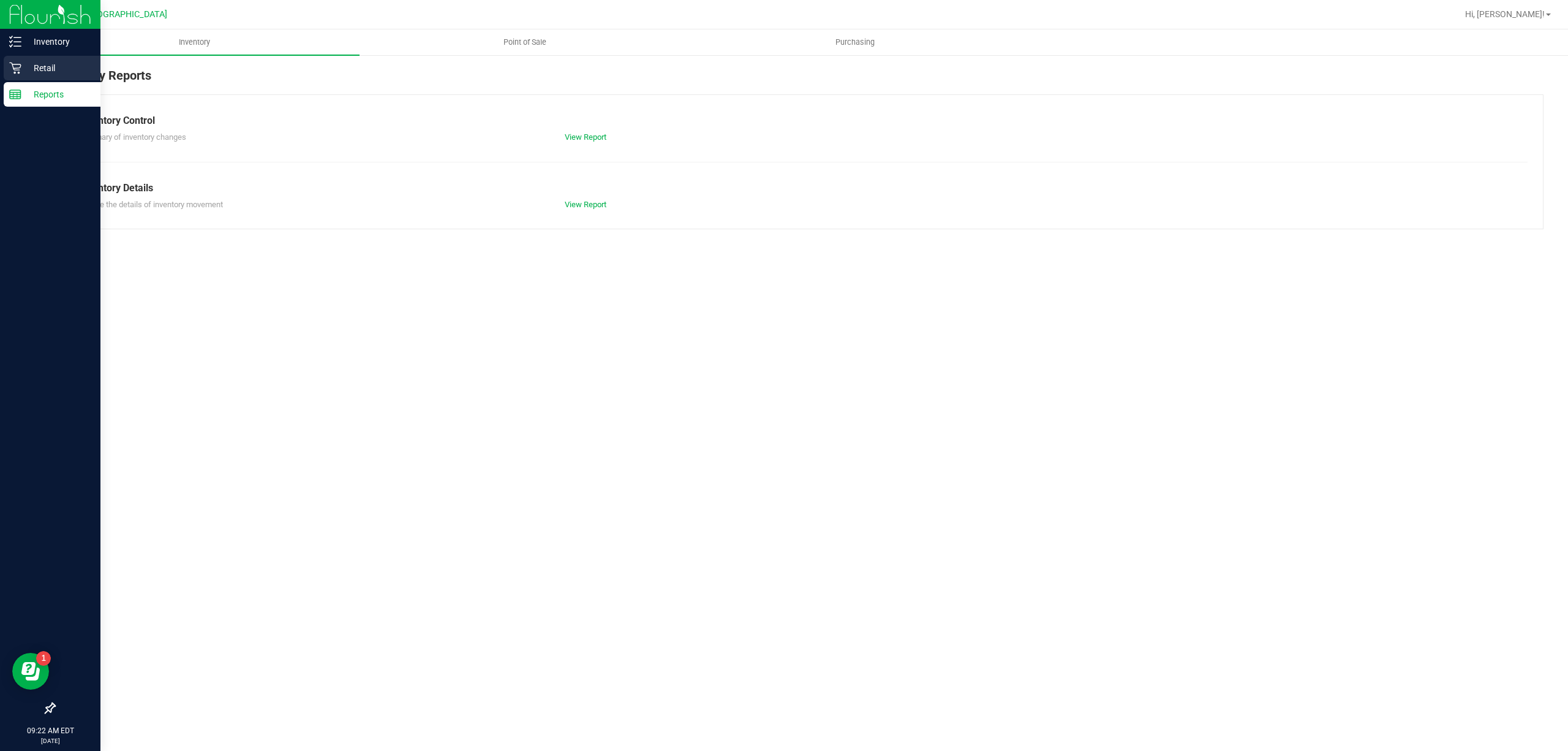
click at [43, 68] on p "Retail" at bounding box center [58, 68] width 74 height 15
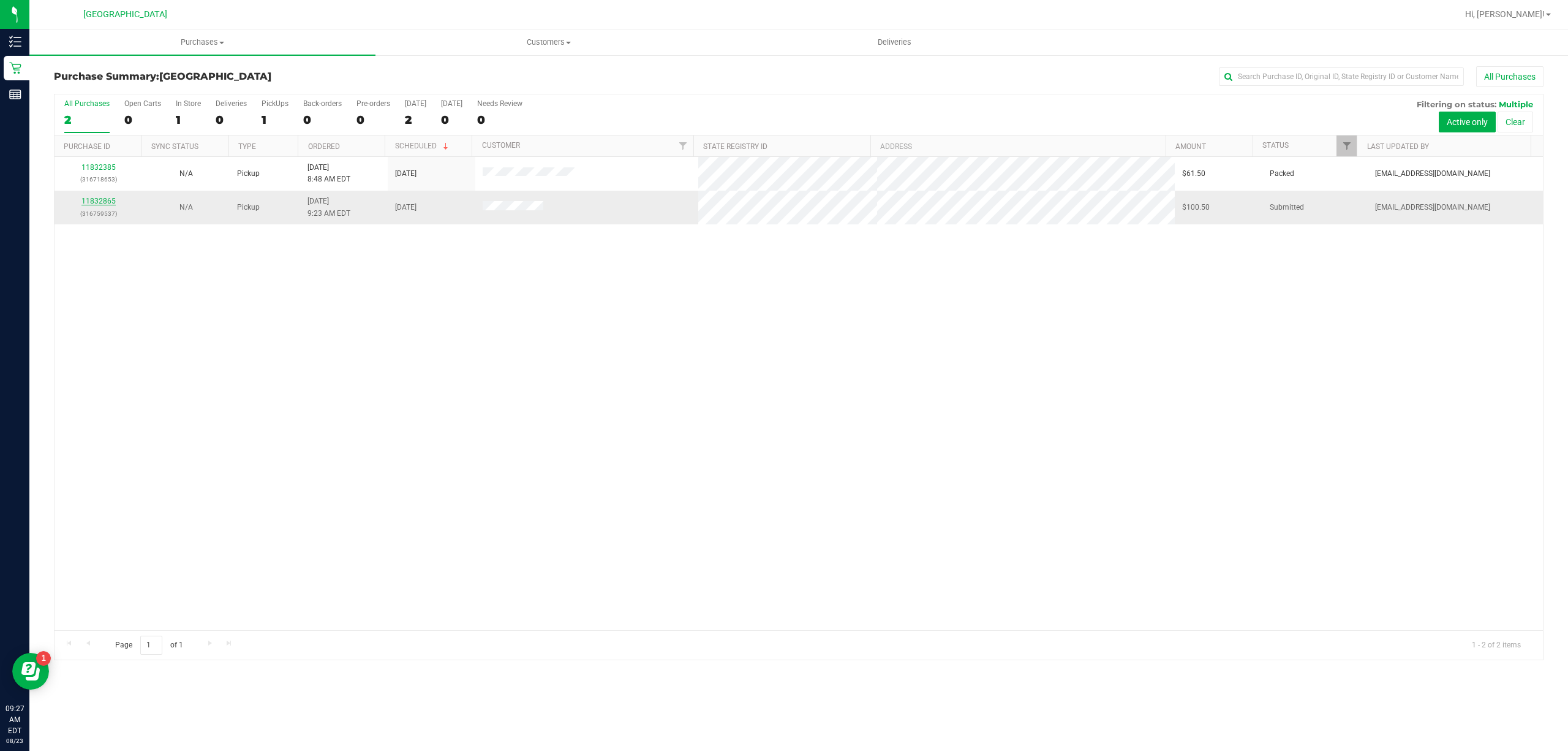
click at [99, 204] on link "11832865" at bounding box center [99, 201] width 34 height 9
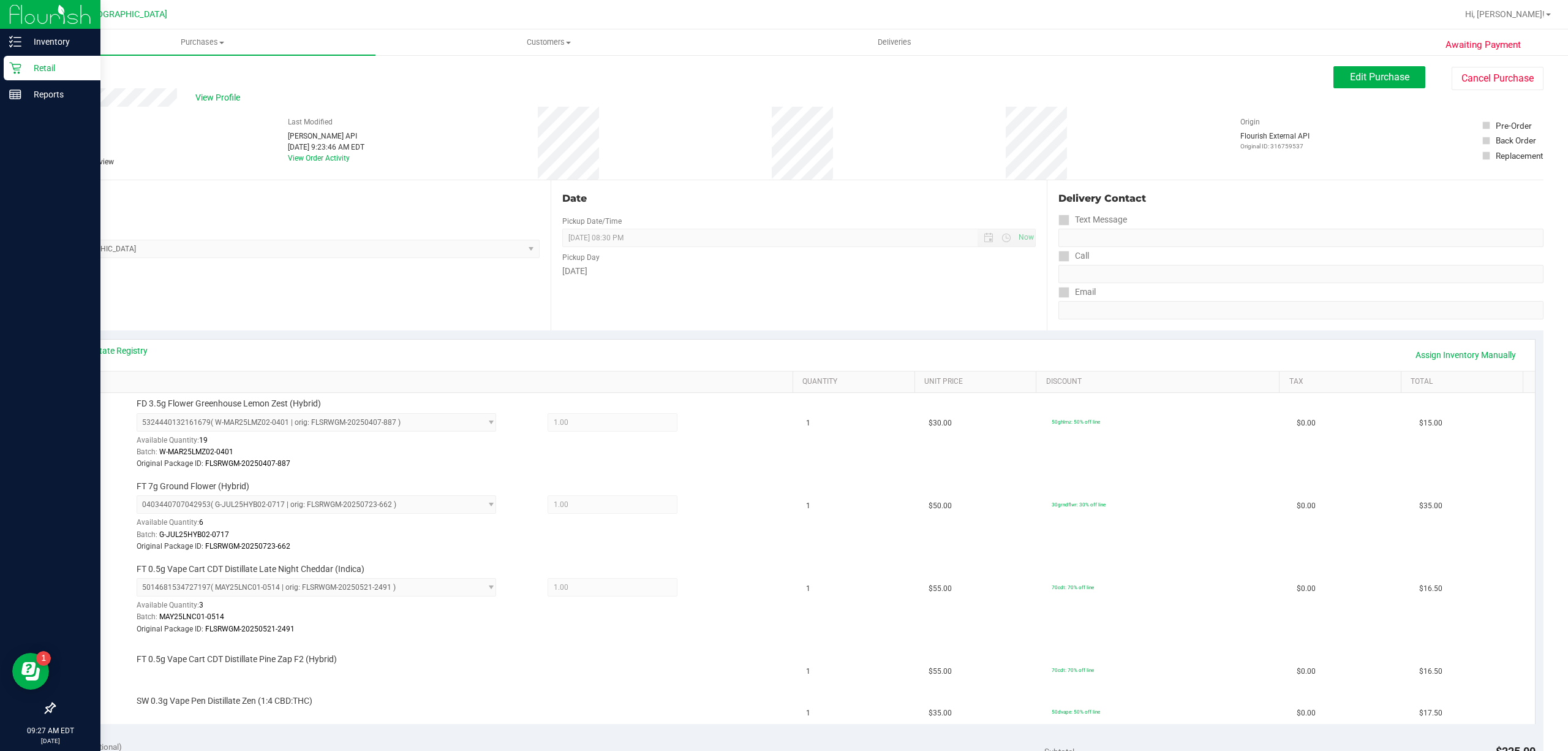
click at [13, 68] on icon at bounding box center [15, 68] width 12 height 12
